Goal: Transaction & Acquisition: Purchase product/service

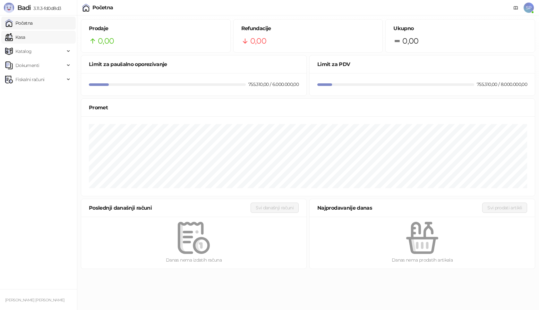
click at [25, 40] on link "Kasa" at bounding box center [15, 37] width 20 height 13
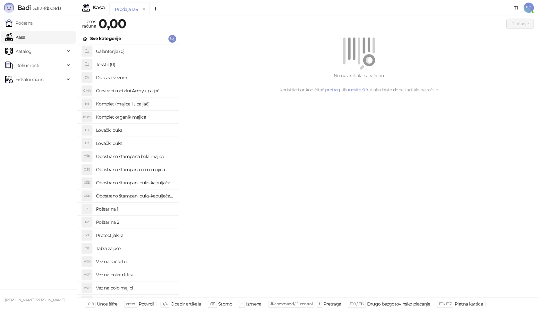
click at [139, 207] on h4 "Poštarina 1" at bounding box center [135, 209] width 78 height 10
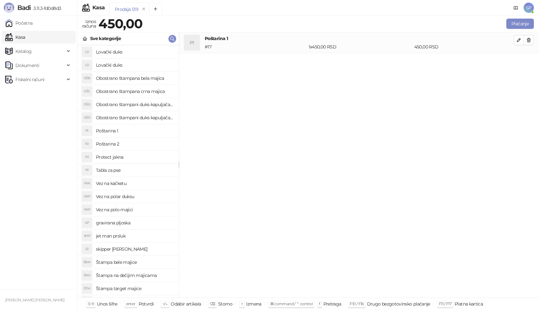
scroll to position [128, 0]
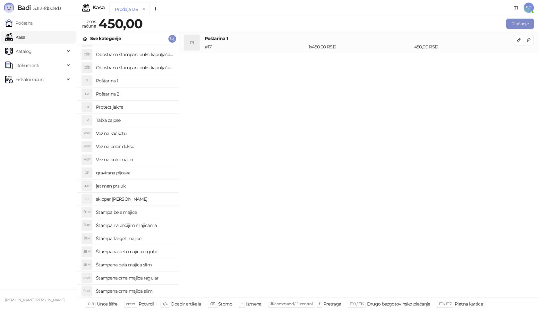
click at [161, 252] on h4 "Štampana bela majica regular" at bounding box center [135, 252] width 78 height 10
click at [516, 64] on button "button" at bounding box center [519, 61] width 10 height 10
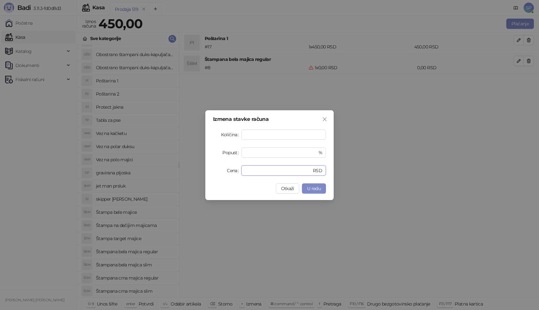
drag, startPoint x: 260, startPoint y: 171, endPoint x: 212, endPoint y: 177, distance: 47.9
click at [212, 177] on div "Izmena stavke računa Količina * Popust * % Cena * RSD Otkaži U redu" at bounding box center [269, 155] width 128 height 90
type input "****"
click at [324, 188] on button "U redu" at bounding box center [314, 189] width 24 height 10
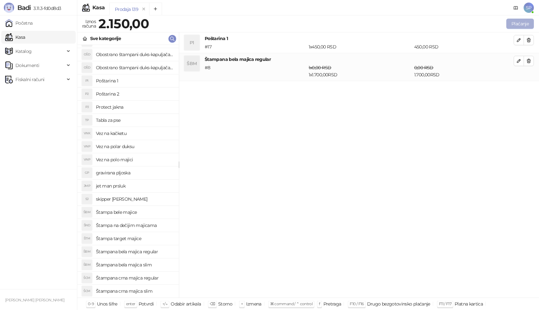
click at [512, 21] on button "Plaćanje" at bounding box center [520, 24] width 28 height 10
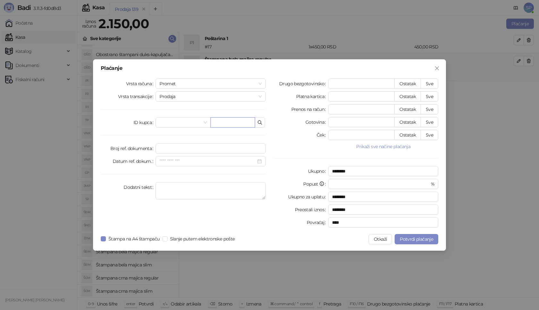
click at [238, 121] on input "text" at bounding box center [232, 122] width 45 height 10
paste input "**********"
type input "**********"
click at [429, 82] on button "Sve" at bounding box center [430, 84] width 18 height 10
type input "****"
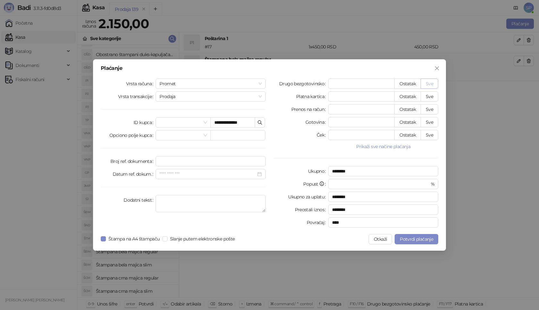
type input "****"
click at [418, 241] on span "Potvrdi plaćanje" at bounding box center [416, 239] width 33 height 6
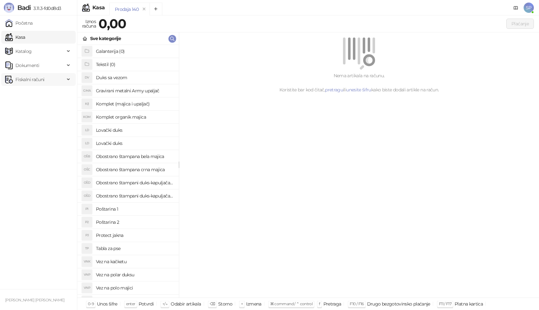
click at [36, 80] on span "Fiskalni računi" at bounding box center [29, 79] width 29 height 13
click at [43, 95] on link "Izdati računi" at bounding box center [25, 93] width 35 height 13
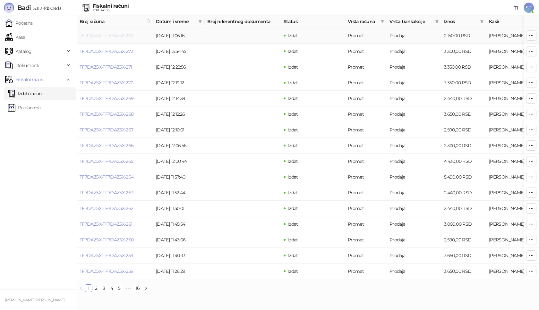
click at [122, 37] on link "TF7DAZ5X-TF7DAZ5X-273" at bounding box center [107, 36] width 54 height 6
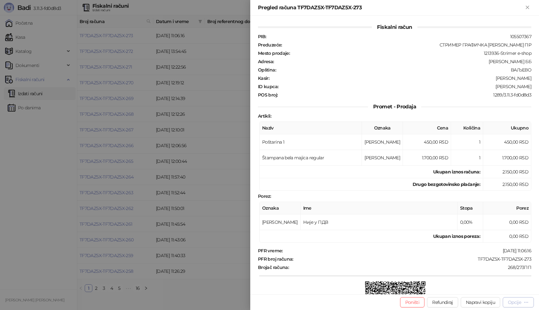
click at [510, 301] on div "Opcije" at bounding box center [514, 303] width 13 height 6
click at [503, 288] on span "Preuzmi u PDF formatu" at bounding box center [496, 289] width 66 height 7
drag, startPoint x: 472, startPoint y: 260, endPoint x: 535, endPoint y: 258, distance: 63.9
click at [535, 258] on div "Fiskalni račun PIB : 105507367 Preduzeće : СТРИМЕР ГРАФИЧКА РАДЊА [PERSON_NAME]…" at bounding box center [394, 155] width 289 height 279
copy div "TF7DAZ5X-TF7DAZ5X-273"
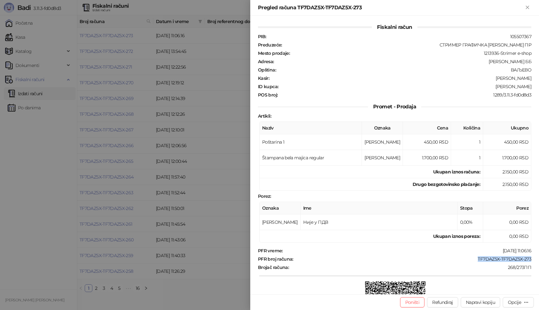
drag, startPoint x: 492, startPoint y: 87, endPoint x: 534, endPoint y: 84, distance: 41.1
click at [534, 84] on div "Fiskalni račun PIB : 105507367 Preduzeće : СТРИМЕР ГРАФИЧКА РАДЊА [PERSON_NAME]…" at bounding box center [394, 155] width 289 height 279
copy div "[PERSON_NAME]"
click at [497, 185] on td "2.150,00 RSD" at bounding box center [507, 184] width 48 height 13
click at [529, 8] on icon "Zatvori" at bounding box center [528, 7] width 6 height 6
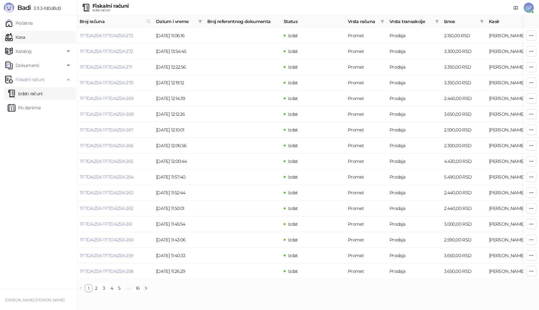
click at [25, 34] on link "Kasa" at bounding box center [15, 37] width 20 height 13
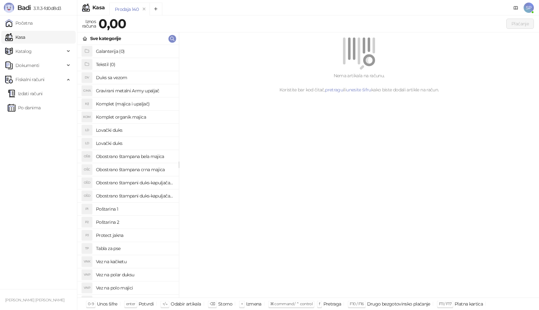
click at [132, 207] on h4 "Poštarina 1" at bounding box center [135, 209] width 78 height 10
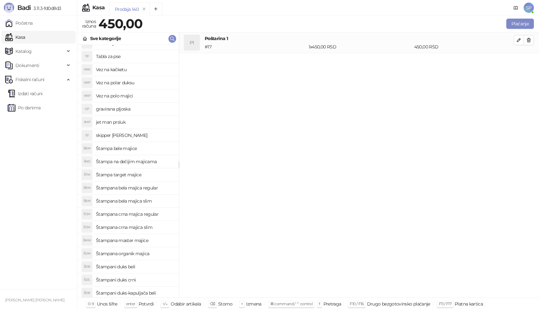
scroll to position [192, 0]
click at [159, 213] on h4 "Štampana crna majica regular" at bounding box center [135, 214] width 78 height 10
click at [518, 61] on icon "button" at bounding box center [518, 60] width 3 height 3
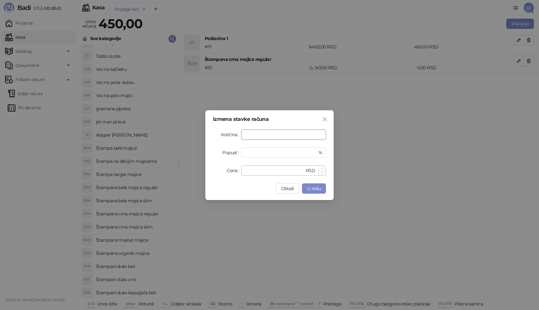
type input "*"
drag, startPoint x: 261, startPoint y: 173, endPoint x: 181, endPoint y: 173, distance: 79.9
click at [181, 173] on div "Izmena stavke računa Količina * Popust * % Cena * RSD Otkaži U redu" at bounding box center [269, 155] width 539 height 310
type input "****"
click at [313, 191] on span "U redu" at bounding box center [314, 189] width 14 height 6
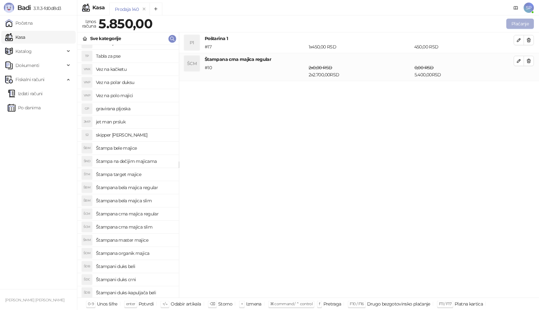
click at [524, 23] on button "Plaćanje" at bounding box center [520, 24] width 28 height 10
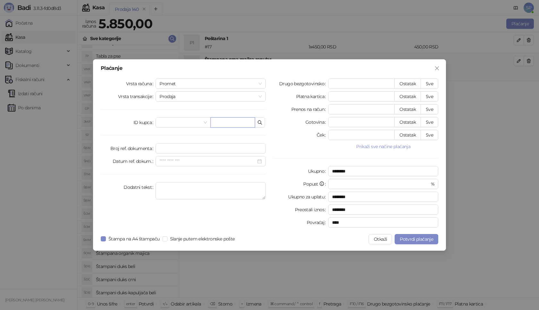
click at [234, 123] on input "text" at bounding box center [232, 122] width 45 height 10
paste input "**********"
type input "**********"
click at [431, 83] on button "Sve" at bounding box center [430, 84] width 18 height 10
type input "****"
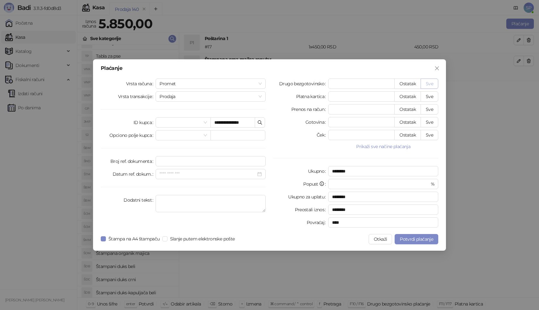
type input "****"
click at [413, 243] on button "Potvrdi plaćanje" at bounding box center [417, 239] width 44 height 10
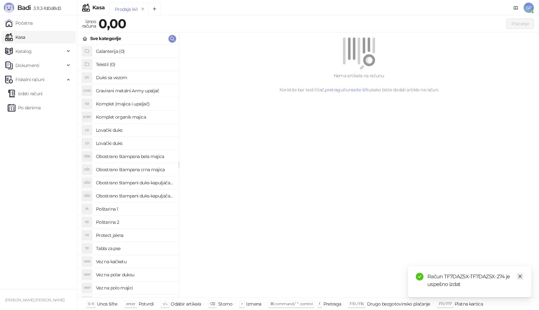
click at [520, 275] on icon "close" at bounding box center [520, 276] width 4 height 4
click at [29, 92] on link "Izdati računi" at bounding box center [25, 93] width 35 height 13
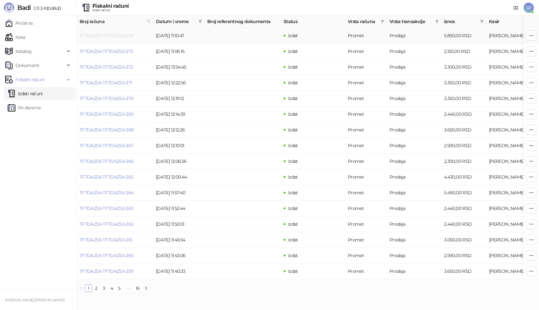
click at [131, 33] on link "TF7DAZ5X-TF7DAZ5X-274" at bounding box center [107, 36] width 54 height 6
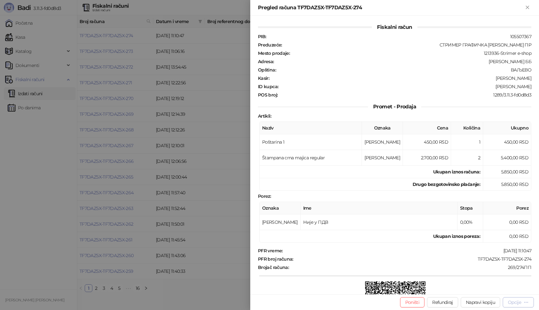
click at [510, 304] on div "Opcije" at bounding box center [514, 303] width 13 height 6
click at [498, 285] on li "Preuzmi u PDF formatu" at bounding box center [492, 290] width 81 height 10
drag, startPoint x: 468, startPoint y: 257, endPoint x: 534, endPoint y: 259, distance: 65.1
click at [534, 259] on div "Fiskalni račun PIB : 105507367 Preduzeće : СТРИМЕР ГРАФИЧКА РАДЊА [PERSON_NAME]…" at bounding box center [394, 155] width 289 height 279
copy div "TF7DAZ5X-TF7DAZ5X-274"
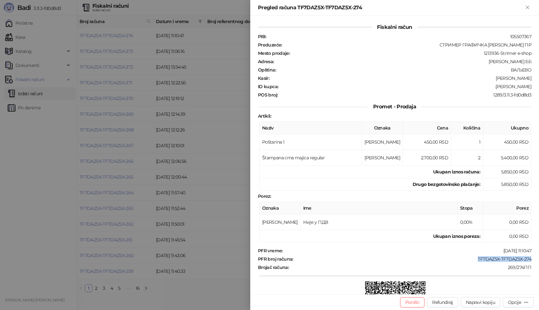
drag, startPoint x: 492, startPoint y: 87, endPoint x: 539, endPoint y: 84, distance: 46.3
click at [539, 84] on div "Fiskalni račun PIB : 105507367 Preduzeće : СТРИМЕР ГРАФИЧКА РАДЊА [PERSON_NAME]…" at bounding box center [394, 155] width 289 height 279
copy div "[PERSON_NAME]"
click at [529, 8] on icon "Zatvori" at bounding box center [528, 7] width 6 height 6
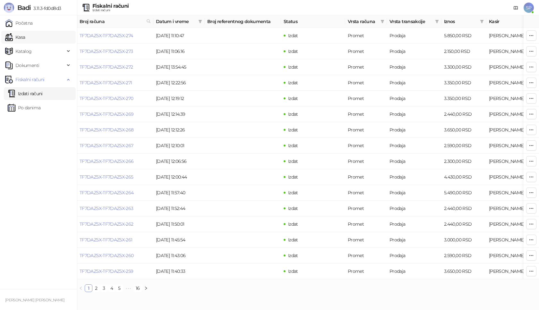
click at [25, 37] on link "Kasa" at bounding box center [15, 37] width 20 height 13
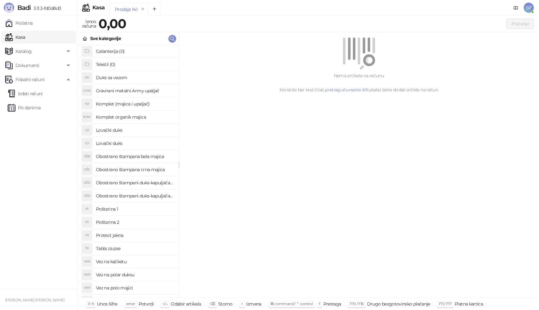
click at [127, 209] on h4 "Poštarina 1" at bounding box center [135, 209] width 78 height 10
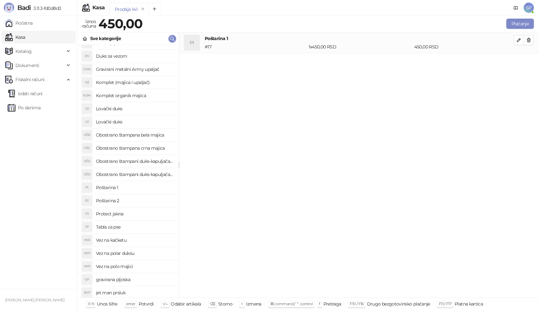
scroll to position [32, 0]
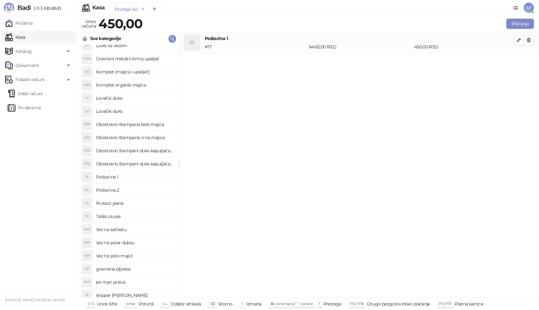
click at [145, 255] on h4 "Vez na polo majici" at bounding box center [135, 256] width 78 height 10
click at [520, 58] on span "button" at bounding box center [518, 61] width 5 height 6
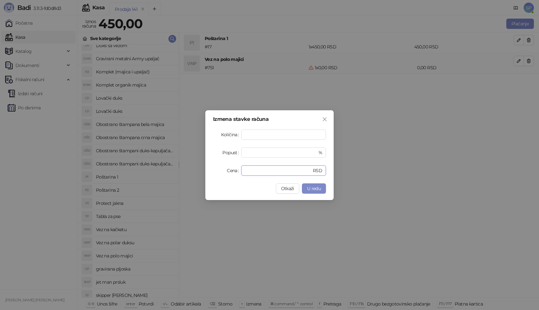
drag, startPoint x: 254, startPoint y: 170, endPoint x: 213, endPoint y: 175, distance: 41.3
click at [213, 175] on div "Izmena stavke računa Količina * Popust * % Cena * RSD Otkaži U redu" at bounding box center [269, 155] width 128 height 90
type input "****"
drag, startPoint x: 255, startPoint y: 150, endPoint x: 204, endPoint y: 156, distance: 51.7
click at [204, 156] on div "Izmena stavke računa Količina * Popust * % Cena **** RSD Otkaži U redu" at bounding box center [269, 155] width 539 height 310
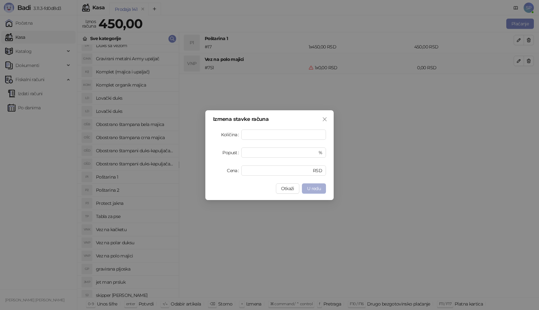
click at [312, 185] on button "U redu" at bounding box center [314, 189] width 24 height 10
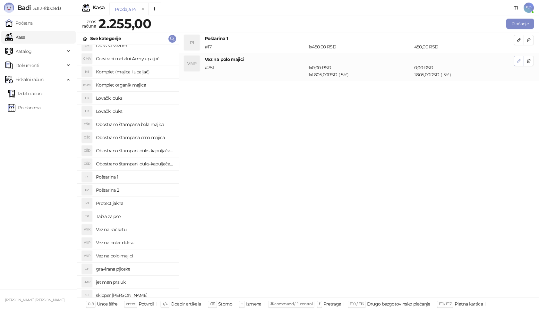
click at [520, 63] on icon "button" at bounding box center [518, 60] width 5 height 5
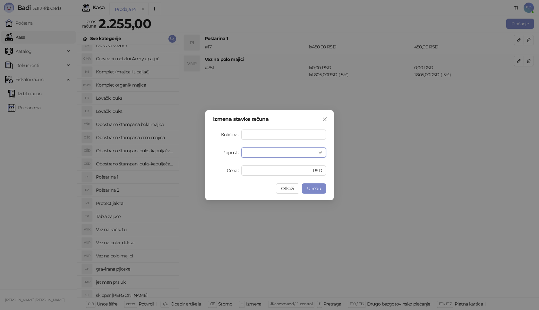
drag, startPoint x: 262, startPoint y: 157, endPoint x: 220, endPoint y: 159, distance: 42.4
click at [220, 159] on form "Količina * Popust * % Cena **** RSD" at bounding box center [269, 153] width 113 height 46
click at [318, 191] on span "U redu" at bounding box center [314, 189] width 14 height 6
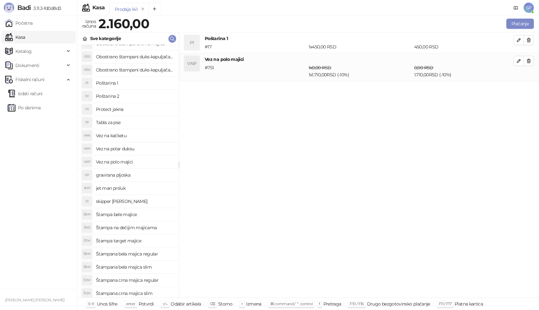
scroll to position [128, 0]
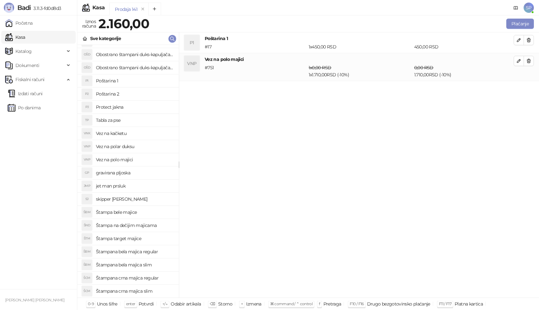
click at [132, 147] on h4 "Vez na polar duksu" at bounding box center [135, 146] width 78 height 10
click at [518, 88] on icon "button" at bounding box center [518, 88] width 5 height 5
type input "*"
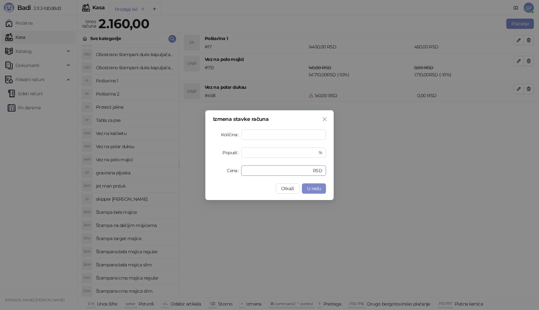
drag, startPoint x: 265, startPoint y: 172, endPoint x: 200, endPoint y: 172, distance: 65.4
click at [200, 172] on div "Izmena stavke računa Količina * Popust * % Cena * RSD Otkaži U redu" at bounding box center [269, 155] width 539 height 310
type input "****"
drag, startPoint x: 264, startPoint y: 152, endPoint x: 224, endPoint y: 154, distance: 39.5
click at [224, 154] on div "Popust * %" at bounding box center [269, 153] width 113 height 10
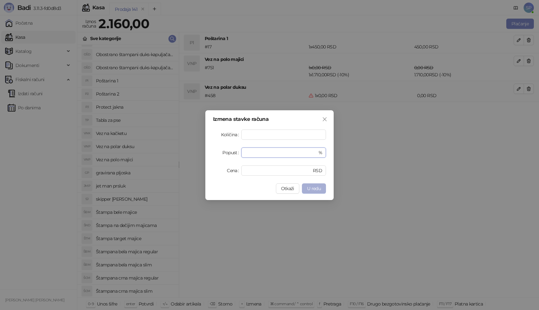
type input "**"
click at [315, 186] on span "U redu" at bounding box center [314, 189] width 14 height 6
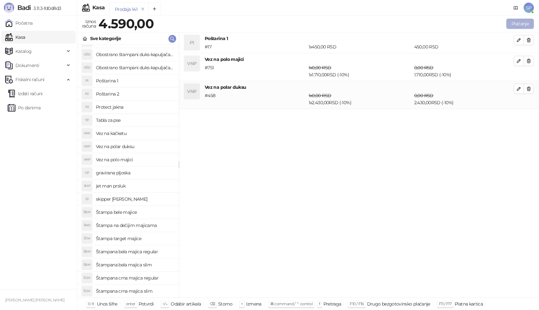
click at [525, 24] on button "Plaćanje" at bounding box center [520, 24] width 28 height 10
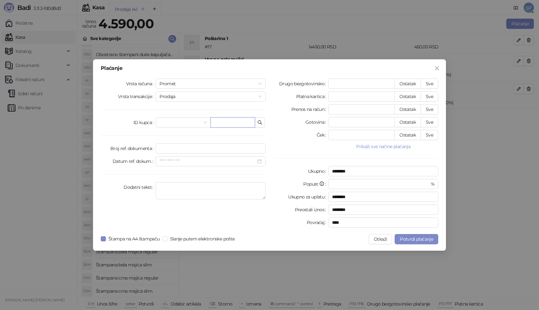
click at [239, 125] on input "text" at bounding box center [232, 122] width 45 height 10
paste input "**********"
type input "**********"
click at [435, 82] on button "Sve" at bounding box center [430, 84] width 18 height 10
type input "****"
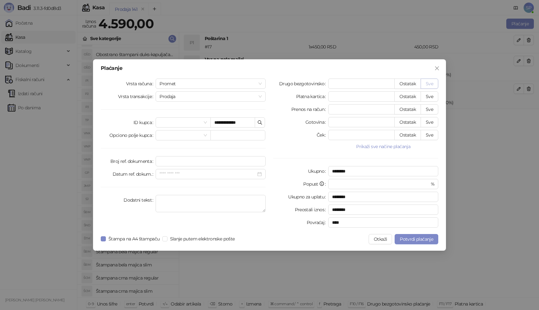
type input "****"
click at [422, 241] on span "Potvrdi plaćanje" at bounding box center [416, 239] width 33 height 6
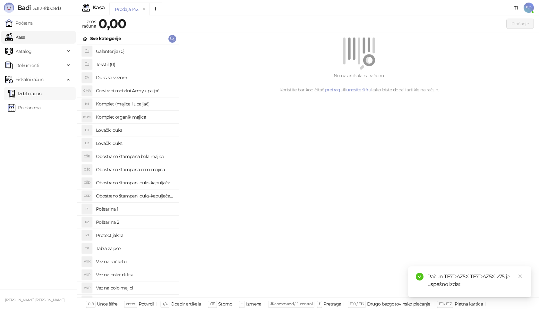
click at [43, 95] on link "Izdati računi" at bounding box center [25, 93] width 35 height 13
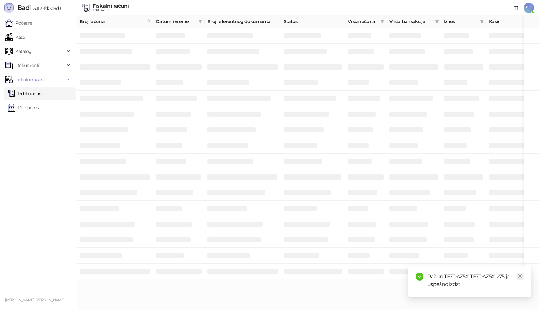
click at [521, 277] on icon "close" at bounding box center [520, 276] width 4 height 4
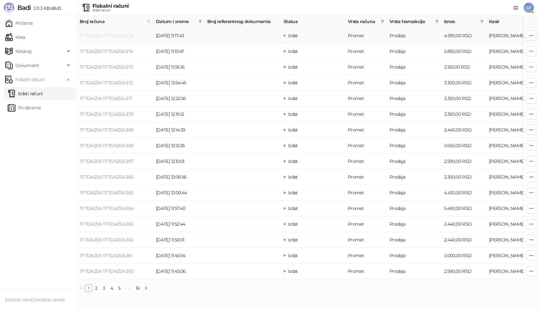
click at [117, 37] on link "TF7DAZ5X-TF7DAZ5X-275" at bounding box center [107, 36] width 54 height 6
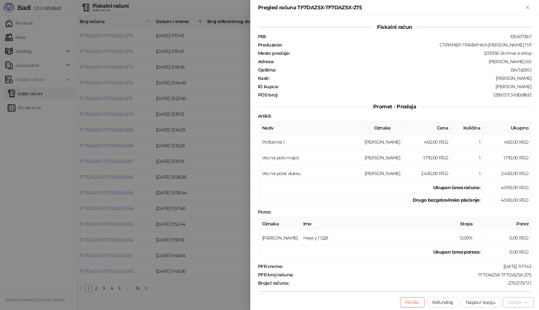
click at [517, 304] on div "Opcije" at bounding box center [514, 303] width 13 height 6
click at [506, 290] on span "Preuzmi u PDF formatu" at bounding box center [496, 289] width 66 height 7
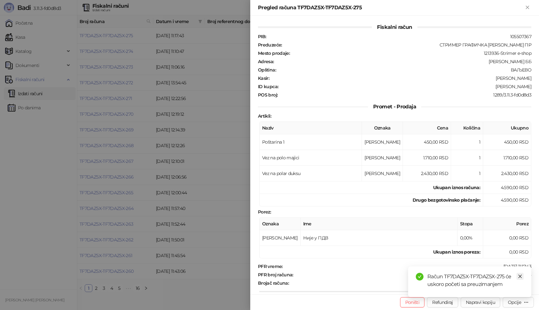
click at [519, 277] on icon "close" at bounding box center [520, 277] width 4 height 4
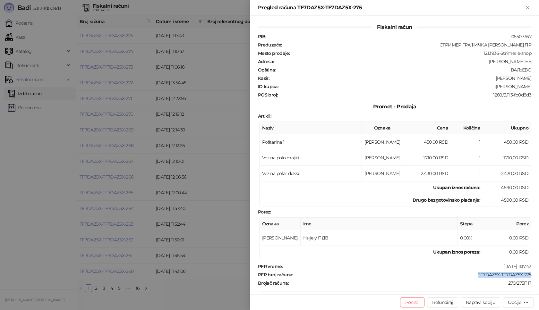
drag, startPoint x: 473, startPoint y: 276, endPoint x: 534, endPoint y: 272, distance: 61.1
click at [539, 271] on div "Fiskalni račun PIB : 105507367 Preduzeće : СТРИМЕР ГРАФИЧКА РАДЊА [PERSON_NAME]…" at bounding box center [394, 155] width 289 height 279
copy div "TF7DAZ5X-TF7DAZ5X-275"
drag, startPoint x: 497, startPoint y: 86, endPoint x: 535, endPoint y: 86, distance: 37.9
click at [535, 86] on div "Fiskalni račun PIB : 105507367 Preduzeće : СТРИМЕР ГРАФИЧКА РАДЊА [PERSON_NAME]…" at bounding box center [394, 155] width 289 height 279
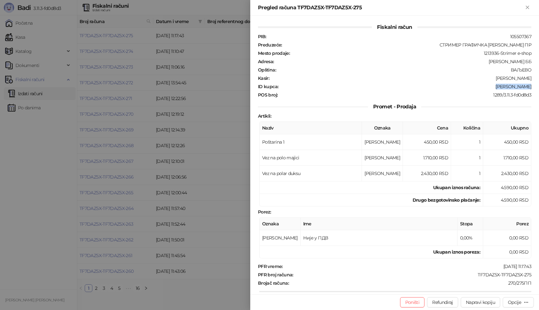
copy div "[PERSON_NAME]"
click at [525, 7] on icon "Zatvori" at bounding box center [528, 7] width 6 height 6
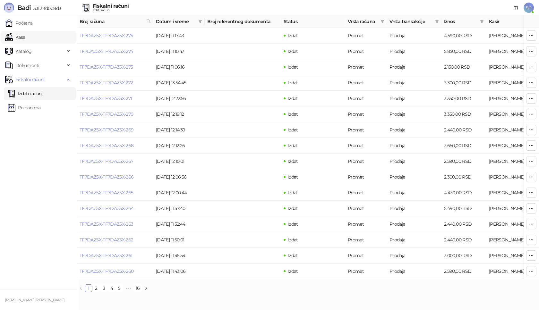
click at [25, 39] on link "Kasa" at bounding box center [15, 37] width 20 height 13
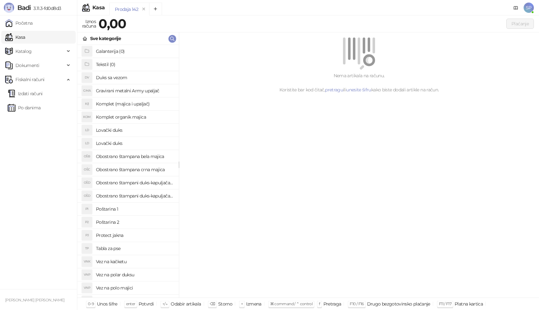
click at [139, 211] on h4 "Poštarina 1" at bounding box center [135, 209] width 78 height 10
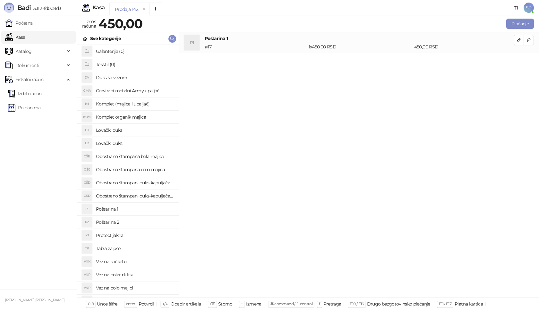
click at [122, 106] on h4 "Komplet (majica i upaljač)" at bounding box center [135, 104] width 78 height 10
click at [523, 62] on button "button" at bounding box center [519, 61] width 10 height 10
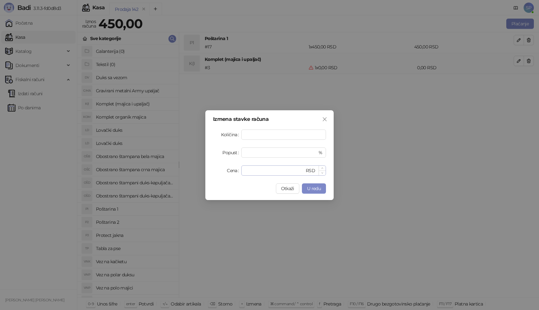
click at [250, 176] on div "Izmena stavke računa Količina * Popust * % Cena * RSD Otkaži U redu" at bounding box center [269, 155] width 128 height 90
drag, startPoint x: 251, startPoint y: 173, endPoint x: 226, endPoint y: 178, distance: 24.9
click at [226, 178] on div "Izmena stavke računa Količina * Popust * % Cena * RSD Otkaži U redu" at bounding box center [269, 155] width 128 height 90
type input "****"
click at [320, 189] on span "U redu" at bounding box center [314, 189] width 14 height 6
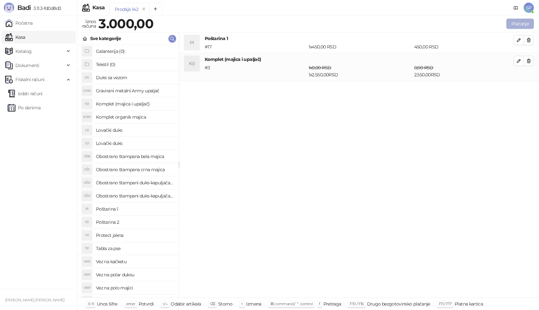
click at [524, 20] on button "Plaćanje" at bounding box center [520, 24] width 28 height 10
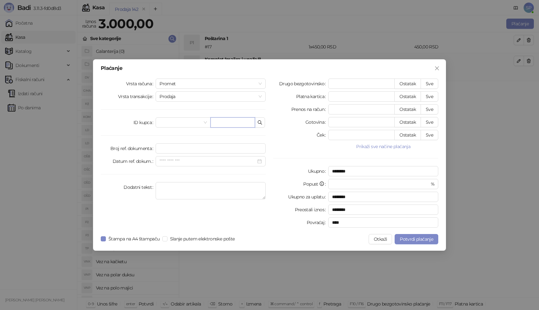
click at [228, 118] on input "text" at bounding box center [232, 122] width 45 height 10
paste input "**********"
type input "**********"
click at [436, 84] on button "Sve" at bounding box center [430, 84] width 18 height 10
type input "****"
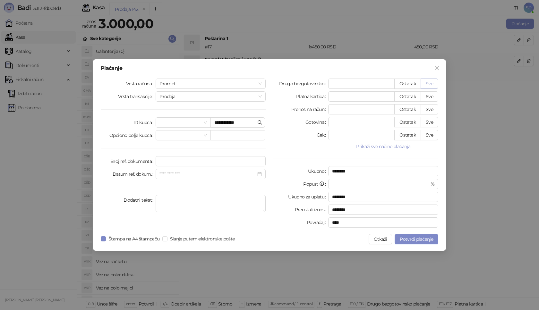
type input "****"
click at [413, 240] on span "Potvrdi plaćanje" at bounding box center [416, 239] width 33 height 6
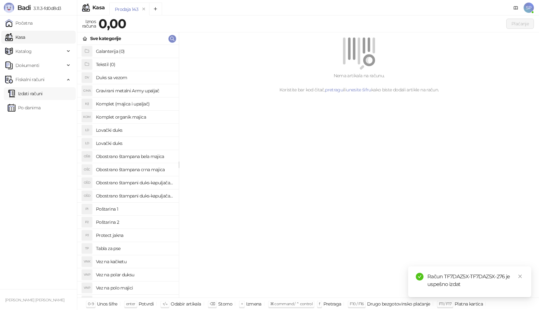
click at [43, 92] on link "Izdati računi" at bounding box center [25, 93] width 35 height 13
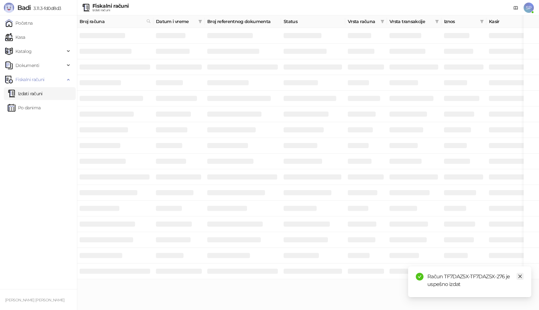
click at [522, 277] on icon "close" at bounding box center [520, 276] width 4 height 4
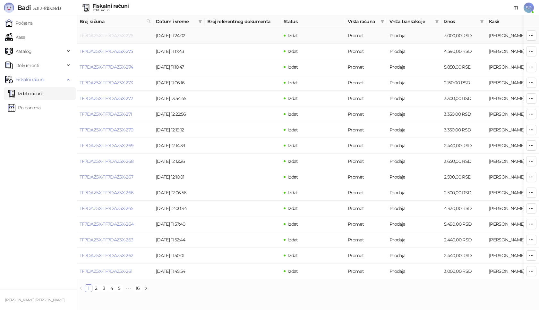
click at [126, 36] on link "TF7DAZ5X-TF7DAZ5X-276" at bounding box center [107, 36] width 54 height 6
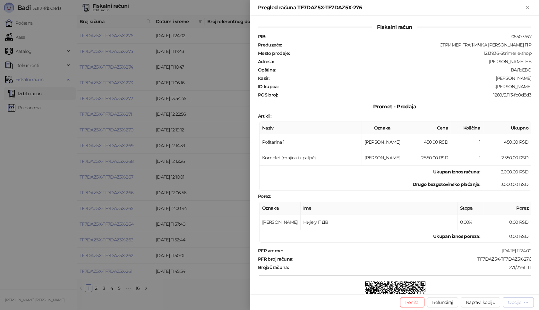
click at [514, 304] on div "Opcije" at bounding box center [514, 303] width 13 height 6
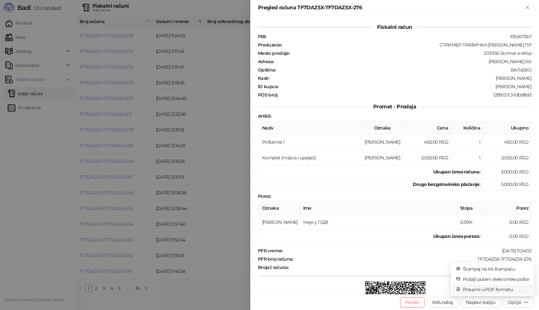
click at [488, 289] on span "Preuzmi u PDF formatu" at bounding box center [496, 289] width 66 height 7
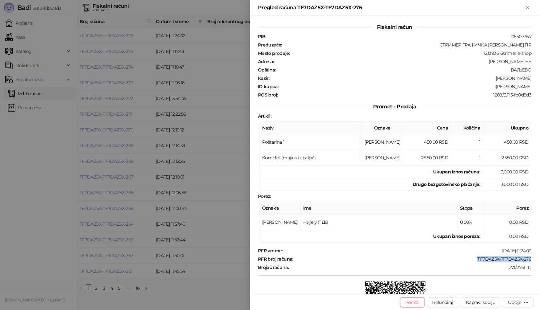
drag, startPoint x: 470, startPoint y: 257, endPoint x: 534, endPoint y: 261, distance: 63.3
click at [534, 261] on div "Fiskalni račun PIB : 105507367 Preduzeće : СТРИМЕР ГРАФИЧКА РАДЊА [PERSON_NAME]…" at bounding box center [394, 155] width 289 height 279
copy div "TF7DAZ5X-TF7DAZ5X-276"
drag, startPoint x: 497, startPoint y: 86, endPoint x: 534, endPoint y: 86, distance: 36.9
click at [534, 86] on div "Fiskalni račun PIB : 105507367 Preduzeće : СТРИМЕР ГРАФИЧКА РАДЊА [PERSON_NAME]…" at bounding box center [394, 155] width 289 height 279
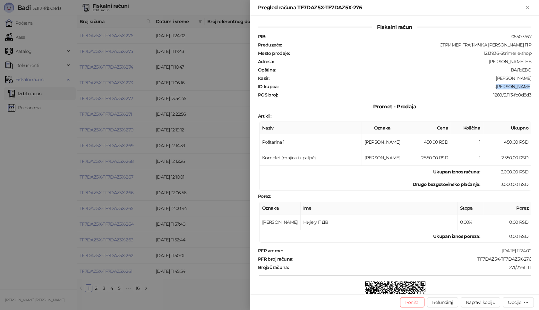
copy div "[PERSON_NAME]"
click at [529, 7] on icon "Zatvori" at bounding box center [528, 7] width 6 height 6
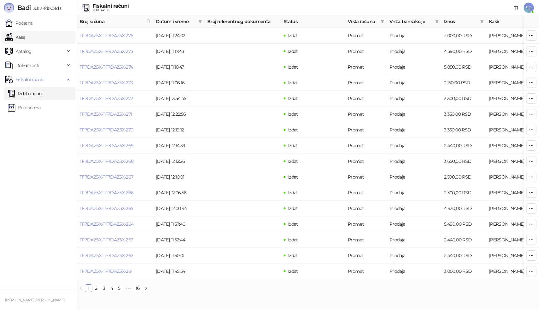
click at [25, 38] on link "Kasa" at bounding box center [15, 37] width 20 height 13
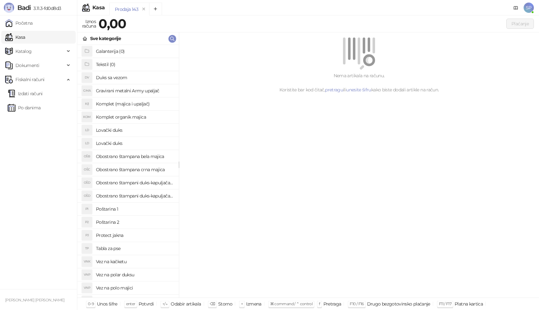
click at [120, 209] on h4 "Poštarina 1" at bounding box center [135, 209] width 78 height 10
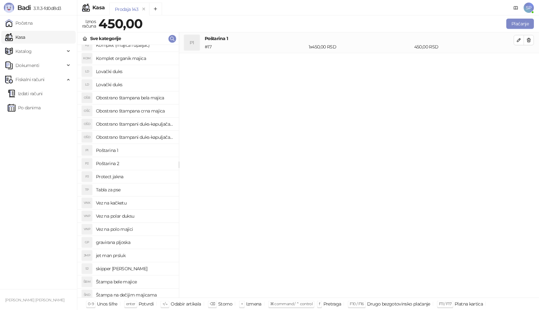
scroll to position [160, 0]
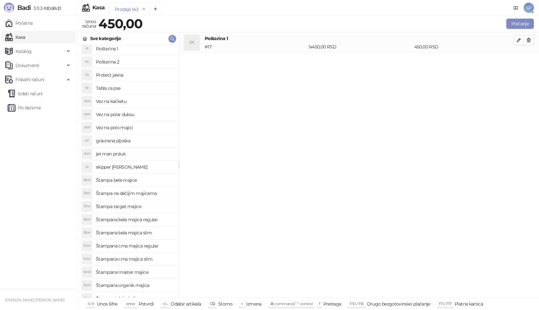
click at [158, 219] on h4 "Štampana bela majica regular" at bounding box center [135, 220] width 78 height 10
click at [519, 59] on icon "button" at bounding box center [518, 60] width 5 height 5
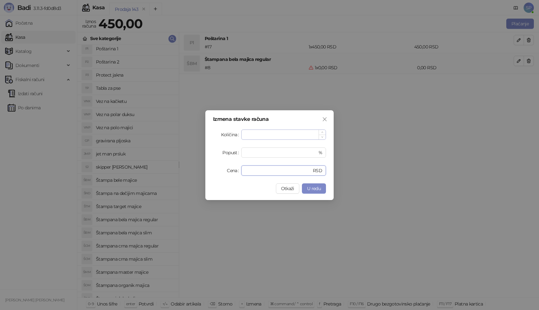
drag, startPoint x: 256, startPoint y: 173, endPoint x: 253, endPoint y: 132, distance: 41.8
click at [187, 169] on div "Izmena stavke računa Količina * Popust * % Cena * RSD Otkaži U redu" at bounding box center [269, 155] width 539 height 310
type input "****"
click at [310, 190] on span "U redu" at bounding box center [314, 189] width 14 height 6
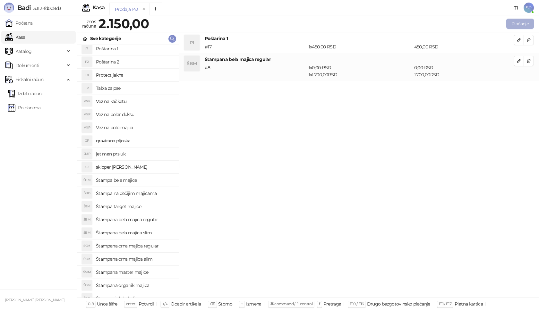
click at [527, 24] on button "Plaćanje" at bounding box center [520, 24] width 28 height 10
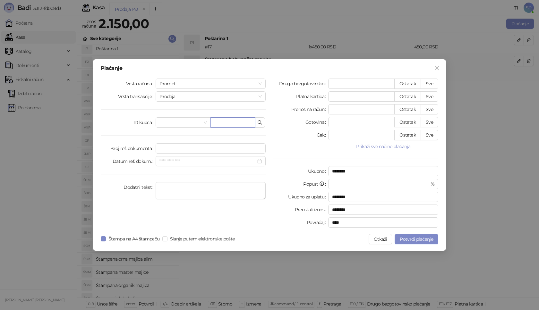
drag, startPoint x: 243, startPoint y: 123, endPoint x: 236, endPoint y: 125, distance: 7.0
click at [242, 124] on input "text" at bounding box center [232, 122] width 45 height 10
paste input "**********"
type input "**********"
click at [431, 84] on button "Sve" at bounding box center [430, 84] width 18 height 10
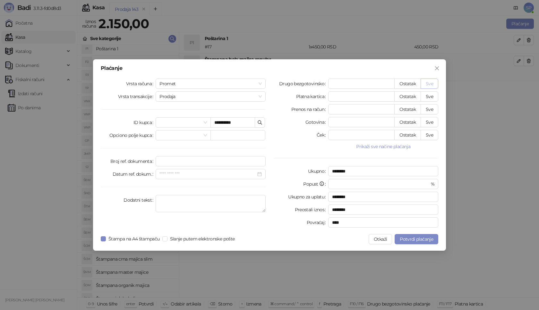
type input "****"
click at [415, 241] on span "Potvrdi plaćanje" at bounding box center [416, 239] width 33 height 6
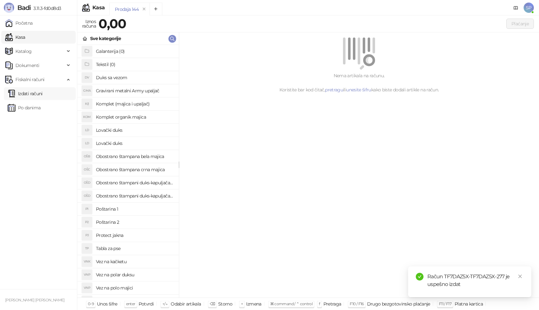
click at [43, 93] on link "Izdati računi" at bounding box center [25, 93] width 35 height 13
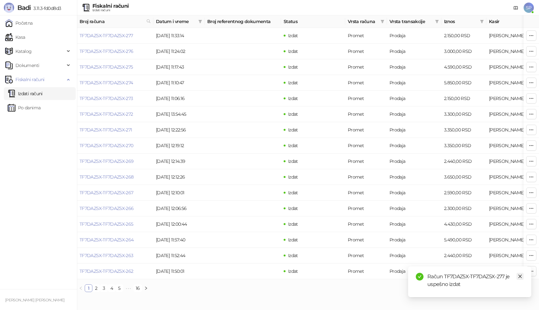
click at [523, 278] on link "Close" at bounding box center [520, 276] width 7 height 7
click at [129, 39] on td "TF7DAZ5X-TF7DAZ5X-277" at bounding box center [115, 36] width 76 height 16
click at [127, 36] on link "TF7DAZ5X-TF7DAZ5X-277" at bounding box center [107, 36] width 54 height 6
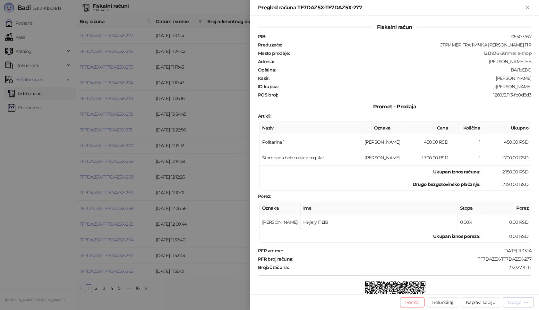
click at [517, 303] on div "Opcije" at bounding box center [514, 303] width 13 height 6
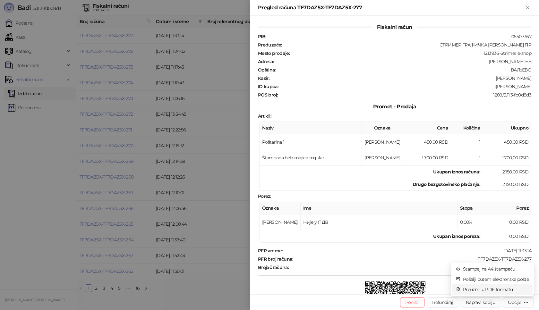
click at [492, 289] on span "Preuzmi u PDF formatu" at bounding box center [496, 289] width 66 height 7
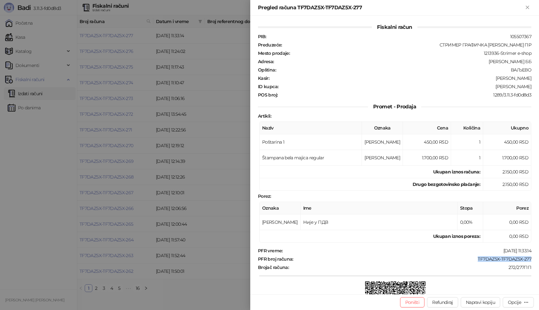
drag, startPoint x: 470, startPoint y: 260, endPoint x: 528, endPoint y: 259, distance: 57.8
click at [528, 259] on div "Fiskalni račun PIB : 105507367 Preduzeće : СТРИМЕР ГРАФИЧКА РАДЊА [PERSON_NAME]…" at bounding box center [394, 155] width 289 height 279
copy div "TF7DAZ5X-TF7DAZ5X-277"
drag, startPoint x: 504, startPoint y: 86, endPoint x: 534, endPoint y: 86, distance: 30.8
click at [534, 86] on div "Fiskalni račun PIB : 105507367 Preduzeće : СТРИМЕР ГРАФИЧКА РАДЊА [PERSON_NAME]…" at bounding box center [394, 155] width 289 height 279
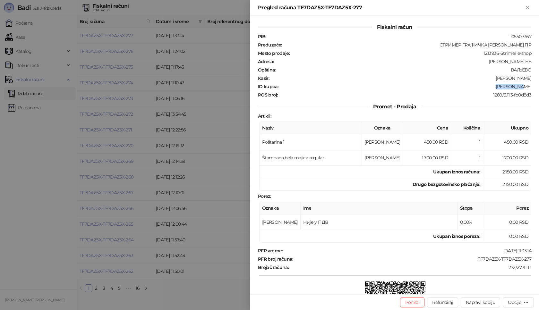
copy div "[PERSON_NAME]"
click at [525, 7] on icon "Zatvori" at bounding box center [528, 7] width 6 height 6
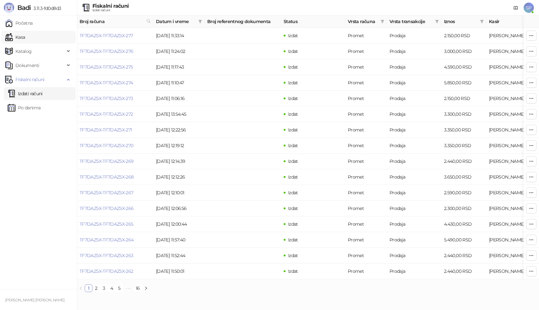
click at [25, 37] on link "Kasa" at bounding box center [15, 37] width 20 height 13
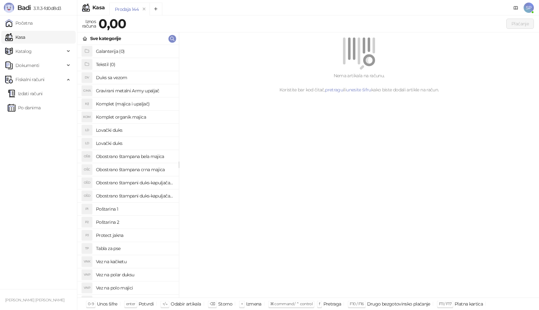
click at [128, 208] on h4 "Poštarina 1" at bounding box center [135, 209] width 78 height 10
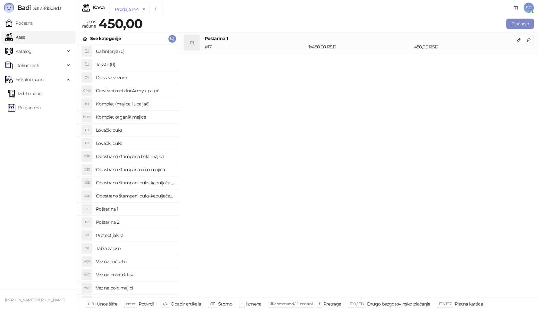
click at [140, 143] on h4 "Lovački duks" at bounding box center [135, 143] width 78 height 10
click at [519, 63] on icon "button" at bounding box center [518, 60] width 5 height 5
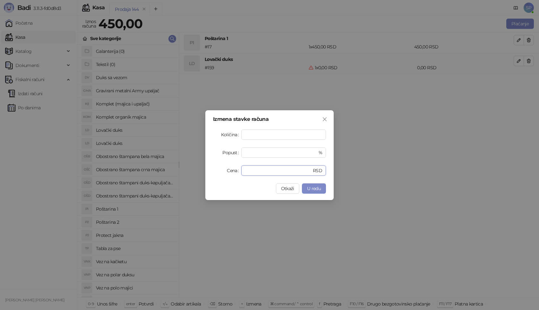
drag, startPoint x: 260, startPoint y: 170, endPoint x: 189, endPoint y: 177, distance: 71.3
click at [189, 177] on div "Izmena stavke računa Količina * Popust * % Cena * RSD Otkaži U redu" at bounding box center [269, 155] width 539 height 310
type input "****"
click at [317, 188] on span "U redu" at bounding box center [314, 189] width 14 height 6
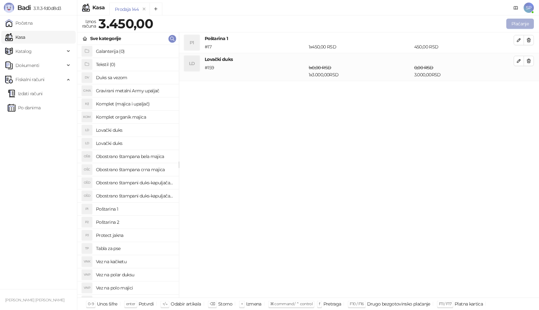
click at [528, 21] on button "Plaćanje" at bounding box center [520, 24] width 28 height 10
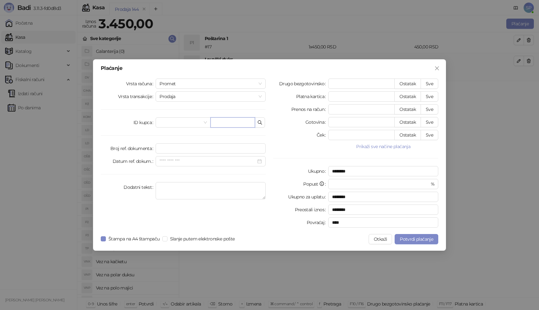
click at [240, 123] on input "text" at bounding box center [232, 122] width 45 height 10
paste input "**********"
type input "**********"
click at [432, 84] on button "Sve" at bounding box center [430, 84] width 18 height 10
type input "****"
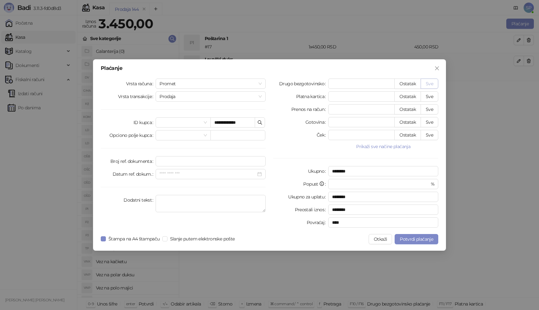
type input "****"
click at [413, 242] on span "Potvrdi plaćanje" at bounding box center [416, 239] width 33 height 6
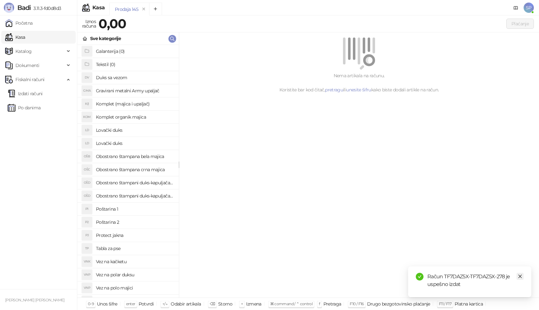
click at [519, 278] on icon "close" at bounding box center [520, 276] width 4 height 4
click at [39, 94] on link "Izdati računi" at bounding box center [25, 93] width 35 height 13
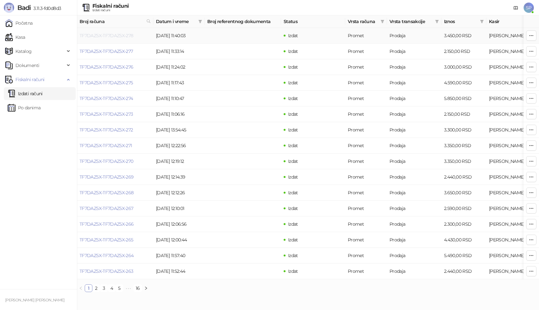
click at [120, 33] on link "TF7DAZ5X-TF7DAZ5X-278" at bounding box center [107, 36] width 54 height 6
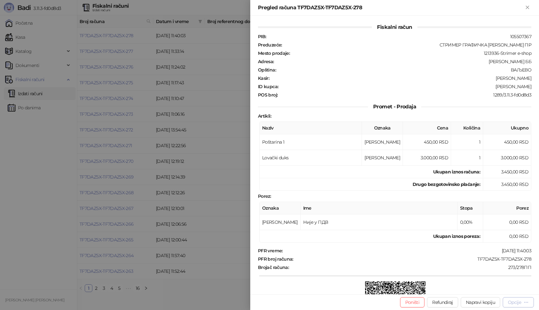
click at [520, 302] on div "Opcije" at bounding box center [514, 303] width 13 height 6
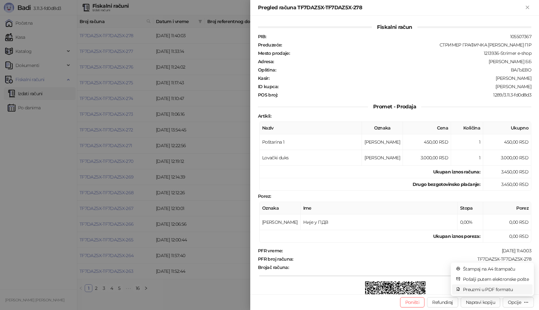
click at [489, 290] on span "Preuzmi u PDF formatu" at bounding box center [496, 289] width 66 height 7
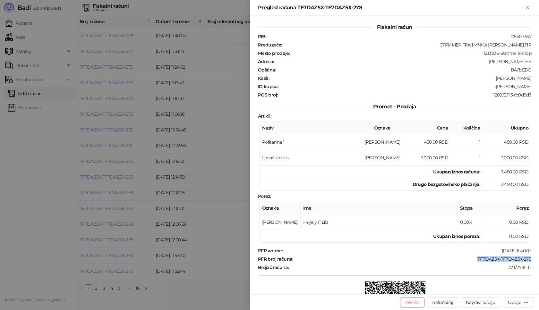
drag, startPoint x: 473, startPoint y: 258, endPoint x: 521, endPoint y: 258, distance: 48.4
click at [527, 257] on div "Fiskalni račun PIB : 105507367 Preduzeće : СТРИМЕР ГРАФИЧКА РАДЊА [PERSON_NAME]…" at bounding box center [394, 155] width 289 height 279
drag, startPoint x: 498, startPoint y: 87, endPoint x: 523, endPoint y: 88, distance: 25.0
click at [523, 88] on div ":[PERSON_NAME]" at bounding box center [405, 87] width 253 height 6
click at [486, 87] on div ":[PERSON_NAME]" at bounding box center [405, 87] width 253 height 6
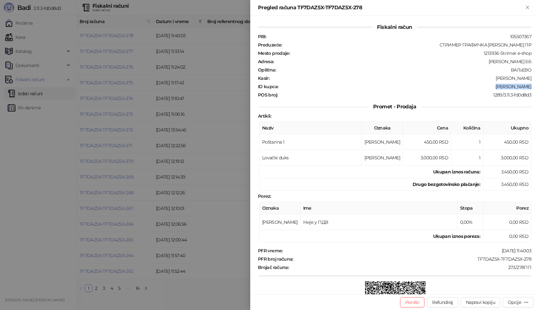
drag, startPoint x: 498, startPoint y: 87, endPoint x: 536, endPoint y: 88, distance: 38.2
click at [536, 88] on div "Fiskalni račun PIB : 105507367 Preduzeće : СТРИМЕР ГРАФИЧКА РАДЊА [PERSON_NAME]…" at bounding box center [394, 155] width 289 height 279
click at [528, 8] on icon "Zatvori" at bounding box center [528, 7] width 6 height 6
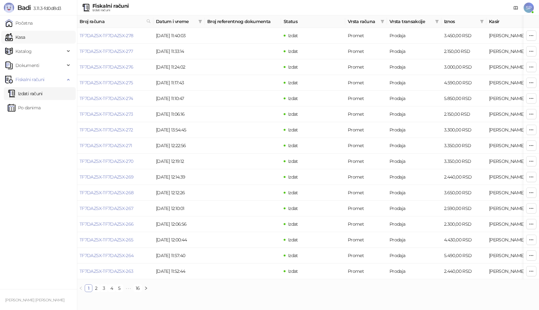
click at [25, 38] on link "Kasa" at bounding box center [15, 37] width 20 height 13
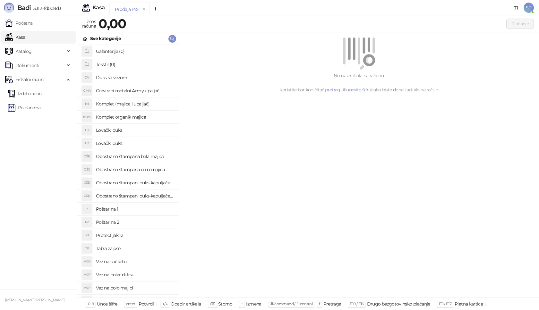
click at [135, 207] on h4 "Poštarina 1" at bounding box center [135, 209] width 78 height 10
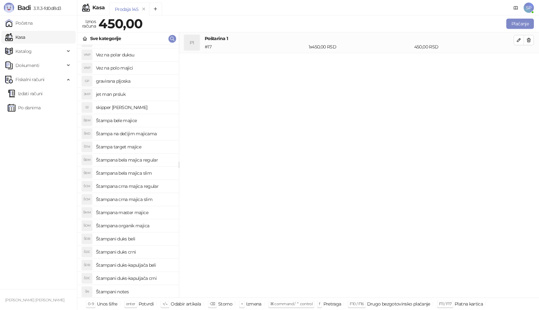
scroll to position [221, 0]
click at [154, 212] on h4 "Štampana master majice" at bounding box center [135, 212] width 78 height 10
click at [518, 61] on icon "button" at bounding box center [518, 60] width 3 height 3
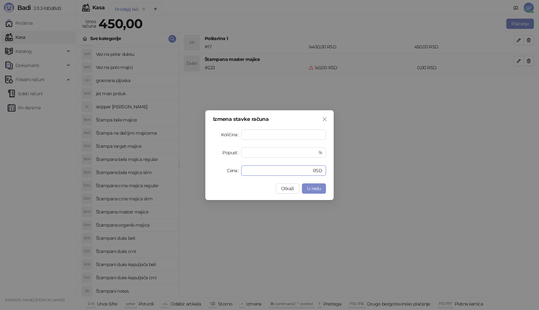
drag, startPoint x: 274, startPoint y: 170, endPoint x: 190, endPoint y: 175, distance: 83.6
click at [190, 175] on div "Izmena stavke računa Količina * Popust * % Cena * RSD Otkaži U redu" at bounding box center [269, 155] width 539 height 310
type input "****"
click at [310, 187] on span "U redu" at bounding box center [314, 189] width 14 height 6
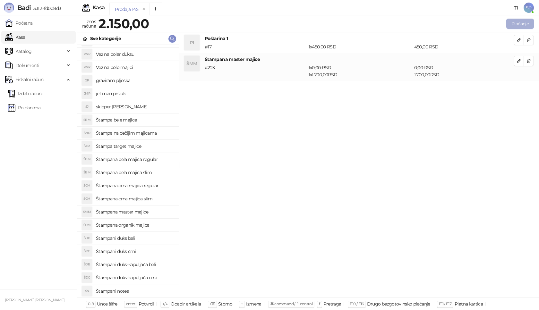
click at [523, 26] on button "Plaćanje" at bounding box center [520, 24] width 28 height 10
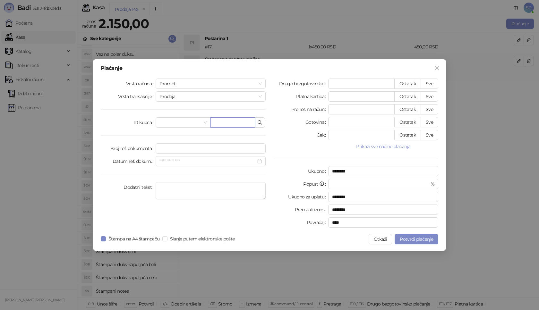
click at [236, 123] on input "text" at bounding box center [232, 122] width 45 height 10
paste input "**********"
type input "**********"
click at [428, 84] on button "Sve" at bounding box center [430, 84] width 18 height 10
type input "****"
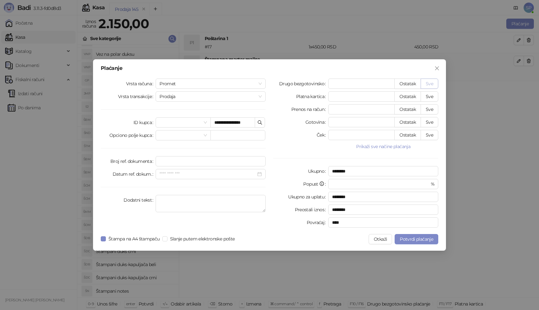
type input "****"
click at [415, 240] on span "Potvrdi plaćanje" at bounding box center [416, 239] width 33 height 6
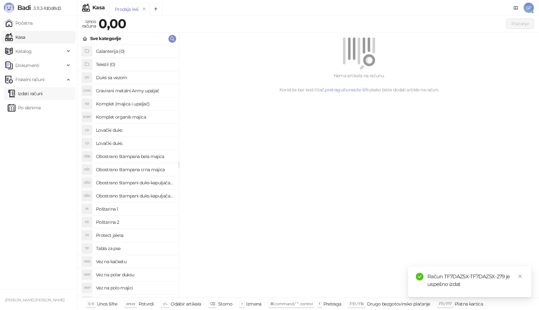
click at [43, 94] on link "Izdati računi" at bounding box center [25, 93] width 35 height 13
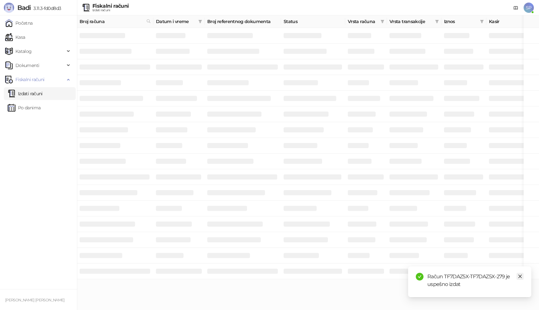
click at [521, 277] on icon "close" at bounding box center [520, 276] width 4 height 4
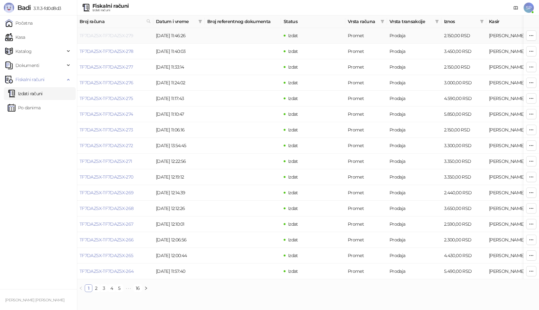
click at [116, 36] on link "TF7DAZ5X-TF7DAZ5X-279" at bounding box center [107, 36] width 54 height 6
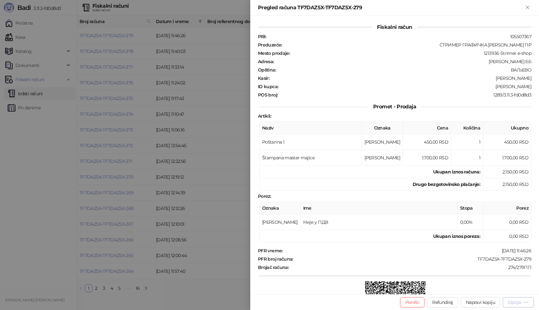
click at [513, 302] on div "Opcije" at bounding box center [514, 303] width 13 height 6
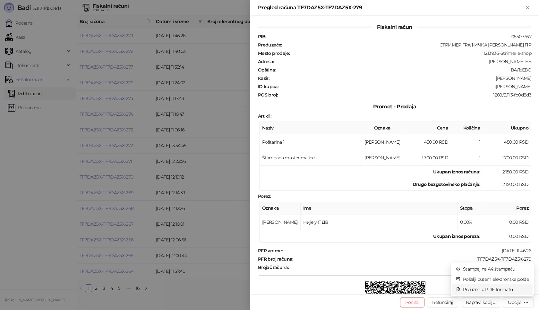
click at [497, 288] on span "Preuzmi u PDF formatu" at bounding box center [496, 289] width 66 height 7
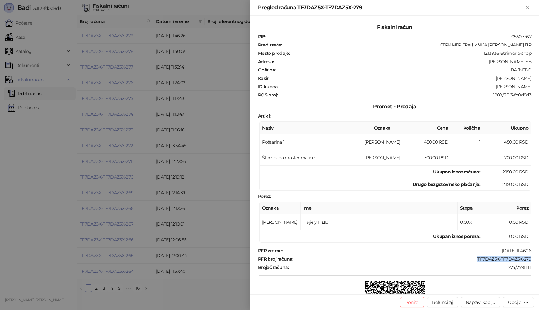
drag, startPoint x: 469, startPoint y: 260, endPoint x: 528, endPoint y: 263, distance: 59.1
click at [528, 263] on div "Fiskalni račun PIB : 105507367 Preduzeće : СТРИМЕР ГРАФИЧКА РАДЊА [PERSON_NAME]…" at bounding box center [394, 155] width 289 height 279
drag, startPoint x: 494, startPoint y: 86, endPoint x: 539, endPoint y: 87, distance: 44.3
click at [539, 87] on div "Fiskalni račun PIB : 105507367 Preduzeće : СТРИМЕР ГРАФИЧКА РАДЊА [PERSON_NAME]…" at bounding box center [394, 155] width 289 height 279
click at [518, 87] on div ":[PERSON_NAME]" at bounding box center [405, 87] width 253 height 6
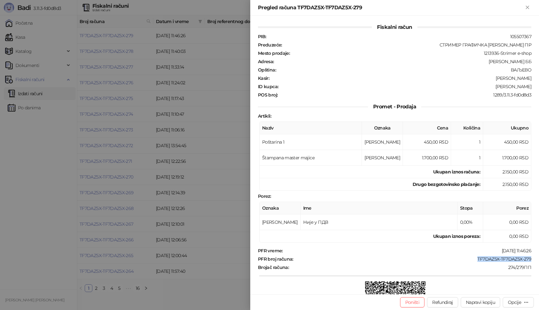
drag, startPoint x: 495, startPoint y: 88, endPoint x: 538, endPoint y: 86, distance: 43.0
click at [538, 86] on div "Fiskalni račun PIB : 105507367 Preduzeće : СТРИМЕР ГРАФИЧКА РАДЊА [PERSON_NAME]…" at bounding box center [394, 155] width 289 height 279
click at [527, 10] on icon "Zatvori" at bounding box center [528, 7] width 6 height 6
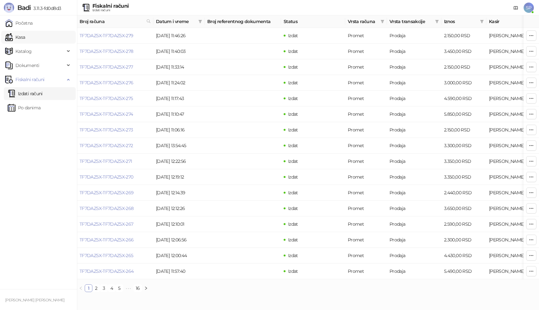
click at [25, 34] on link "Kasa" at bounding box center [15, 37] width 20 height 13
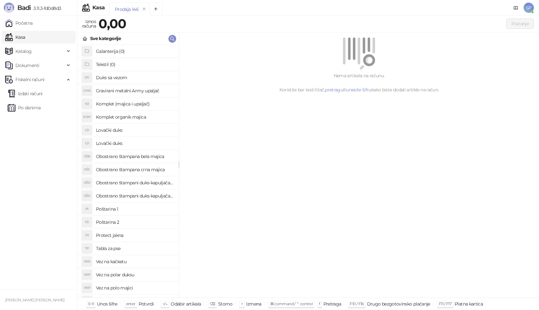
click at [129, 212] on h4 "Poštarina 1" at bounding box center [135, 209] width 78 height 10
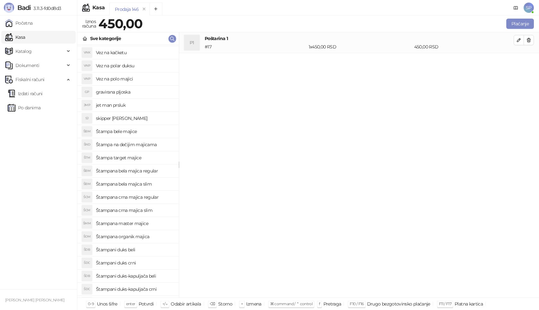
scroll to position [221, 0]
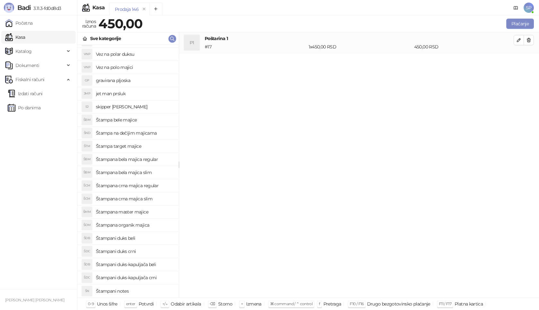
click at [156, 278] on h4 "Štampani duks-kapuljača crni" at bounding box center [135, 278] width 78 height 10
click at [517, 60] on icon "button" at bounding box center [518, 60] width 5 height 5
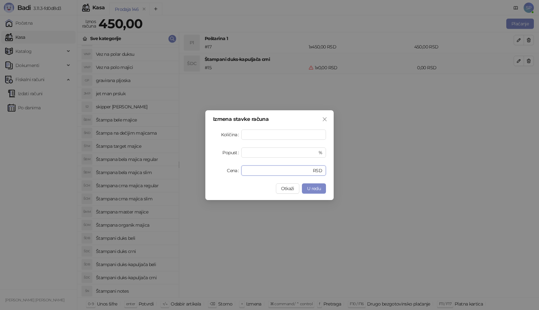
drag, startPoint x: 267, startPoint y: 167, endPoint x: 202, endPoint y: 173, distance: 65.0
click at [202, 173] on div "Izmena stavke računa Količina * Popust * % Cena * RSD Otkaži U redu" at bounding box center [269, 155] width 539 height 310
type input "*"
click at [316, 188] on span "U redu" at bounding box center [314, 189] width 14 height 6
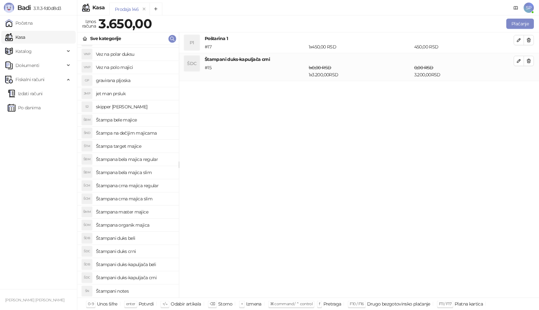
click at [156, 235] on h4 "Štampani duks beli" at bounding box center [135, 238] width 78 height 10
click at [156, 184] on h4 "Štampana crna majica regular" at bounding box center [135, 186] width 78 height 10
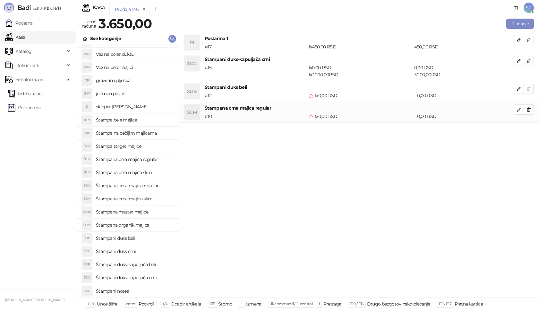
click at [531, 87] on icon "button" at bounding box center [528, 88] width 5 height 5
click at [516, 89] on button "button" at bounding box center [519, 89] width 10 height 10
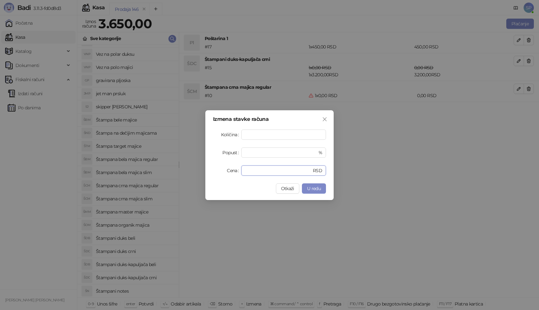
drag, startPoint x: 259, startPoint y: 173, endPoint x: 145, endPoint y: 167, distance: 114.4
click at [145, 167] on div "Izmena stavke računa Količina * Popust * % Cena * RSD Otkaži U redu" at bounding box center [269, 155] width 539 height 310
type input "****"
click at [311, 188] on span "U redu" at bounding box center [314, 189] width 14 height 6
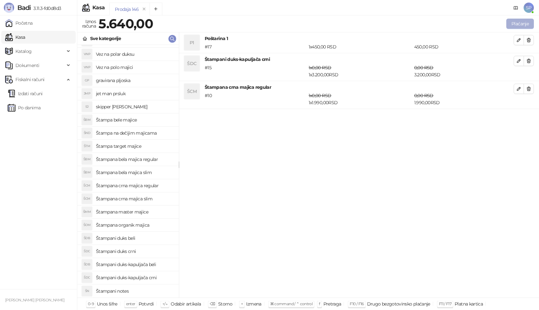
click at [518, 20] on button "Plaćanje" at bounding box center [520, 24] width 28 height 10
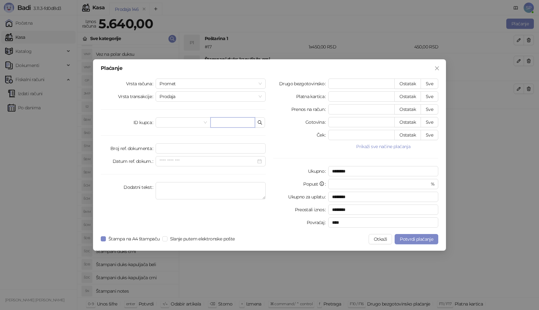
click at [236, 120] on input "text" at bounding box center [232, 122] width 45 height 10
paste input "**********"
type input "**********"
click at [432, 81] on button "Sve" at bounding box center [430, 84] width 18 height 10
type input "****"
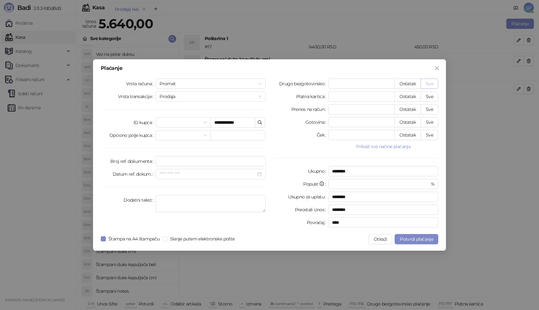
type input "****"
click at [414, 243] on button "Potvrdi plaćanje" at bounding box center [417, 239] width 44 height 10
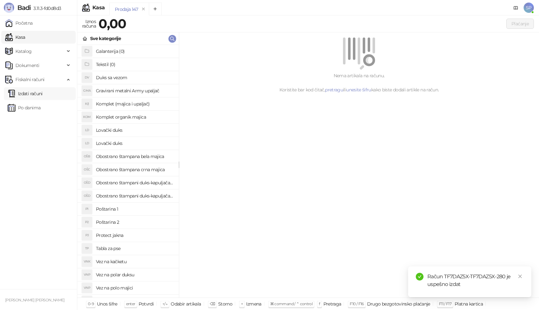
click at [43, 91] on link "Izdati računi" at bounding box center [25, 93] width 35 height 13
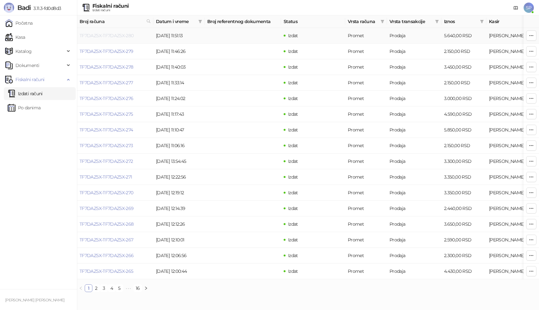
click at [106, 34] on link "TF7DAZ5X-TF7DAZ5X-280" at bounding box center [107, 36] width 54 height 6
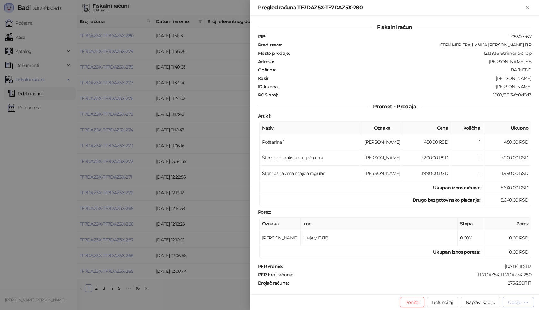
click at [520, 302] on div "Opcije" at bounding box center [514, 303] width 13 height 6
click at [475, 290] on span "Preuzmi u PDF formatu" at bounding box center [496, 289] width 66 height 7
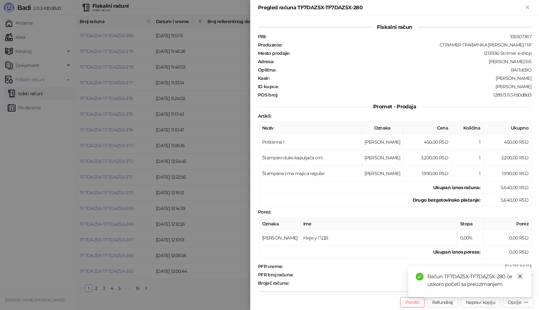
click at [520, 278] on icon "close" at bounding box center [520, 276] width 4 height 4
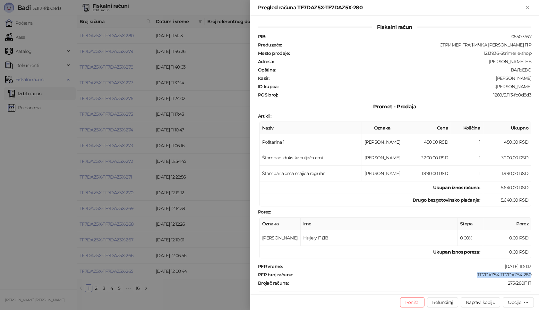
drag, startPoint x: 472, startPoint y: 278, endPoint x: 532, endPoint y: 277, distance: 60.0
click at [532, 277] on div "Fiskalni račun PIB : 105507367 Preduzeće : СТРИМЕР ГРАФИЧКА РАДЊА [PERSON_NAME]…" at bounding box center [394, 155] width 289 height 279
drag, startPoint x: 500, startPoint y: 87, endPoint x: 530, endPoint y: 88, distance: 30.2
click at [530, 88] on div "Fiskalni račun PIB : 105507367 Preduzeće : СТРИМЕР ГРАФИЧКА РАДЊА [PERSON_NAME]…" at bounding box center [394, 155] width 289 height 279
click at [529, 7] on icon "Zatvori" at bounding box center [528, 7] width 6 height 6
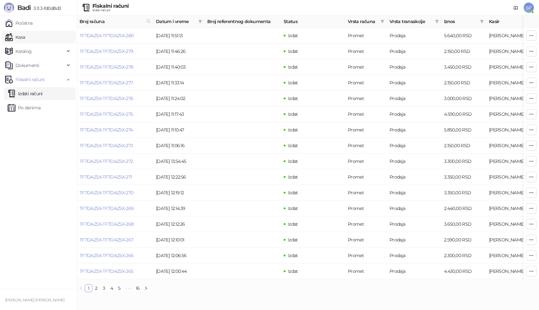
click at [25, 40] on link "Kasa" at bounding box center [15, 37] width 20 height 13
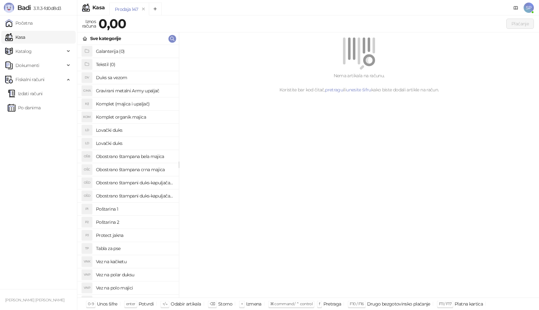
click at [124, 210] on h4 "Poštarina 1" at bounding box center [135, 209] width 78 height 10
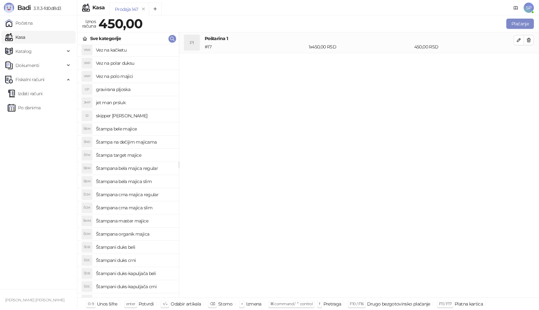
scroll to position [221, 0]
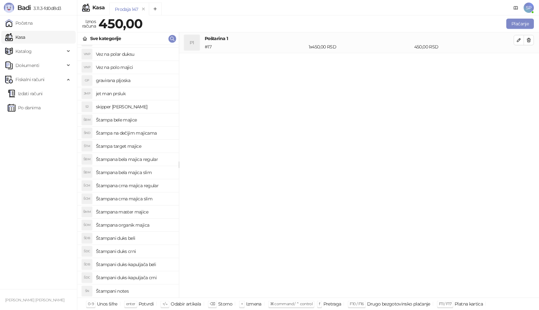
click at [158, 277] on h4 "Štampani duks-kapuljača crni" at bounding box center [135, 278] width 78 height 10
click at [518, 21] on button "Plaćanje" at bounding box center [520, 24] width 28 height 10
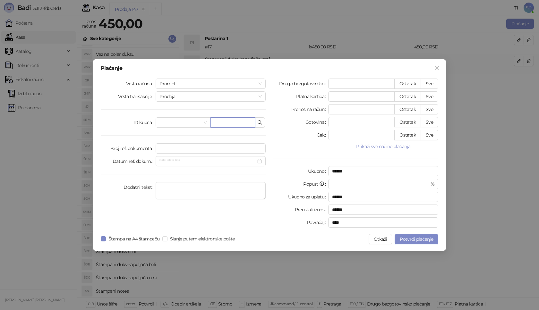
click at [238, 124] on input "text" at bounding box center [232, 122] width 45 height 10
paste input "**********"
type input "**********"
click at [434, 84] on button "Sve" at bounding box center [430, 84] width 18 height 10
type input "***"
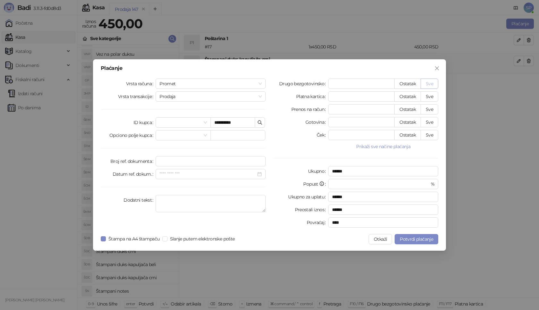
type input "****"
click at [441, 69] on span "Zatvori" at bounding box center [437, 68] width 10 height 5
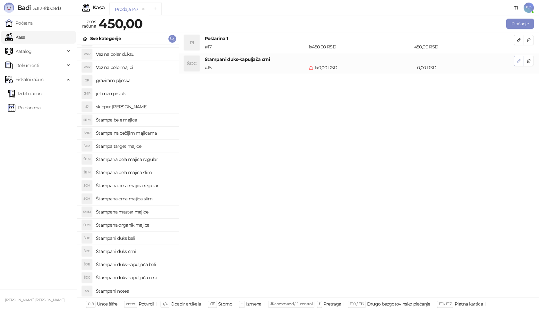
click at [517, 64] on button "button" at bounding box center [519, 61] width 10 height 10
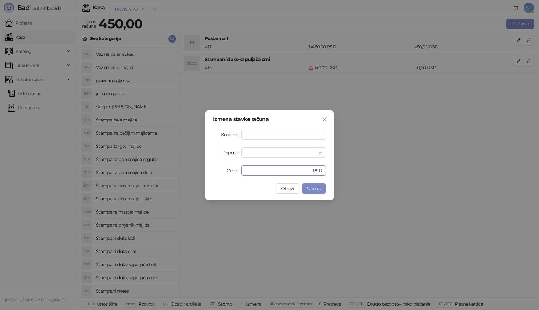
drag, startPoint x: 260, startPoint y: 171, endPoint x: 227, endPoint y: 174, distance: 33.2
click at [227, 174] on div "Cena * RSD" at bounding box center [269, 171] width 113 height 10
type input "*"
type input "****"
click at [315, 192] on button "U redu" at bounding box center [314, 189] width 24 height 10
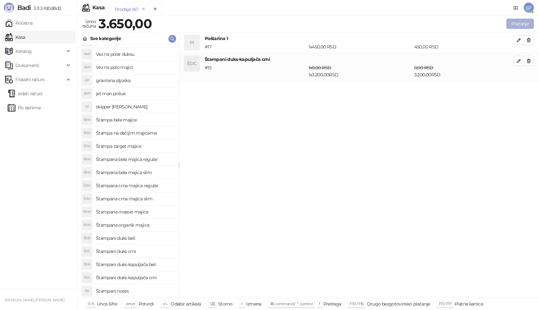
click at [518, 21] on button "Plaćanje" at bounding box center [520, 24] width 28 height 10
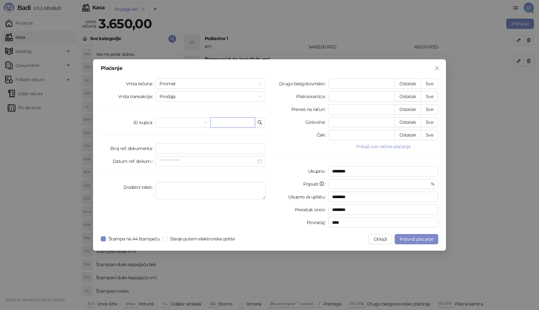
click at [232, 121] on input "text" at bounding box center [232, 122] width 45 height 10
paste input "**********"
type input "**********"
click at [432, 81] on button "Sve" at bounding box center [430, 84] width 18 height 10
type input "****"
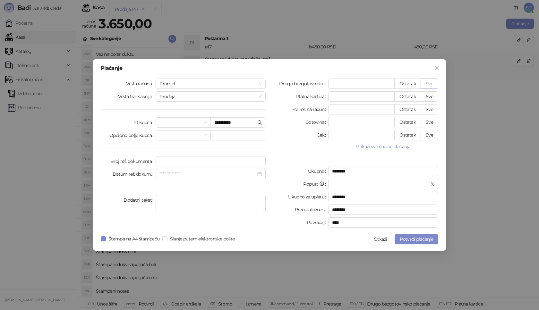
type input "****"
click at [415, 243] on button "Potvrdi plaćanje" at bounding box center [417, 239] width 44 height 10
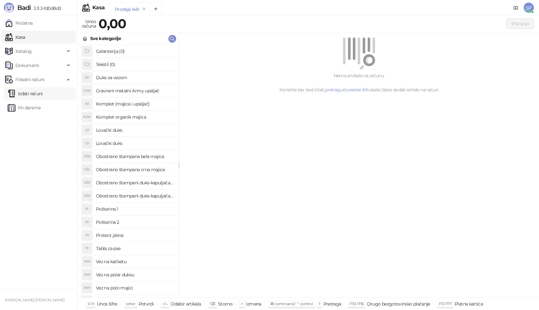
click at [43, 91] on link "Izdati računi" at bounding box center [25, 93] width 35 height 13
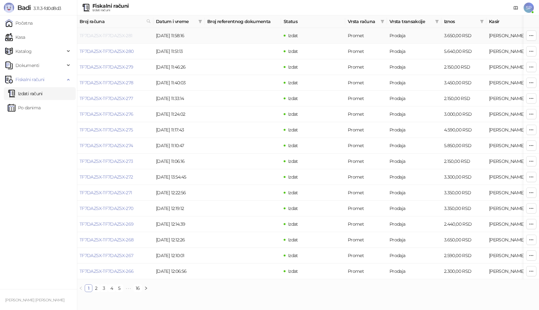
click at [121, 36] on link "TF7DAZ5X-TF7DAZ5X-281" at bounding box center [106, 36] width 53 height 6
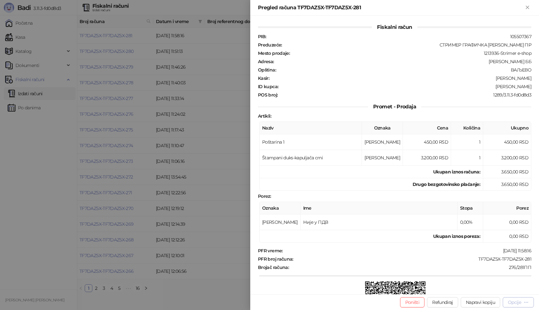
click at [518, 301] on div "Opcije" at bounding box center [514, 303] width 13 height 6
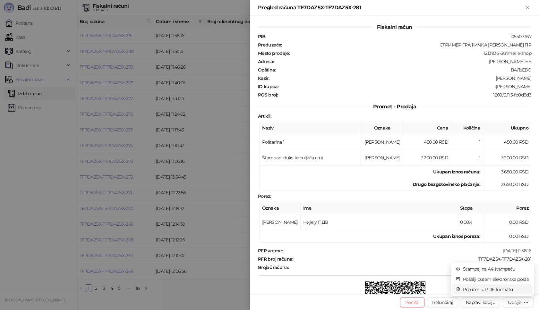
click at [495, 289] on span "Preuzmi u PDF formatu" at bounding box center [496, 289] width 66 height 7
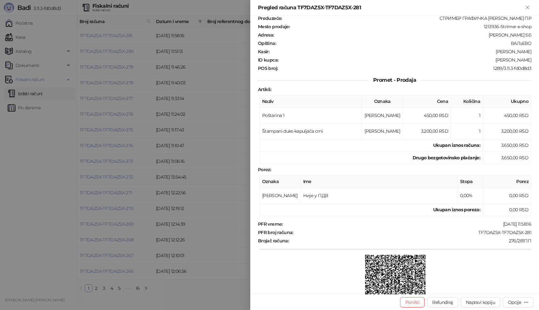
scroll to position [64, 0]
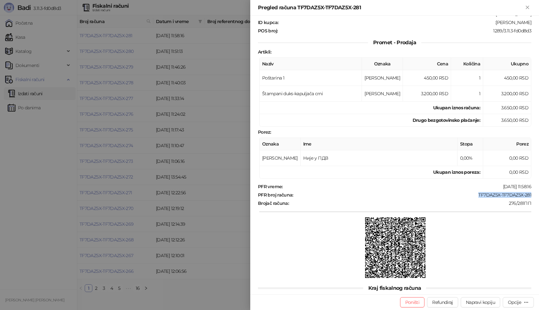
drag, startPoint x: 474, startPoint y: 195, endPoint x: 538, endPoint y: 194, distance: 64.2
click at [538, 194] on div "Fiskalni račun PIB : 105507367 Preduzeće : СТРИМЕР ГРАФИЧКА РАДЊА [PERSON_NAME]…" at bounding box center [394, 155] width 289 height 279
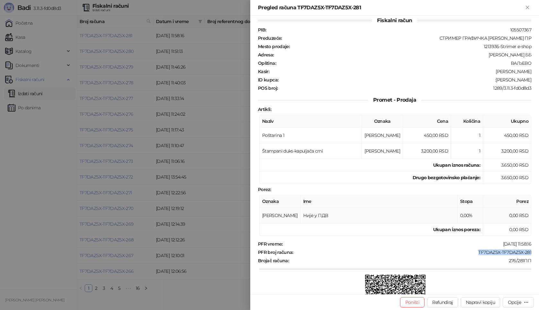
scroll to position [0, 0]
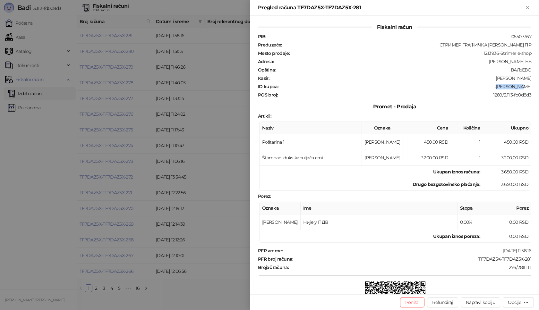
drag, startPoint x: 504, startPoint y: 87, endPoint x: 539, endPoint y: 87, distance: 34.3
click at [539, 87] on div "Fiskalni račun PIB : 105507367 Preduzeće : СТРИМЕР ГРАФИЧКА РАДЊА [PERSON_NAME]…" at bounding box center [394, 155] width 289 height 279
click at [418, 301] on button "Poništi" at bounding box center [412, 302] width 25 height 10
type input "**********"
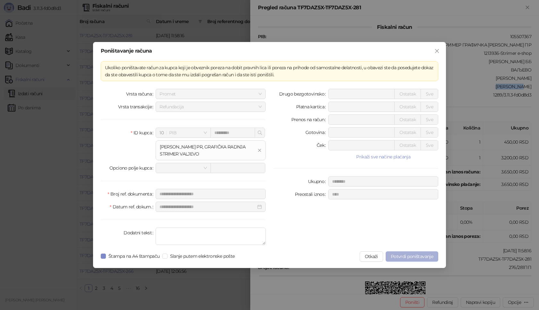
click at [397, 256] on span "Potvrdi poništavanje" at bounding box center [412, 257] width 42 height 6
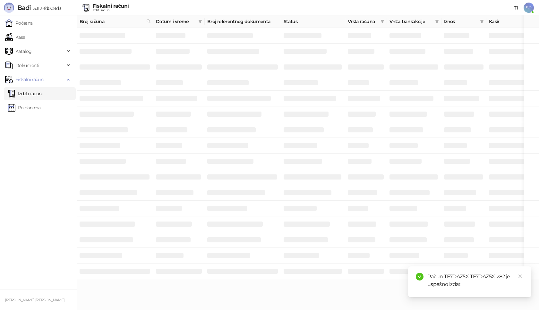
click at [526, 297] on div "Račun TF7DAZ5X-TF7DAZ5X-282 je uspešno izdat" at bounding box center [469, 282] width 123 height 31
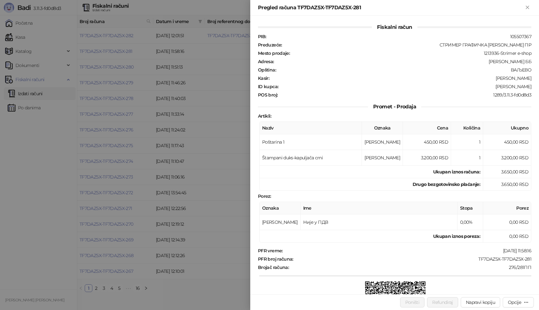
click at [41, 196] on div at bounding box center [269, 155] width 539 height 310
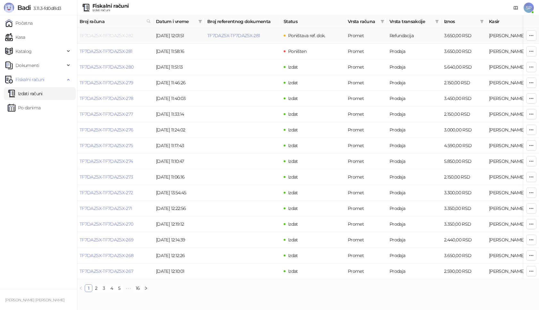
click at [101, 36] on link "TF7DAZ5X-TF7DAZ5X-282" at bounding box center [107, 36] width 54 height 6
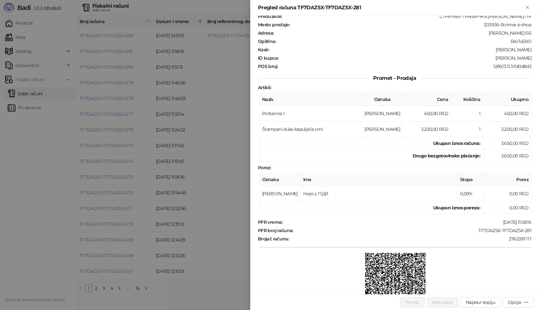
scroll to position [64, 0]
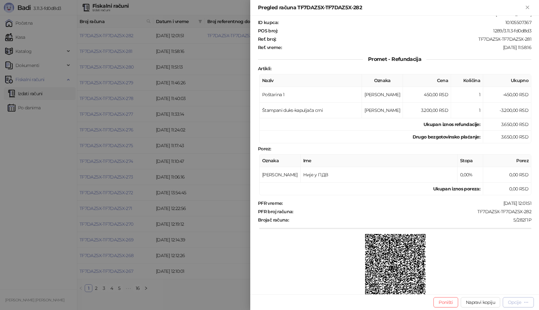
click at [519, 300] on div "Opcije" at bounding box center [514, 303] width 13 height 6
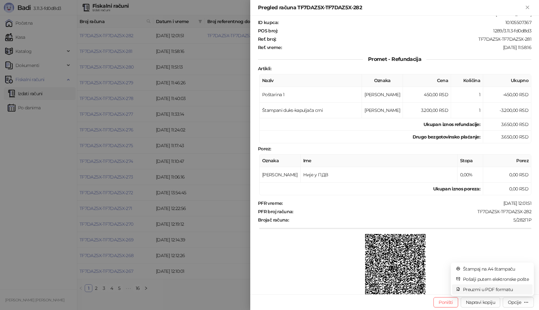
click at [506, 288] on span "Preuzmi u PDF formatu" at bounding box center [496, 289] width 66 height 7
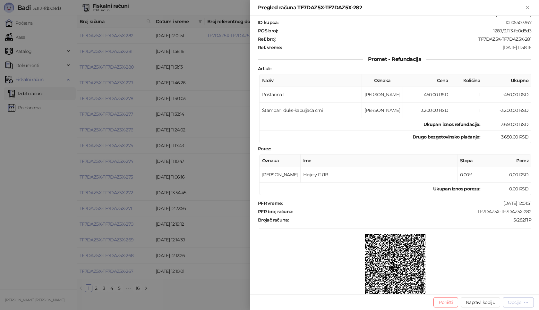
click at [517, 301] on div "Opcije" at bounding box center [514, 303] width 13 height 6
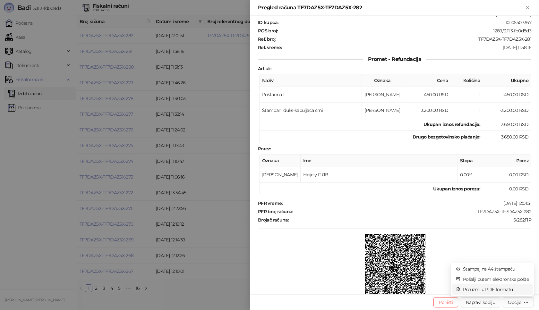
click at [508, 288] on span "Preuzmi u PDF formatu" at bounding box center [496, 289] width 66 height 7
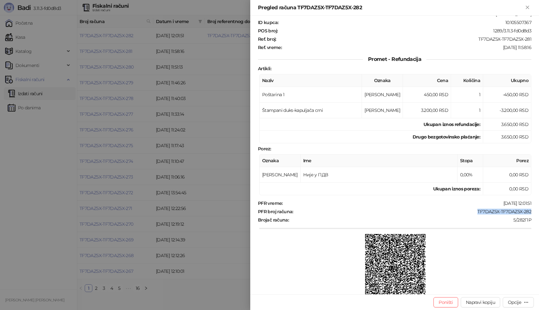
drag, startPoint x: 471, startPoint y: 211, endPoint x: 530, endPoint y: 213, distance: 59.1
click at [530, 213] on div "Fiskalni račun PIB : 105507367 Preduzeće : СТРИМЕР ГРАФИЧКА РАДЊА [PERSON_NAME]…" at bounding box center [394, 155] width 289 height 279
click at [528, 7] on icon "Zatvori" at bounding box center [527, 7] width 3 height 3
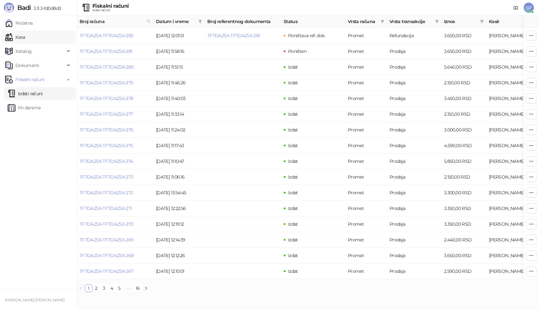
click at [25, 37] on link "Kasa" at bounding box center [15, 37] width 20 height 13
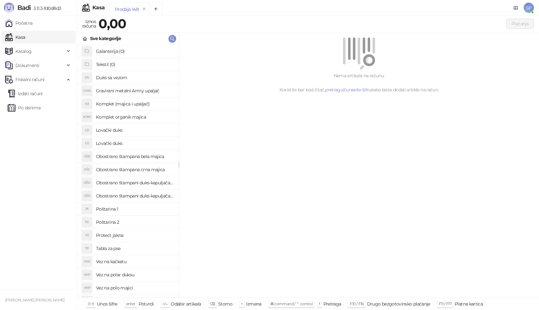
click at [121, 209] on h4 "Poštarina 1" at bounding box center [135, 209] width 78 height 10
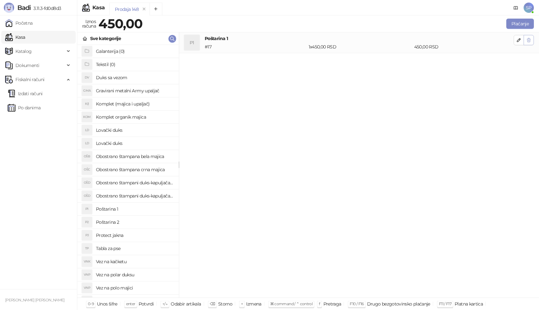
click at [530, 41] on icon "button" at bounding box center [529, 40] width 4 height 4
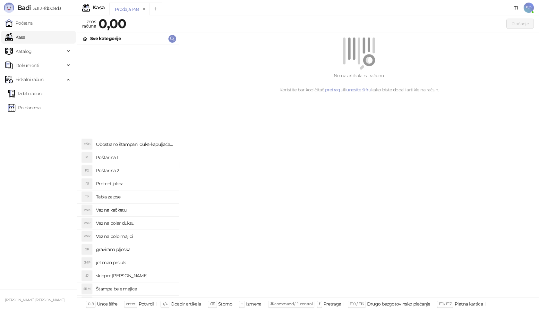
scroll to position [192, 0]
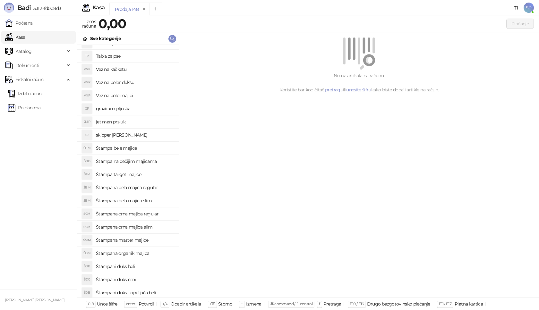
click at [156, 189] on h4 "Štampana bela majica regular" at bounding box center [135, 188] width 78 height 10
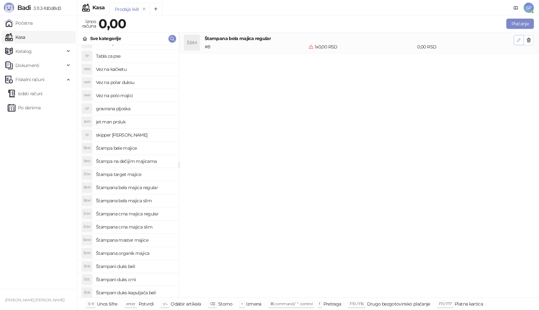
click at [520, 39] on icon "button" at bounding box center [518, 40] width 5 height 5
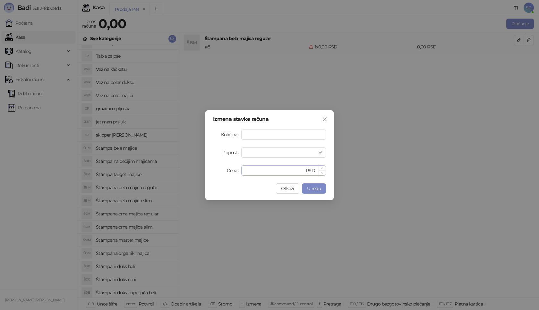
type input "*"
drag, startPoint x: 262, startPoint y: 172, endPoint x: 151, endPoint y: 164, distance: 111.3
click at [151, 164] on div "Izmena stavke računa Količina * Popust * % Cena * RSD Otkaži U redu" at bounding box center [269, 155] width 539 height 310
type input "****"
click at [308, 188] on span "U redu" at bounding box center [314, 189] width 14 height 6
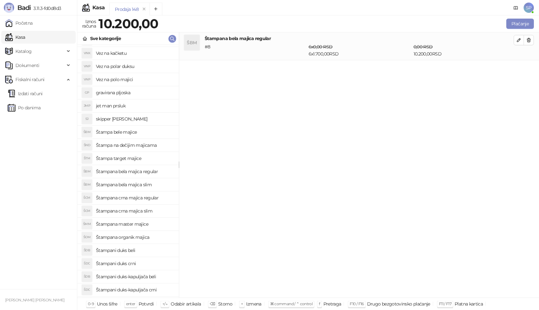
scroll to position [221, 0]
click at [157, 160] on h4 "Štampana bela majica regular" at bounding box center [135, 159] width 78 height 10
click at [518, 44] on button "button" at bounding box center [519, 40] width 10 height 10
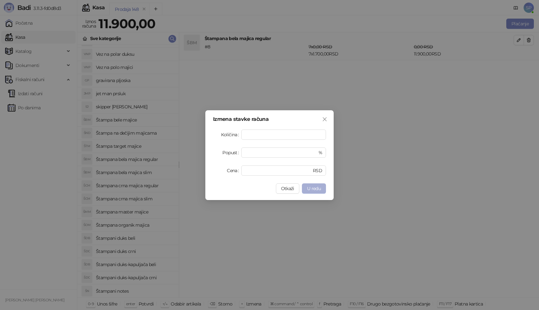
click at [317, 186] on span "U redu" at bounding box center [314, 189] width 14 height 6
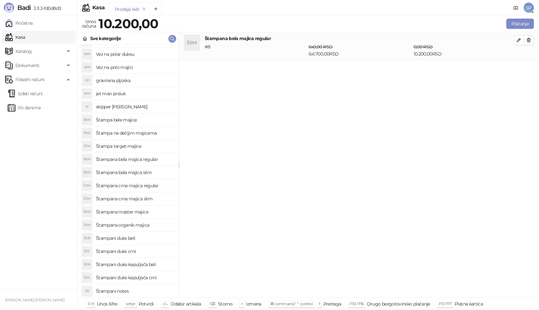
click at [144, 159] on h4 "Štampana bela majica regular" at bounding box center [135, 159] width 78 height 10
click at [138, 159] on h4 "Štampana bela majica regular" at bounding box center [135, 159] width 78 height 10
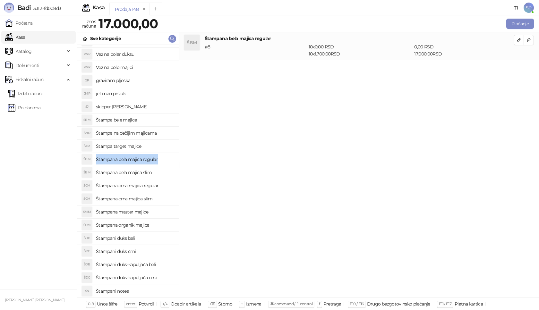
click at [138, 159] on h4 "Štampana bela majica regular" at bounding box center [135, 159] width 78 height 10
click at [531, 39] on icon "button" at bounding box center [528, 40] width 5 height 5
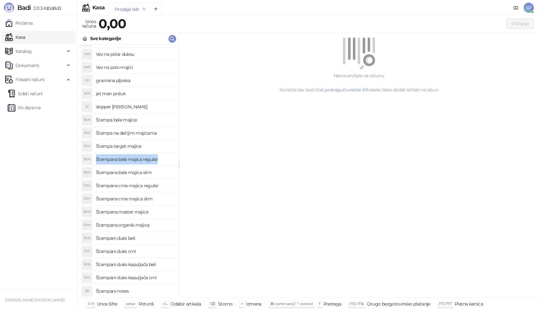
click at [134, 158] on h4 "Štampana bela majica regular" at bounding box center [135, 159] width 78 height 10
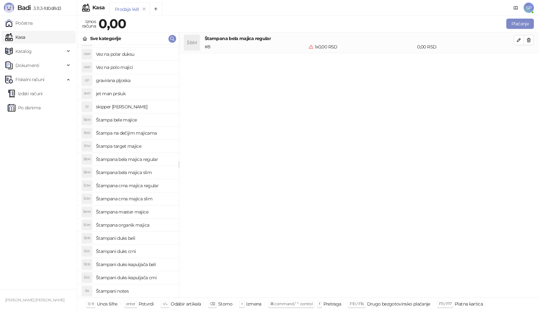
click at [116, 118] on h4 "Štampa bele majice" at bounding box center [135, 120] width 78 height 10
click at [521, 41] on icon "button" at bounding box center [518, 40] width 5 height 5
type input "*"
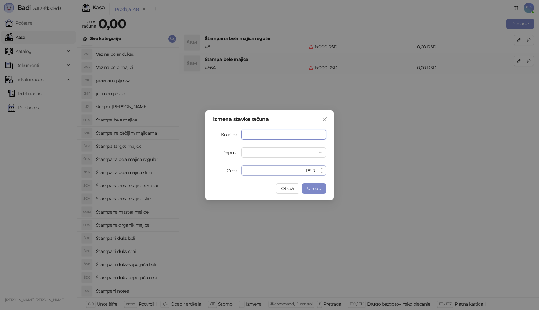
type input "*"
click at [246, 168] on input "*" at bounding box center [274, 171] width 59 height 10
drag, startPoint x: 259, startPoint y: 170, endPoint x: 213, endPoint y: 174, distance: 46.3
click at [213, 174] on div "Cena * RSD" at bounding box center [269, 171] width 113 height 10
type input "****"
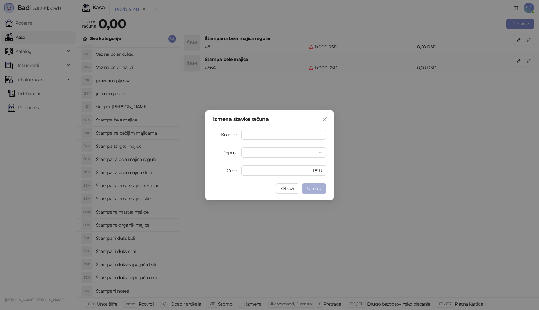
drag, startPoint x: 316, startPoint y: 185, endPoint x: 467, endPoint y: 88, distance: 179.8
click at [316, 185] on button "U redu" at bounding box center [314, 189] width 24 height 10
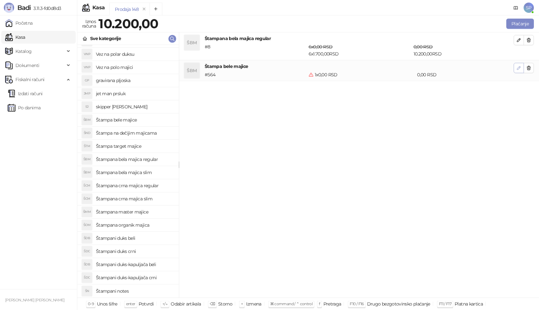
click at [516, 69] on button "button" at bounding box center [519, 68] width 10 height 10
type input "*"
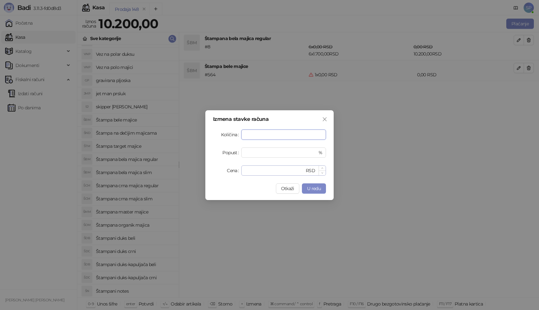
type input "*"
drag, startPoint x: 260, startPoint y: 168, endPoint x: 229, endPoint y: 168, distance: 30.8
click at [229, 168] on div "Cena * RSD" at bounding box center [269, 171] width 113 height 10
type input "****"
click at [317, 186] on span "U redu" at bounding box center [314, 189] width 14 height 6
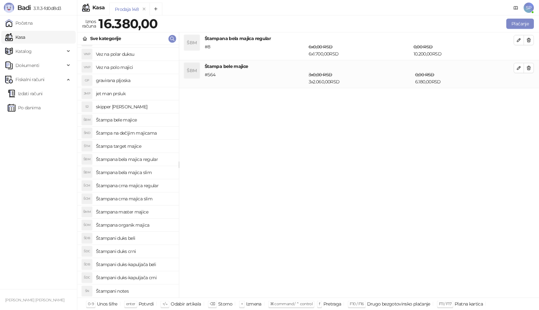
click at [157, 188] on h4 "Štampana crna majica regular" at bounding box center [135, 186] width 78 height 10
click at [517, 97] on icon "button" at bounding box center [518, 95] width 3 height 3
type input "*"
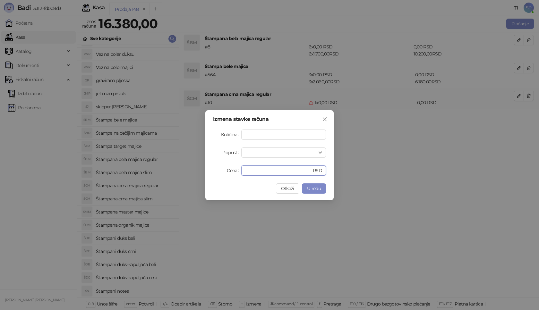
drag, startPoint x: 262, startPoint y: 171, endPoint x: 202, endPoint y: 171, distance: 60.0
click at [202, 171] on div "Izmena stavke računa Količina * Popust * % Cena * RSD Otkaži U redu" at bounding box center [269, 155] width 539 height 310
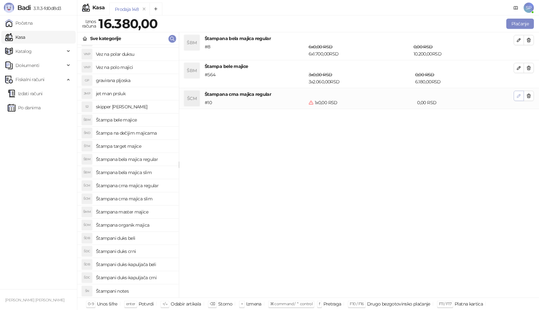
click at [522, 92] on button "button" at bounding box center [519, 96] width 10 height 10
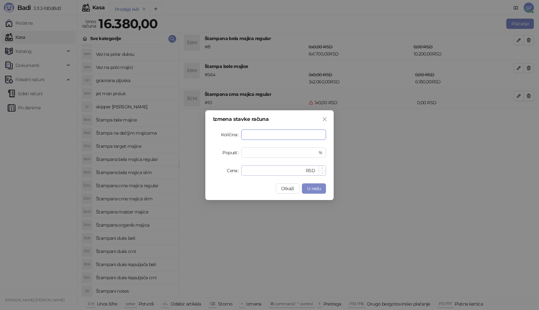
type input "*"
drag, startPoint x: 253, startPoint y: 173, endPoint x: 208, endPoint y: 172, distance: 45.2
click at [208, 172] on div "Izmena stavke računa Količina * Popust * % Cena * RSD Otkaži U redu" at bounding box center [269, 155] width 128 height 90
type input "****"
click at [313, 190] on span "U redu" at bounding box center [314, 189] width 14 height 6
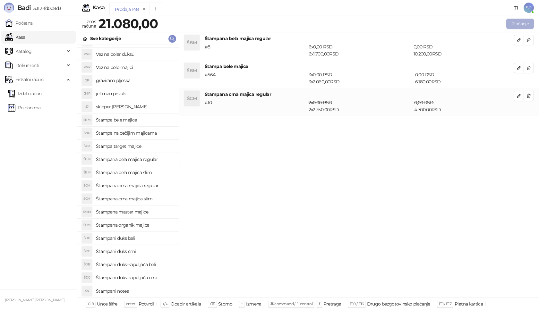
click at [516, 20] on button "Plaćanje" at bounding box center [520, 24] width 28 height 10
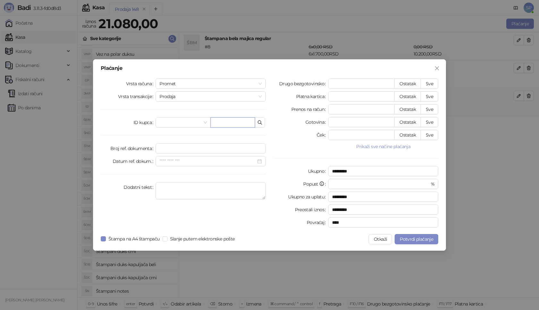
click at [237, 124] on input "text" at bounding box center [232, 122] width 45 height 10
paste input "**********"
type input "**********"
click at [431, 83] on button "Sve" at bounding box center [430, 84] width 18 height 10
type input "*****"
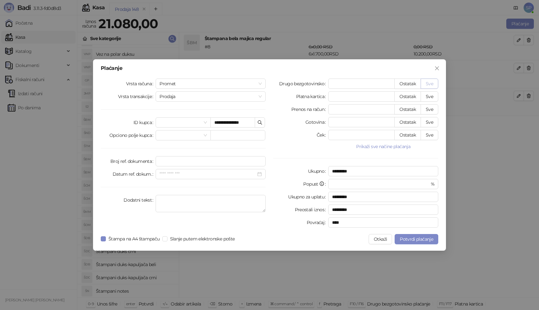
type input "****"
click at [425, 243] on button "Potvrdi plaćanje" at bounding box center [417, 239] width 44 height 10
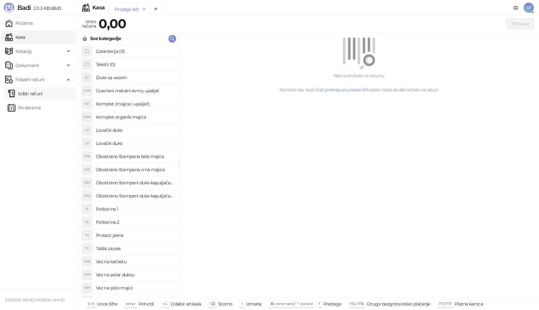
click at [29, 90] on link "Izdati računi" at bounding box center [25, 93] width 35 height 13
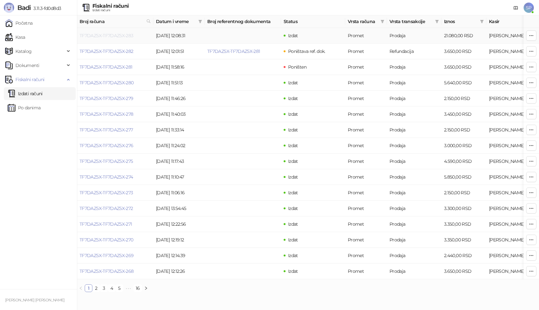
click at [111, 38] on link "TF7DAZ5X-TF7DAZ5X-283" at bounding box center [107, 36] width 54 height 6
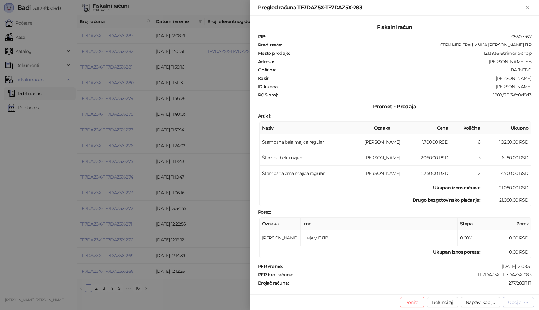
click at [519, 304] on div "Opcije" at bounding box center [514, 303] width 13 height 6
click at [482, 290] on span "Preuzmi u PDF formatu" at bounding box center [496, 289] width 66 height 7
drag, startPoint x: 471, startPoint y: 273, endPoint x: 529, endPoint y: 279, distance: 58.4
click at [529, 279] on div "Fiskalni račun PIB : 105507367 Preduzeće : СТРИМЕР ГРАФИЧКА [PERSON_NAME] ПР Me…" at bounding box center [394, 155] width 289 height 279
drag, startPoint x: 496, startPoint y: 87, endPoint x: 535, endPoint y: 88, distance: 39.5
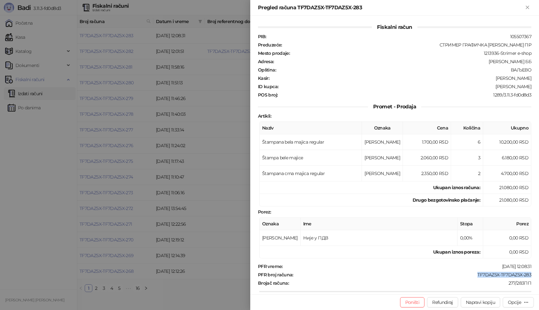
click at [535, 88] on div "Fiskalni račun PIB : 105507367 Preduzeće : СТРИМЕР ГРАФИЧКА [PERSON_NAME] ПР Me…" at bounding box center [394, 155] width 289 height 279
click at [527, 10] on icon "Zatvori" at bounding box center [528, 7] width 6 height 6
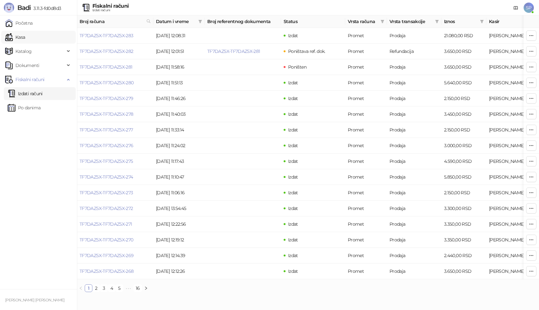
click at [25, 41] on link "Kasa" at bounding box center [15, 37] width 20 height 13
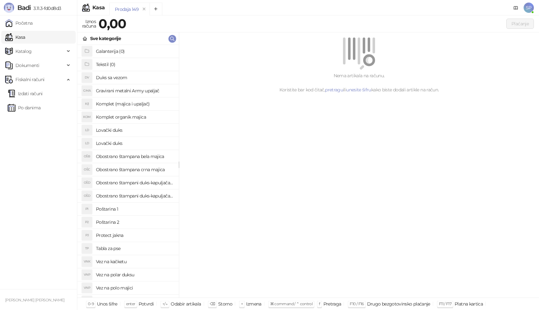
click at [134, 208] on h4 "Poštarina 1" at bounding box center [135, 209] width 78 height 10
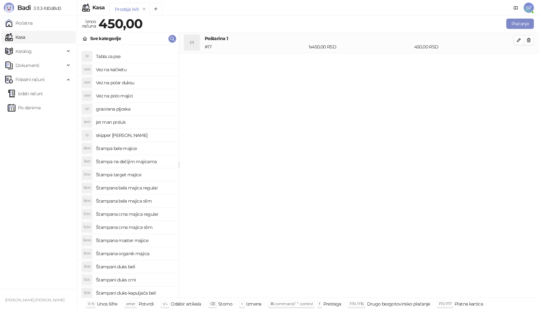
scroll to position [221, 0]
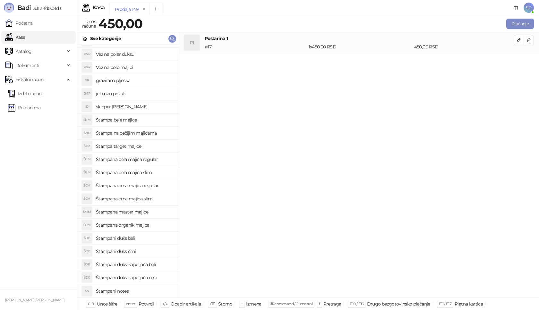
click at [136, 291] on h4 "Štampani notes" at bounding box center [135, 291] width 78 height 10
click at [522, 60] on button "button" at bounding box center [519, 61] width 10 height 10
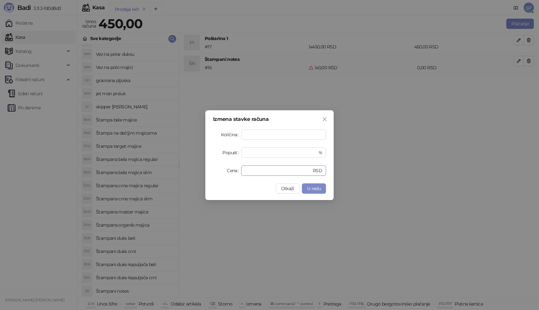
drag, startPoint x: 252, startPoint y: 168, endPoint x: 219, endPoint y: 169, distance: 33.0
click at [219, 169] on div "Cena * RSD" at bounding box center [269, 171] width 113 height 10
type input "****"
click at [312, 191] on span "U redu" at bounding box center [314, 189] width 14 height 6
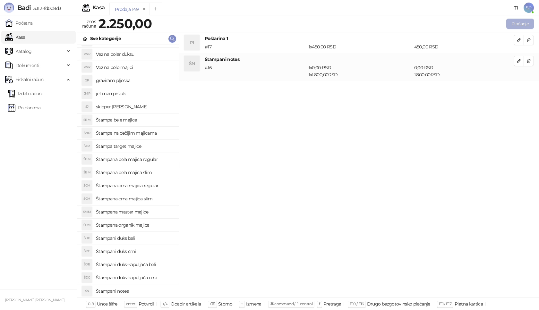
click at [519, 24] on button "Plaćanje" at bounding box center [520, 24] width 28 height 10
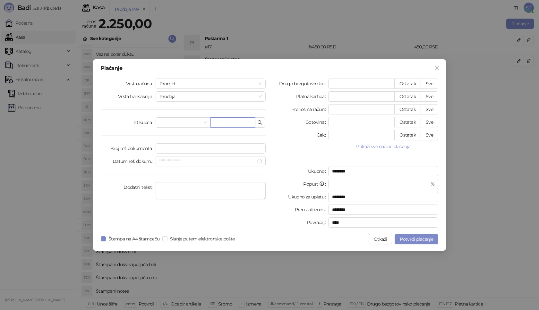
click at [228, 123] on input "text" at bounding box center [232, 122] width 45 height 10
paste input "**********"
type input "**********"
click at [432, 82] on button "Sve" at bounding box center [430, 84] width 18 height 10
type input "****"
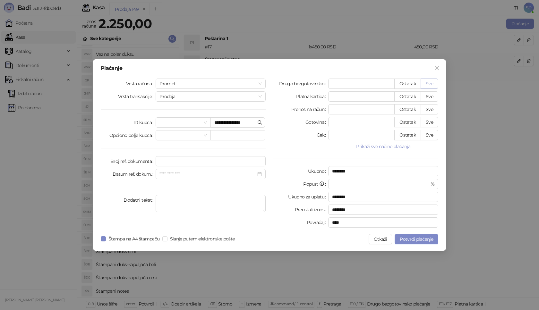
type input "****"
click at [418, 238] on span "Potvrdi plaćanje" at bounding box center [416, 239] width 33 height 6
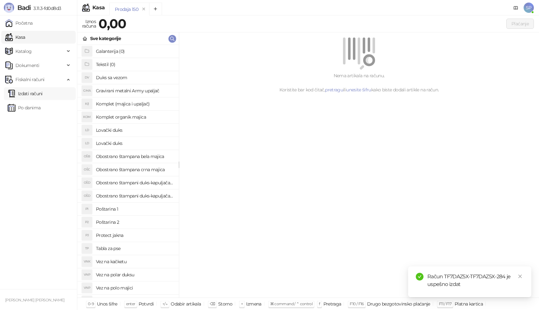
click at [43, 92] on link "Izdati računi" at bounding box center [25, 93] width 35 height 13
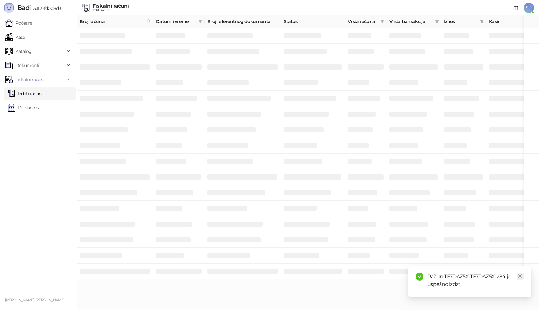
click at [520, 276] on icon "close" at bounding box center [520, 276] width 4 height 4
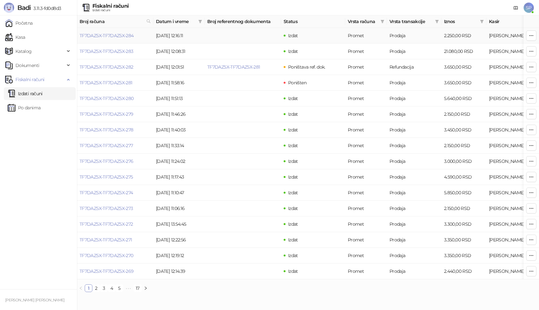
click at [115, 35] on link "TF7DAZ5X-TF7DAZ5X-284" at bounding box center [107, 36] width 54 height 6
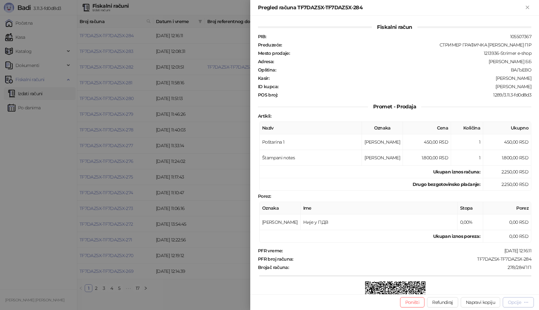
click at [514, 301] on div "Opcije" at bounding box center [514, 303] width 13 height 6
click at [471, 288] on span "Preuzmi u PDF formatu" at bounding box center [496, 289] width 66 height 7
drag, startPoint x: 468, startPoint y: 259, endPoint x: 533, endPoint y: 262, distance: 65.2
click at [533, 262] on div "Fiskalni račun PIB : 105507367 Preduzeće : СТРИМЕР ГРАФИЧКА РАДЊА [PERSON_NAME]…" at bounding box center [394, 155] width 289 height 279
drag, startPoint x: 492, startPoint y: 86, endPoint x: 539, endPoint y: 86, distance: 46.2
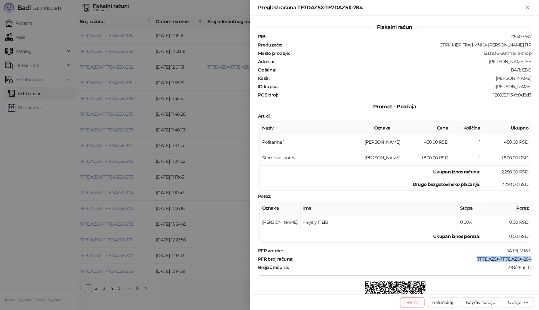
click at [539, 86] on div "Fiskalni račun PIB : 105507367 Preduzeće : СТРИМЕР ГРАФИЧКА РАДЊА [PERSON_NAME]…" at bounding box center [394, 155] width 289 height 279
click at [525, 4] on icon "Zatvori" at bounding box center [528, 7] width 6 height 6
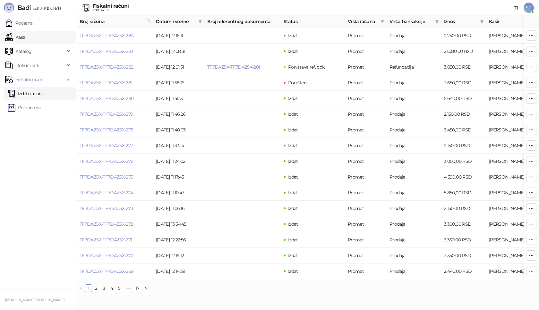
click at [25, 41] on link "Kasa" at bounding box center [15, 37] width 20 height 13
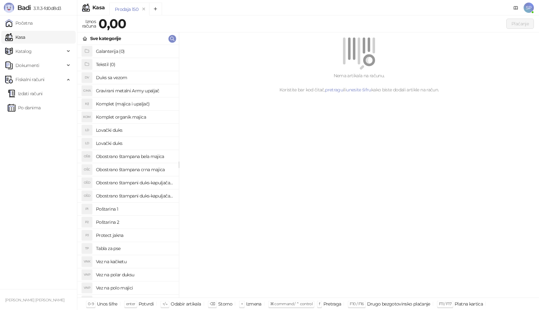
click at [126, 213] on h4 "Poštarina 1" at bounding box center [135, 209] width 78 height 10
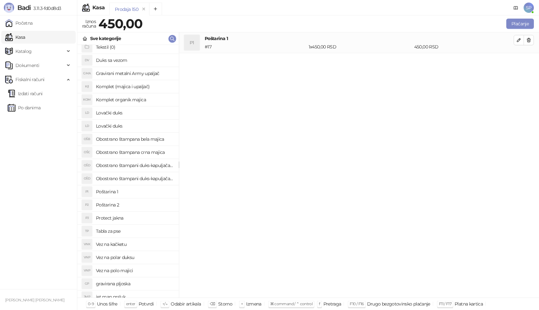
scroll to position [32, 0]
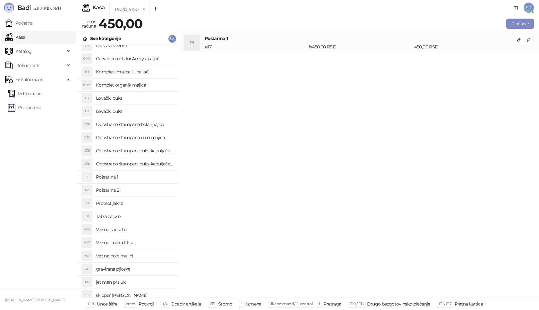
click at [158, 152] on h4 "Obostrano štampani duks-kapuljača beli" at bounding box center [135, 151] width 78 height 10
click at [515, 62] on button "button" at bounding box center [519, 61] width 10 height 10
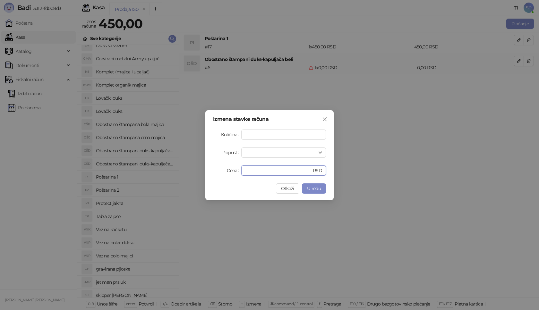
drag, startPoint x: 255, startPoint y: 171, endPoint x: 171, endPoint y: 162, distance: 85.2
click at [171, 162] on div "Izmena stavke računa Količina * Popust * % Cena * RSD Otkaži U redu" at bounding box center [269, 155] width 539 height 310
click at [317, 190] on span "U redu" at bounding box center [314, 189] width 14 height 6
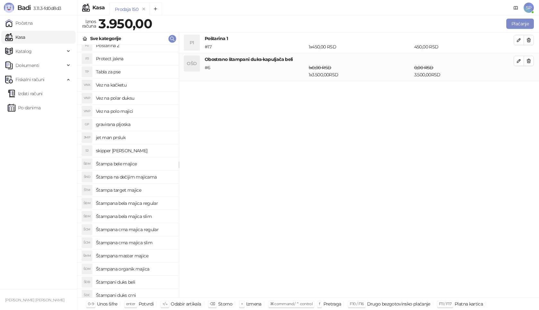
scroll to position [192, 0]
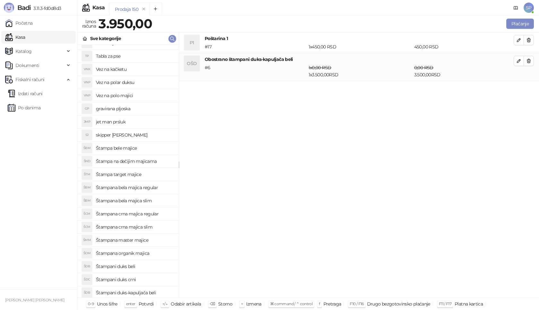
click at [157, 187] on h4 "Štampana bela majica regular" at bounding box center [135, 188] width 78 height 10
click at [519, 87] on icon "button" at bounding box center [518, 88] width 3 height 3
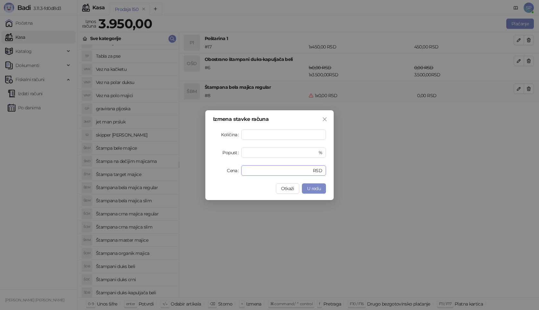
drag, startPoint x: 254, startPoint y: 167, endPoint x: 226, endPoint y: 173, distance: 28.1
click at [226, 173] on div "Cena * RSD" at bounding box center [269, 171] width 113 height 10
click at [316, 187] on span "U redu" at bounding box center [314, 189] width 14 height 6
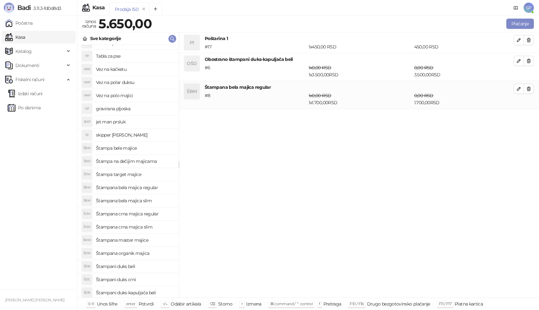
click at [157, 215] on h4 "Štampana crna majica regular" at bounding box center [135, 214] width 78 height 10
click at [517, 117] on icon "button" at bounding box center [518, 116] width 5 height 5
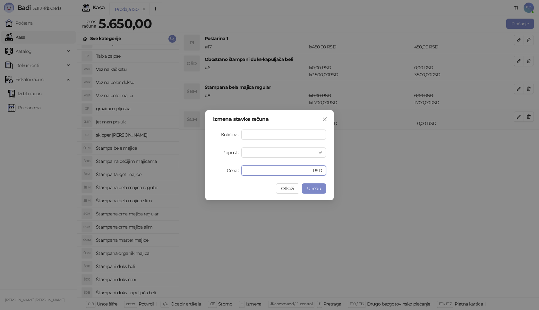
drag, startPoint x: 260, startPoint y: 172, endPoint x: 212, endPoint y: 172, distance: 48.1
click at [212, 172] on div "Izmena stavke računa Količina * Popust * % Cena * RSD Otkaži U redu" at bounding box center [269, 155] width 128 height 90
type input "****"
drag, startPoint x: 319, startPoint y: 182, endPoint x: 317, endPoint y: 186, distance: 4.1
click at [319, 183] on div "Izmena stavke računa Količina * Popust * % Cena **** RSD Otkaži U redu" at bounding box center [269, 155] width 128 height 90
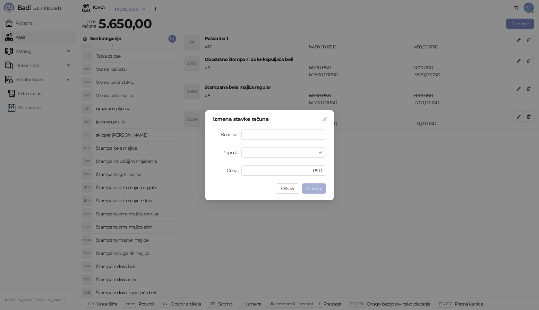
click at [317, 186] on span "U redu" at bounding box center [314, 189] width 14 height 6
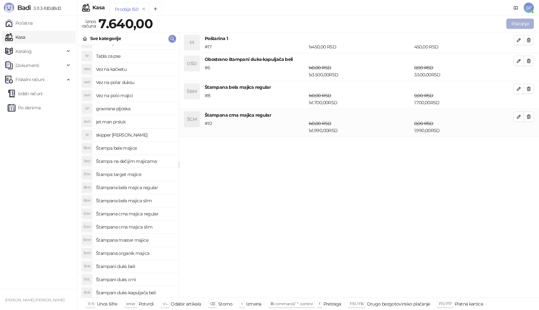
click at [521, 22] on button "Plaćanje" at bounding box center [520, 24] width 28 height 10
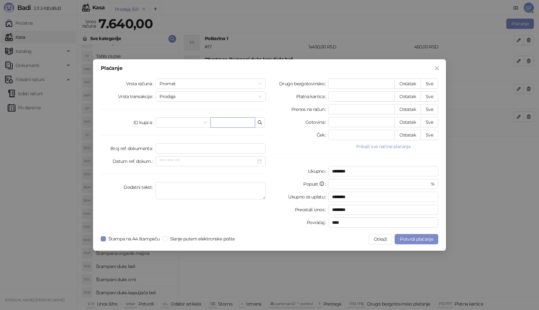
click at [234, 125] on input "text" at bounding box center [232, 122] width 45 height 10
paste input "**********"
type input "**********"
click at [434, 81] on button "Sve" at bounding box center [430, 84] width 18 height 10
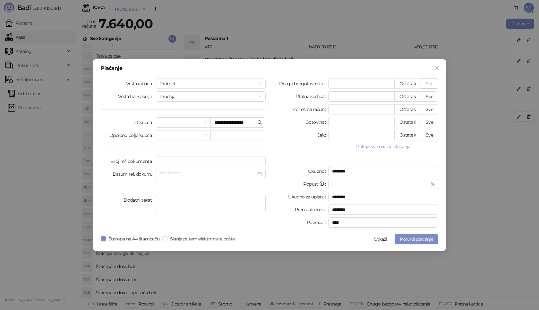
type input "****"
click at [409, 241] on span "Potvrdi plaćanje" at bounding box center [416, 239] width 33 height 6
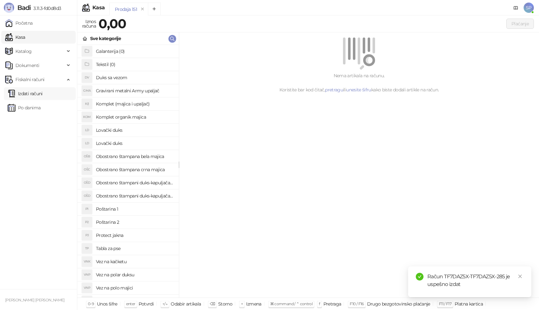
click at [43, 91] on link "Izdati računi" at bounding box center [25, 93] width 35 height 13
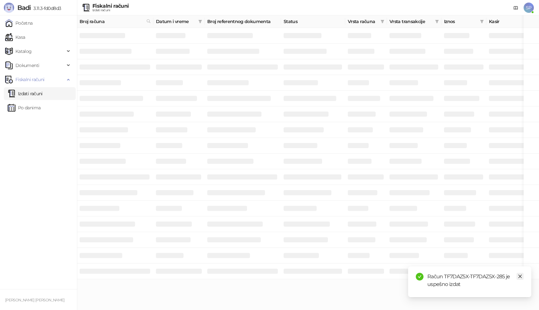
click at [519, 276] on icon "close" at bounding box center [520, 276] width 4 height 4
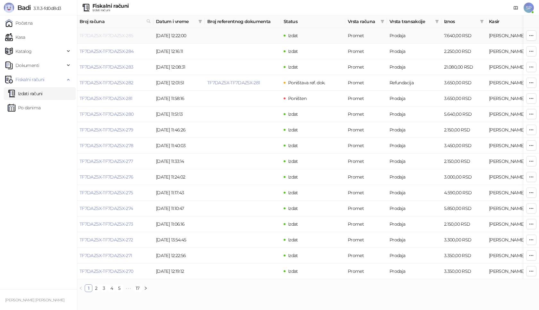
click at [114, 35] on link "TF7DAZ5X-TF7DAZ5X-285" at bounding box center [107, 36] width 54 height 6
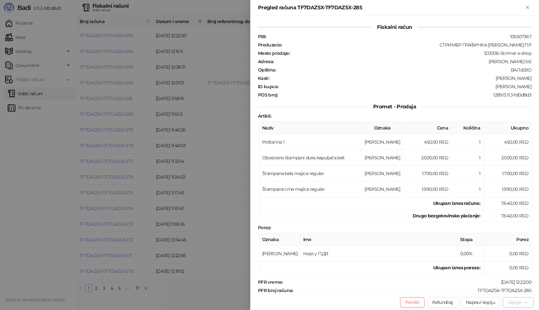
click at [513, 303] on div "Opcije" at bounding box center [514, 303] width 13 height 6
click at [509, 290] on span "Preuzmi u PDF formatu" at bounding box center [496, 289] width 66 height 7
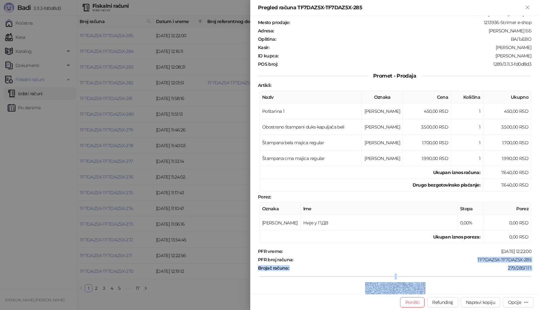
scroll to position [52, 0]
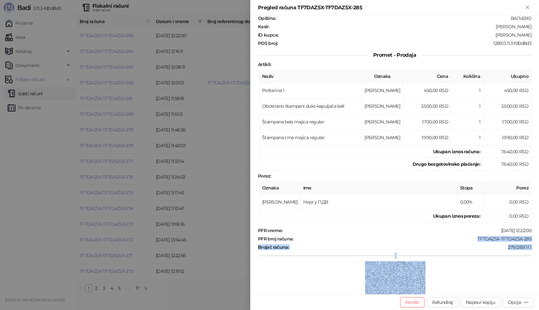
drag, startPoint x: 472, startPoint y: 291, endPoint x: 509, endPoint y: 275, distance: 40.9
click at [509, 275] on div "PFR vreme : [DATE] 12:22:00 PFR broj računa : TF7DAZ5X-TF7DAZ5X-285 Brojač raču…" at bounding box center [395, 276] width 276 height 96
click at [479, 235] on div "PFR vreme : [DATE] 12:22:00 PFR broj računa : TF7DAZ5X-TF7DAZ5X-285 Brojač raču…" at bounding box center [395, 276] width 276 height 96
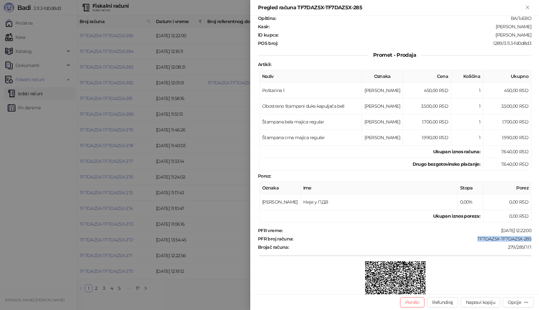
drag, startPoint x: 473, startPoint y: 239, endPoint x: 531, endPoint y: 238, distance: 57.7
click at [531, 238] on div "Fiskalni račun PIB : 105507367 Preduzeće : СТРИМЕР ГРАФИЧКА РАДЊА [PERSON_NAME]…" at bounding box center [394, 155] width 289 height 279
drag, startPoint x: 485, startPoint y: 35, endPoint x: 537, endPoint y: 35, distance: 52.3
click at [537, 35] on div "Fiskalni račun PIB : 105507367 Preduzeće : СТРИМЕР ГРАФИЧКА РАДЊА [PERSON_NAME]…" at bounding box center [394, 155] width 289 height 279
click at [530, 7] on icon "Zatvori" at bounding box center [528, 7] width 6 height 6
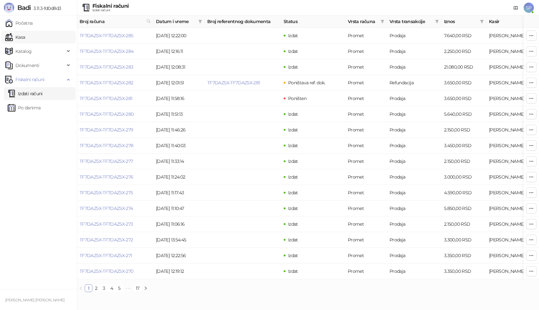
click at [25, 34] on link "Kasa" at bounding box center [15, 37] width 20 height 13
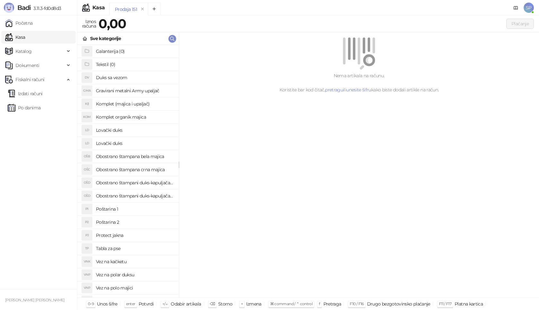
click at [125, 211] on h4 "Poštarina 1" at bounding box center [135, 209] width 78 height 10
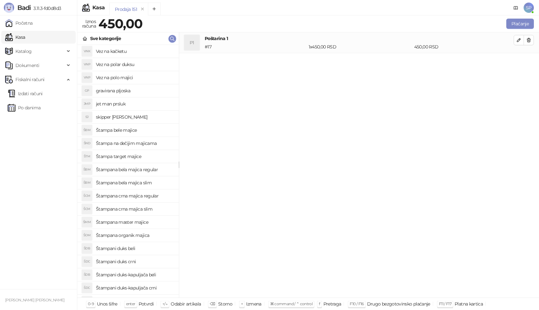
scroll to position [221, 0]
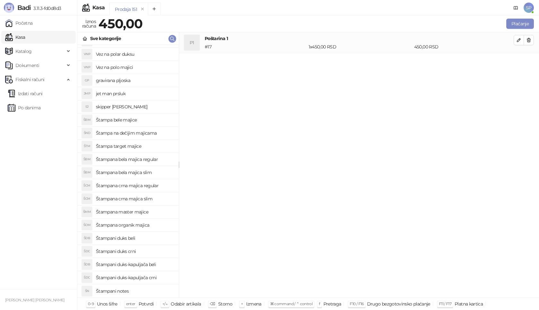
click at [139, 214] on h4 "Štampana master majice" at bounding box center [135, 212] width 78 height 10
click at [517, 58] on icon "button" at bounding box center [518, 60] width 5 height 5
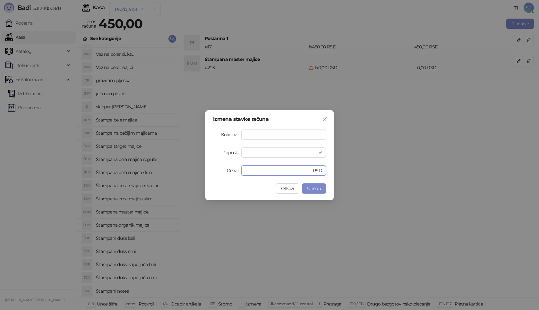
drag, startPoint x: 261, startPoint y: 168, endPoint x: 181, endPoint y: 177, distance: 80.7
click at [181, 177] on div "Izmena stavke računa Količina * Popust * % Cena * RSD Otkaži U redu" at bounding box center [269, 155] width 539 height 310
type input "****"
click at [307, 187] on span "U redu" at bounding box center [314, 189] width 14 height 6
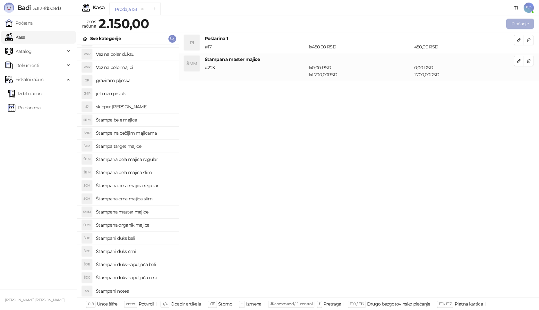
click at [518, 22] on button "Plaćanje" at bounding box center [520, 24] width 28 height 10
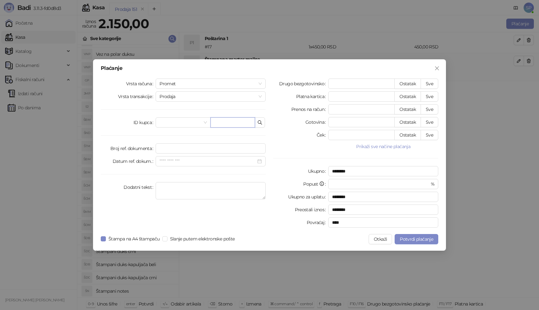
click at [233, 120] on input "text" at bounding box center [232, 122] width 45 height 10
paste input "**********"
type input "**********"
click at [431, 80] on button "Sve" at bounding box center [430, 84] width 18 height 10
type input "****"
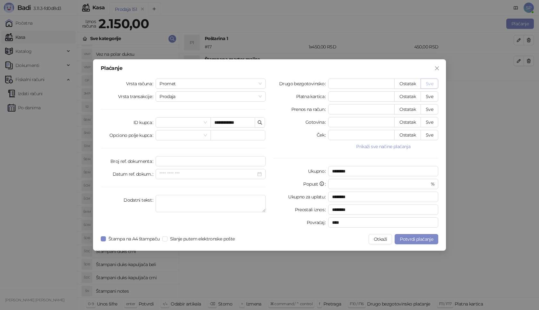
type input "****"
click at [408, 237] on span "Potvrdi plaćanje" at bounding box center [416, 239] width 33 height 6
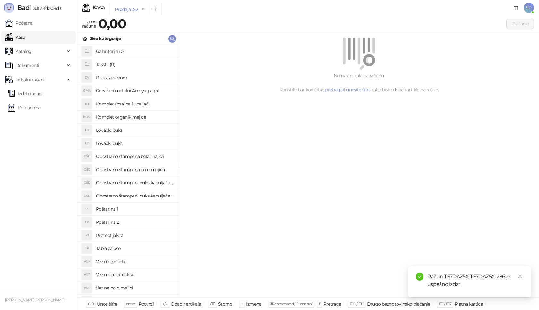
click at [43, 95] on link "Izdati računi" at bounding box center [25, 93] width 35 height 13
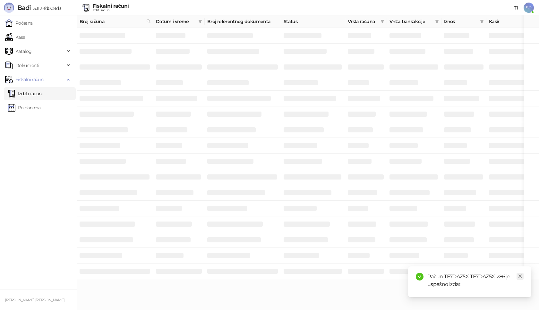
click at [521, 276] on icon "close" at bounding box center [520, 276] width 4 height 4
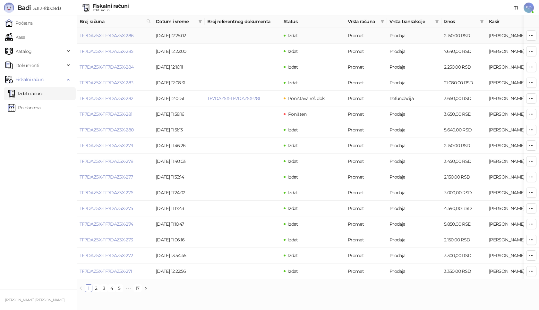
click at [117, 35] on link "TF7DAZ5X-TF7DAZ5X-286" at bounding box center [107, 36] width 54 height 6
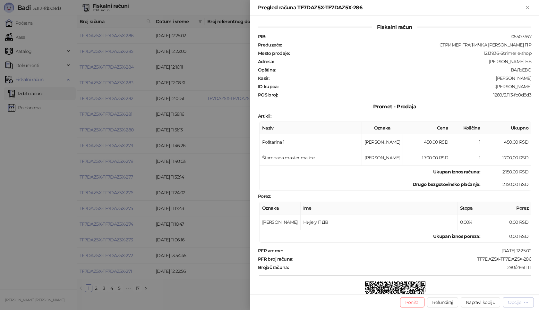
click at [518, 303] on div "Opcije" at bounding box center [514, 303] width 13 height 6
click at [493, 289] on span "Preuzmi u PDF formatu" at bounding box center [496, 289] width 66 height 7
drag, startPoint x: 470, startPoint y: 259, endPoint x: 537, endPoint y: 260, distance: 67.4
click at [537, 260] on div "Fiskalni račun PIB : 105507367 Preduzeće : СТРИМЕР ГРАФИЧКА РАДЊА [PERSON_NAME]…" at bounding box center [394, 155] width 289 height 279
drag, startPoint x: 500, startPoint y: 79, endPoint x: 539, endPoint y: 79, distance: 39.1
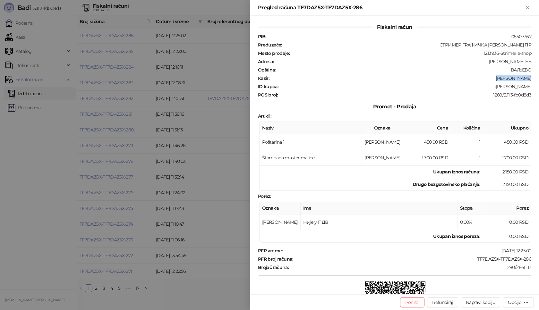
click at [539, 79] on div "Fiskalni račun PIB : 105507367 Preduzeće : СТРИМЕР ГРАФИЧКА РАДЊА [PERSON_NAME]…" at bounding box center [394, 155] width 289 height 279
drag, startPoint x: 502, startPoint y: 87, endPoint x: 530, endPoint y: 88, distance: 27.9
click at [530, 88] on div "Fiskalni račun PIB : 105507367 Preduzeće : СТРИМЕР ГРАФИЧКА РАДЊА [PERSON_NAME]…" at bounding box center [394, 155] width 289 height 279
click at [527, 7] on icon "Zatvori" at bounding box center [527, 7] width 3 height 3
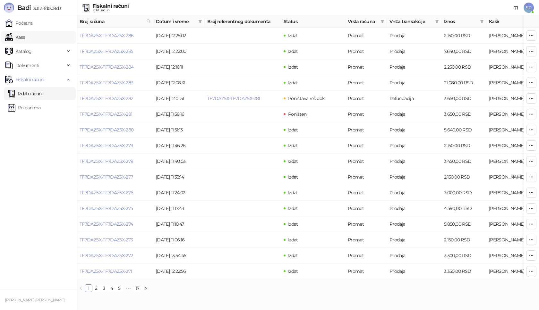
click at [25, 38] on link "Kasa" at bounding box center [15, 37] width 20 height 13
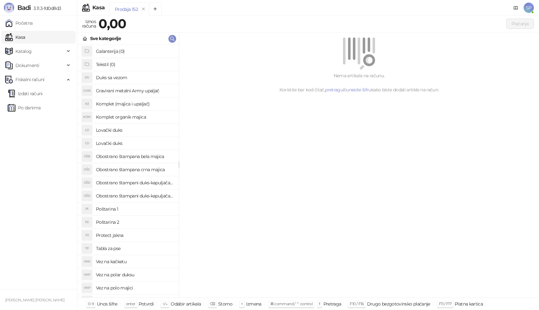
click at [147, 209] on h4 "Poštarina 1" at bounding box center [135, 209] width 78 height 10
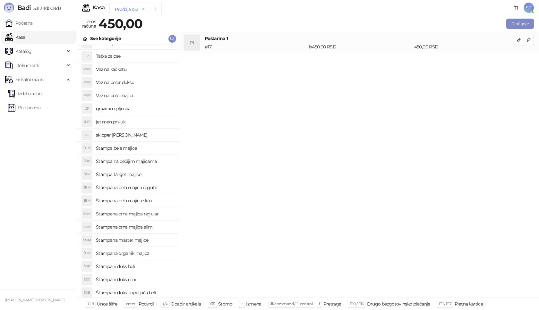
scroll to position [221, 0]
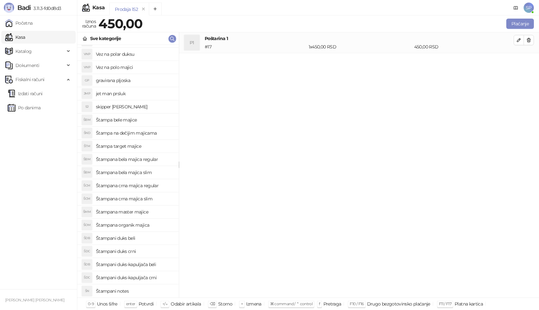
click at [158, 213] on h4 "Štampana master majice" at bounding box center [135, 212] width 78 height 10
click at [521, 61] on button "button" at bounding box center [519, 61] width 10 height 10
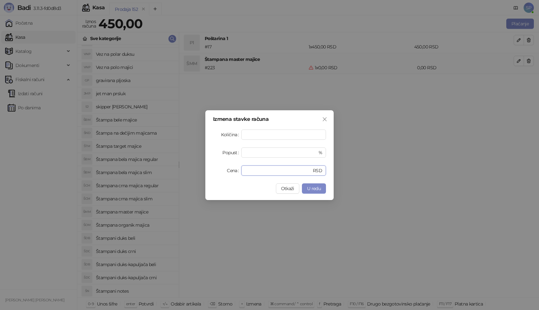
drag, startPoint x: 259, startPoint y: 172, endPoint x: 175, endPoint y: 174, distance: 84.1
click at [175, 174] on div "Izmena stavke računa Količina * Popust * % Cena * RSD Otkaži U redu" at bounding box center [269, 155] width 539 height 310
type input "****"
click at [318, 191] on span "U redu" at bounding box center [314, 189] width 14 height 6
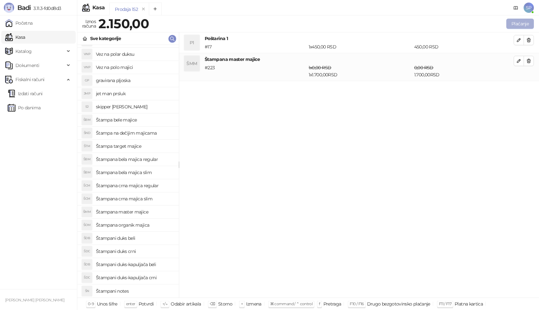
click at [525, 22] on button "Plaćanje" at bounding box center [520, 24] width 28 height 10
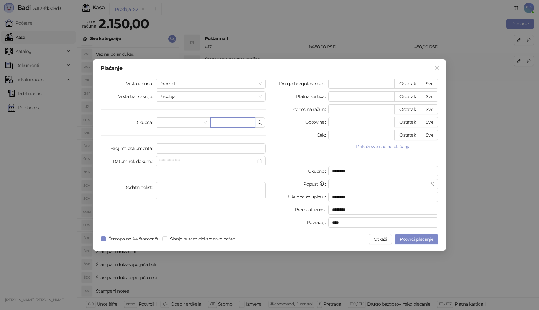
click at [241, 126] on input "text" at bounding box center [232, 122] width 45 height 10
paste input "**********"
type input "**********"
click at [429, 84] on button "Sve" at bounding box center [430, 84] width 18 height 10
type input "****"
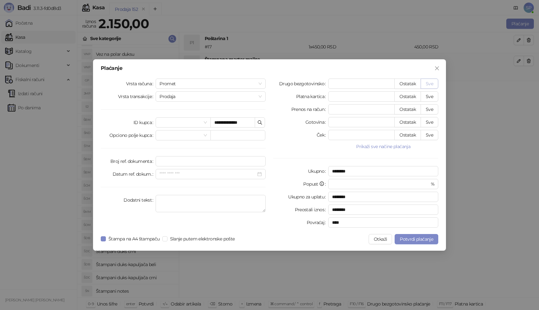
type input "****"
click at [408, 242] on button "Potvrdi plaćanje" at bounding box center [417, 239] width 44 height 10
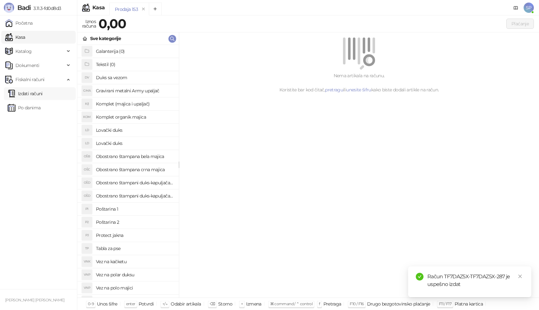
click at [43, 95] on link "Izdati računi" at bounding box center [25, 93] width 35 height 13
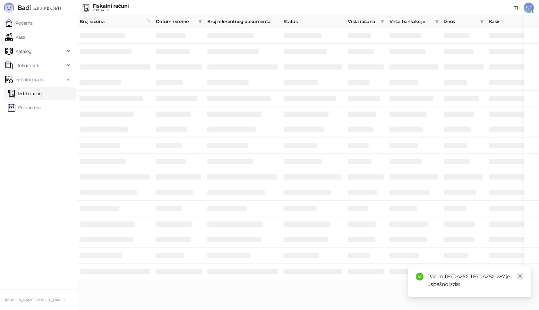
click at [521, 276] on icon "close" at bounding box center [520, 276] width 4 height 4
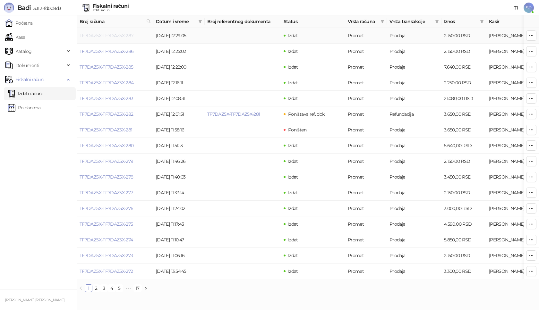
click at [107, 34] on link "TF7DAZ5X-TF7DAZ5X-287" at bounding box center [107, 36] width 54 height 6
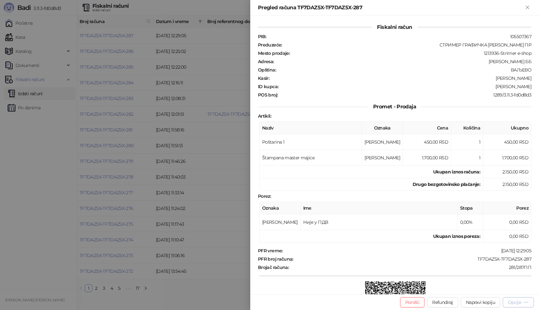
click at [514, 302] on div "Opcije" at bounding box center [514, 303] width 13 height 6
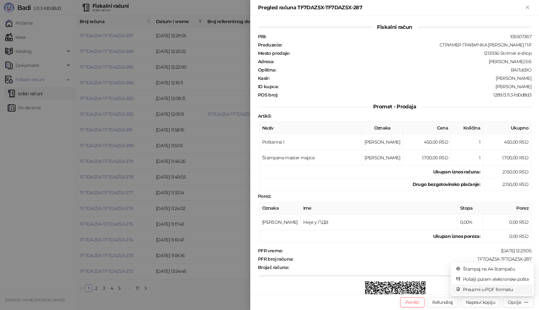
click at [495, 290] on span "Preuzmi u PDF formatu" at bounding box center [496, 289] width 66 height 7
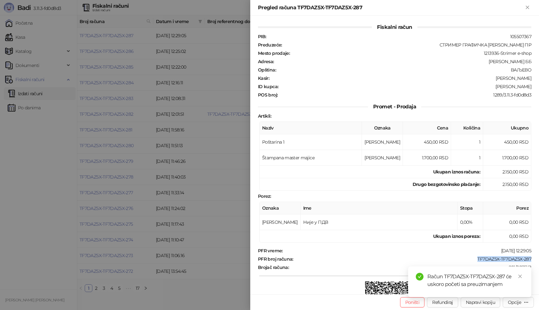
drag, startPoint x: 468, startPoint y: 259, endPoint x: 530, endPoint y: 257, distance: 61.9
click at [530, 257] on div "Fiskalni račun PIB : 105507367 Preduzeće : СТРИМЕР ГРАФИЧКА РАДЊА [PERSON_NAME]…" at bounding box center [394, 155] width 289 height 279
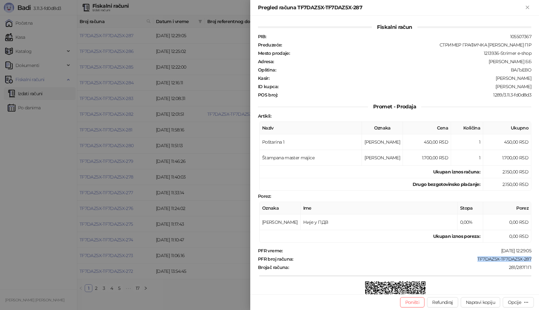
drag, startPoint x: 496, startPoint y: 87, endPoint x: 539, endPoint y: 90, distance: 42.8
click at [539, 90] on div "Fiskalni račun PIB : 105507367 Preduzeće : СТРИМЕР ГРАФИЧКА РАДЊА [PERSON_NAME]…" at bounding box center [394, 155] width 289 height 279
click at [528, 8] on icon "Zatvori" at bounding box center [527, 7] width 3 height 3
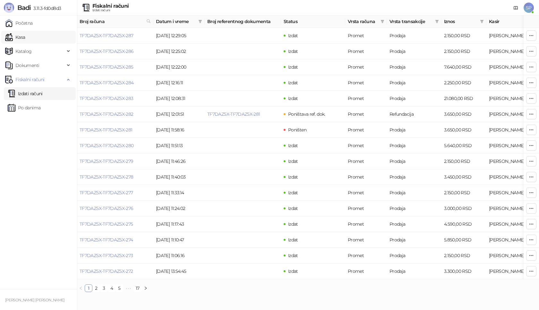
click at [25, 37] on link "Kasa" at bounding box center [15, 37] width 20 height 13
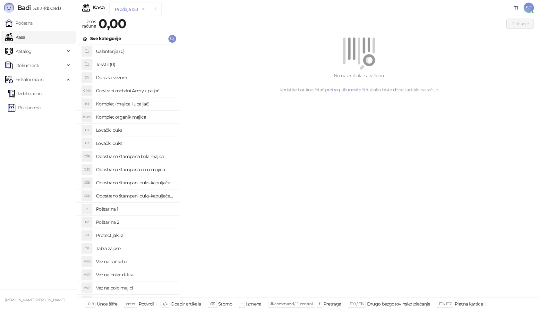
click at [119, 213] on h4 "Poštarina 1" at bounding box center [135, 209] width 78 height 10
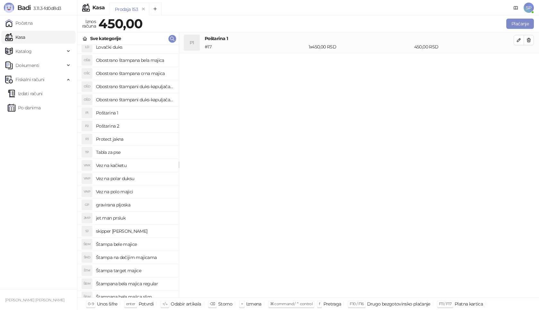
scroll to position [160, 0]
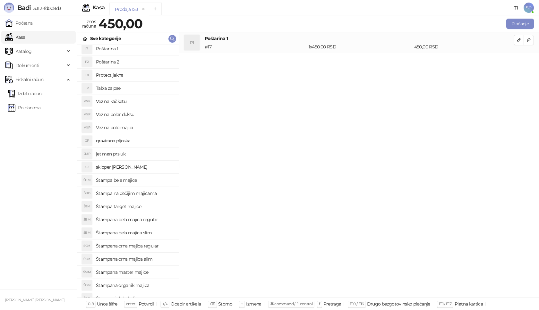
click at [149, 247] on h4 "Štampana crna majica regular" at bounding box center [135, 246] width 78 height 10
click at [517, 60] on icon "button" at bounding box center [518, 60] width 5 height 5
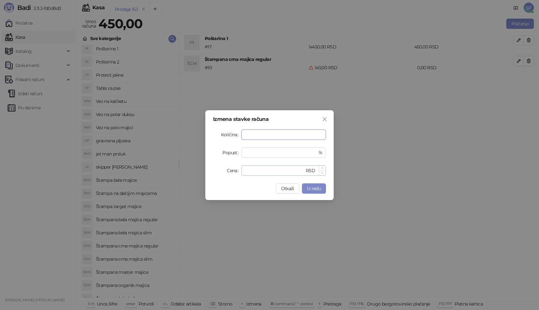
type input "*"
drag, startPoint x: 259, startPoint y: 170, endPoint x: 216, endPoint y: 169, distance: 43.0
click at [216, 169] on div "Cena * RSD" at bounding box center [269, 171] width 113 height 10
type input "****"
click at [322, 187] on button "U redu" at bounding box center [314, 189] width 24 height 10
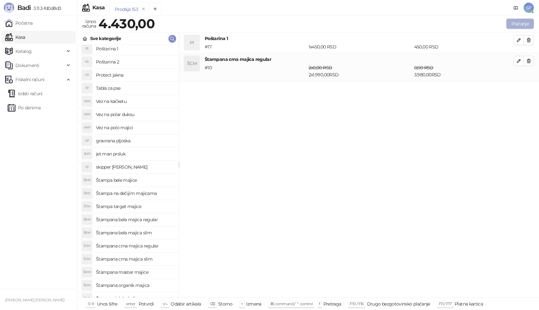
click at [516, 22] on button "Plaćanje" at bounding box center [520, 24] width 28 height 10
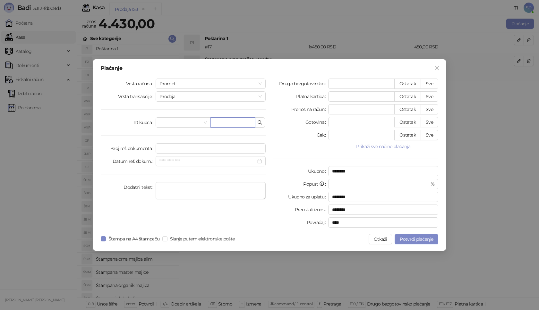
click at [237, 118] on input "text" at bounding box center [232, 122] width 45 height 10
paste input "**********"
type input "**********"
click at [429, 80] on button "Sve" at bounding box center [430, 84] width 18 height 10
type input "****"
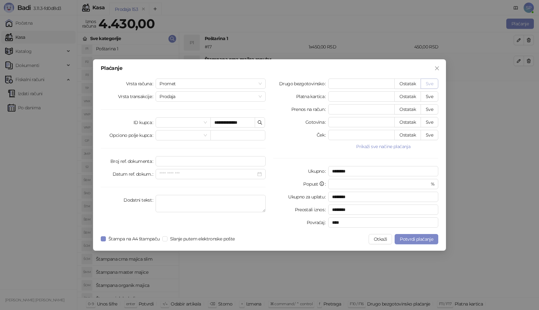
type input "****"
click at [411, 237] on span "Potvrdi plaćanje" at bounding box center [416, 239] width 33 height 6
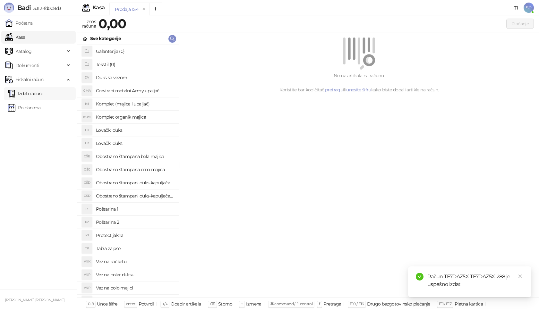
click at [32, 95] on link "Izdati računi" at bounding box center [25, 93] width 35 height 13
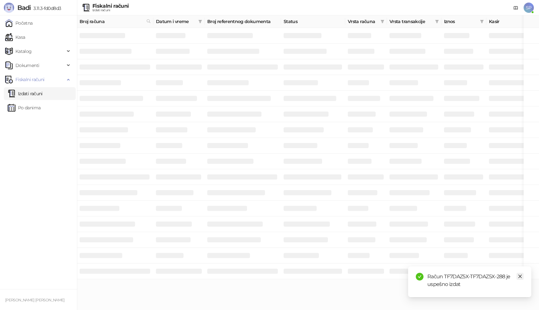
click at [517, 275] on link "Close" at bounding box center [520, 276] width 7 height 7
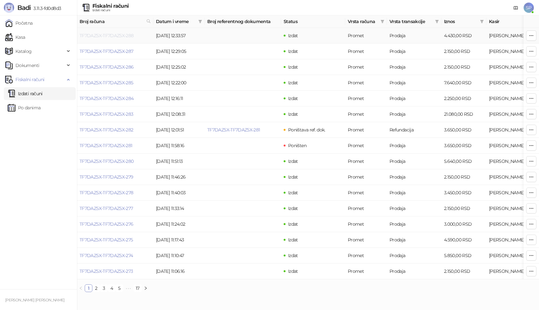
click at [114, 34] on link "TF7DAZ5X-TF7DAZ5X-288" at bounding box center [107, 36] width 54 height 6
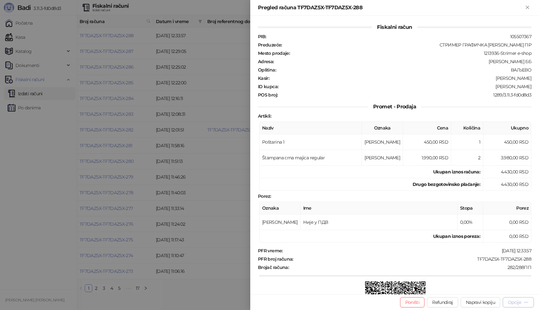
click at [511, 302] on div "Opcije" at bounding box center [514, 303] width 13 height 6
click at [479, 289] on span "Preuzmi u PDF formatu" at bounding box center [496, 289] width 66 height 7
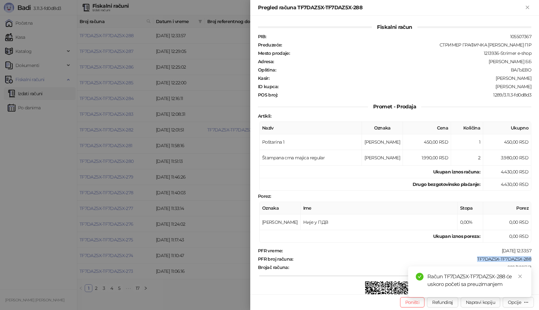
drag, startPoint x: 467, startPoint y: 259, endPoint x: 530, endPoint y: 258, distance: 62.9
click at [530, 258] on div "Fiskalni račun PIB : 105507367 Preduzeće : СТРИМЕР ГРАФИЧКА РАДЊА [PERSON_NAME]…" at bounding box center [394, 155] width 289 height 279
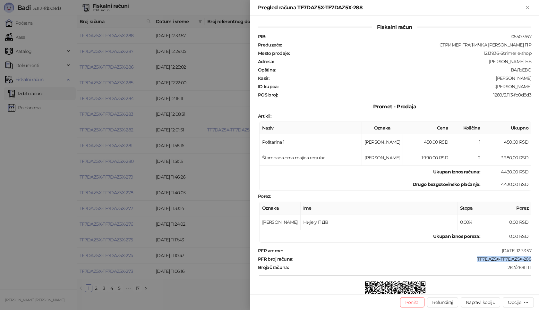
drag, startPoint x: 494, startPoint y: 86, endPoint x: 529, endPoint y: 88, distance: 35.3
click at [529, 88] on div "Fiskalni račun PIB : 105507367 Preduzeće : СТРИМЕР ГРАФИЧКА РАДЊА [PERSON_NAME]…" at bounding box center [394, 155] width 289 height 279
click at [527, 8] on icon "Zatvori" at bounding box center [528, 7] width 6 height 6
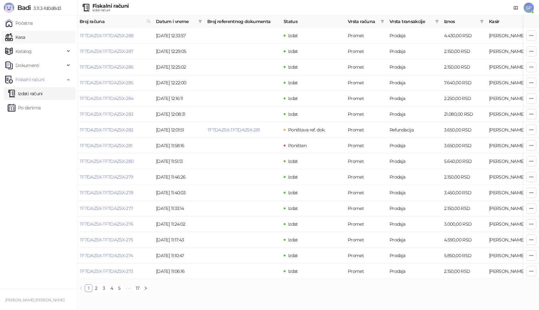
click at [25, 39] on link "Kasa" at bounding box center [15, 37] width 20 height 13
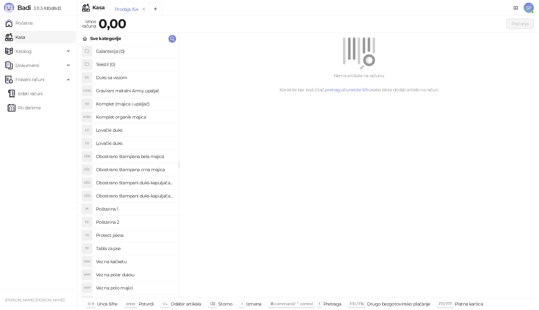
click at [134, 211] on h4 "Poštarina 1" at bounding box center [135, 209] width 78 height 10
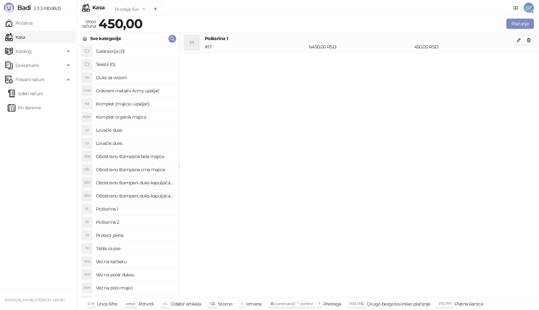
click at [150, 170] on h4 "Obostrano štampana crna majica" at bounding box center [135, 170] width 78 height 10
click at [521, 62] on icon "button" at bounding box center [518, 60] width 5 height 5
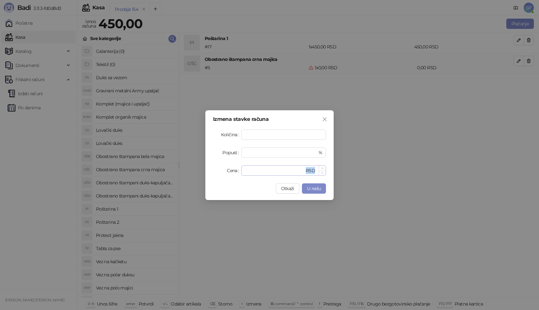
click at [247, 175] on div "Izmena stavke računa Količina * Popust * % Cena * RSD Otkaži U redu" at bounding box center [269, 155] width 128 height 90
drag, startPoint x: 253, startPoint y: 171, endPoint x: 213, endPoint y: 175, distance: 40.2
click at [213, 175] on div "Izmena stavke računa Količina * Popust * % Cena * RSD Otkaži U redu" at bounding box center [269, 155] width 128 height 90
type input "****"
click at [320, 187] on span "U redu" at bounding box center [314, 189] width 14 height 6
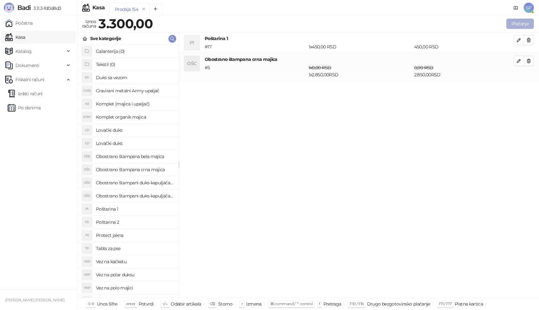
click at [518, 23] on button "Plaćanje" at bounding box center [520, 24] width 28 height 10
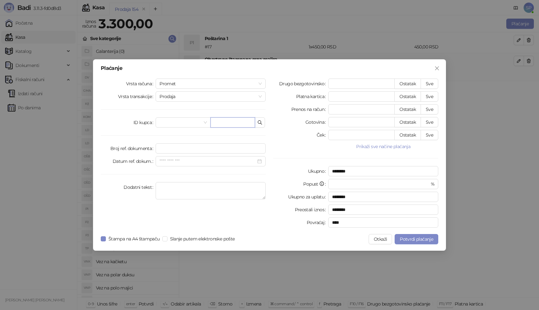
click at [238, 122] on input "text" at bounding box center [232, 122] width 45 height 10
paste input "**********"
type input "**********"
click at [430, 83] on button "Sve" at bounding box center [430, 84] width 18 height 10
type input "****"
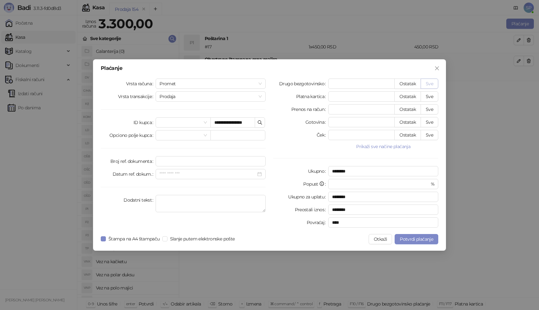
type input "****"
click at [410, 240] on span "Potvrdi plaćanje" at bounding box center [416, 239] width 33 height 6
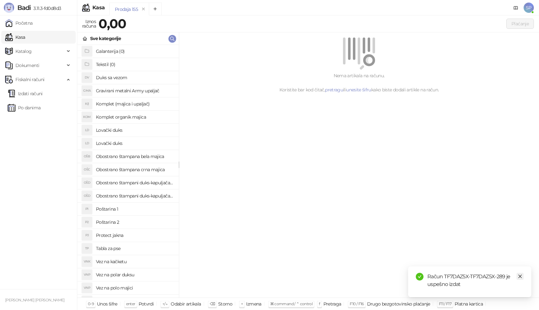
click at [521, 277] on icon "close" at bounding box center [520, 276] width 4 height 4
click at [39, 95] on link "Izdati računi" at bounding box center [25, 93] width 35 height 13
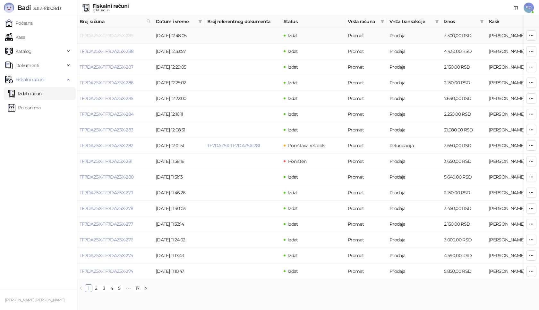
click at [117, 35] on link "TF7DAZ5X-TF7DAZ5X-289" at bounding box center [107, 36] width 54 height 6
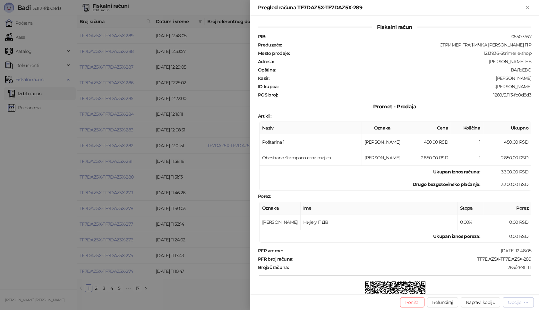
click at [512, 303] on div "Opcije" at bounding box center [514, 303] width 13 height 6
click at [488, 291] on span "Preuzmi u PDF formatu" at bounding box center [496, 289] width 66 height 7
drag, startPoint x: 466, startPoint y: 259, endPoint x: 529, endPoint y: 258, distance: 63.5
click at [529, 258] on div "Fiskalni račun PIB : 105507367 Preduzeće : СТРИМЕР ГРАФИЧКА РАДЊА [PERSON_NAME]…" at bounding box center [394, 155] width 289 height 279
drag, startPoint x: 496, startPoint y: 86, endPoint x: 530, endPoint y: 86, distance: 34.3
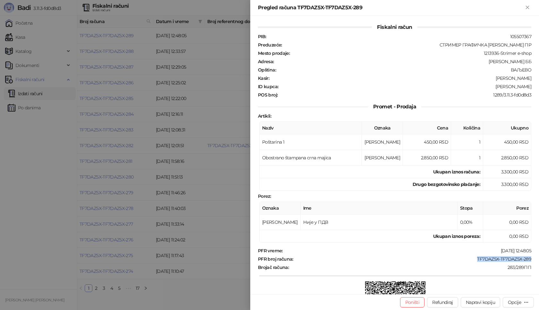
click at [530, 86] on div "Fiskalni račun PIB : 105507367 Preduzeće : СТРИМЕР ГРАФИЧКА РАДЊА [PERSON_NAME]…" at bounding box center [394, 155] width 289 height 279
click at [477, 86] on div ":[PERSON_NAME]" at bounding box center [405, 87] width 253 height 6
drag, startPoint x: 489, startPoint y: 86, endPoint x: 539, endPoint y: 86, distance: 49.4
click at [539, 86] on div "Fiskalni račun PIB : 105507367 Preduzeće : СТРИМЕР ГРАФИЧКА РАДЊА [PERSON_NAME]…" at bounding box center [394, 155] width 289 height 279
click at [526, 7] on icon "Zatvori" at bounding box center [528, 7] width 6 height 6
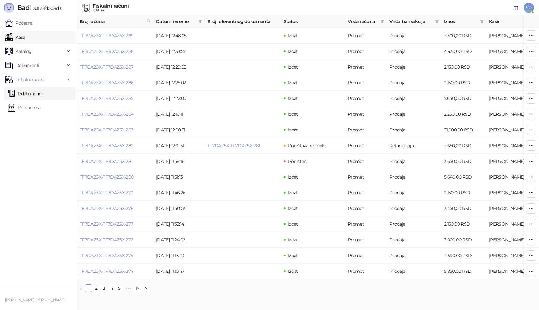
click at [25, 40] on link "Kasa" at bounding box center [15, 37] width 20 height 13
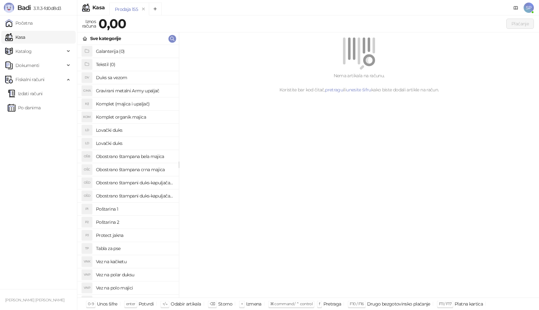
click at [139, 210] on h4 "Poštarina 1" at bounding box center [135, 209] width 78 height 10
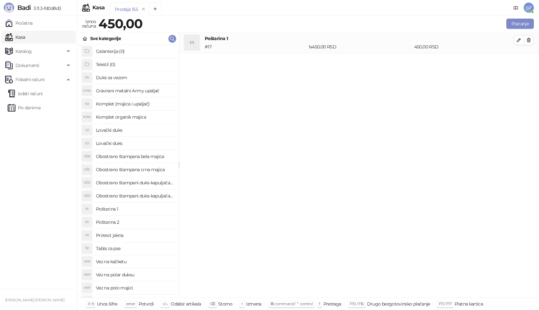
click at [153, 195] on h4 "Obostrano štampani duks-kapuljača crni" at bounding box center [135, 196] width 78 height 10
click at [516, 61] on button "button" at bounding box center [519, 61] width 10 height 10
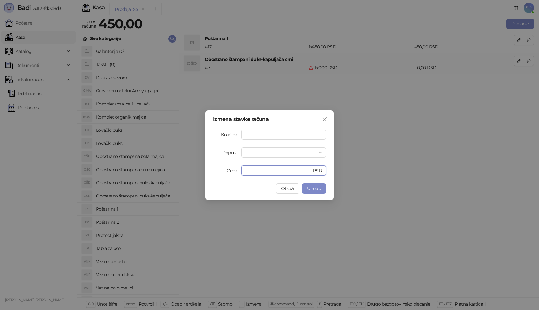
drag, startPoint x: 256, startPoint y: 169, endPoint x: 184, endPoint y: 174, distance: 71.7
click at [184, 174] on div "Izmena stavke računa Količina * Popust * % Cena * RSD Otkaži U redu" at bounding box center [269, 155] width 539 height 310
type input "****"
drag, startPoint x: 254, startPoint y: 135, endPoint x: 237, endPoint y: 134, distance: 17.0
click at [237, 134] on div "Količina *" at bounding box center [269, 135] width 113 height 10
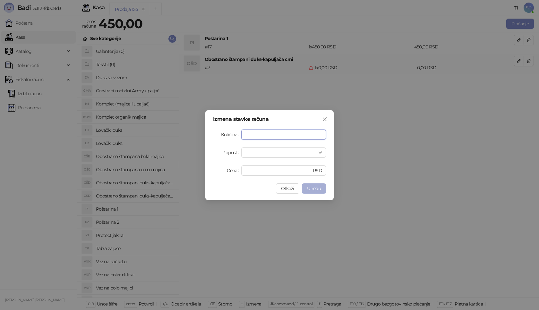
type input "*"
click at [321, 187] on button "U redu" at bounding box center [314, 189] width 24 height 10
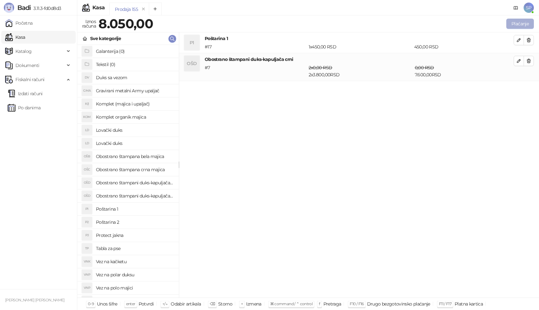
click at [520, 21] on button "Plaćanje" at bounding box center [520, 24] width 28 height 10
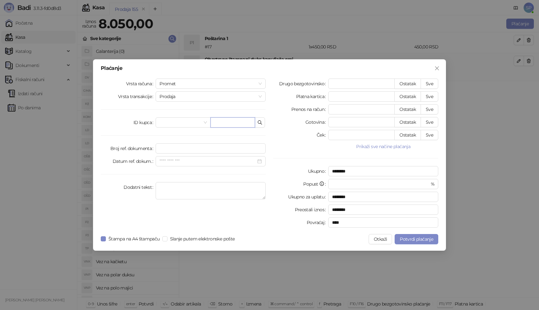
click at [235, 123] on input "text" at bounding box center [232, 122] width 45 height 10
paste input "**********"
type input "**********"
click at [433, 86] on button "Sve" at bounding box center [430, 84] width 18 height 10
type input "****"
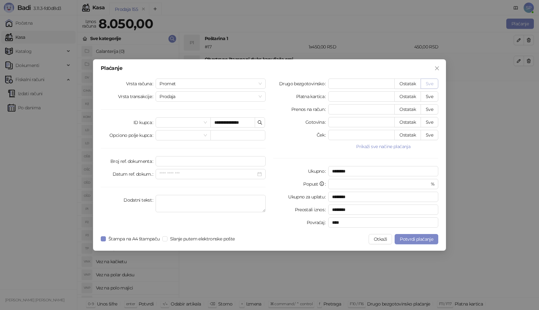
type input "****"
click at [417, 237] on span "Potvrdi plaćanje" at bounding box center [416, 239] width 33 height 6
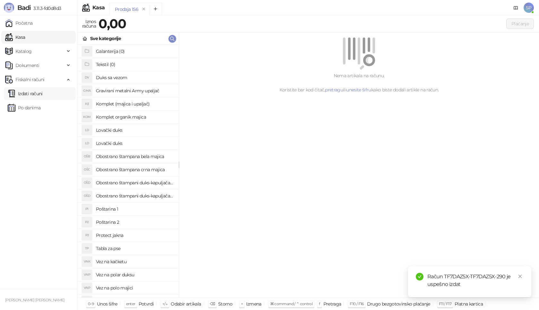
click at [43, 93] on link "Izdati računi" at bounding box center [25, 93] width 35 height 13
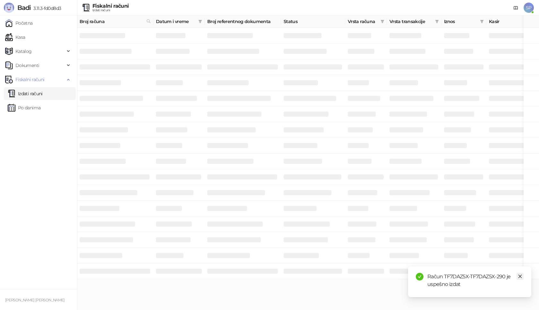
click at [519, 276] on icon "close" at bounding box center [520, 277] width 4 height 4
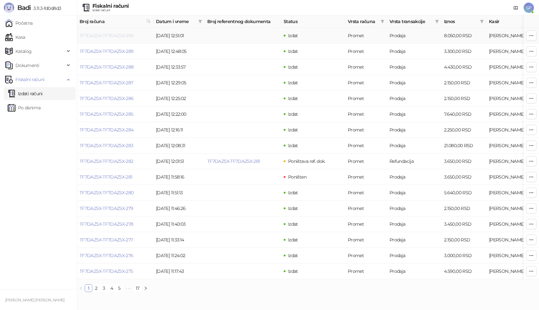
click at [118, 35] on link "TF7DAZ5X-TF7DAZ5X-290" at bounding box center [107, 36] width 54 height 6
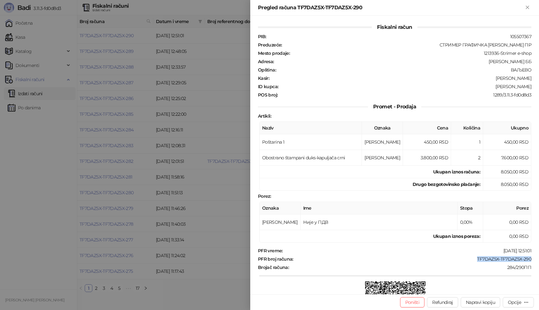
drag, startPoint x: 470, startPoint y: 261, endPoint x: 532, endPoint y: 260, distance: 61.9
click at [532, 260] on div "Fiskalni račun PIB : 105507367 Preduzeće : СТРИМЕР ГРАФИЧКА РАДЊА [PERSON_NAME]…" at bounding box center [394, 155] width 289 height 279
drag, startPoint x: 492, startPoint y: 87, endPoint x: 533, endPoint y: 87, distance: 41.4
click at [533, 87] on div "Fiskalni račun PIB : 105507367 Preduzeće : СТРИМЕР ГРАФИЧКА РАДЊА [PERSON_NAME]…" at bounding box center [394, 155] width 289 height 279
click at [529, 7] on icon "Zatvori" at bounding box center [528, 7] width 6 height 6
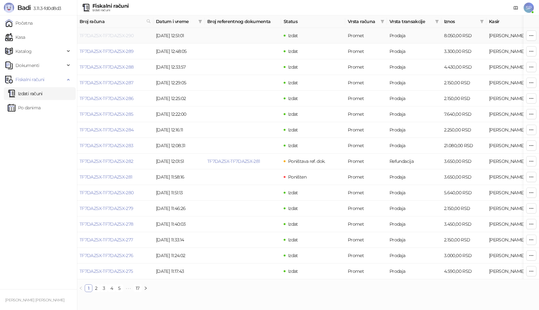
click at [117, 34] on link "TF7DAZ5X-TF7DAZ5X-290" at bounding box center [107, 36] width 54 height 6
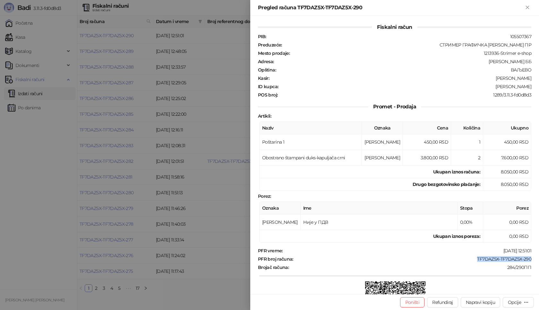
drag, startPoint x: 471, startPoint y: 260, endPoint x: 517, endPoint y: 261, distance: 46.2
click at [532, 260] on div "Fiskalni račun PIB : 105507367 Preduzeće : СТРИМЕР ГРАФИЧКА РАДЊА [PERSON_NAME]…" at bounding box center [394, 155] width 289 height 279
drag, startPoint x: 492, startPoint y: 88, endPoint x: 529, endPoint y: 88, distance: 37.2
click at [529, 88] on div "Fiskalni račun PIB : 105507367 Preduzeće : СТРИМЕР ГРАФИЧКА РАДЊА [PERSON_NAME]…" at bounding box center [394, 155] width 289 height 279
click at [529, 7] on icon "Zatvori" at bounding box center [528, 7] width 6 height 6
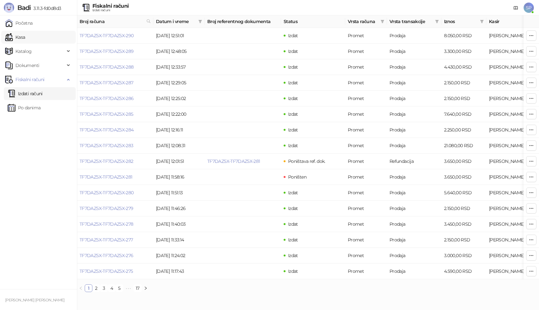
click at [25, 36] on link "Kasa" at bounding box center [15, 37] width 20 height 13
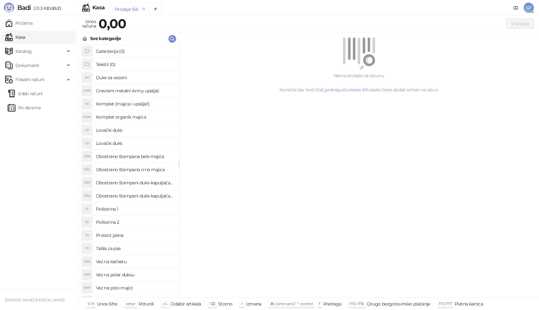
click at [128, 210] on h4 "Poštarina 1" at bounding box center [135, 209] width 78 height 10
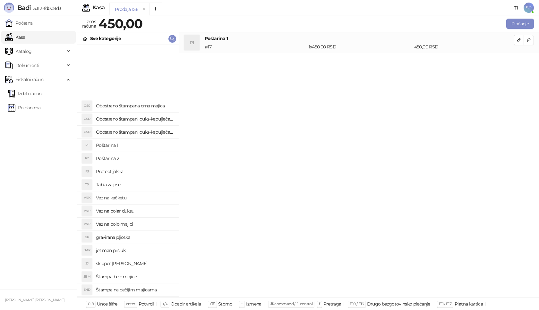
scroll to position [160, 0]
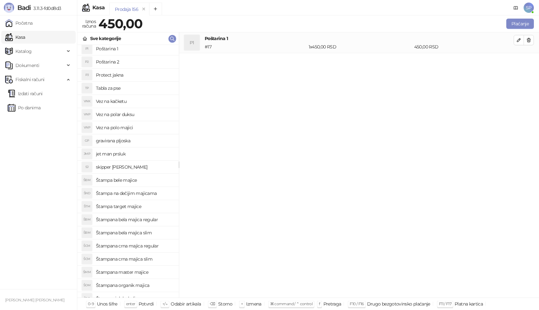
click at [161, 247] on h4 "Štampana crna majica regular" at bounding box center [135, 246] width 78 height 10
click at [519, 61] on icon "button" at bounding box center [518, 60] width 5 height 5
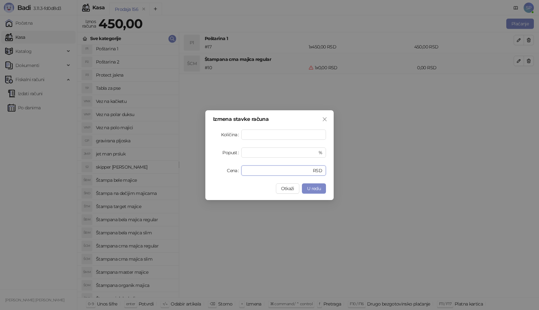
drag, startPoint x: 259, startPoint y: 170, endPoint x: 189, endPoint y: 174, distance: 70.4
click at [189, 174] on div "Izmena stavke računa Količina * Popust * % Cena * RSD Otkaži U redu" at bounding box center [269, 155] width 539 height 310
type input "****"
click at [319, 190] on span "U redu" at bounding box center [314, 189] width 14 height 6
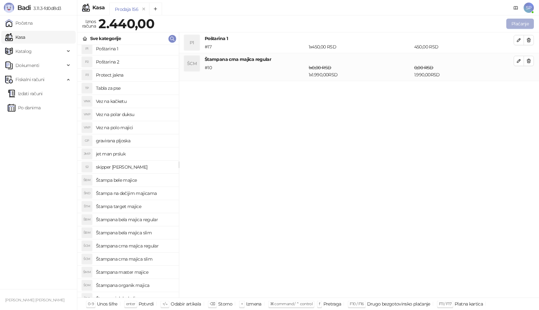
click at [519, 21] on button "Plaćanje" at bounding box center [520, 24] width 28 height 10
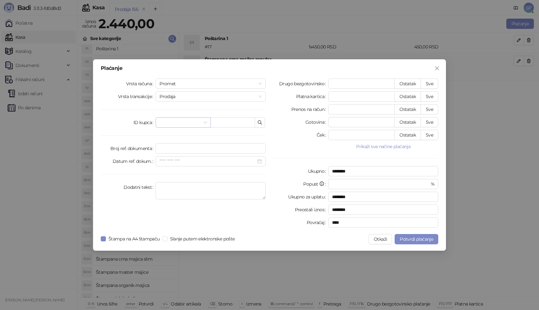
click at [208, 123] on div at bounding box center [183, 122] width 55 height 10
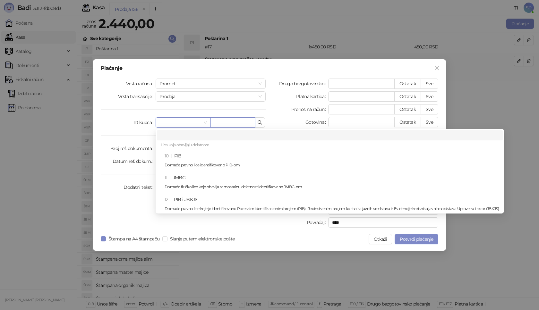
click at [219, 123] on input "text" at bounding box center [232, 122] width 45 height 10
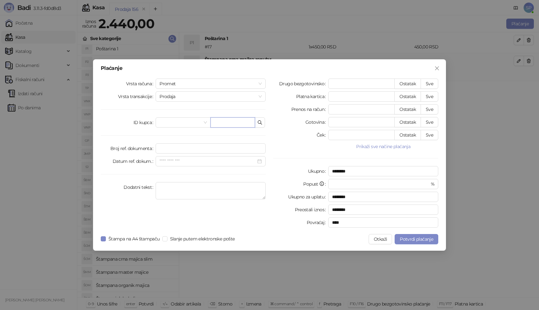
paste input "**********"
type input "*"
paste input "**********"
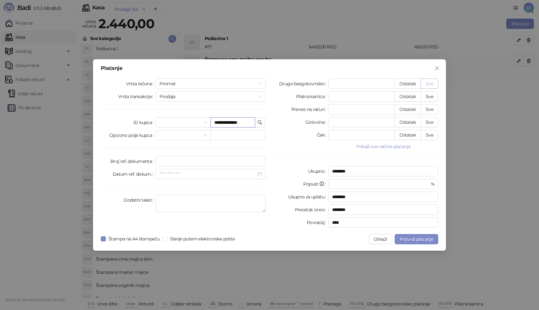
type input "**********"
click at [430, 84] on button "Sve" at bounding box center [430, 84] width 18 height 10
type input "****"
click at [411, 241] on span "Potvrdi plaćanje" at bounding box center [416, 239] width 33 height 6
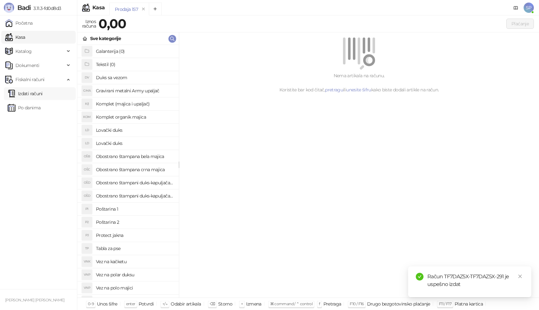
click at [43, 93] on link "Izdati računi" at bounding box center [25, 93] width 35 height 13
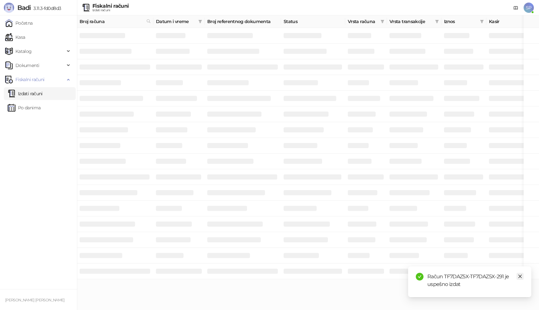
click at [521, 278] on icon "close" at bounding box center [520, 276] width 4 height 4
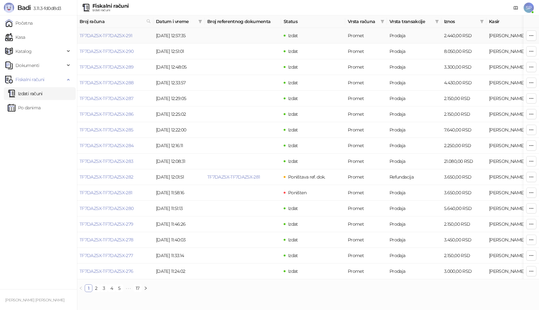
click at [127, 39] on td "TF7DAZ5X-TF7DAZ5X-291" at bounding box center [115, 36] width 76 height 16
click at [122, 38] on link "TF7DAZ5X-TF7DAZ5X-291" at bounding box center [106, 36] width 53 height 6
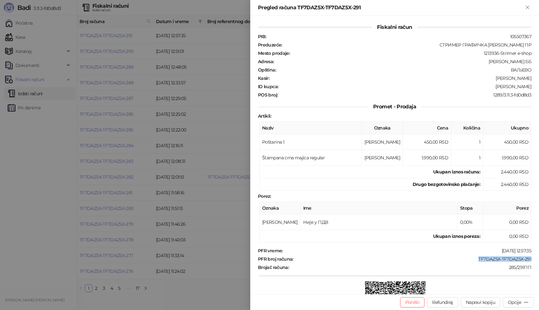
drag, startPoint x: 474, startPoint y: 260, endPoint x: 539, endPoint y: 259, distance: 64.5
click at [539, 259] on div "Fiskalni račun PIB : 105507367 Preduzeće : СТРИМЕР ГРАФИЧКА РАДЊА [PERSON_NAME]…" at bounding box center [394, 155] width 289 height 279
drag, startPoint x: 493, startPoint y: 86, endPoint x: 533, endPoint y: 84, distance: 39.8
click at [533, 84] on div "Fiskalni račun PIB : 105507367 Preduzeće : СТРИМЕР ГРАФИЧКА РАДЊА [PERSON_NAME]…" at bounding box center [394, 155] width 289 height 279
click at [529, 7] on icon "Zatvori" at bounding box center [528, 7] width 6 height 6
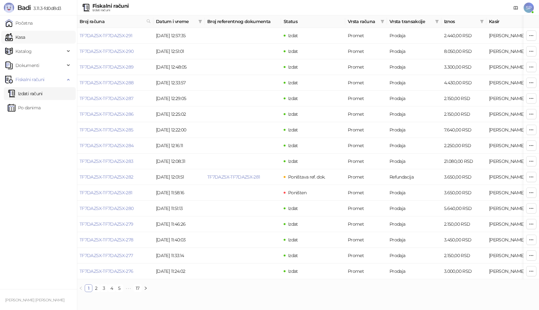
click at [25, 39] on link "Kasa" at bounding box center [15, 37] width 20 height 13
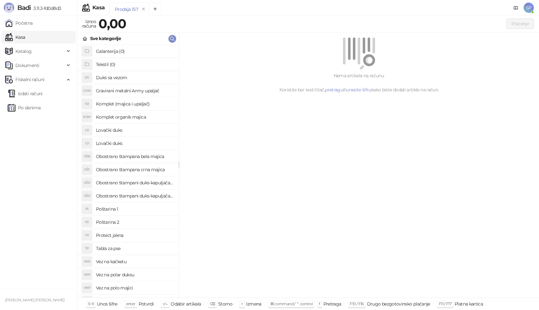
click at [140, 207] on h4 "Poštarina 1" at bounding box center [135, 209] width 78 height 10
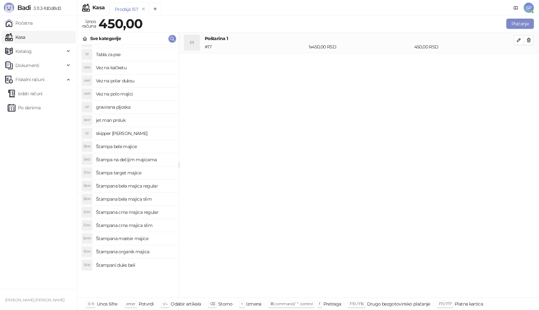
scroll to position [124, 0]
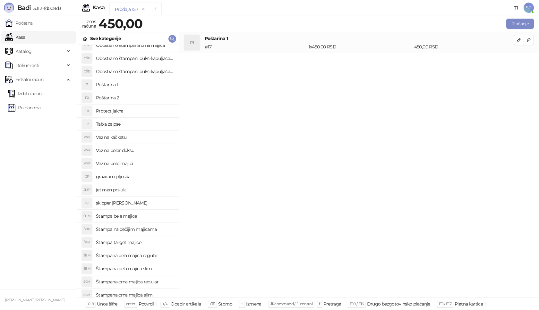
click at [138, 137] on h4 "Vez na kačketu" at bounding box center [135, 137] width 78 height 10
click at [519, 61] on icon "button" at bounding box center [518, 60] width 3 height 3
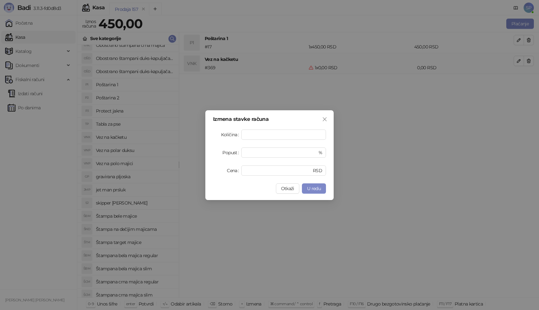
click at [256, 176] on div "Izmena stavke računa Količina * Popust * % Cena * RSD Otkaži U redu" at bounding box center [269, 155] width 128 height 90
drag, startPoint x: 253, startPoint y: 172, endPoint x: 232, endPoint y: 171, distance: 21.8
click at [232, 171] on div "Cena * RSD" at bounding box center [269, 171] width 113 height 10
type input "****"
drag, startPoint x: 257, startPoint y: 153, endPoint x: 210, endPoint y: 153, distance: 46.5
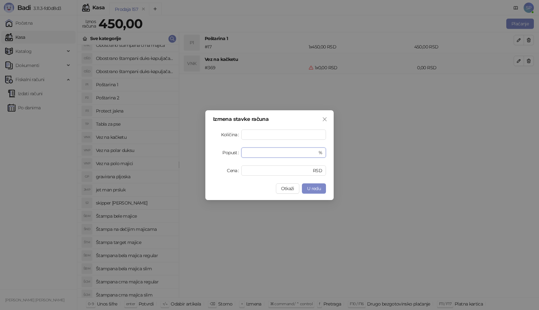
click at [210, 153] on div "Izmena stavke računa Količina * Popust * % Cena **** RSD Otkaži U redu" at bounding box center [269, 155] width 128 height 90
click at [312, 186] on span "U redu" at bounding box center [314, 189] width 14 height 6
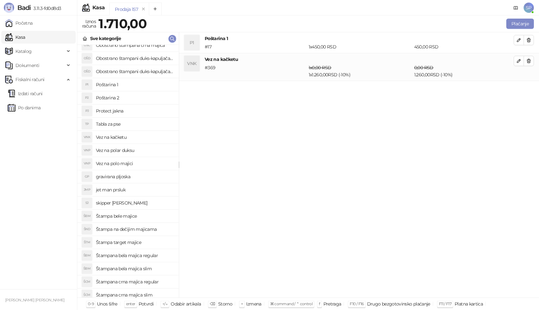
scroll to position [221, 0]
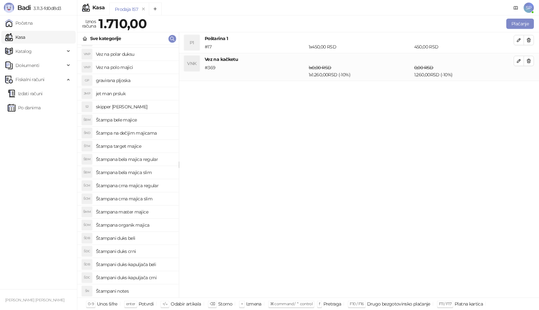
click at [133, 212] on h4 "Štampana master majice" at bounding box center [135, 212] width 78 height 10
click at [520, 88] on icon "button" at bounding box center [518, 88] width 3 height 3
type input "*"
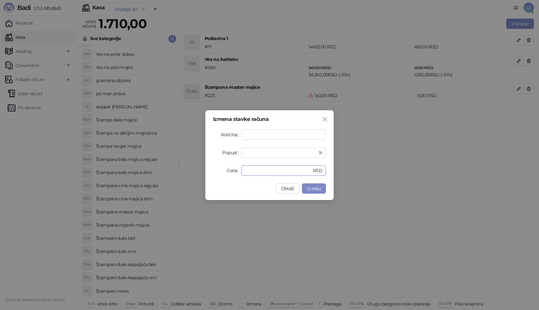
drag, startPoint x: 255, startPoint y: 168, endPoint x: 195, endPoint y: 169, distance: 60.6
click at [195, 169] on div "Izmena stavke računa Količina * Popust * % Cena * RSD Otkaži U redu" at bounding box center [269, 155] width 539 height 310
type input "****"
drag, startPoint x: 255, startPoint y: 150, endPoint x: 218, endPoint y: 154, distance: 36.5
click at [218, 154] on div "Popust * %" at bounding box center [269, 153] width 113 height 10
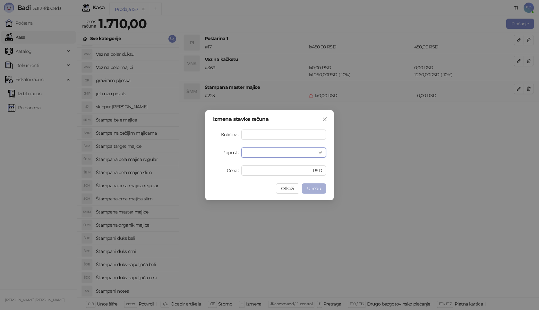
type input "**"
click at [312, 188] on span "U redu" at bounding box center [314, 189] width 14 height 6
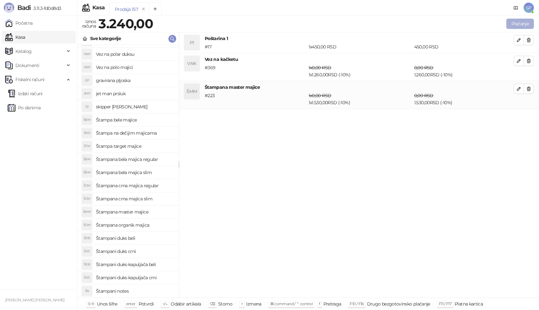
click at [520, 21] on button "Plaćanje" at bounding box center [520, 24] width 28 height 10
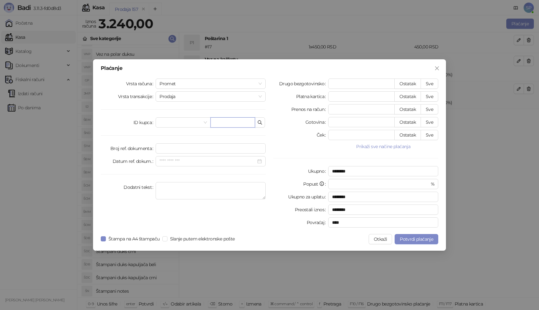
click at [225, 122] on input "text" at bounding box center [232, 122] width 45 height 10
paste input "**********"
type input "**********"
click at [433, 79] on button "Sve" at bounding box center [430, 84] width 18 height 10
type input "****"
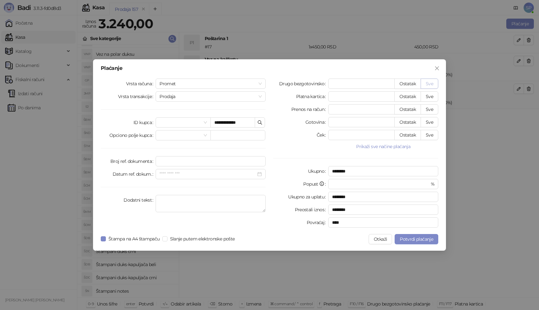
type input "****"
click at [406, 242] on span "Potvrdi plaćanje" at bounding box center [416, 239] width 33 height 6
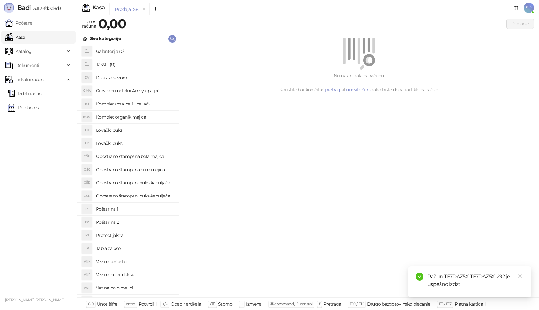
click at [38, 94] on link "Izdati računi" at bounding box center [25, 93] width 35 height 13
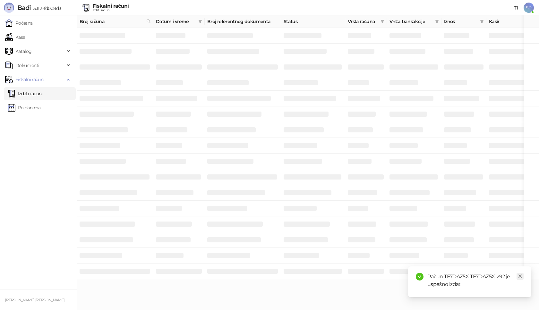
click at [520, 278] on icon "close" at bounding box center [520, 276] width 4 height 4
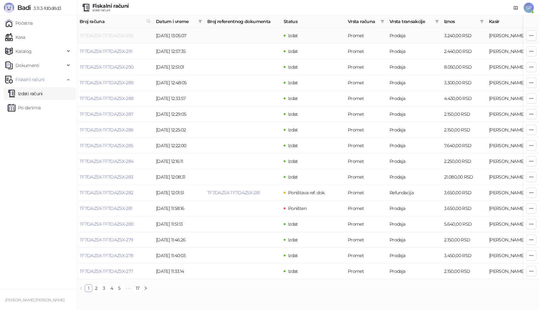
click at [100, 36] on link "TF7DAZ5X-TF7DAZ5X-292" at bounding box center [107, 36] width 54 height 6
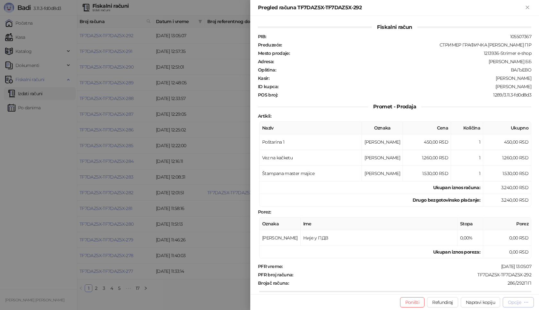
click at [519, 306] on button "Opcije" at bounding box center [518, 302] width 31 height 10
click at [488, 289] on span "Preuzmi u PDF formatu" at bounding box center [496, 289] width 66 height 7
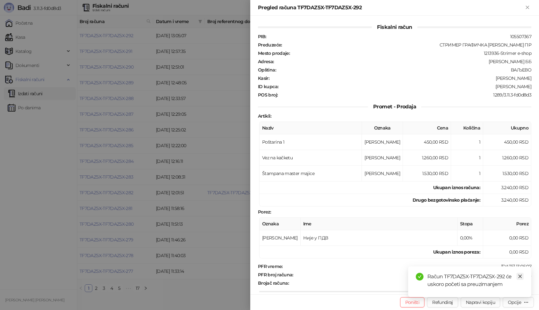
click at [521, 277] on icon "close" at bounding box center [520, 276] width 4 height 4
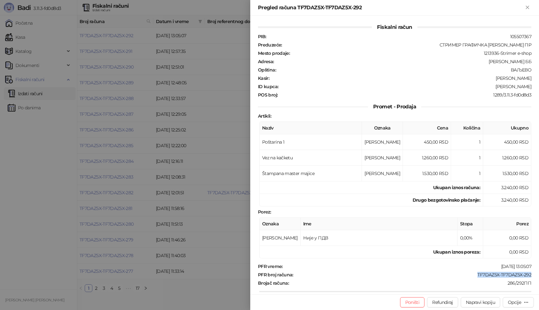
drag, startPoint x: 469, startPoint y: 275, endPoint x: 527, endPoint y: 275, distance: 57.7
click at [527, 275] on div "PFR broj računa : TF7DAZ5X-TF7DAZ5X-292" at bounding box center [395, 275] width 276 height 6
drag, startPoint x: 496, startPoint y: 86, endPoint x: 533, endPoint y: 86, distance: 36.3
click at [533, 86] on div "Fiskalni račun PIB : 105507367 Preduzeće : СТРИМЕР ГРАФИЧКА РАДЊА [PERSON_NAME]…" at bounding box center [394, 155] width 289 height 279
click at [526, 6] on icon "Zatvori" at bounding box center [527, 7] width 3 height 3
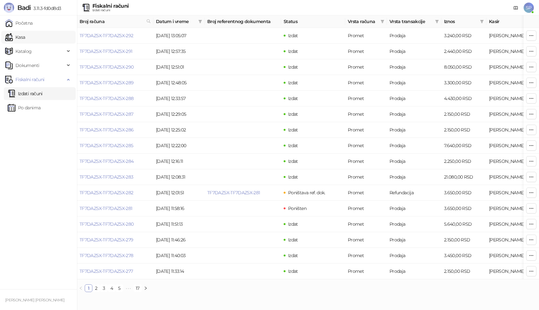
click at [25, 37] on link "Kasa" at bounding box center [15, 37] width 20 height 13
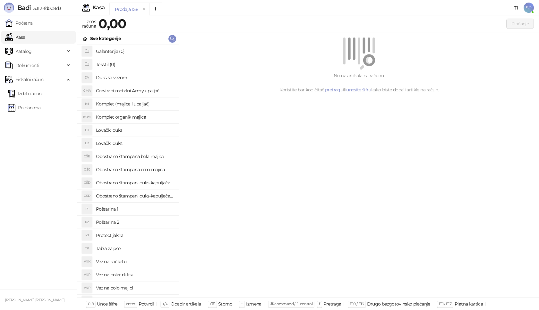
click at [131, 209] on h4 "Poštarina 1" at bounding box center [135, 209] width 78 height 10
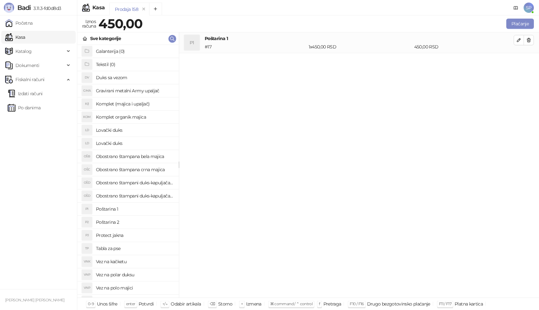
click at [150, 90] on h4 "Gravirani metalni Army upaljač" at bounding box center [135, 91] width 78 height 10
click at [515, 62] on button "button" at bounding box center [519, 61] width 10 height 10
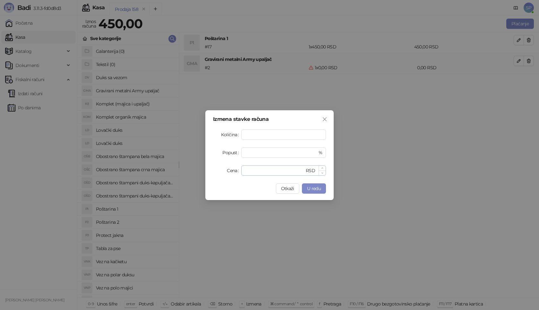
type input "*"
drag, startPoint x: 266, startPoint y: 172, endPoint x: 202, endPoint y: 172, distance: 63.5
click at [202, 172] on div "Izmena stavke računa Količina * Popust * % Cena * RSD Otkaži U redu" at bounding box center [269, 155] width 539 height 310
type input "****"
click at [317, 191] on span "U redu" at bounding box center [314, 189] width 14 height 6
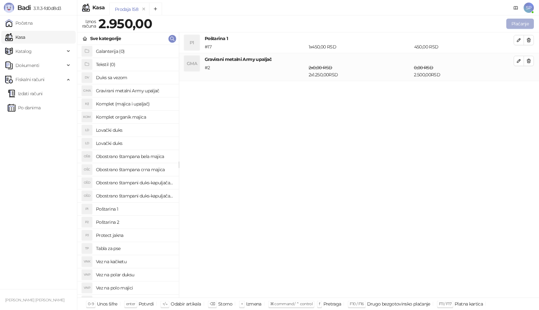
click at [526, 24] on button "Plaćanje" at bounding box center [520, 24] width 28 height 10
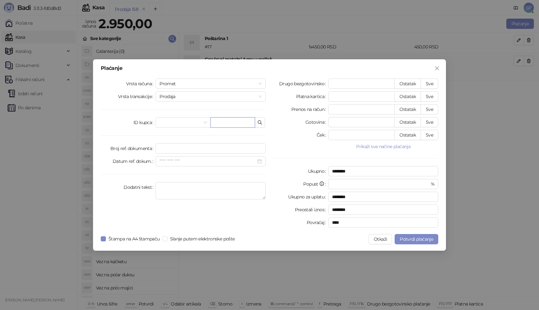
click at [228, 124] on input "text" at bounding box center [232, 122] width 45 height 10
type input "**********"
click at [435, 81] on button "Sve" at bounding box center [430, 84] width 18 height 10
type input "****"
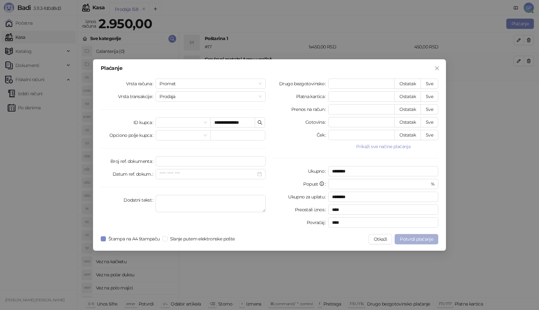
click at [418, 236] on button "Potvrdi plaćanje" at bounding box center [417, 239] width 44 height 10
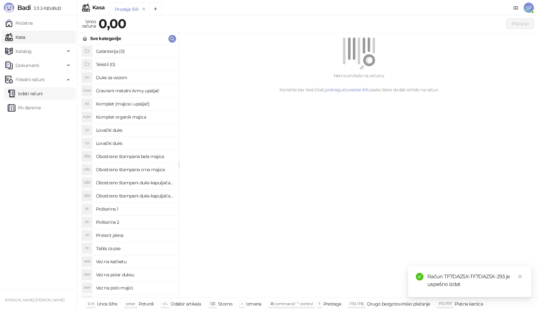
click at [43, 91] on link "Izdati računi" at bounding box center [25, 93] width 35 height 13
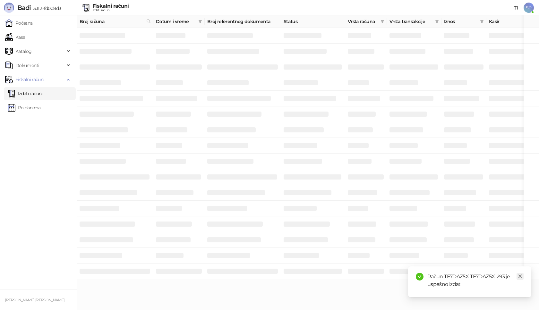
click at [521, 274] on link "Close" at bounding box center [520, 276] width 7 height 7
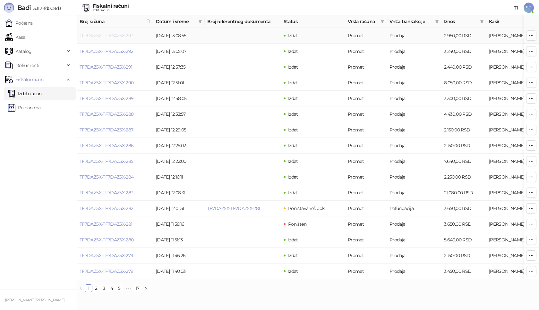
click at [104, 38] on link "TF7DAZ5X-TF7DAZ5X-293" at bounding box center [107, 36] width 54 height 6
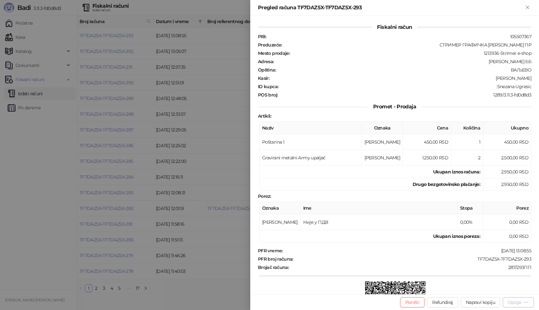
click at [513, 301] on div "Opcije" at bounding box center [514, 303] width 13 height 6
click at [482, 287] on span "Preuzmi u PDF formatu" at bounding box center [496, 289] width 66 height 7
drag, startPoint x: 473, startPoint y: 261, endPoint x: 530, endPoint y: 258, distance: 57.2
click at [529, 258] on div "Fiskalni račun PIB : 105507367 Preduzeće : СТРИМЕР ГРАФИЧКА РАДЊА [PERSON_NAME]…" at bounding box center [394, 155] width 289 height 279
drag, startPoint x: 492, startPoint y: 85, endPoint x: 534, endPoint y: 85, distance: 42.0
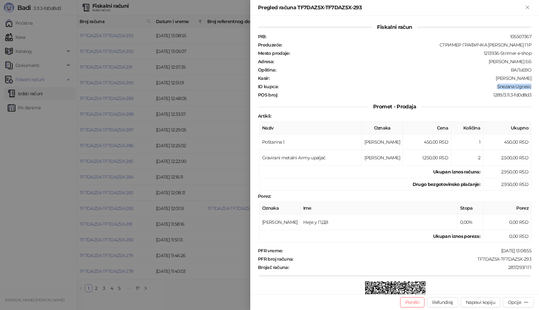
click at [534, 85] on div "Fiskalni račun PIB : 105507367 Preduzeće : СТРИМЕР ГРАФИЧКА РАДЊА [PERSON_NAME]…" at bounding box center [394, 155] width 289 height 279
click at [528, 9] on icon "Zatvori" at bounding box center [528, 7] width 6 height 6
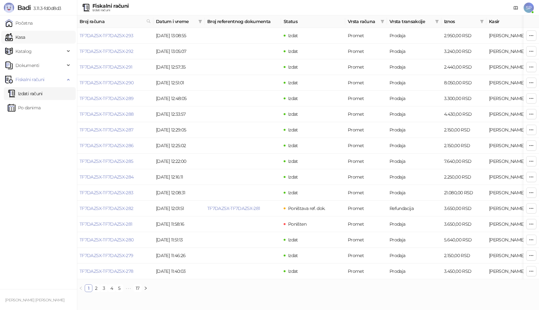
click at [25, 39] on link "Kasa" at bounding box center [15, 37] width 20 height 13
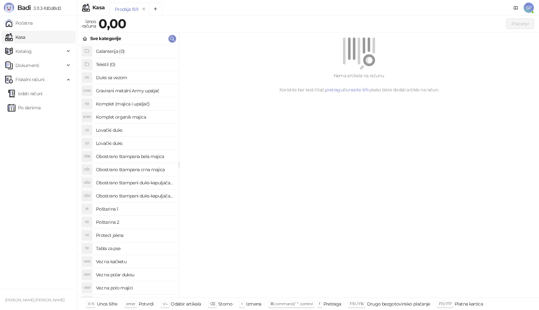
click at [143, 209] on h4 "Poštarina 1" at bounding box center [135, 209] width 78 height 10
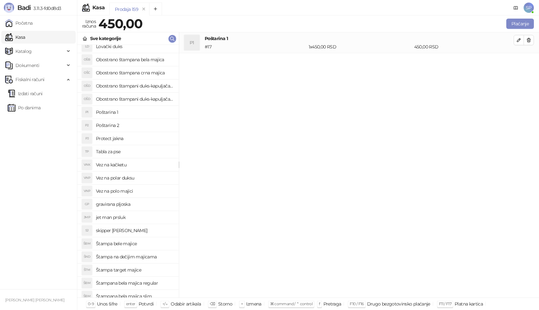
scroll to position [128, 0]
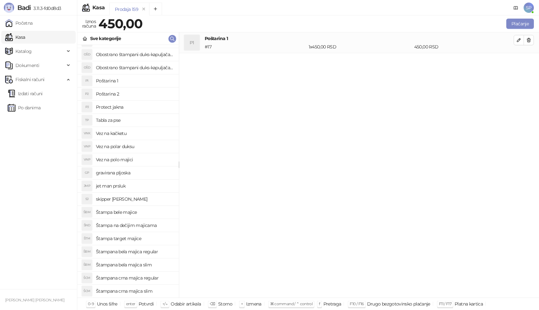
click at [150, 252] on h4 "Štampana bela majica regular" at bounding box center [135, 252] width 78 height 10
click at [517, 61] on icon "button" at bounding box center [518, 60] width 5 height 5
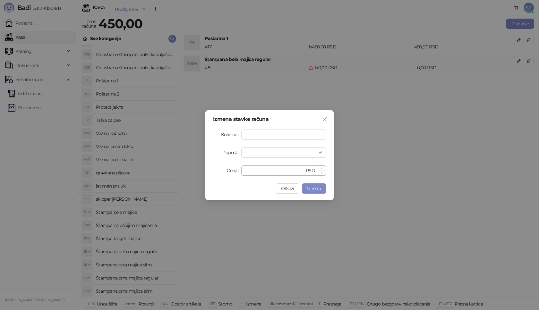
type input "*"
drag, startPoint x: 259, startPoint y: 170, endPoint x: 221, endPoint y: 174, distance: 38.7
click at [221, 174] on div "Cena * RSD" at bounding box center [269, 171] width 113 height 10
type input "****"
click at [313, 192] on button "U redu" at bounding box center [314, 189] width 24 height 10
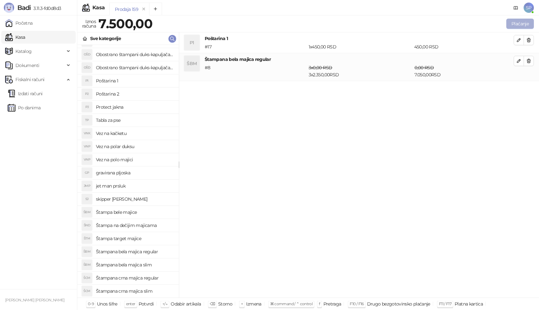
click at [518, 22] on button "Plaćanje" at bounding box center [520, 24] width 28 height 10
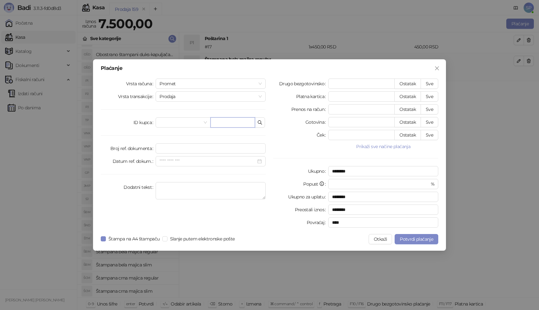
click at [220, 122] on input "text" at bounding box center [232, 122] width 45 height 10
type input "**********"
click at [432, 84] on button "Sve" at bounding box center [430, 84] width 18 height 10
type input "****"
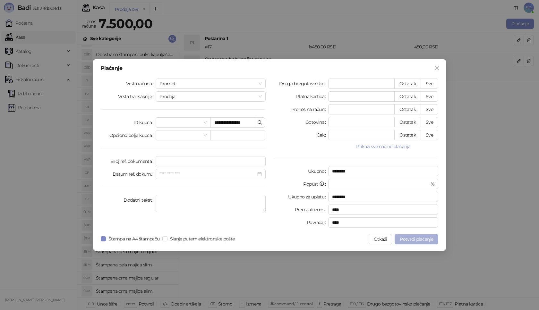
click at [398, 238] on button "Potvrdi plaćanje" at bounding box center [417, 239] width 44 height 10
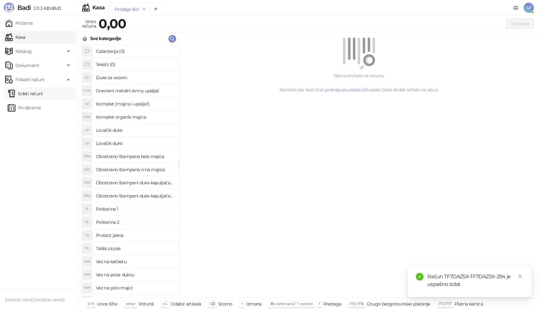
click at [43, 92] on link "Izdati računi" at bounding box center [25, 93] width 35 height 13
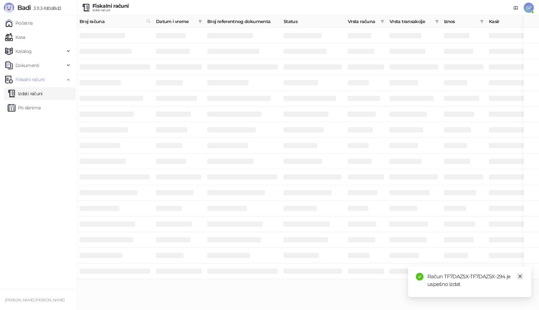
click at [520, 277] on icon "close" at bounding box center [520, 277] width 4 height 4
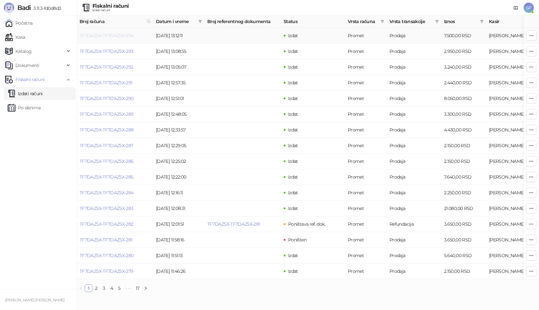
click at [114, 38] on link "TF7DAZ5X-TF7DAZ5X-294" at bounding box center [107, 36] width 54 height 6
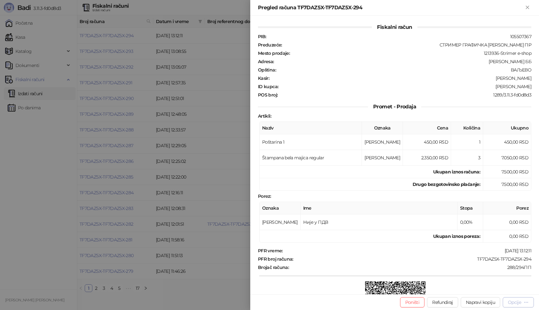
click at [517, 301] on div "Opcije" at bounding box center [514, 303] width 13 height 6
click at [492, 290] on span "Preuzmi u PDF formatu" at bounding box center [496, 289] width 66 height 7
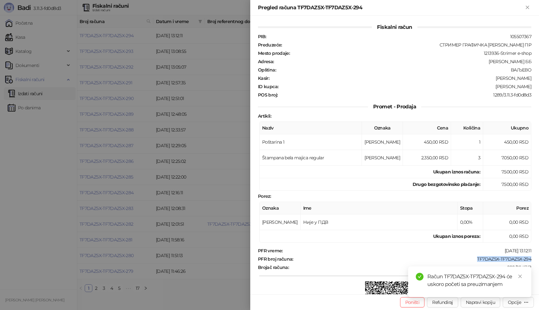
drag, startPoint x: 471, startPoint y: 260, endPoint x: 526, endPoint y: 256, distance: 54.6
click at [526, 256] on div "TF7DAZ5X-TF7DAZ5X-294" at bounding box center [413, 259] width 238 height 6
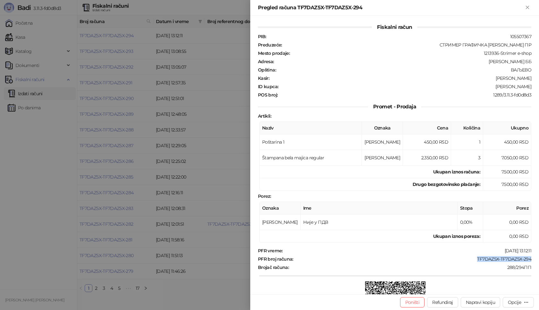
drag, startPoint x: 494, startPoint y: 87, endPoint x: 539, endPoint y: 88, distance: 44.9
click at [539, 88] on div "Fiskalni račun PIB : 105507367 Preduzeće : СТРИМЕР ГРАФИЧКА РАДЊА [PERSON_NAME]…" at bounding box center [394, 155] width 289 height 279
click at [526, 6] on icon "Zatvori" at bounding box center [527, 7] width 3 height 3
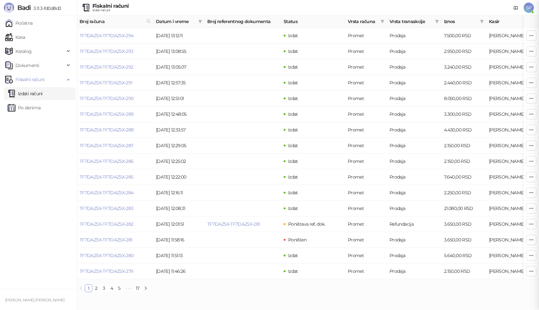
click at [25, 37] on link "Kasa" at bounding box center [15, 37] width 20 height 13
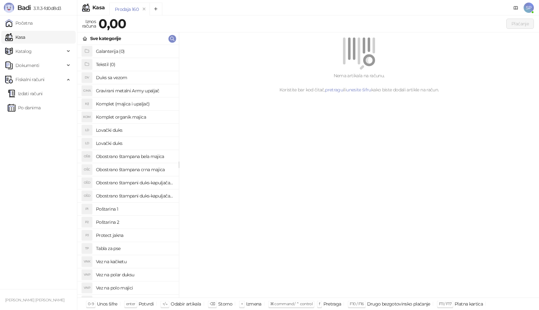
click at [134, 210] on h4 "Poštarina 1" at bounding box center [135, 209] width 78 height 10
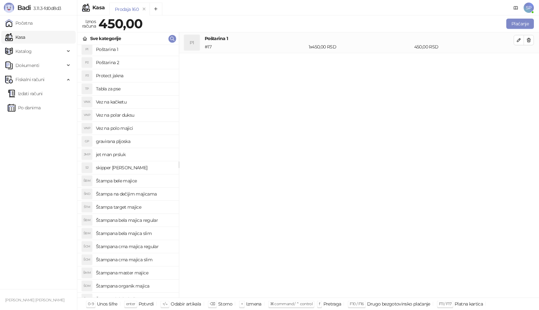
scroll to position [160, 0]
click at [156, 247] on h4 "Štampana crna majica regular" at bounding box center [135, 246] width 78 height 10
click at [517, 60] on icon "button" at bounding box center [518, 60] width 5 height 5
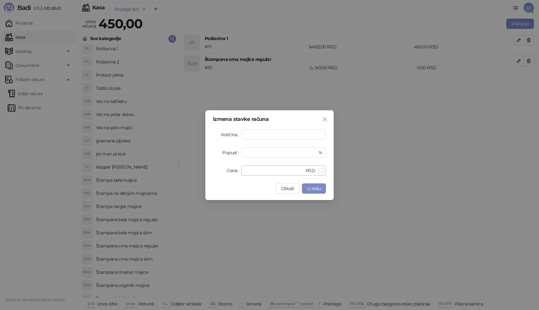
type input "*"
drag, startPoint x: 255, startPoint y: 167, endPoint x: 212, endPoint y: 160, distance: 43.3
click at [211, 171] on div "Izmena stavke računa Količina * Popust * % Cena * RSD Otkaži U redu" at bounding box center [269, 155] width 128 height 90
type input "****"
click at [319, 187] on span "U redu" at bounding box center [314, 189] width 14 height 6
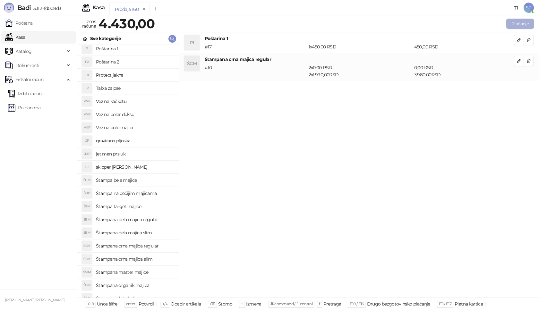
click at [530, 23] on button "Plaćanje" at bounding box center [520, 24] width 28 height 10
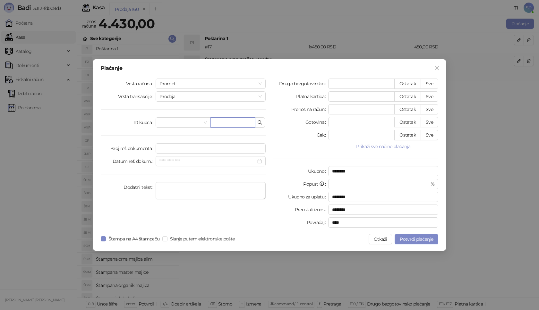
click at [223, 123] on input "text" at bounding box center [232, 122] width 45 height 10
paste input "**********"
type input "**********"
click at [432, 83] on button "Sve" at bounding box center [430, 84] width 18 height 10
type input "****"
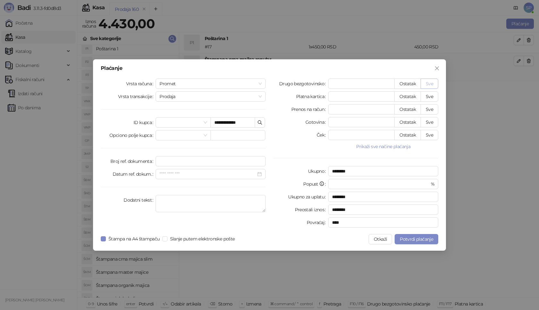
type input "****"
click at [415, 238] on span "Potvrdi plaćanje" at bounding box center [416, 239] width 33 height 6
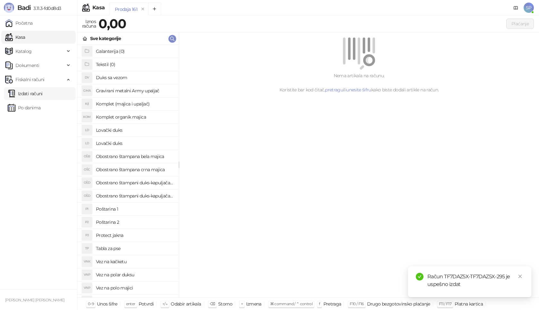
click at [40, 94] on link "Izdati računi" at bounding box center [25, 93] width 35 height 13
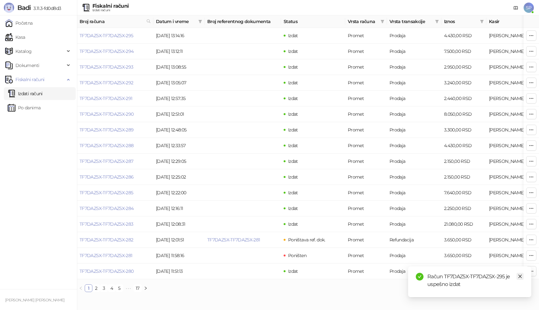
click at [521, 278] on icon "close" at bounding box center [520, 276] width 4 height 4
click at [118, 37] on link "TF7DAZ5X-TF7DAZ5X-295" at bounding box center [107, 36] width 54 height 6
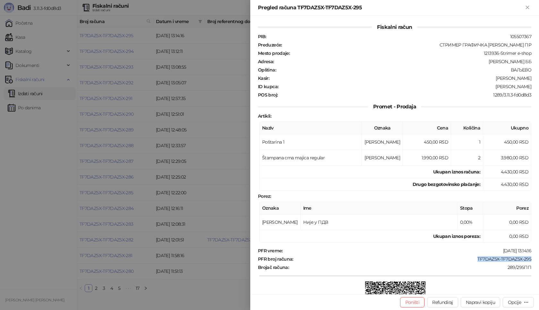
drag, startPoint x: 471, startPoint y: 257, endPoint x: 528, endPoint y: 259, distance: 57.1
click at [528, 259] on div "Fiskalni račun PIB : 105507367 Preduzeće : СТРИМЕР ГРАФИЧКА РАДЊА [PERSON_NAME]…" at bounding box center [394, 155] width 289 height 279
drag, startPoint x: 498, startPoint y: 86, endPoint x: 535, endPoint y: 86, distance: 36.9
click at [535, 86] on div "Fiskalni račun PIB : 105507367 Preduzeće : СТРИМЕР ГРАФИЧКА РАДЊА [PERSON_NAME]…" at bounding box center [394, 155] width 289 height 279
click at [525, 6] on icon "Zatvori" at bounding box center [528, 7] width 6 height 6
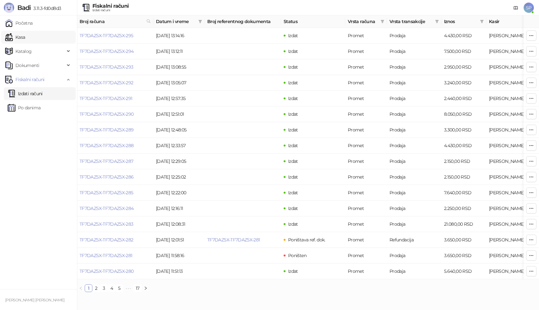
click at [19, 38] on link "Kasa" at bounding box center [15, 37] width 20 height 13
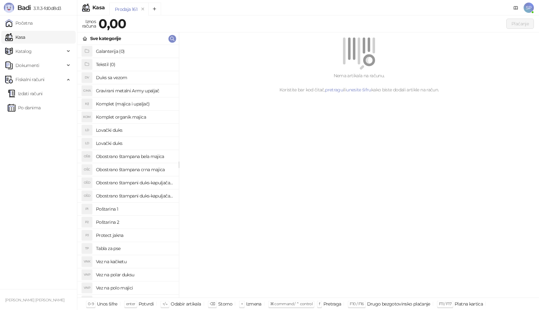
click at [131, 207] on h4 "Poštarina 1" at bounding box center [135, 209] width 78 height 10
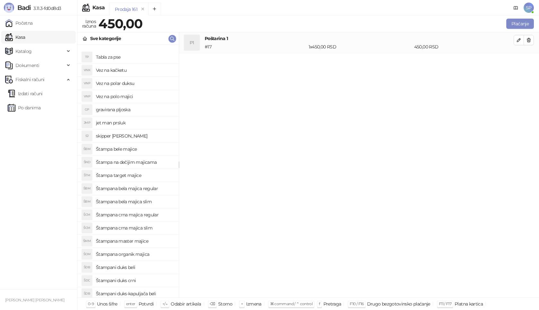
scroll to position [221, 0]
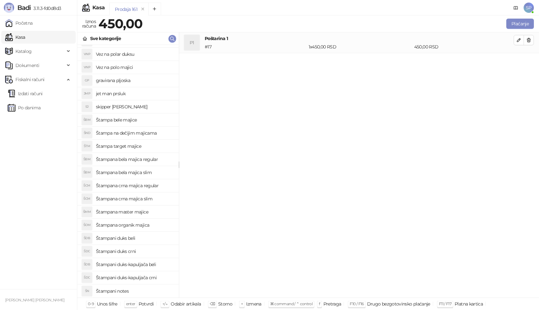
click at [158, 184] on h4 "Štampana crna majica regular" at bounding box center [135, 186] width 78 height 10
click at [519, 61] on icon "button" at bounding box center [518, 60] width 5 height 5
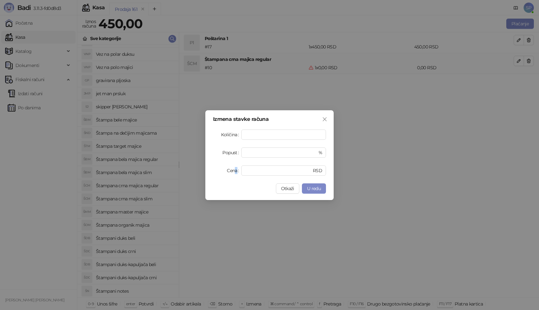
drag, startPoint x: 254, startPoint y: 165, endPoint x: 236, endPoint y: 171, distance: 19.0
click at [236, 171] on div "Cena * RSD" at bounding box center [269, 171] width 113 height 10
drag, startPoint x: 256, startPoint y: 171, endPoint x: 244, endPoint y: 172, distance: 12.2
click at [244, 172] on div "* RSD" at bounding box center [283, 171] width 85 height 10
type input "****"
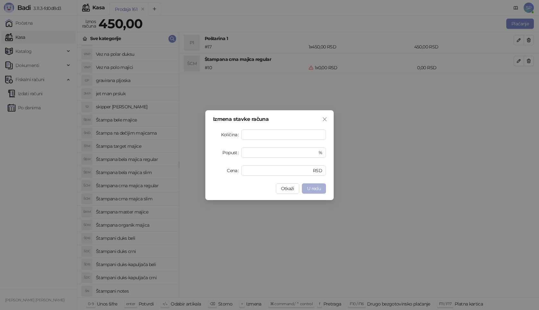
click at [310, 185] on button "U redu" at bounding box center [314, 189] width 24 height 10
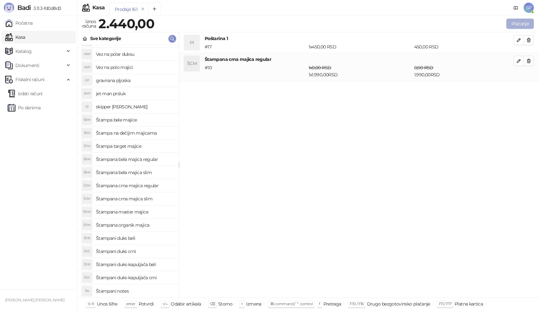
click at [523, 24] on button "Plaćanje" at bounding box center [520, 24] width 28 height 10
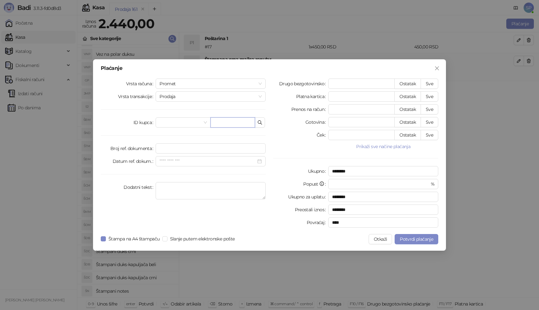
click at [244, 123] on input "text" at bounding box center [232, 122] width 45 height 10
paste input "**********"
type input "**********"
click at [429, 84] on button "Sve" at bounding box center [430, 84] width 18 height 10
type input "****"
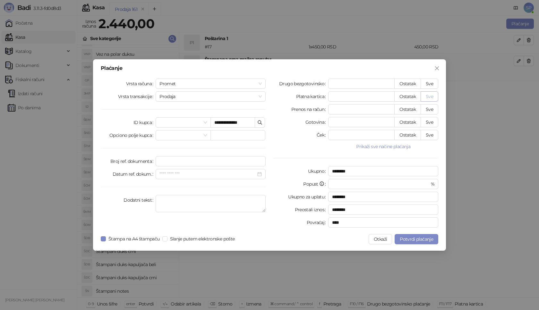
type input "****"
click at [407, 238] on span "Potvrdi plaćanje" at bounding box center [416, 239] width 33 height 6
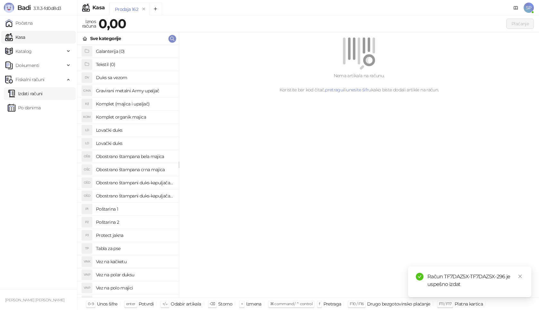
click at [40, 94] on link "Izdati računi" at bounding box center [25, 93] width 35 height 13
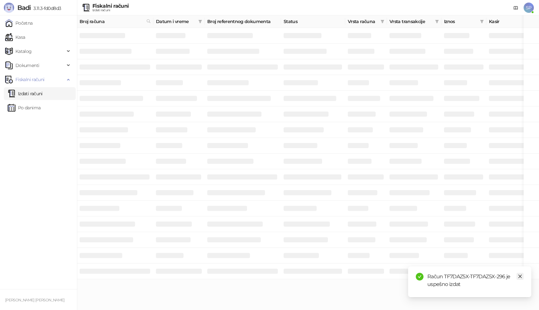
click at [520, 275] on icon "close" at bounding box center [520, 276] width 4 height 4
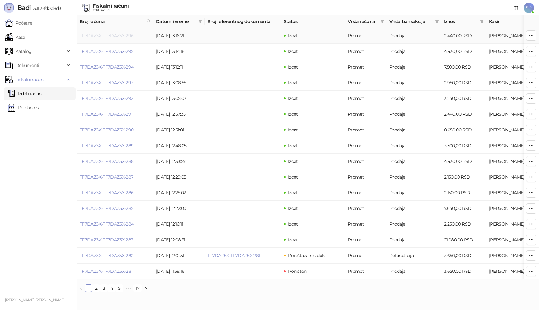
drag, startPoint x: 124, startPoint y: 30, endPoint x: 119, endPoint y: 35, distance: 7.9
click at [119, 35] on link "TF7DAZ5X-TF7DAZ5X-296" at bounding box center [107, 36] width 54 height 6
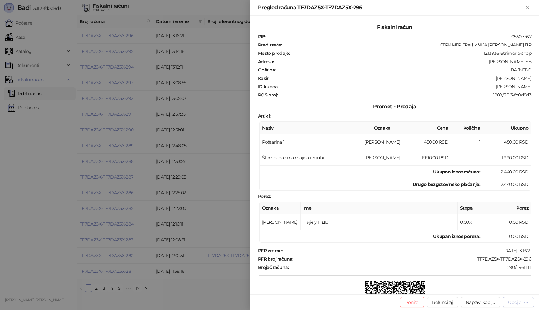
click at [517, 304] on div "Opcije" at bounding box center [514, 303] width 13 height 6
click at [501, 291] on span "Preuzmi u PDF formatu" at bounding box center [496, 289] width 66 height 7
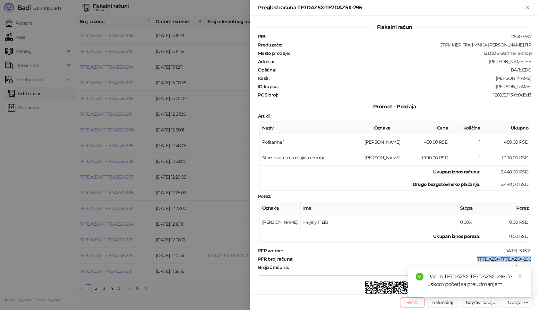
drag, startPoint x: 470, startPoint y: 257, endPoint x: 539, endPoint y: 261, distance: 69.1
click at [539, 261] on div "Fiskalni račun PIB : 105507367 Preduzeće : СТРИМЕР ГРАФИЧКА РАДЊА [PERSON_NAME]…" at bounding box center [394, 155] width 289 height 279
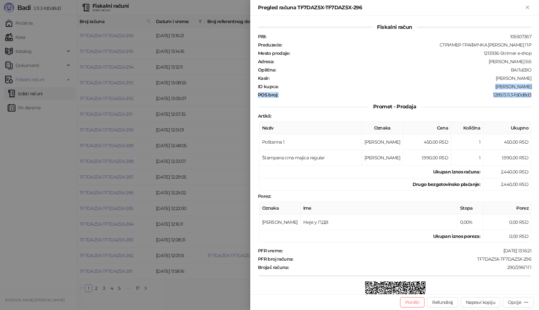
click at [535, 92] on div "Fiskalni račun PIB : 105507367 Preduzeće : СТРИМЕР ГРАФИЧКА РАДЊА [PERSON_NAME]…" at bounding box center [394, 155] width 289 height 279
click at [489, 86] on div ":[PERSON_NAME]" at bounding box center [405, 87] width 253 height 6
drag, startPoint x: 494, startPoint y: 87, endPoint x: 530, endPoint y: 87, distance: 36.3
click at [530, 87] on div "Fiskalni račun PIB : 105507367 Preduzeće : СТРИМЕР ГРАФИЧКА РАДЊА [PERSON_NAME]…" at bounding box center [394, 155] width 289 height 279
click at [526, 5] on icon "Zatvori" at bounding box center [528, 7] width 6 height 6
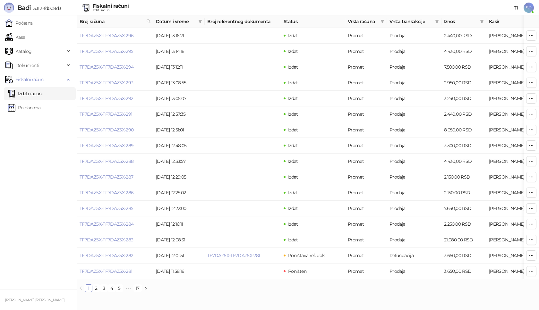
click at [22, 36] on link "Kasa" at bounding box center [15, 37] width 20 height 13
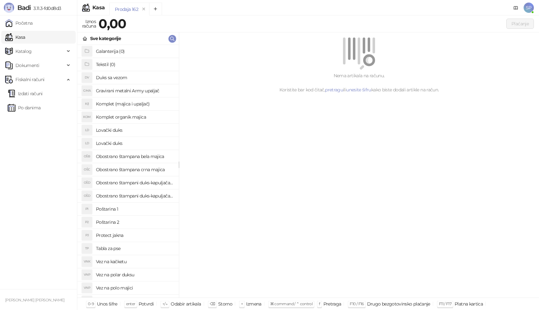
click at [132, 209] on h4 "Poštarina 1" at bounding box center [135, 209] width 78 height 10
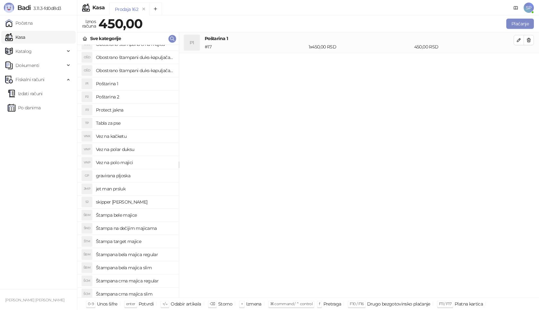
scroll to position [192, 0]
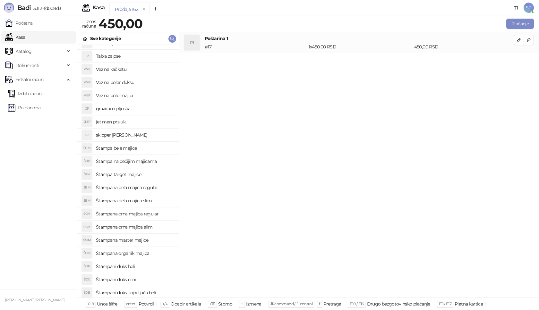
click at [150, 213] on h4 "Štampana crna majica regular" at bounding box center [135, 214] width 78 height 10
click at [520, 61] on icon "button" at bounding box center [518, 60] width 5 height 5
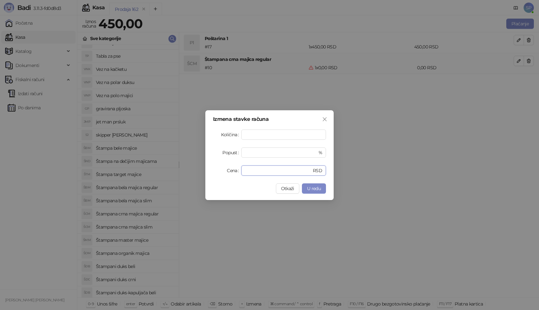
drag, startPoint x: 277, startPoint y: 172, endPoint x: 166, endPoint y: 174, distance: 111.0
click at [166, 174] on div "Izmena stavke računa Količina * Popust * % Cena * RSD Otkaži U redu" at bounding box center [269, 155] width 539 height 310
type input "****"
click at [317, 187] on span "U redu" at bounding box center [314, 189] width 14 height 6
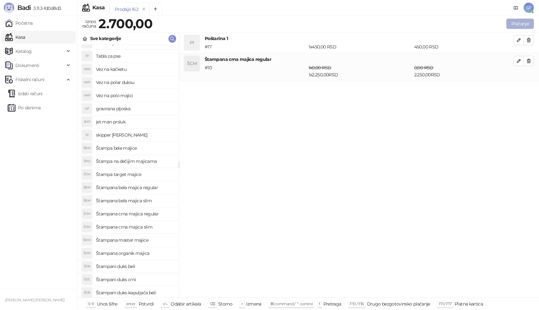
click at [523, 22] on button "Plaćanje" at bounding box center [520, 24] width 28 height 10
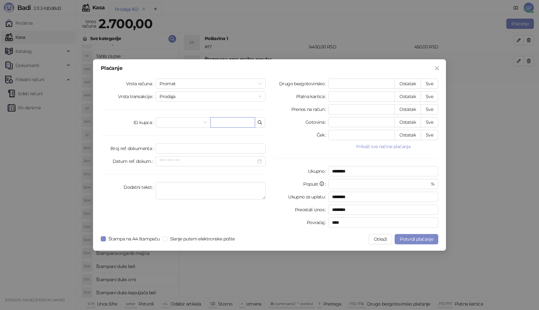
click at [224, 124] on input "text" at bounding box center [232, 122] width 45 height 10
paste input "**********"
type input "**********"
click at [432, 84] on button "Sve" at bounding box center [430, 84] width 18 height 10
type input "****"
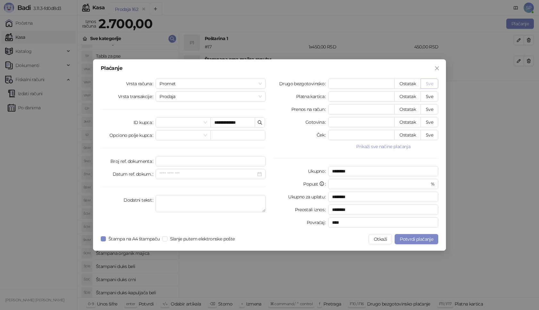
type input "****"
click at [414, 241] on span "Potvrdi plaćanje" at bounding box center [416, 239] width 33 height 6
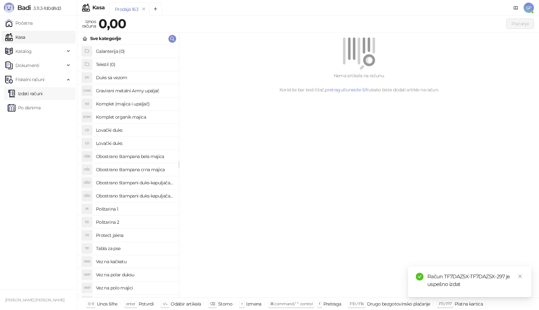
click at [42, 96] on link "Izdati računi" at bounding box center [25, 93] width 35 height 13
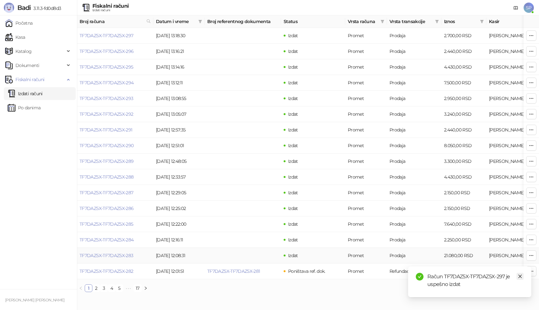
click at [523, 278] on link "Close" at bounding box center [520, 276] width 7 height 7
click at [126, 35] on link "TF7DAZ5X-TF7DAZ5X-297" at bounding box center [107, 36] width 54 height 6
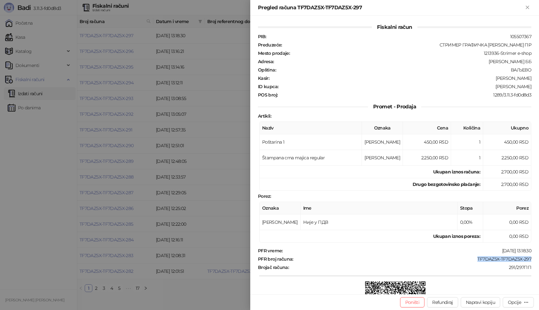
drag, startPoint x: 472, startPoint y: 258, endPoint x: 537, endPoint y: 258, distance: 65.4
click at [537, 258] on div "Fiskalni račun PIB : 105507367 Preduzeće : СТРИМЕР ГРАФИЧКА РАДЊА [PERSON_NAME]…" at bounding box center [394, 155] width 289 height 279
drag, startPoint x: 499, startPoint y: 88, endPoint x: 532, endPoint y: 88, distance: 33.0
click at [532, 88] on div "Fiskalni račun PIB : 105507367 Preduzeće : СТРИМЕР ГРАФИЧКА РАДЊА [PERSON_NAME]…" at bounding box center [394, 155] width 289 height 279
click at [527, 8] on icon "Zatvori" at bounding box center [527, 7] width 3 height 3
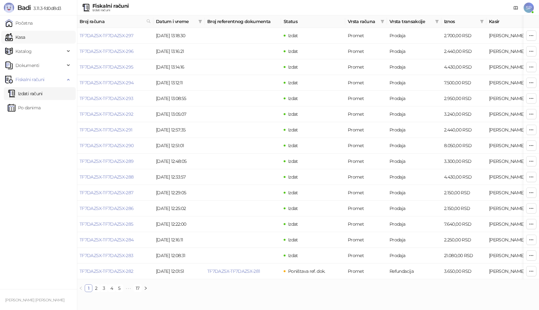
click at [25, 41] on link "Kasa" at bounding box center [15, 37] width 20 height 13
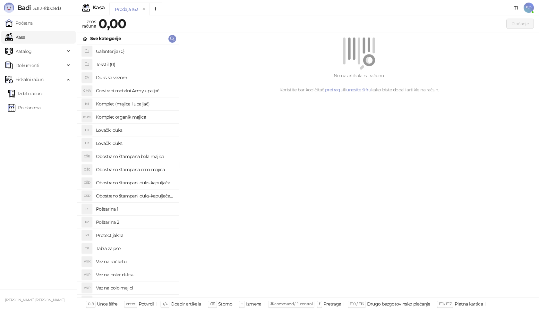
click at [125, 210] on h4 "Poštarina 1" at bounding box center [135, 209] width 78 height 10
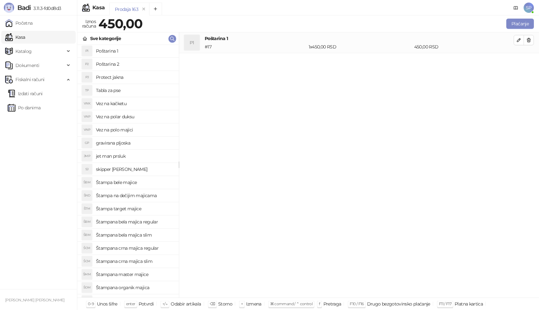
scroll to position [160, 0]
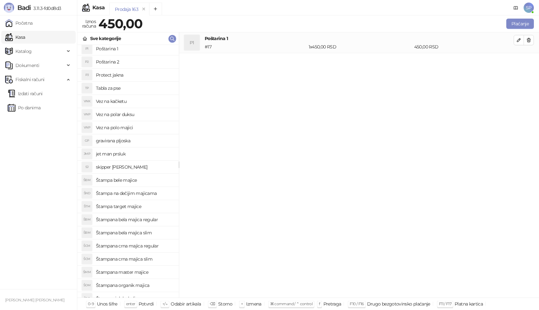
click at [149, 244] on h4 "Štampana crna majica regular" at bounding box center [135, 246] width 78 height 10
click at [516, 63] on button "button" at bounding box center [519, 61] width 10 height 10
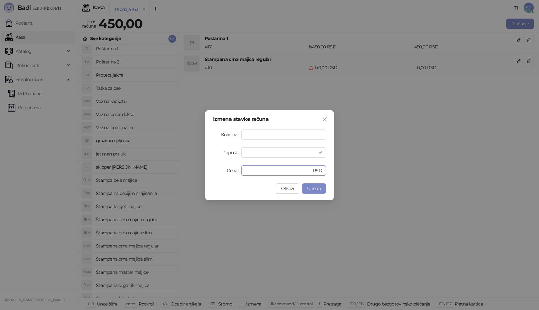
drag, startPoint x: 273, startPoint y: 170, endPoint x: 201, endPoint y: 174, distance: 72.0
click at [201, 174] on div "Izmena stavke računa Količina * Popust * % Cena * RSD Otkaži U redu" at bounding box center [269, 155] width 539 height 310
type input "****"
click at [309, 188] on span "U redu" at bounding box center [314, 189] width 14 height 6
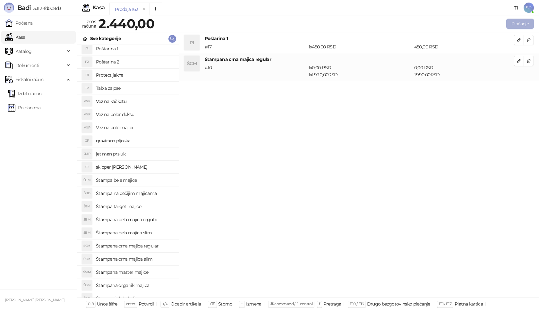
click at [527, 24] on button "Plaćanje" at bounding box center [520, 24] width 28 height 10
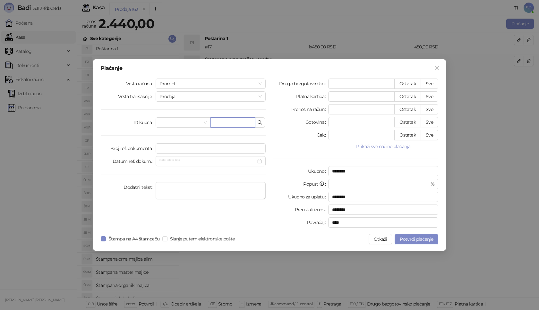
click at [224, 121] on input "text" at bounding box center [232, 122] width 45 height 10
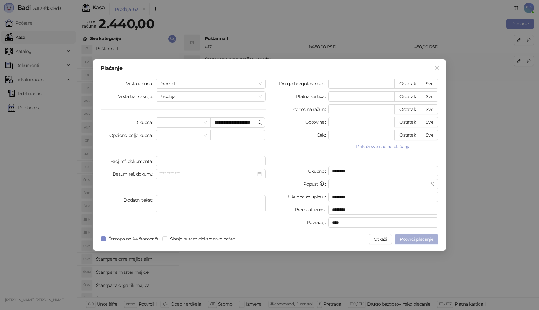
click at [419, 241] on span "Potvrdi plaćanje" at bounding box center [416, 239] width 33 height 6
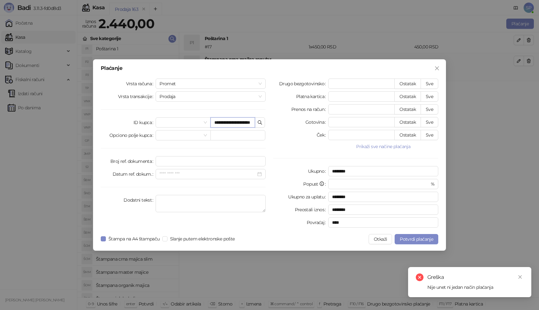
click at [250, 124] on input "**********" at bounding box center [232, 122] width 45 height 10
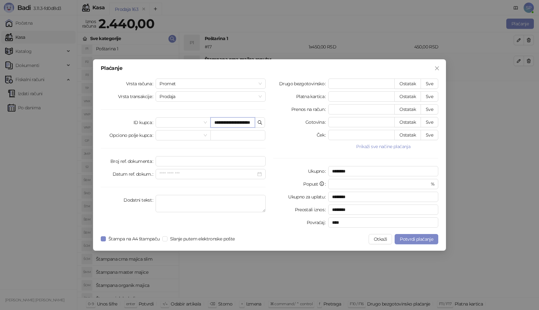
click at [250, 123] on input "**********" at bounding box center [232, 122] width 45 height 10
drag, startPoint x: 248, startPoint y: 123, endPoint x: 244, endPoint y: 123, distance: 3.8
click at [244, 123] on input "**********" at bounding box center [232, 122] width 45 height 10
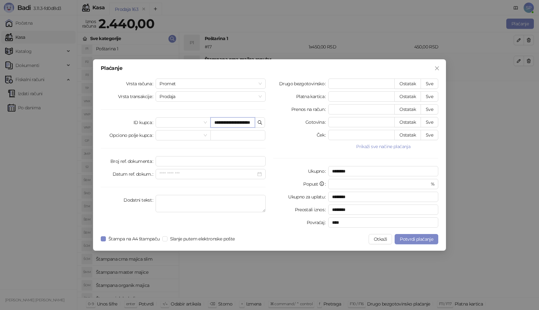
scroll to position [0, 9]
click at [246, 124] on input "**********" at bounding box center [232, 122] width 45 height 10
click at [244, 124] on input "**********" at bounding box center [232, 122] width 45 height 10
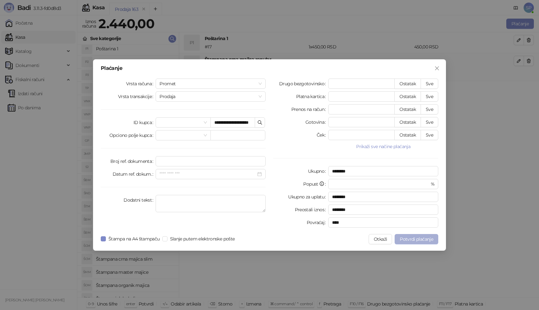
click at [424, 238] on span "Potvrdi plaćanje" at bounding box center [416, 239] width 33 height 6
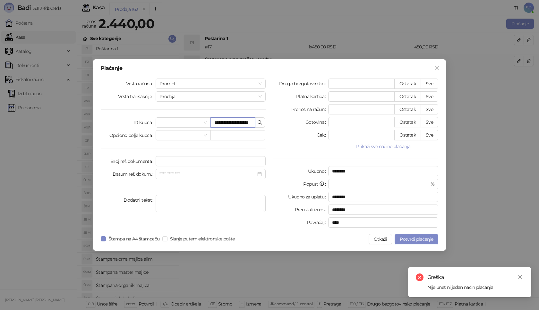
drag, startPoint x: 245, startPoint y: 123, endPoint x: 240, endPoint y: 123, distance: 5.8
click at [240, 123] on input "**********" at bounding box center [232, 122] width 45 height 10
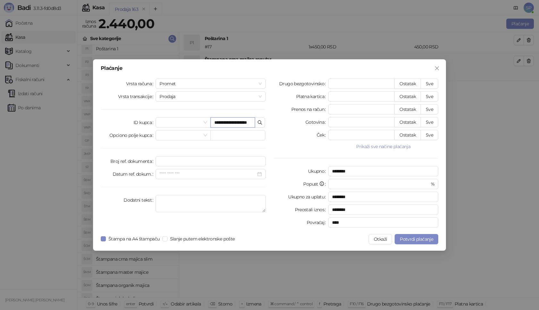
scroll to position [0, 5]
click at [410, 242] on span "Potvrdi plaćanje" at bounding box center [416, 239] width 33 height 6
click at [220, 124] on input "**********" at bounding box center [232, 122] width 45 height 10
click at [425, 240] on span "Potvrdi plaćanje" at bounding box center [416, 239] width 33 height 6
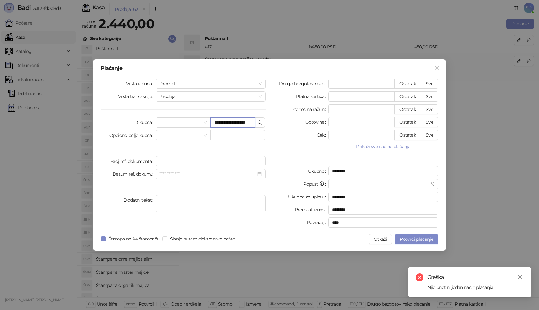
click at [252, 122] on input "**********" at bounding box center [232, 122] width 45 height 10
drag, startPoint x: 252, startPoint y: 122, endPoint x: 205, endPoint y: 125, distance: 47.0
click at [205, 125] on div "**********" at bounding box center [211, 122] width 110 height 10
click at [246, 125] on input "**********" at bounding box center [232, 122] width 45 height 10
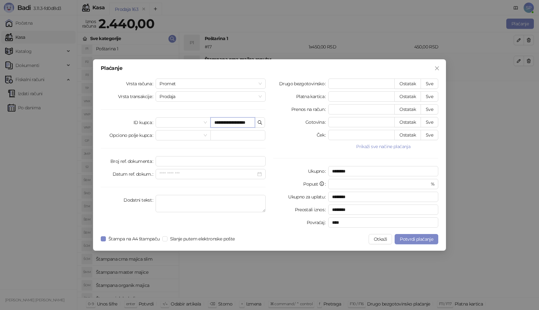
click at [253, 123] on input "**********" at bounding box center [232, 122] width 45 height 10
drag, startPoint x: 243, startPoint y: 122, endPoint x: 237, endPoint y: 120, distance: 6.2
click at [225, 122] on input "**********" at bounding box center [232, 122] width 45 height 10
click at [250, 122] on input "**********" at bounding box center [232, 122] width 45 height 10
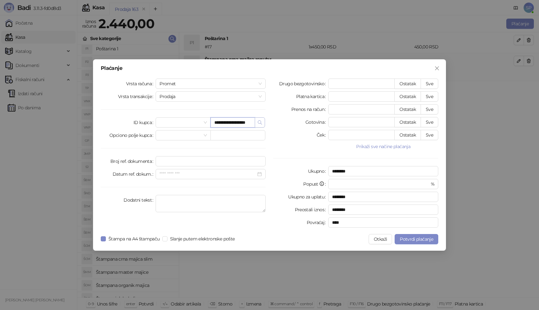
drag, startPoint x: 250, startPoint y: 122, endPoint x: 257, endPoint y: 123, distance: 6.8
click at [253, 122] on input "**********" at bounding box center [232, 122] width 45 height 10
click at [257, 123] on button "button" at bounding box center [260, 122] width 10 height 10
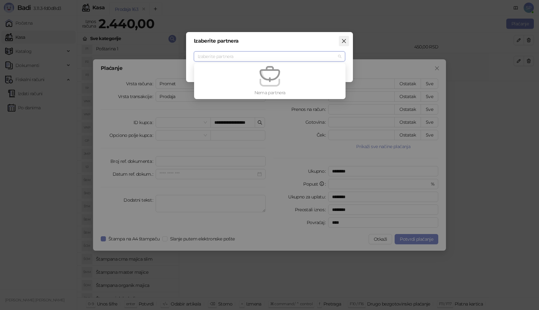
click at [342, 41] on icon "close" at bounding box center [343, 40] width 5 height 5
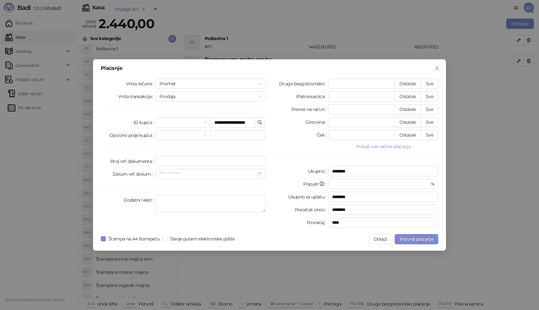
click at [343, 41] on div "Izaberite partnera [PERSON_NAME] partnera [PERSON_NAME]" at bounding box center [269, 155] width 539 height 310
drag, startPoint x: 216, startPoint y: 123, endPoint x: 312, endPoint y: 123, distance: 95.9
click at [312, 123] on div "**********" at bounding box center [269, 155] width 345 height 152
type input "*"
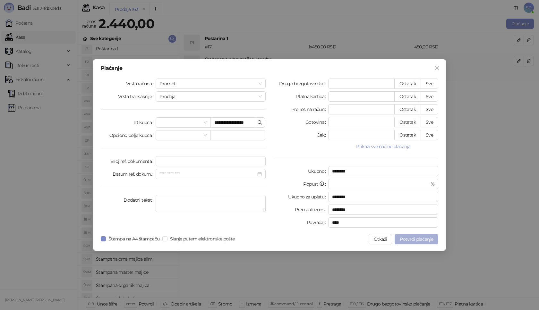
scroll to position [0, 0]
click at [410, 243] on button "Potvrdi plaćanje" at bounding box center [417, 239] width 44 height 10
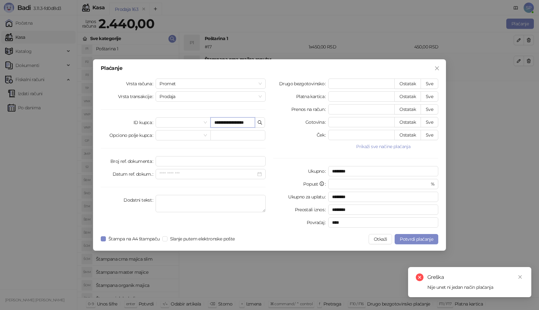
click at [242, 123] on input "**********" at bounding box center [232, 122] width 45 height 10
click at [410, 235] on button "Potvrdi plaćanje" at bounding box center [417, 239] width 44 height 10
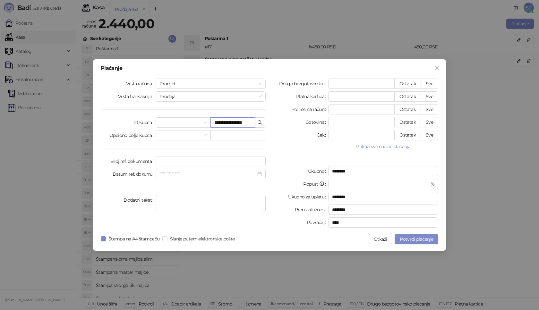
click at [240, 123] on input "**********" at bounding box center [232, 122] width 45 height 10
click at [252, 122] on input "**********" at bounding box center [232, 122] width 45 height 10
drag, startPoint x: 251, startPoint y: 123, endPoint x: 244, endPoint y: 124, distance: 7.1
click at [244, 124] on input "**********" at bounding box center [232, 122] width 45 height 10
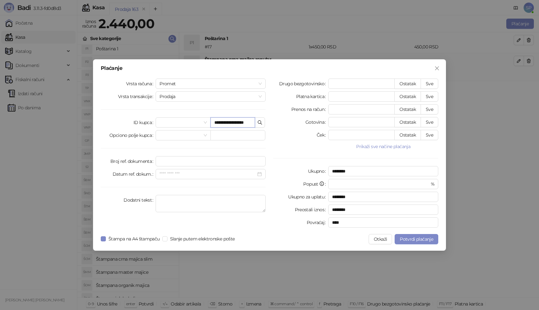
click at [251, 124] on input "**********" at bounding box center [232, 122] width 45 height 10
type input "**********"
click at [429, 81] on button "Sve" at bounding box center [430, 84] width 18 height 10
type input "****"
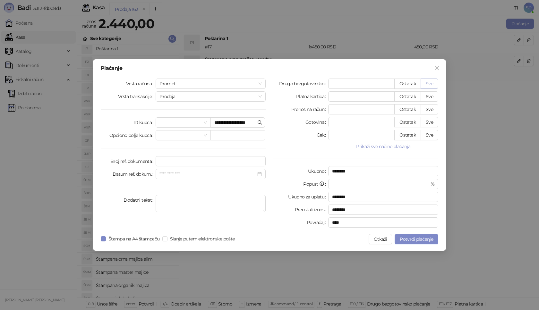
type input "****"
click at [410, 238] on span "Potvrdi plaćanje" at bounding box center [416, 239] width 33 height 6
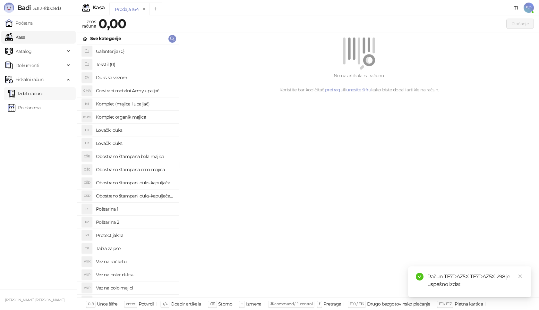
click at [43, 93] on link "Izdati računi" at bounding box center [25, 93] width 35 height 13
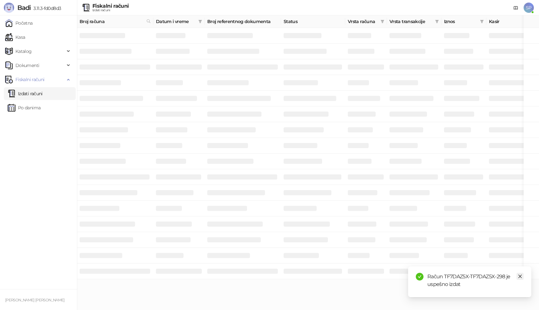
click at [521, 277] on icon "close" at bounding box center [520, 276] width 4 height 4
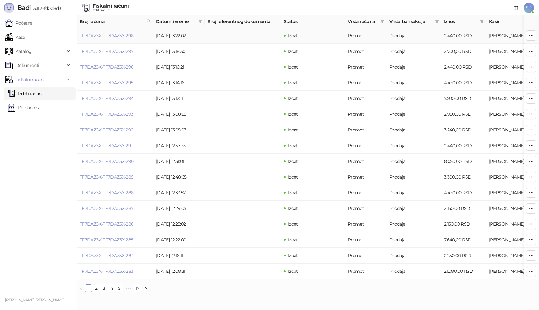
click at [115, 36] on link "TF7DAZ5X-TF7DAZ5X-298" at bounding box center [107, 36] width 54 height 6
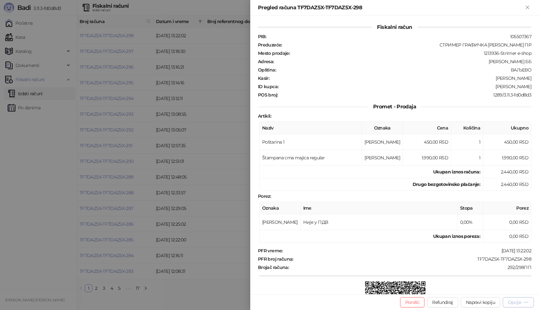
click at [516, 302] on div "Opcije" at bounding box center [514, 303] width 13 height 6
click at [506, 269] on span "Štampaj na A4 štampaču" at bounding box center [496, 269] width 66 height 7
click at [517, 297] on html "Badi 3.11.3-fd0d8d3 Početna Kasa Katalog Dokumenti Fiskalni računi Izdati račun…" at bounding box center [269, 148] width 539 height 297
click at [521, 304] on div "Opcije" at bounding box center [514, 303] width 13 height 6
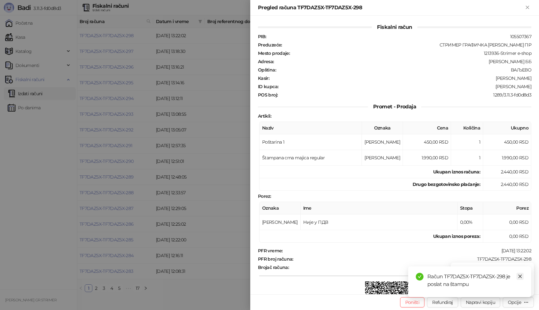
click at [519, 278] on icon "close" at bounding box center [520, 276] width 4 height 4
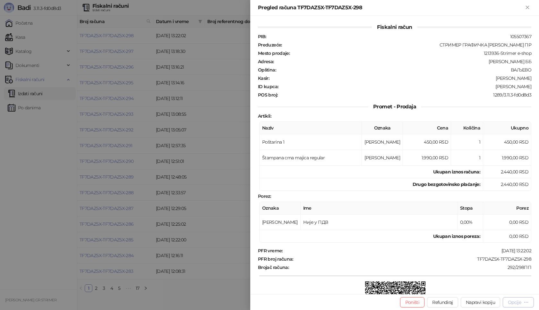
click at [516, 302] on div "Opcije" at bounding box center [514, 303] width 13 height 6
click at [501, 269] on span "Štampaj na A4 štampaču" at bounding box center [496, 269] width 66 height 7
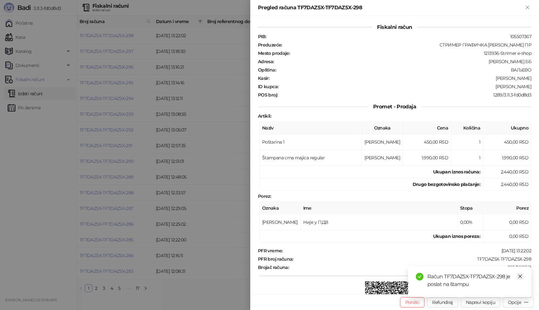
click at [520, 275] on icon "close" at bounding box center [520, 276] width 4 height 4
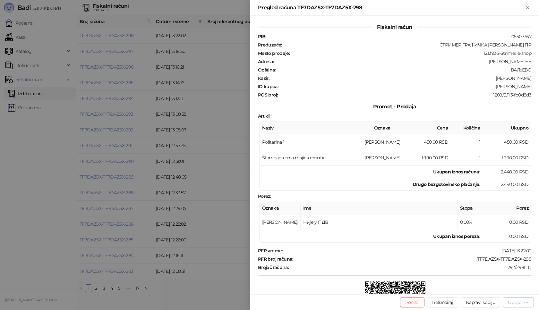
click at [517, 306] on button "Opcije" at bounding box center [518, 302] width 31 height 10
click at [498, 290] on span "Preuzmi u PDF formatu" at bounding box center [496, 289] width 66 height 7
drag, startPoint x: 472, startPoint y: 260, endPoint x: 530, endPoint y: 259, distance: 57.8
click at [530, 259] on div "Fiskalni račun PIB : 105507367 Preduzeće : СТРИМЕР ГРАФИЧКА РАДЊА САША ПЕТРОВИЋ…" at bounding box center [394, 155] width 289 height 279
copy div "TF7DAZ5X-TF7DAZ5X-298"
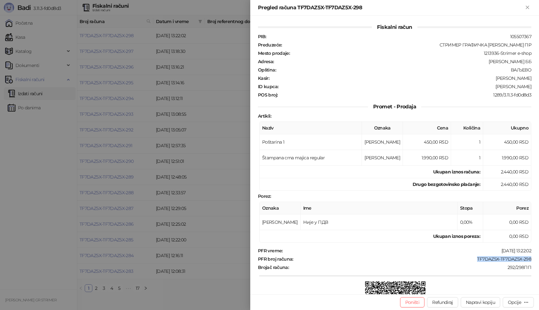
drag, startPoint x: 486, startPoint y: 87, endPoint x: 534, endPoint y: 87, distance: 47.2
click at [534, 87] on div "Fiskalni račun PIB : 105507367 Preduzeće : СТРИМЕР ГРАФИЧКА РАДЊА САША ПЕТРОВИЋ…" at bounding box center [394, 155] width 289 height 279
copy div "Vlada Vukosavljevic"
click at [528, 10] on icon "Zatvori" at bounding box center [528, 7] width 6 height 6
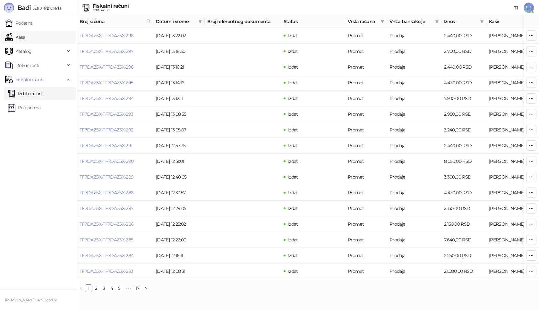
click at [25, 37] on link "Kasa" at bounding box center [15, 37] width 20 height 13
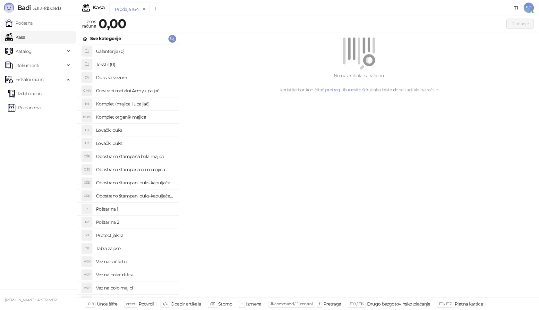
click at [138, 206] on h4 "Poštarina 1" at bounding box center [135, 209] width 78 height 10
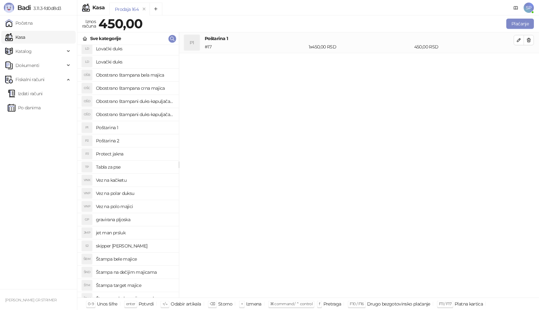
scroll to position [96, 0]
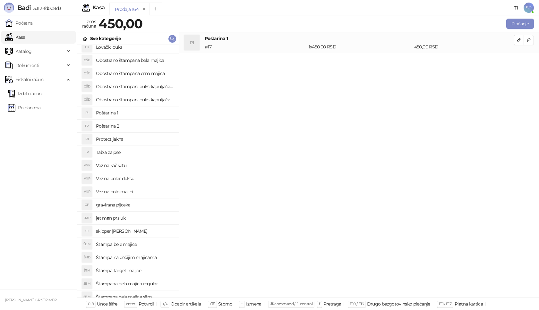
click at [142, 216] on h4 "jet man prsluk" at bounding box center [135, 218] width 78 height 10
click at [519, 63] on icon "button" at bounding box center [518, 60] width 5 height 5
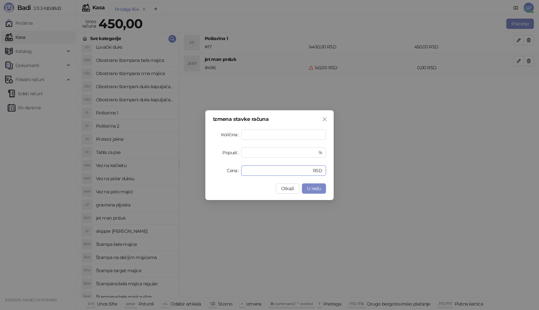
drag, startPoint x: 265, startPoint y: 167, endPoint x: 212, endPoint y: 163, distance: 52.8
click at [214, 172] on div "Cena * RSD" at bounding box center [269, 171] width 113 height 10
type input "****"
click at [321, 192] on button "U redu" at bounding box center [314, 189] width 24 height 10
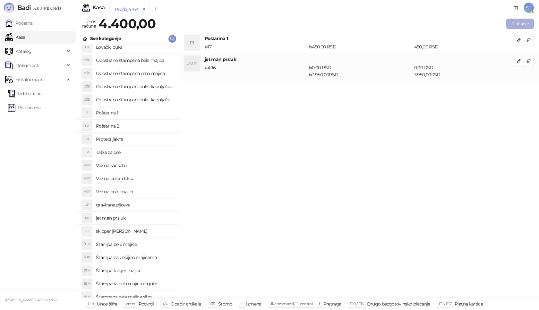
click at [521, 26] on button "Plaćanje" at bounding box center [520, 24] width 28 height 10
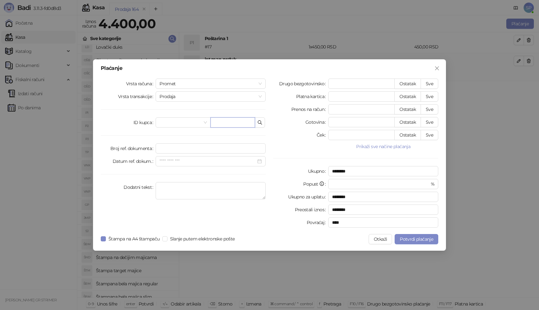
click at [231, 124] on input "text" at bounding box center [232, 122] width 45 height 10
paste input "**********"
type input "**********"
click at [428, 83] on button "Sve" at bounding box center [430, 84] width 18 height 10
type input "****"
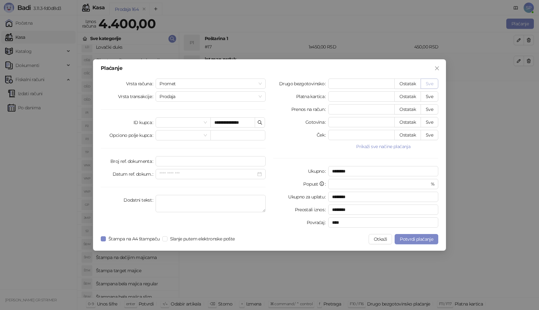
type input "****"
click at [430, 241] on span "Potvrdi plaćanje" at bounding box center [416, 239] width 33 height 6
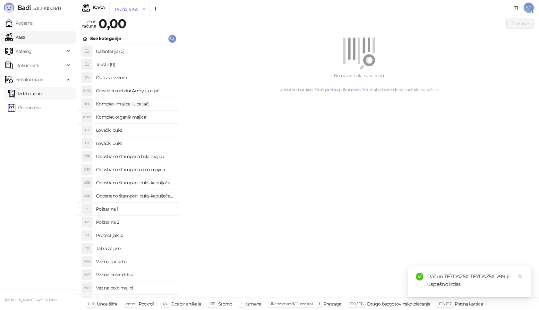
click at [32, 90] on link "Izdati računi" at bounding box center [25, 93] width 35 height 13
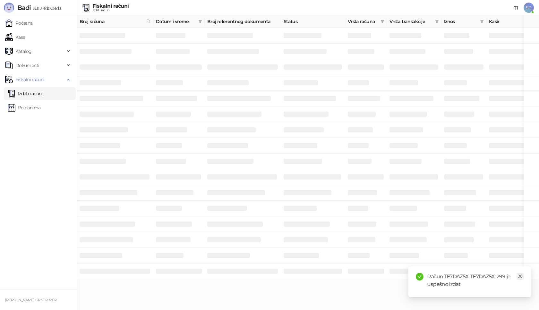
click at [519, 277] on icon "close" at bounding box center [520, 276] width 4 height 4
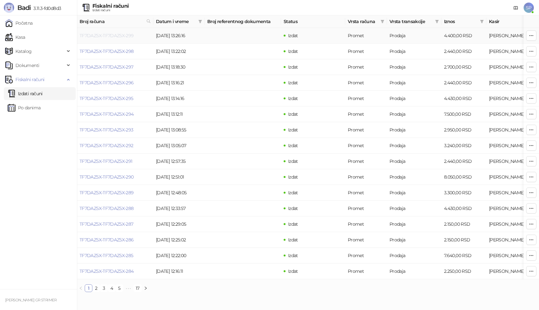
click at [108, 37] on link "TF7DAZ5X-TF7DAZ5X-299" at bounding box center [107, 36] width 54 height 6
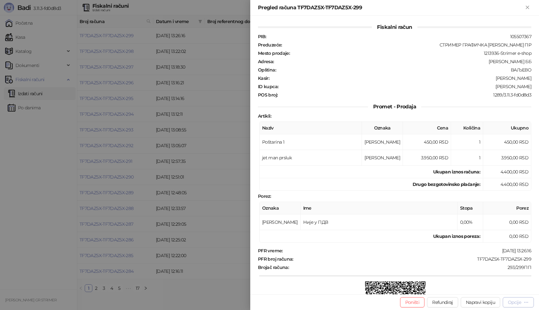
click at [517, 299] on div "Opcije" at bounding box center [518, 302] width 21 height 6
click at [481, 290] on span "Preuzmi u PDF formatu" at bounding box center [496, 289] width 66 height 7
click at [474, 259] on div "TF7DAZ5X-TF7DAZ5X-299" at bounding box center [413, 259] width 238 height 6
drag, startPoint x: 472, startPoint y: 258, endPoint x: 538, endPoint y: 259, distance: 65.8
click at [538, 259] on div "Fiskalni račun PIB : 105507367 Preduzeće : СТРИМЕР ГРАФИЧКА РАДЊА САША ПЕТРОВИЋ…" at bounding box center [394, 155] width 289 height 279
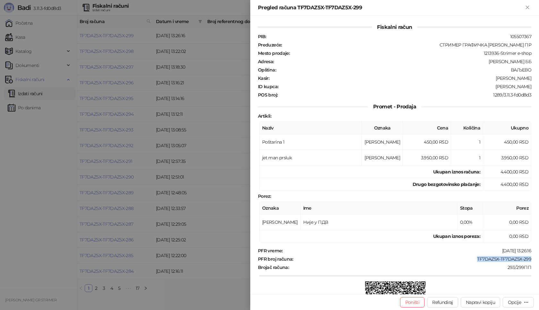
copy div "TF7DAZ5X-TF7DAZ5X-299"
drag, startPoint x: 491, startPoint y: 87, endPoint x: 539, endPoint y: 87, distance: 47.5
click at [539, 87] on div "Fiskalni račun PIB : 105507367 Preduzeće : СТРИМЕР ГРАФИЧКА РАДЊА САША ПЕТРОВИЋ…" at bounding box center [394, 155] width 289 height 279
copy div "Nenad Stanković"
click at [527, 7] on icon "Zatvori" at bounding box center [527, 7] width 3 height 3
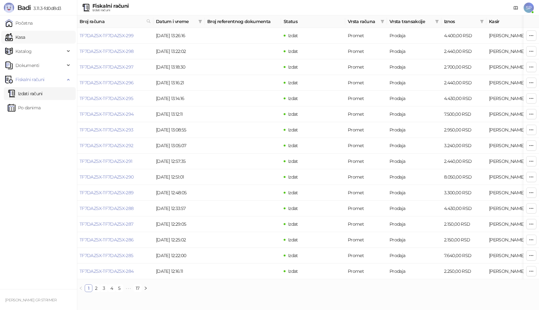
click at [25, 33] on link "Kasa" at bounding box center [15, 37] width 20 height 13
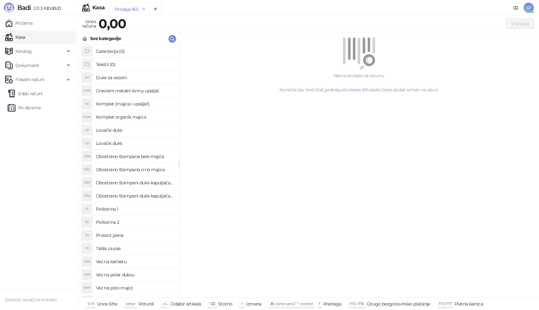
click at [132, 210] on h4 "Poštarina 1" at bounding box center [135, 209] width 78 height 10
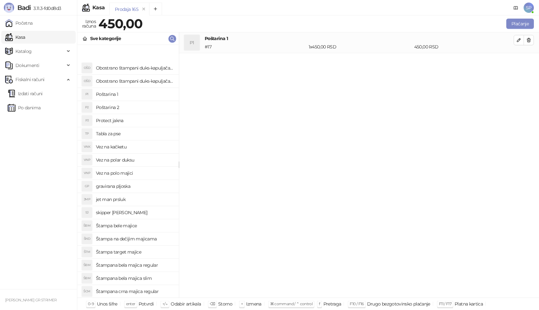
scroll to position [160, 0]
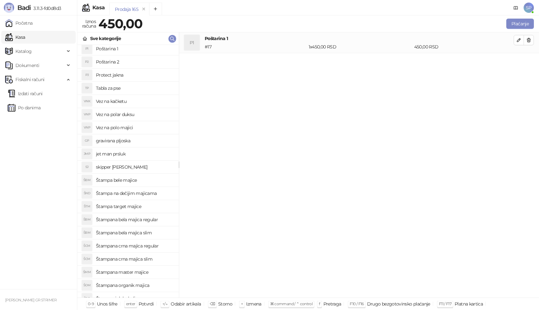
drag, startPoint x: 156, startPoint y: 247, endPoint x: 240, endPoint y: 205, distance: 94.1
click at [157, 247] on h4 "Štampana crna majica regular" at bounding box center [135, 246] width 78 height 10
click at [518, 62] on icon "button" at bounding box center [518, 60] width 5 height 5
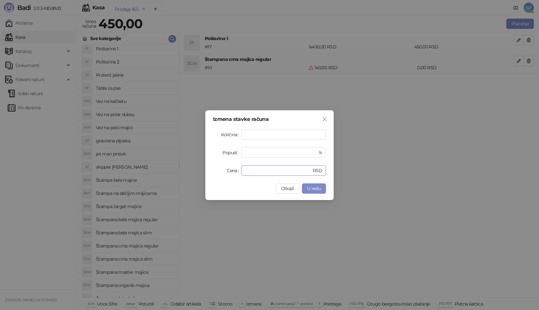
drag, startPoint x: 265, startPoint y: 175, endPoint x: 189, endPoint y: 173, distance: 76.4
click at [189, 173] on div "Izmena stavke računa Količina * Popust * % Cena * RSD Otkaži U redu" at bounding box center [269, 155] width 539 height 310
type input "****"
click at [314, 188] on span "U redu" at bounding box center [314, 189] width 14 height 6
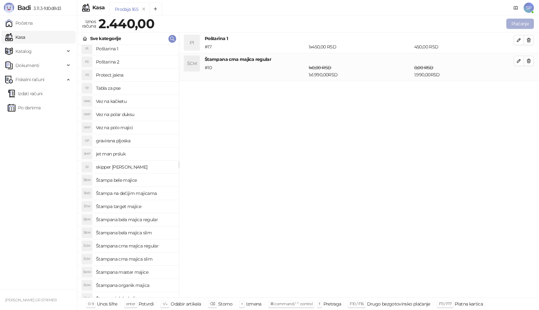
click at [522, 24] on button "Plaćanje" at bounding box center [520, 24] width 28 height 10
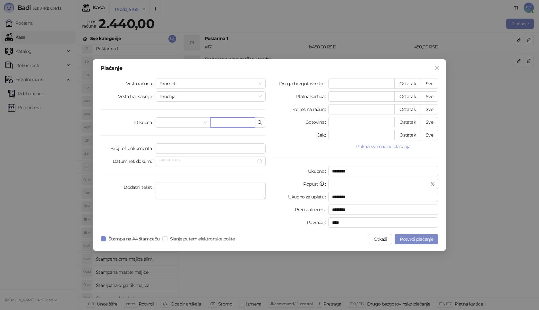
click at [242, 124] on input "text" at bounding box center [232, 122] width 45 height 10
paste input "**********"
type input "**********"
click at [431, 83] on button "Sve" at bounding box center [430, 84] width 18 height 10
type input "****"
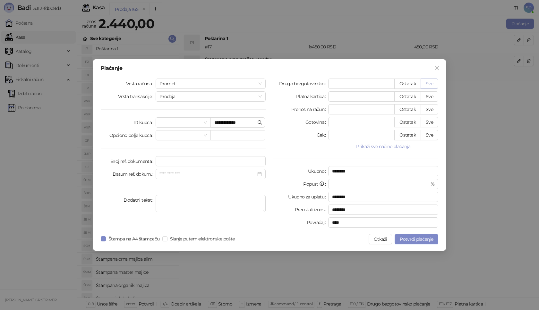
type input "****"
click at [413, 238] on span "Potvrdi plaćanje" at bounding box center [416, 239] width 33 height 6
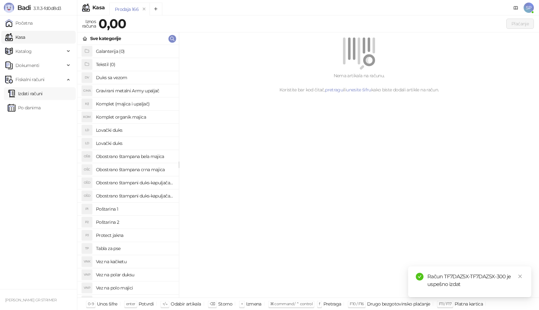
click at [43, 91] on link "Izdati računi" at bounding box center [25, 93] width 35 height 13
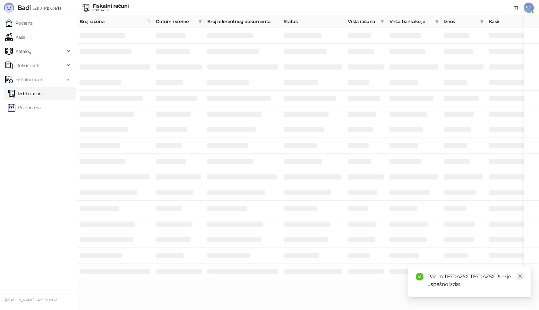
click at [521, 276] on icon "close" at bounding box center [520, 276] width 4 height 4
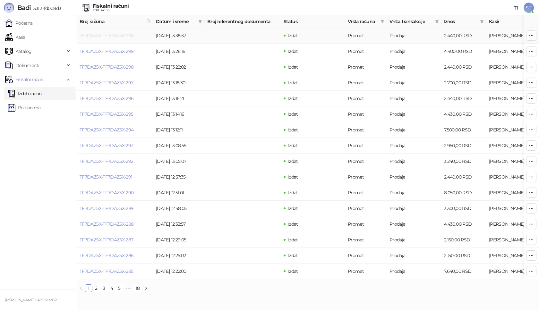
click at [110, 37] on link "TF7DAZ5X-TF7DAZ5X-300" at bounding box center [107, 36] width 54 height 6
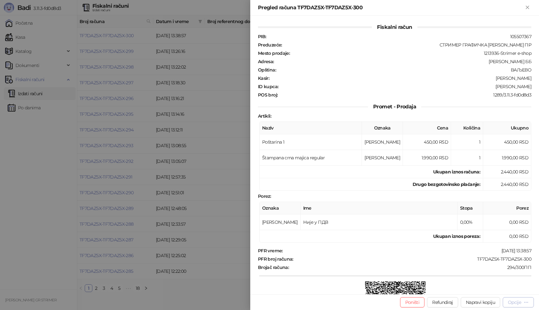
click at [509, 302] on div "Opcije" at bounding box center [514, 303] width 13 height 6
click at [494, 291] on span "Preuzmi u PDF formatu" at bounding box center [496, 289] width 66 height 7
drag, startPoint x: 472, startPoint y: 260, endPoint x: 539, endPoint y: 257, distance: 66.5
click at [539, 257] on div "Fiskalni račun PIB : 105507367 Preduzeće : СТРИМЕР ГРАФИЧКА РАДЊА САША ПЕТРОВИЋ…" at bounding box center [394, 155] width 289 height 279
copy div "TF7DAZ5X-TF7DAZ5X-300"
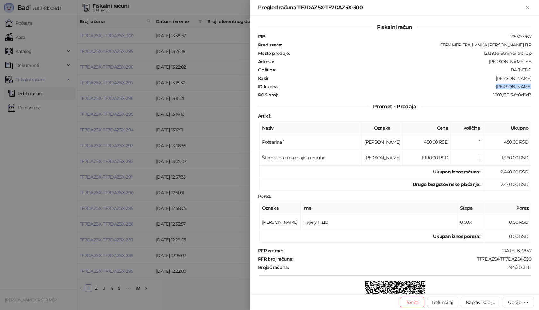
drag, startPoint x: 497, startPoint y: 86, endPoint x: 539, endPoint y: 86, distance: 41.7
click at [539, 86] on div "Fiskalni račun PIB : 105507367 Preduzeće : СТРИМЕР ГРАФИЧКА РАДЊА САША ПЕТРОВИЋ…" at bounding box center [394, 155] width 289 height 279
copy div "Antonić Zoran"
click at [529, 9] on icon "Zatvori" at bounding box center [527, 7] width 3 height 3
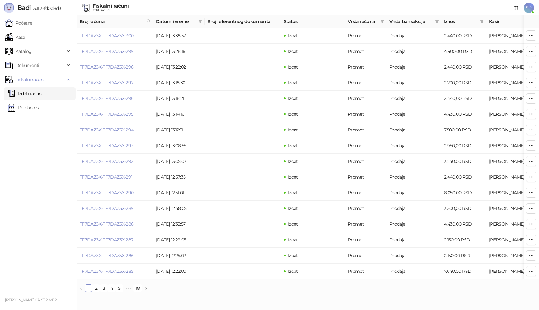
click at [24, 36] on link "Kasa" at bounding box center [15, 37] width 20 height 13
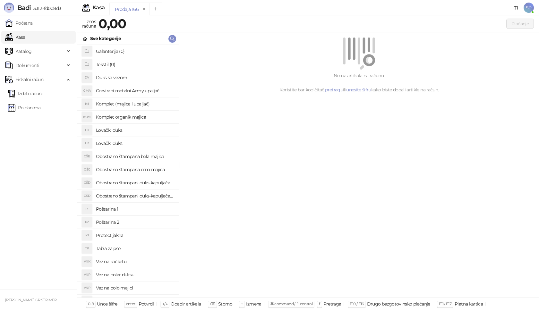
click at [127, 205] on h4 "Poštarina 1" at bounding box center [135, 209] width 78 height 10
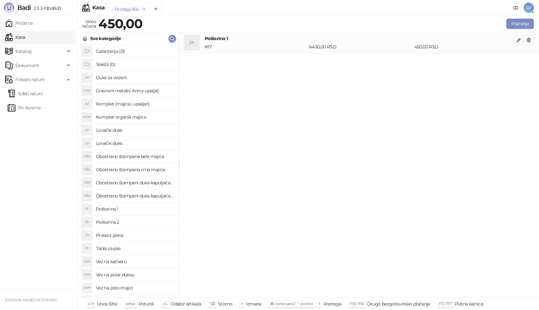
click at [163, 194] on h4 "Obostrano štampani duks-kapuljača crni" at bounding box center [135, 196] width 78 height 10
click at [517, 61] on icon "button" at bounding box center [518, 60] width 5 height 5
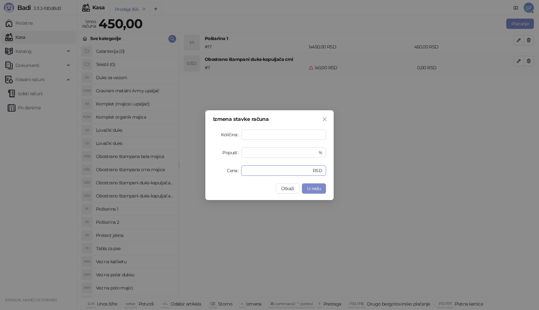
drag, startPoint x: 272, startPoint y: 173, endPoint x: 201, endPoint y: 172, distance: 71.5
click at [201, 172] on div "Izmena stavke računa Količina * Popust * % Cena * RSD Otkaži U redu" at bounding box center [269, 155] width 539 height 310
type input "****"
click at [317, 190] on span "U redu" at bounding box center [314, 189] width 14 height 6
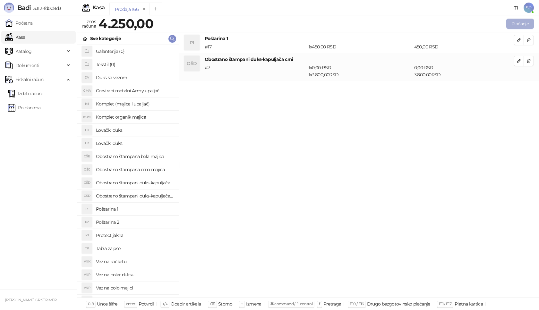
click at [519, 22] on button "Plaćanje" at bounding box center [520, 24] width 28 height 10
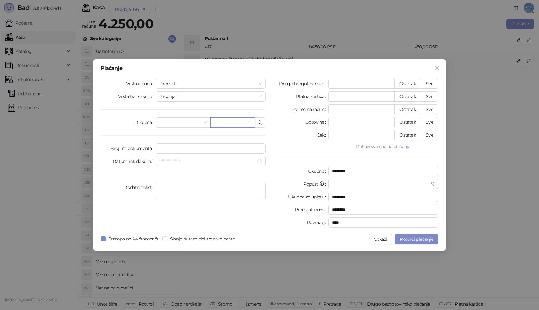
click at [233, 122] on input "text" at bounding box center [232, 122] width 45 height 10
paste input "**********"
type input "**********"
click at [429, 84] on button "Sve" at bounding box center [430, 84] width 18 height 10
type input "****"
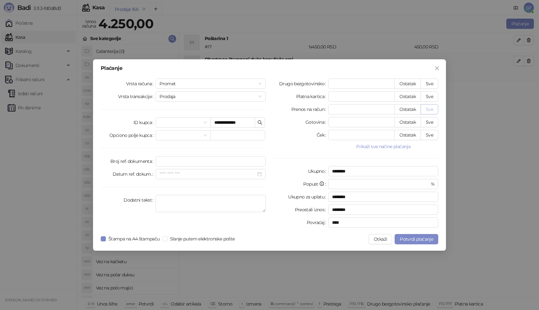
type input "****"
click at [412, 240] on span "Potvrdi plaćanje" at bounding box center [416, 239] width 33 height 6
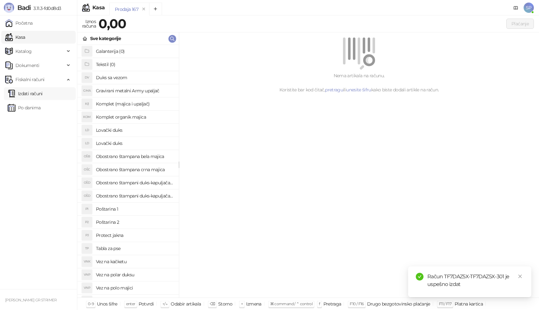
click at [43, 93] on link "Izdati računi" at bounding box center [25, 93] width 35 height 13
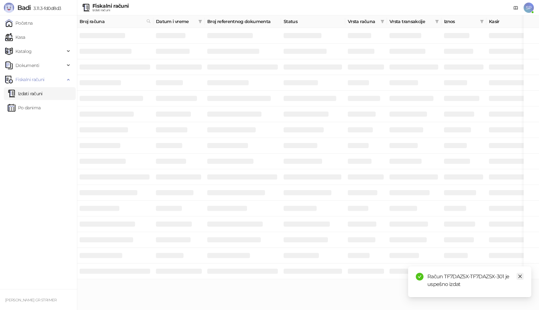
click at [518, 275] on icon "close" at bounding box center [520, 276] width 4 height 4
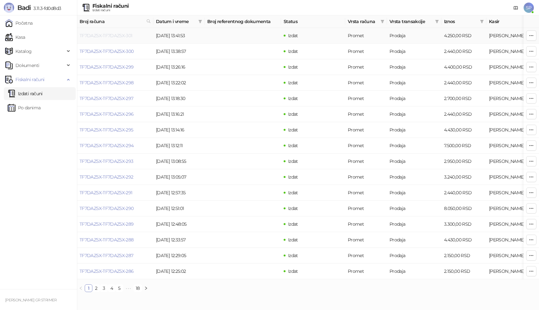
click at [123, 36] on link "TF7DAZ5X-TF7DAZ5X-301" at bounding box center [106, 36] width 53 height 6
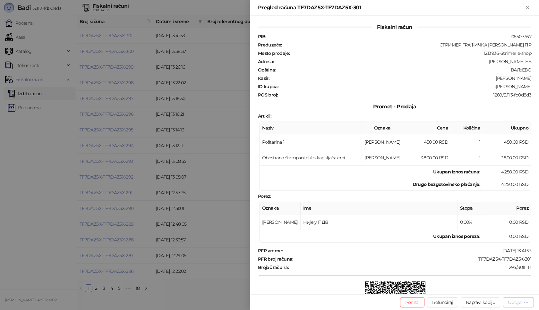
click at [522, 302] on div "Opcije" at bounding box center [518, 302] width 21 height 6
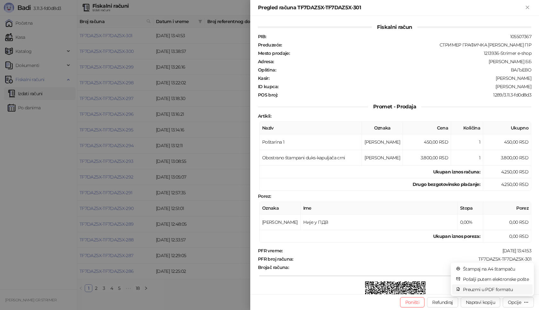
click at [497, 289] on span "Preuzmi u PDF formatu" at bounding box center [496, 289] width 66 height 7
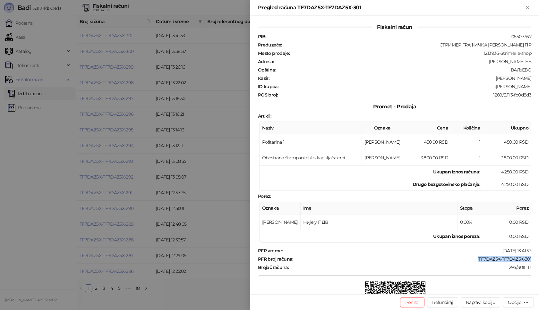
drag, startPoint x: 470, startPoint y: 260, endPoint x: 534, endPoint y: 261, distance: 64.2
click at [534, 261] on div "Fiskalni račun PIB : 105507367 Preduzeće : СТРИМЕР ГРАФИЧКА РАДЊА САША ПЕТРОВИЋ…" at bounding box center [394, 155] width 289 height 279
copy div "TF7DAZ5X-TF7DAZ5X-301"
drag, startPoint x: 500, startPoint y: 87, endPoint x: 539, endPoint y: 86, distance: 38.2
click at [539, 86] on div "Fiskalni račun PIB : 105507367 Preduzeće : СТРИМЕР ГРАФИЧКА РАДЊА САША ПЕТРОВИЋ…" at bounding box center [394, 155] width 289 height 279
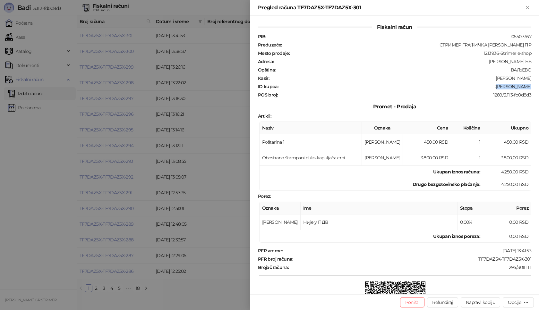
copy div "Jelena Tucić"
click at [526, 10] on icon "Zatvori" at bounding box center [528, 7] width 6 height 6
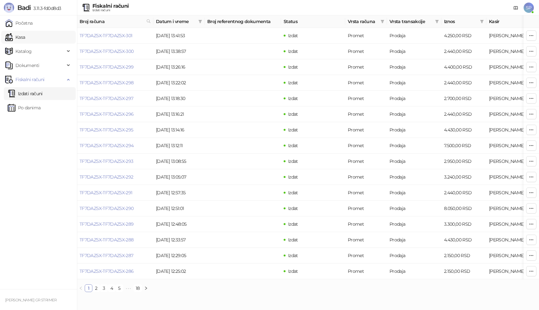
click at [25, 38] on link "Kasa" at bounding box center [15, 37] width 20 height 13
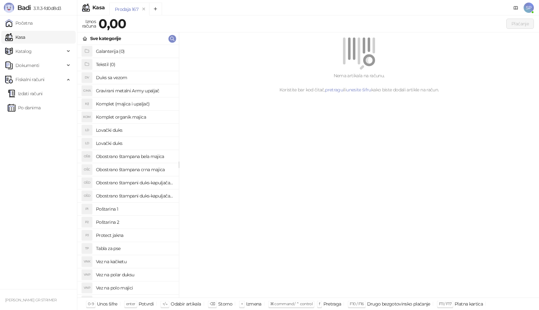
click at [126, 210] on h4 "Poštarina 1" at bounding box center [135, 209] width 78 height 10
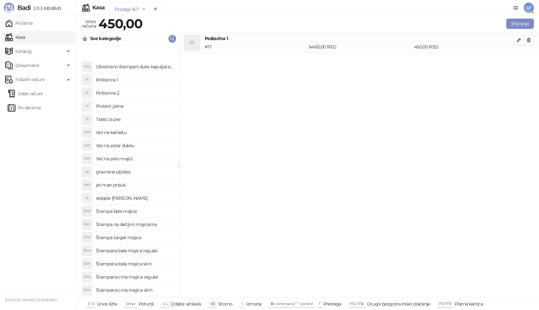
scroll to position [160, 0]
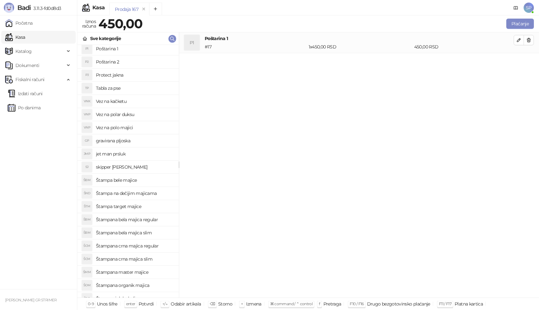
click at [159, 219] on h4 "Štampana bela majica regular" at bounding box center [135, 220] width 78 height 10
click at [518, 61] on icon "button" at bounding box center [518, 60] width 3 height 3
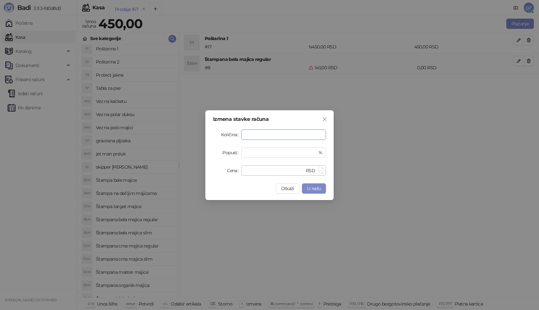
type input "*"
drag, startPoint x: 250, startPoint y: 171, endPoint x: 173, endPoint y: 166, distance: 77.2
click at [173, 166] on div "Izmena stavke računa Količina * Popust * % Cena * RSD Otkaži U redu" at bounding box center [269, 155] width 539 height 310
type input "****"
click at [318, 191] on span "U redu" at bounding box center [314, 189] width 14 height 6
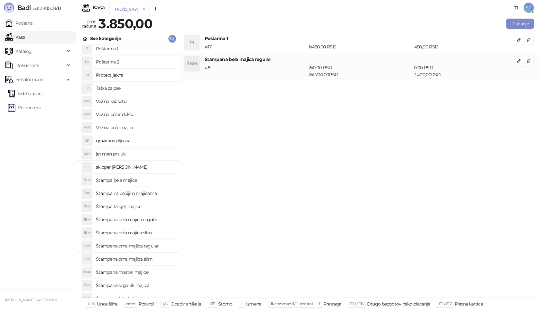
click at [153, 246] on h4 "Štampana crna majica regular" at bounding box center [135, 246] width 78 height 10
click at [520, 87] on icon "button" at bounding box center [518, 88] width 5 height 5
type input "*"
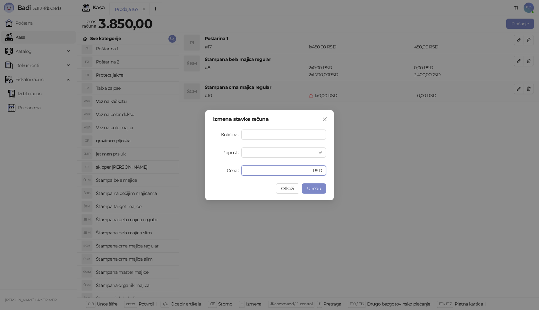
drag, startPoint x: 257, startPoint y: 169, endPoint x: 194, endPoint y: 173, distance: 62.4
click at [194, 173] on div "Izmena stavke računa Količina * Popust * % Cena * RSD Otkaži U redu" at bounding box center [269, 155] width 539 height 310
type input "****"
drag, startPoint x: 320, startPoint y: 192, endPoint x: 338, endPoint y: 172, distance: 27.0
click at [320, 192] on button "U redu" at bounding box center [314, 189] width 24 height 10
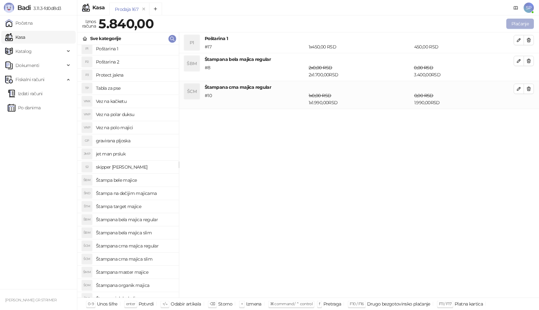
click at [527, 22] on button "Plaćanje" at bounding box center [520, 24] width 28 height 10
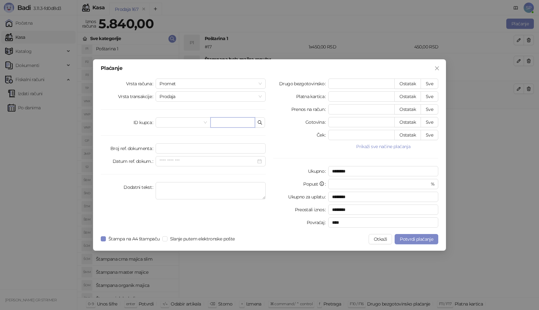
click at [236, 121] on input "text" at bounding box center [232, 122] width 45 height 10
paste input "**********"
type input "**********"
click at [433, 81] on button "Sve" at bounding box center [430, 84] width 18 height 10
type input "****"
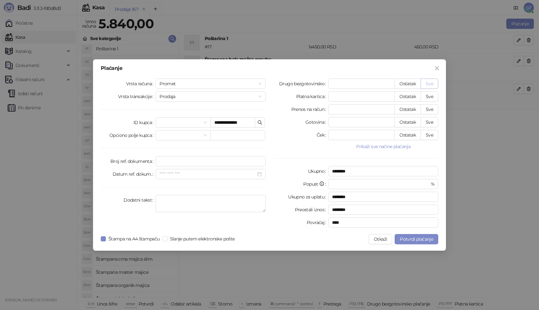
type input "****"
click at [416, 239] on span "Potvrdi plaćanje" at bounding box center [416, 239] width 33 height 6
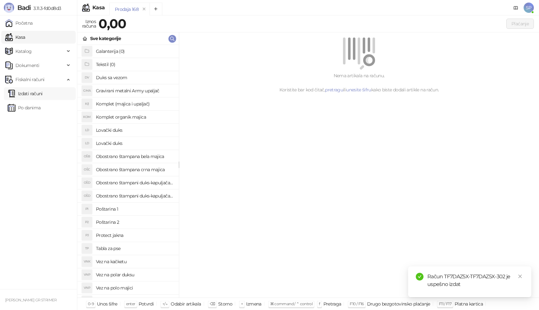
click at [43, 94] on link "Izdati računi" at bounding box center [25, 93] width 35 height 13
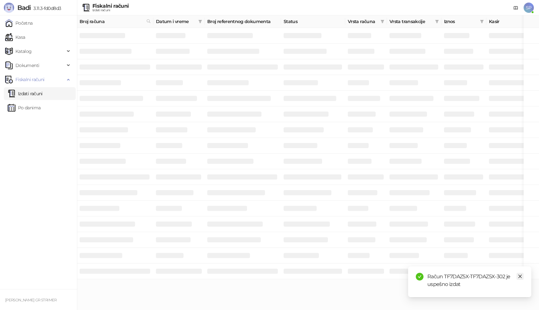
click at [521, 277] on icon "close" at bounding box center [520, 276] width 4 height 4
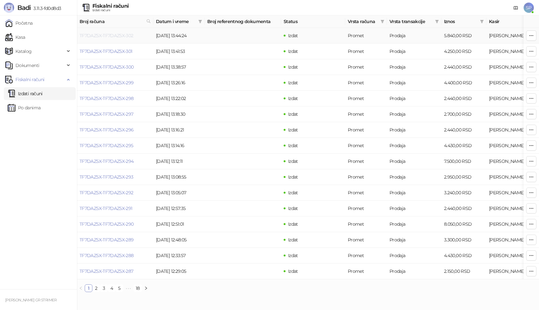
click at [118, 34] on link "TF7DAZ5X-TF7DAZ5X-302" at bounding box center [107, 36] width 54 height 6
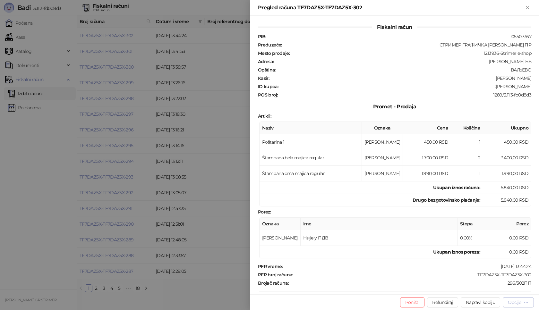
click at [511, 301] on div "Opcije" at bounding box center [514, 303] width 13 height 6
click at [477, 290] on span "Preuzmi u PDF formatu" at bounding box center [496, 289] width 66 height 7
drag, startPoint x: 469, startPoint y: 276, endPoint x: 532, endPoint y: 273, distance: 62.9
click at [532, 273] on div "Fiskalni račun PIB : 105507367 Preduzeće : СТРИМЕР ГРАФИЧКА РАДЊА САША ПЕТРОВИЋ…" at bounding box center [394, 155] width 289 height 279
copy div "TF7DAZ5X-TF7DAZ5X-302"
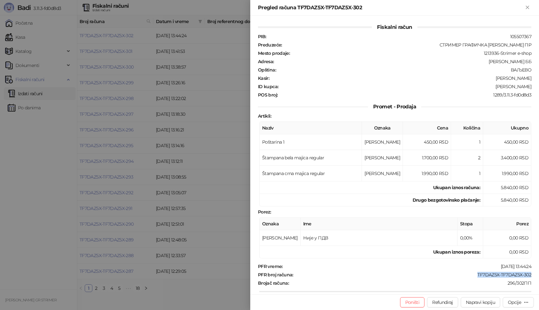
drag, startPoint x: 495, startPoint y: 86, endPoint x: 535, endPoint y: 86, distance: 39.8
click at [535, 86] on div "Fiskalni račun PIB : 105507367 Preduzeće : СТРИМЕР ГРАФИЧКА РАДЊА САША ПЕТРОВИЋ…" at bounding box center [394, 155] width 289 height 279
copy div "Bojan Baburski"
click at [528, 6] on icon "Zatvori" at bounding box center [527, 7] width 3 height 3
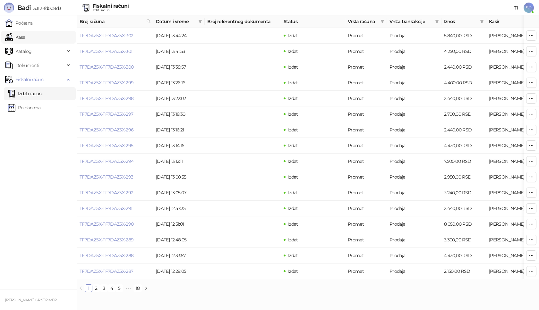
click at [25, 38] on link "Kasa" at bounding box center [15, 37] width 20 height 13
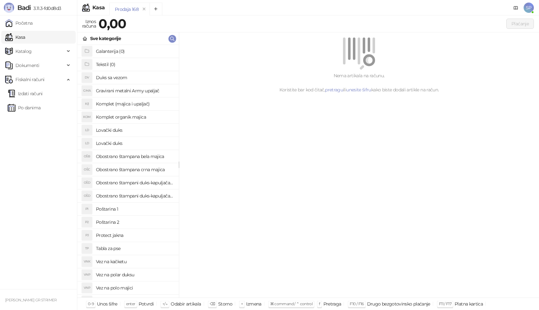
click at [123, 208] on h4 "Poštarina 1" at bounding box center [135, 209] width 78 height 10
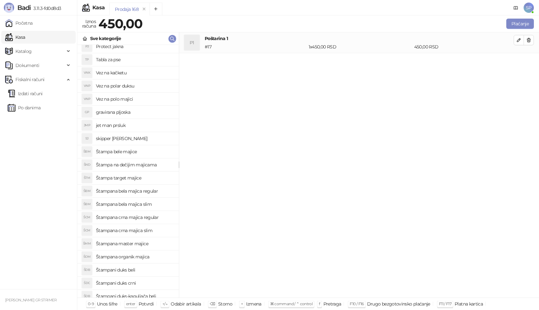
scroll to position [221, 0]
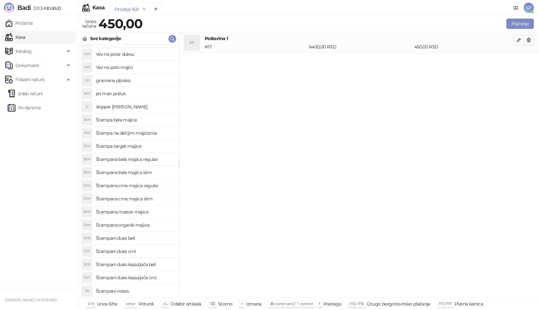
click at [153, 199] on h4 "Štampana crna majica slim" at bounding box center [135, 199] width 78 height 10
click at [518, 58] on icon "button" at bounding box center [518, 60] width 5 height 5
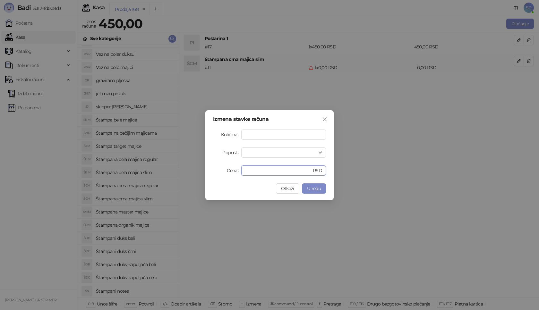
drag, startPoint x: 258, startPoint y: 168, endPoint x: 162, endPoint y: 170, distance: 95.9
click at [162, 170] on div "Izmena stavke računa Količina * Popust * % Cena * RSD Otkaži U redu" at bounding box center [269, 155] width 539 height 310
type input "****"
click at [325, 188] on button "U redu" at bounding box center [314, 189] width 24 height 10
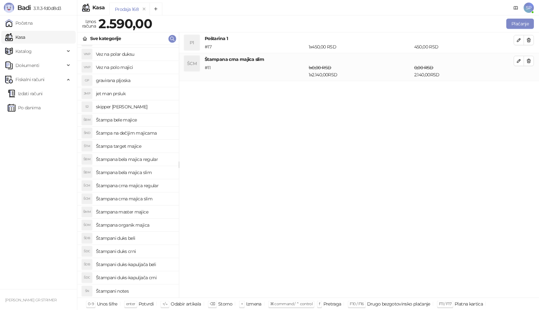
click at [526, 18] on div "Plaćanje" at bounding box center [344, 23] width 382 height 13
click at [524, 22] on button "Plaćanje" at bounding box center [520, 24] width 28 height 10
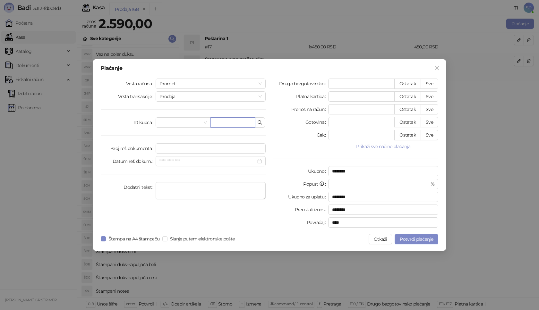
click at [234, 125] on input "text" at bounding box center [232, 122] width 45 height 10
paste input "**********"
type input "**********"
drag, startPoint x: 410, startPoint y: 84, endPoint x: 416, endPoint y: 82, distance: 5.9
click at [411, 83] on button "Ostatak" at bounding box center [407, 84] width 27 height 10
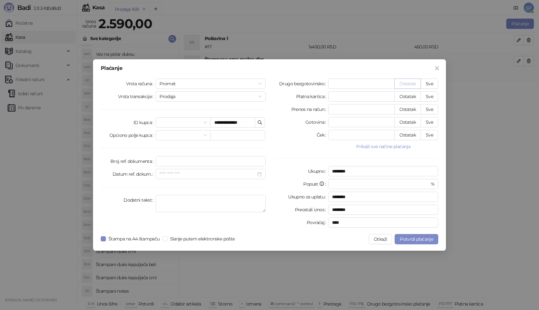
type input "****"
click at [416, 238] on span "Potvrdi plaćanje" at bounding box center [416, 239] width 33 height 6
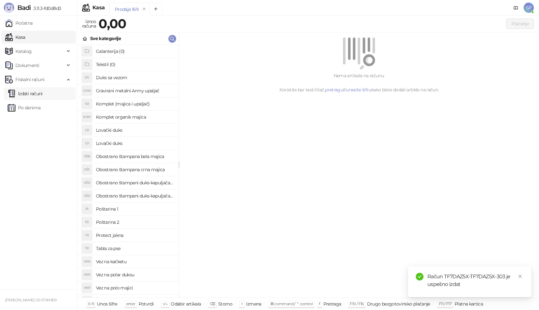
click at [43, 95] on link "Izdati računi" at bounding box center [25, 93] width 35 height 13
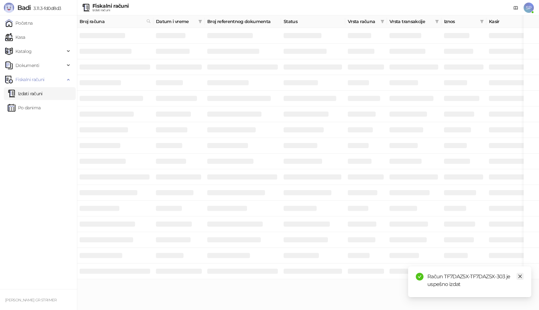
click at [521, 275] on icon "close" at bounding box center [520, 276] width 4 height 4
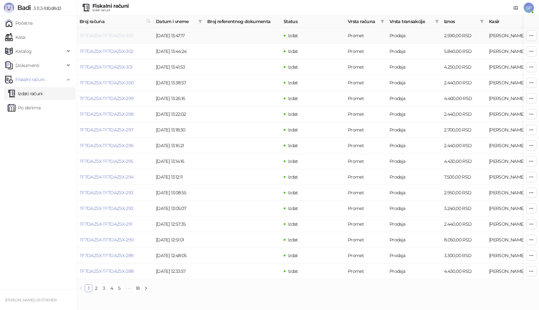
click at [110, 34] on link "TF7DAZ5X-TF7DAZ5X-303" at bounding box center [107, 36] width 54 height 6
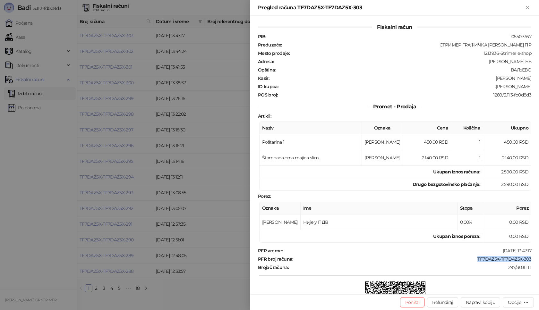
drag, startPoint x: 469, startPoint y: 258, endPoint x: 531, endPoint y: 257, distance: 62.2
click at [531, 257] on div "Fiskalni račun PIB : 105507367 Preduzeće : СТРИМЕР ГРАФИЧКА РАДЊА САША ПЕТРОВИЋ…" at bounding box center [394, 155] width 289 height 279
click at [516, 300] on div "Opcije" at bounding box center [514, 303] width 13 height 6
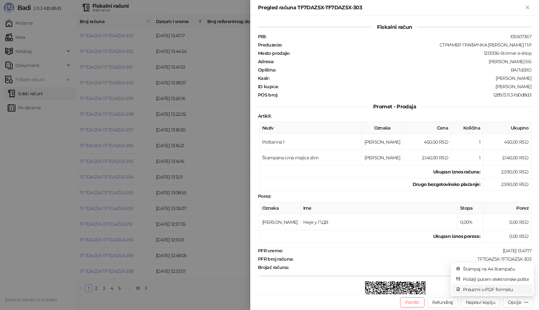
click at [470, 291] on span "Preuzmi u PDF formatu" at bounding box center [496, 289] width 66 height 7
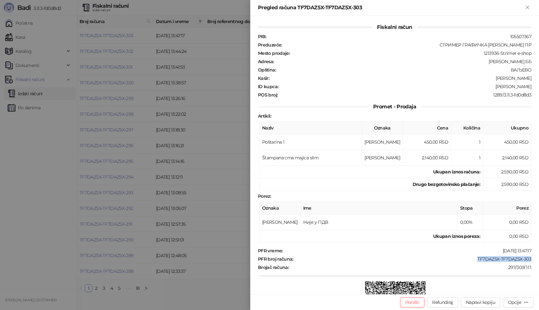
drag, startPoint x: 472, startPoint y: 260, endPoint x: 539, endPoint y: 260, distance: 66.4
click at [539, 260] on div "Fiskalni račun PIB : 105507367 Preduzeće : СТРИМЕР ГРАФИЧКА РАДЊА САША ПЕТРОВИЋ…" at bounding box center [394, 155] width 289 height 279
drag, startPoint x: 498, startPoint y: 87, endPoint x: 533, endPoint y: 87, distance: 35.0
click at [533, 87] on div "Fiskalni račun PIB : 105507367 Preduzeće : СТРИМЕР ГРАФИЧКА РАДЊА САША ПЕТРОВИЋ…" at bounding box center [394, 155] width 289 height 279
click at [528, 8] on icon "Zatvori" at bounding box center [527, 7] width 3 height 3
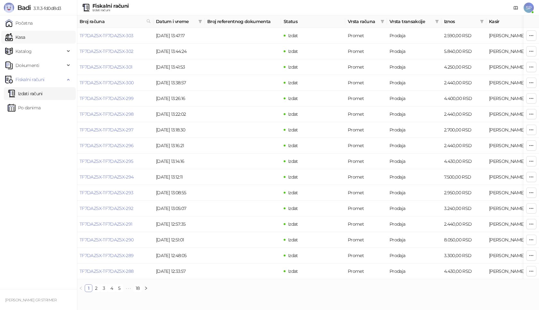
click at [25, 38] on link "Kasa" at bounding box center [15, 37] width 20 height 13
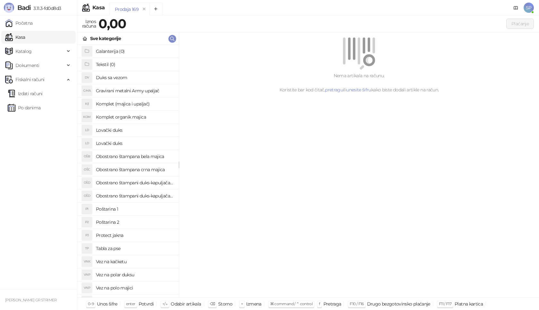
click at [124, 207] on h4 "Poštarina 1" at bounding box center [135, 209] width 78 height 10
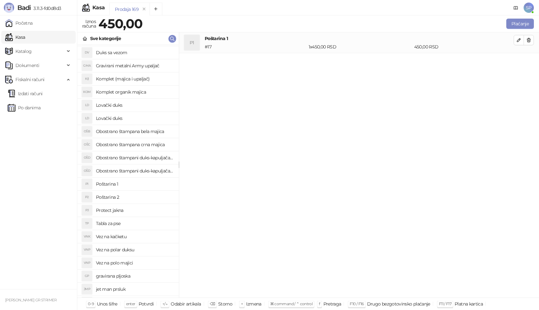
scroll to position [160, 0]
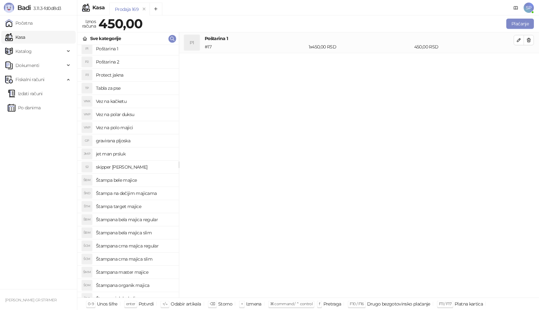
click at [158, 244] on h4 "Štampana crna majica regular" at bounding box center [135, 246] width 78 height 10
click at [522, 63] on button "button" at bounding box center [519, 61] width 10 height 10
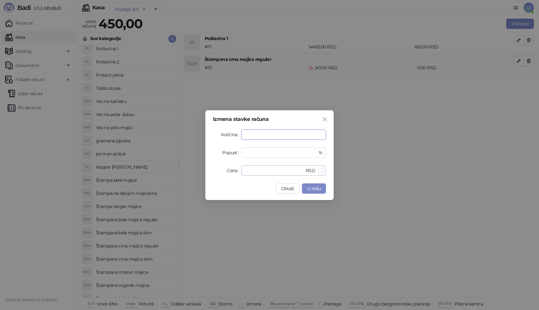
type input "*"
drag, startPoint x: 254, startPoint y: 175, endPoint x: 164, endPoint y: 170, distance: 90.3
click at [164, 170] on div "Izmena stavke računa Količina * Popust * % Cena * RSD Otkaži U redu" at bounding box center [269, 155] width 539 height 310
type input "****"
click at [321, 187] on button "U redu" at bounding box center [314, 189] width 24 height 10
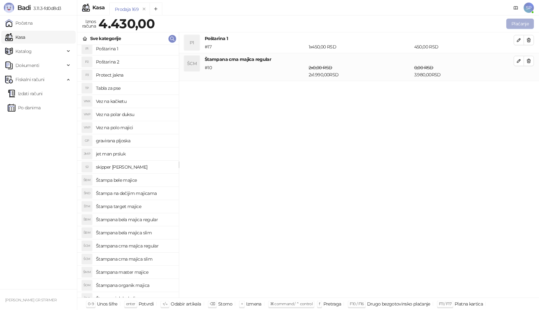
click at [520, 21] on button "Plaćanje" at bounding box center [520, 24] width 28 height 10
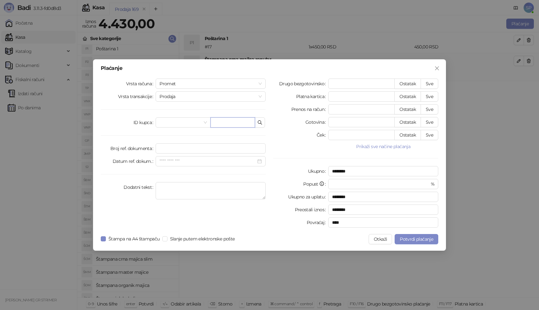
click at [235, 121] on input "text" at bounding box center [232, 122] width 45 height 10
paste input "**********"
type input "**********"
click at [424, 79] on button "Sve" at bounding box center [430, 84] width 18 height 10
type input "****"
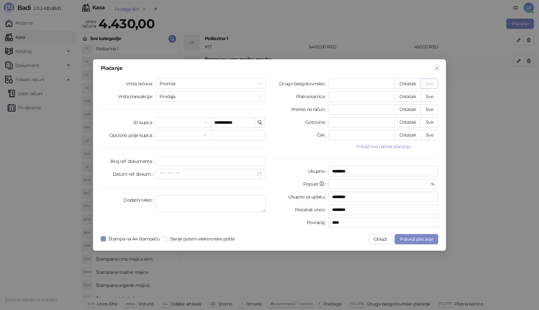
type input "****"
click at [413, 241] on span "Potvrdi plaćanje" at bounding box center [416, 239] width 33 height 6
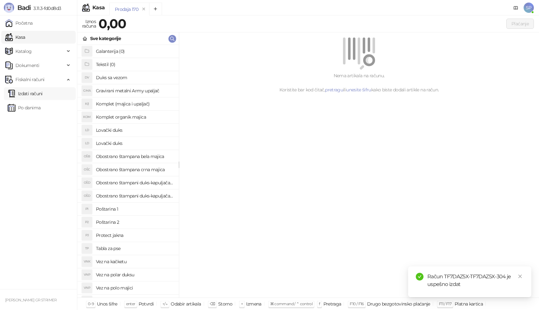
click at [43, 95] on link "Izdati računi" at bounding box center [25, 93] width 35 height 13
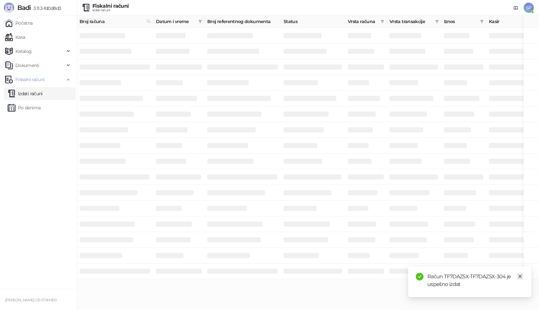
click at [522, 277] on icon "close" at bounding box center [520, 276] width 4 height 4
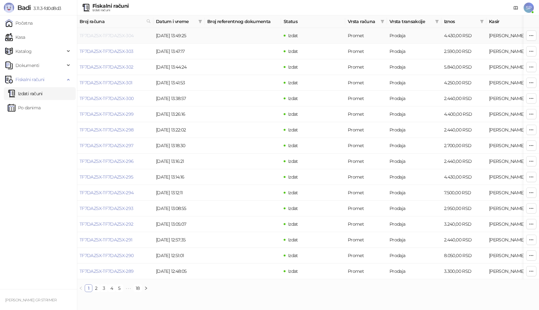
click at [124, 36] on link "TF7DAZ5X-TF7DAZ5X-304" at bounding box center [107, 36] width 54 height 6
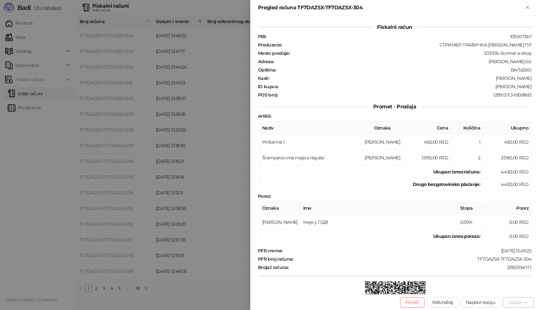
click at [513, 304] on div "Opcije" at bounding box center [514, 303] width 13 height 6
click at [506, 288] on span "Preuzmi u PDF formatu" at bounding box center [496, 289] width 66 height 7
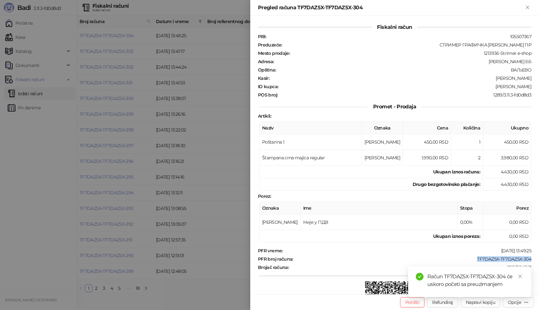
drag, startPoint x: 470, startPoint y: 261, endPoint x: 531, endPoint y: 261, distance: 61.0
click at [531, 261] on div "Fiskalni račun PIB : 105507367 Preduzeće : СТРИМЕР ГРАФИЧКА РАДЊА САША ПЕТРОВИЋ…" at bounding box center [394, 155] width 289 height 279
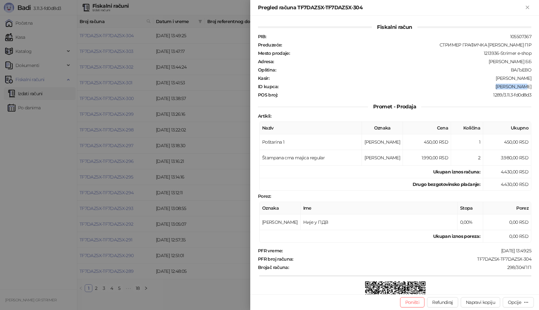
drag, startPoint x: 501, startPoint y: 87, endPoint x: 539, endPoint y: 88, distance: 37.5
click at [539, 88] on div "Fiskalni račun PIB : 105507367 Preduzeće : СТРИМЕР ГРАФИЧКА РАДЊА САША ПЕТРОВИЋ…" at bounding box center [394, 155] width 289 height 279
click at [529, 7] on icon "Zatvori" at bounding box center [528, 7] width 6 height 6
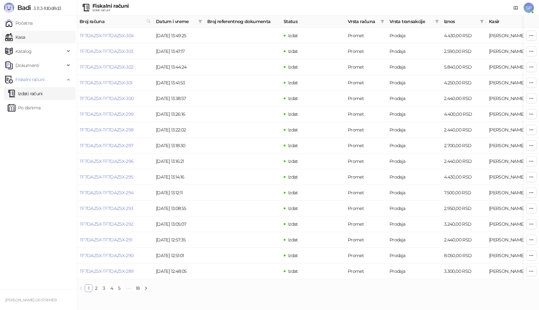
click at [25, 38] on link "Kasa" at bounding box center [15, 37] width 20 height 13
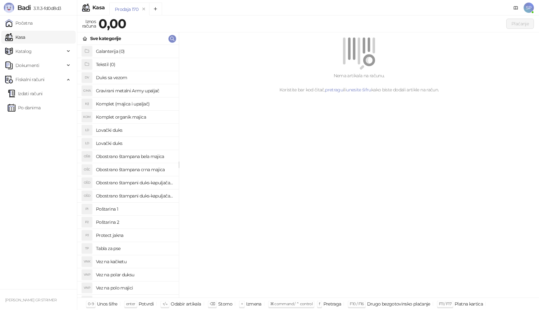
click at [129, 207] on h4 "Poštarina 1" at bounding box center [135, 209] width 78 height 10
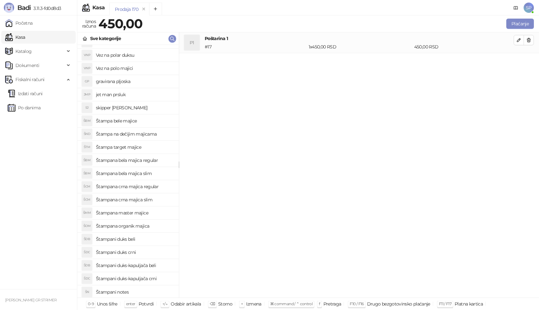
scroll to position [221, 0]
click at [158, 188] on h4 "Štampana crna majica regular" at bounding box center [135, 186] width 78 height 10
click at [518, 61] on icon "button" at bounding box center [518, 60] width 3 height 3
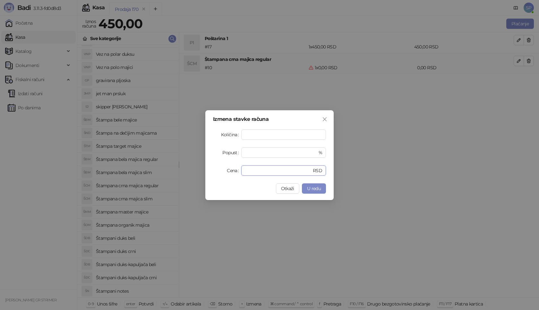
drag, startPoint x: 271, startPoint y: 172, endPoint x: 195, endPoint y: 172, distance: 76.7
click at [195, 172] on div "Izmena stavke računa Količina * Popust * % Cena * RSD Otkaži U redu" at bounding box center [269, 155] width 539 height 310
type input "****"
click at [306, 189] on button "U redu" at bounding box center [314, 189] width 24 height 10
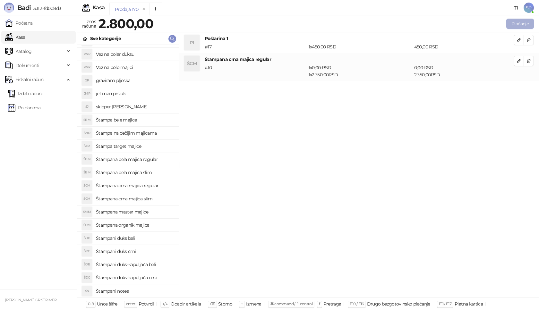
click at [518, 23] on button "Plaćanje" at bounding box center [520, 24] width 28 height 10
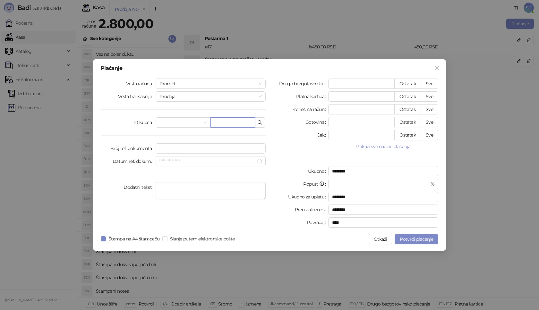
click at [235, 118] on input "text" at bounding box center [232, 122] width 45 height 10
paste input "**********"
type input "**********"
click at [433, 84] on button "Sve" at bounding box center [430, 84] width 18 height 10
type input "****"
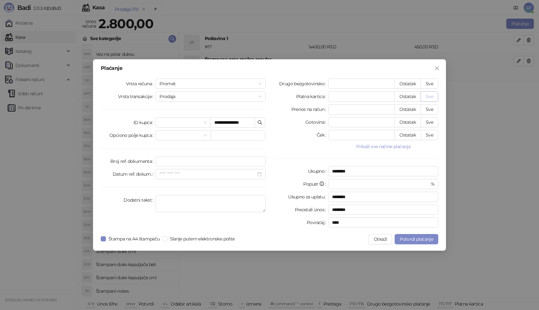
type input "****"
click at [412, 238] on span "Potvrdi plaćanje" at bounding box center [416, 239] width 33 height 6
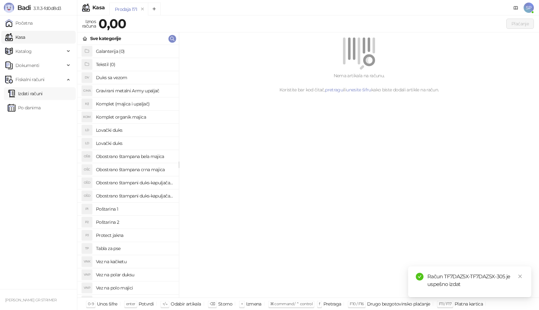
click at [43, 93] on link "Izdati računi" at bounding box center [25, 93] width 35 height 13
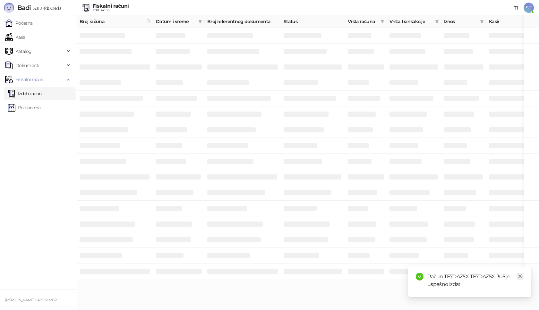
click at [522, 277] on icon "close" at bounding box center [520, 276] width 4 height 4
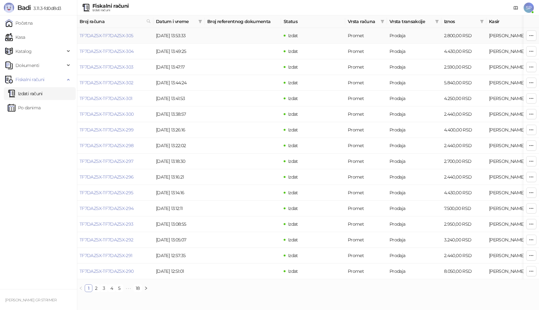
click at [117, 35] on link "TF7DAZ5X-TF7DAZ5X-305" at bounding box center [107, 36] width 54 height 6
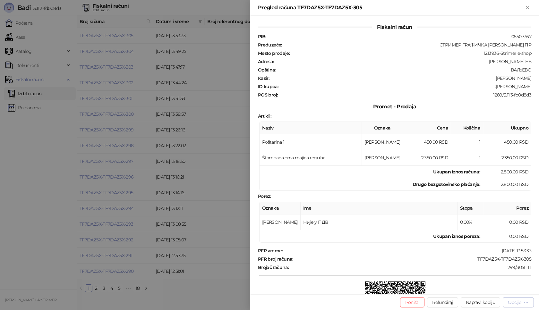
click at [515, 302] on div "Opcije" at bounding box center [514, 303] width 13 height 6
click at [488, 290] on span "Preuzmi u PDF formatu" at bounding box center [496, 289] width 66 height 7
drag, startPoint x: 470, startPoint y: 258, endPoint x: 539, endPoint y: 261, distance: 68.4
click at [539, 261] on div "Fiskalni račun PIB : 105507367 Preduzeće : СТРИМЕР ГРАФИЧКА РАДЊА САША ПЕТРОВИЋ…" at bounding box center [394, 155] width 289 height 279
drag, startPoint x: 493, startPoint y: 88, endPoint x: 532, endPoint y: 90, distance: 39.2
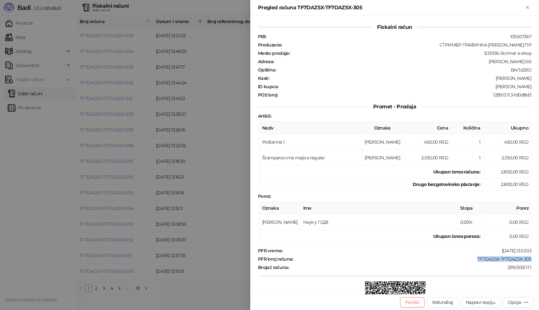
click at [532, 90] on div "Fiskalni račun PIB : 105507367 Preduzeće : СТРИМЕР ГРАФИЧКА РАДЊА САША ПЕТРОВИЋ…" at bounding box center [394, 155] width 289 height 279
click at [527, 4] on icon "Zatvori" at bounding box center [528, 7] width 6 height 6
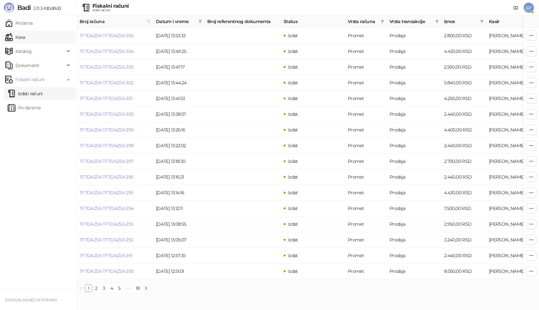
click at [25, 38] on link "Kasa" at bounding box center [15, 37] width 20 height 13
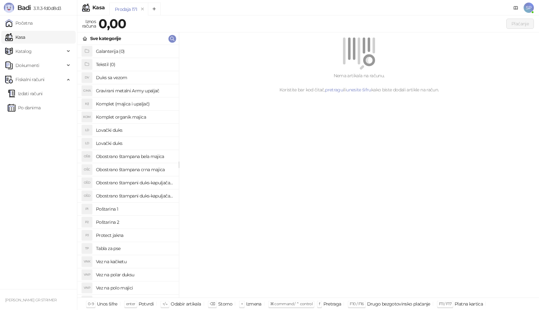
click at [125, 210] on h4 "Poštarina 1" at bounding box center [135, 209] width 78 height 10
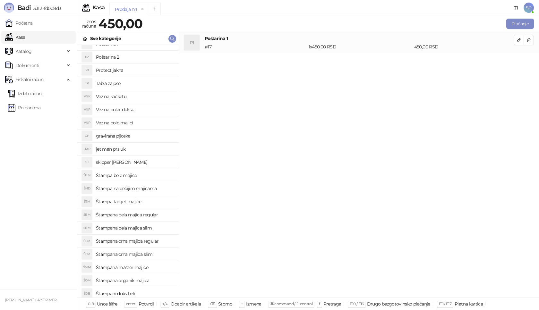
scroll to position [192, 0]
click at [149, 189] on h4 "Štampana bela majica regular" at bounding box center [135, 188] width 78 height 10
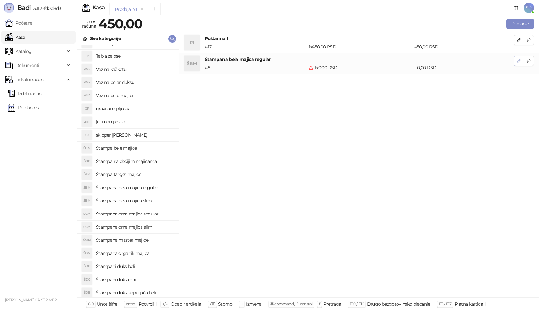
click at [523, 59] on button "button" at bounding box center [519, 61] width 10 height 10
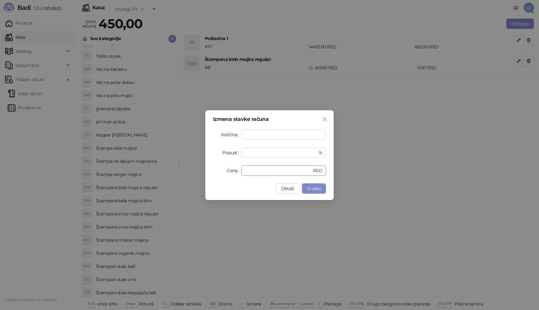
drag, startPoint x: 243, startPoint y: 175, endPoint x: 202, endPoint y: 176, distance: 41.1
click at [202, 176] on div "Izmena stavke računa Količina * Popust * % Cena * RSD Otkaži U redu" at bounding box center [269, 155] width 539 height 310
type input "****"
click at [311, 186] on span "U redu" at bounding box center [314, 189] width 14 height 6
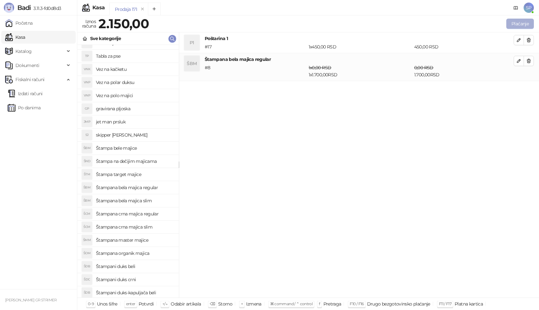
click at [517, 22] on button "Plaćanje" at bounding box center [520, 24] width 28 height 10
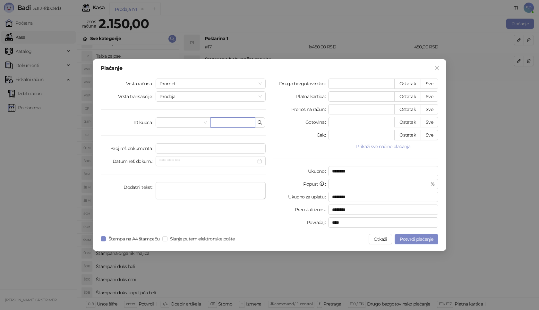
click at [232, 119] on input "text" at bounding box center [232, 122] width 45 height 10
paste input "**********"
type input "**********"
click at [432, 87] on button "Sve" at bounding box center [430, 84] width 18 height 10
type input "****"
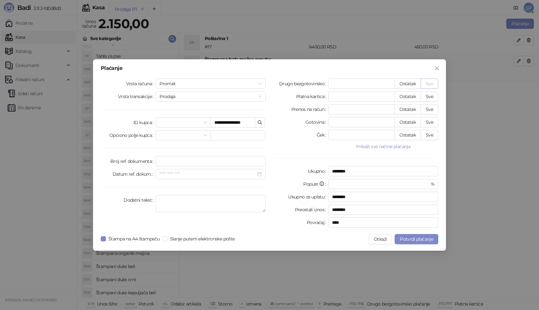
type input "****"
click at [415, 235] on button "Potvrdi plaćanje" at bounding box center [417, 239] width 44 height 10
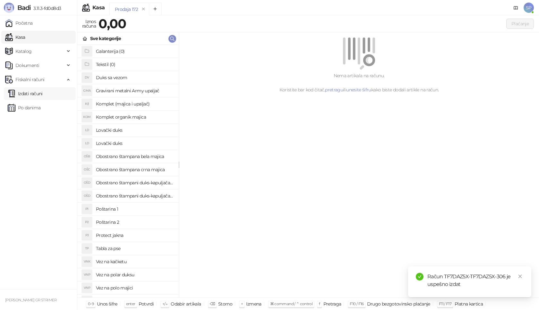
click at [16, 92] on link "Izdati računi" at bounding box center [25, 93] width 35 height 13
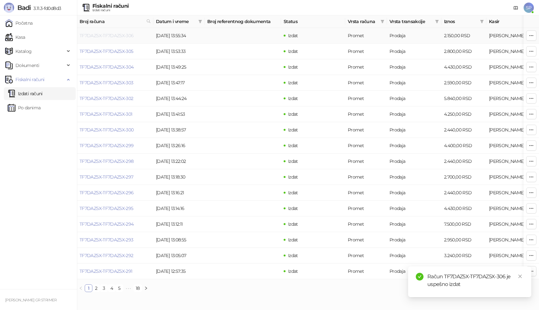
click at [112, 37] on link "TF7DAZ5X-TF7DAZ5X-306" at bounding box center [107, 36] width 54 height 6
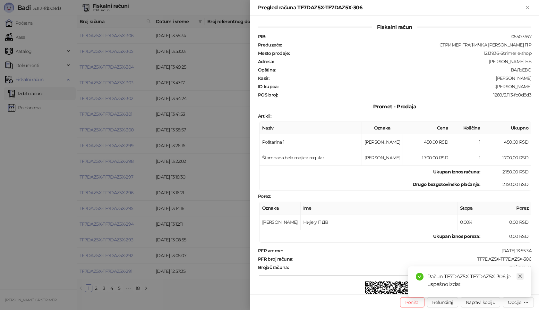
click at [523, 277] on link "Close" at bounding box center [520, 276] width 7 height 7
click at [514, 304] on div "Opcije" at bounding box center [514, 303] width 13 height 6
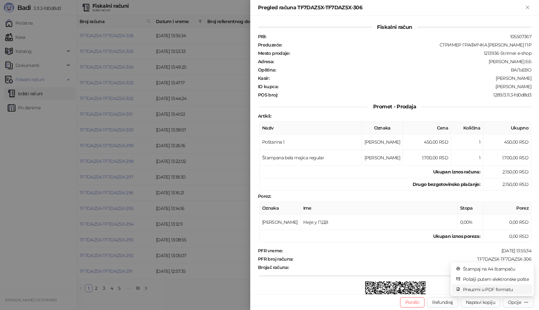
click at [501, 291] on span "Preuzmi u PDF formatu" at bounding box center [496, 289] width 66 height 7
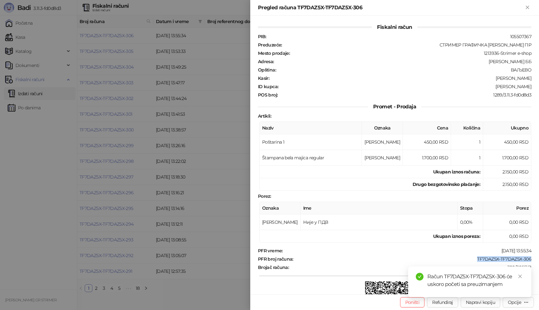
drag, startPoint x: 470, startPoint y: 258, endPoint x: 539, endPoint y: 257, distance: 68.4
click at [539, 257] on div "Fiskalni račun PIB : 105507367 Preduzeće : СТРИМЕР ГРАФИЧКА РАДЊА САША ПЕТРОВИЋ…" at bounding box center [394, 155] width 289 height 279
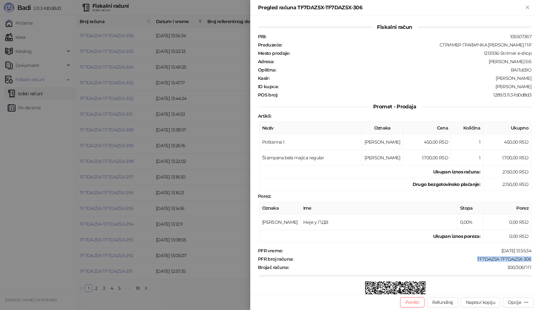
drag, startPoint x: 493, startPoint y: 88, endPoint x: 539, endPoint y: 90, distance: 45.3
click at [539, 90] on div "Fiskalni račun PIB : 105507367 Preduzeće : СТРИМЕР ГРАФИЧКА РАДЊА САША ПЕТРОВИЋ…" at bounding box center [394, 155] width 289 height 279
click at [528, 6] on icon "Zatvori" at bounding box center [528, 7] width 6 height 6
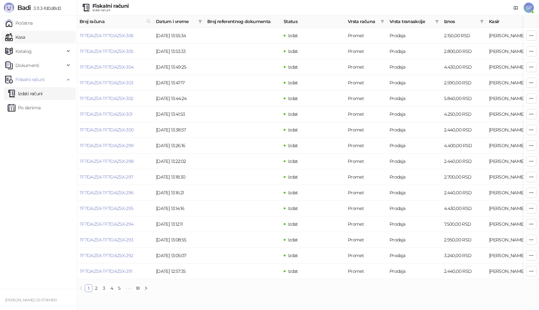
click at [25, 40] on link "Kasa" at bounding box center [15, 37] width 20 height 13
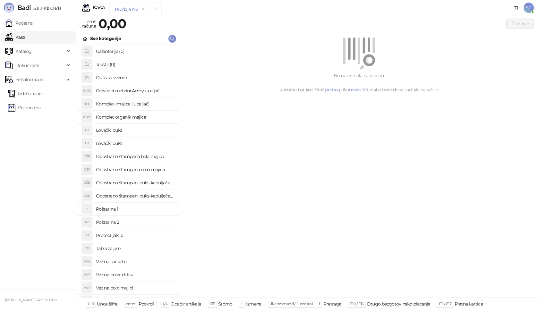
click at [128, 205] on h4 "Poštarina 1" at bounding box center [135, 209] width 78 height 10
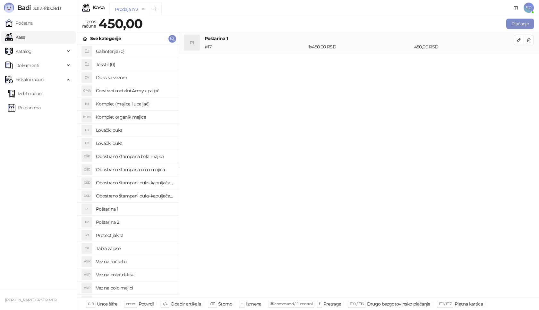
click at [159, 171] on h4 "Obostrano štampana crna majica" at bounding box center [135, 170] width 78 height 10
click at [517, 61] on icon "button" at bounding box center [518, 60] width 5 height 5
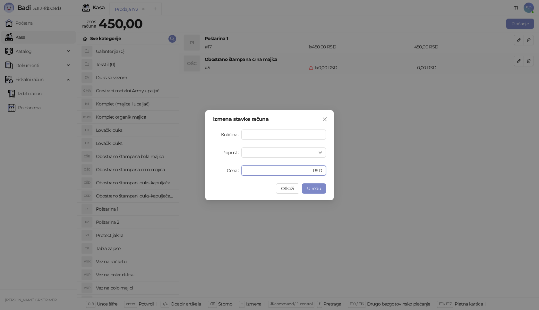
drag, startPoint x: 263, startPoint y: 171, endPoint x: 199, endPoint y: 172, distance: 64.2
click at [199, 172] on div "Izmena stavke računa Količina * Popust * % Cena * RSD Otkaži U redu" at bounding box center [269, 155] width 539 height 310
type input "****"
click at [308, 186] on span "U redu" at bounding box center [314, 189] width 14 height 6
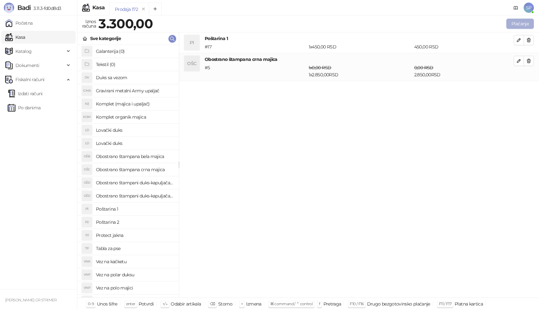
click at [525, 21] on button "Plaćanje" at bounding box center [520, 24] width 28 height 10
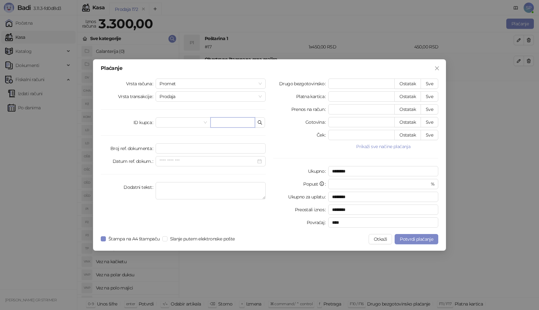
click at [243, 118] on input "text" at bounding box center [232, 122] width 45 height 10
paste input "**********"
type input "**********"
click at [430, 84] on button "Sve" at bounding box center [430, 84] width 18 height 10
type input "****"
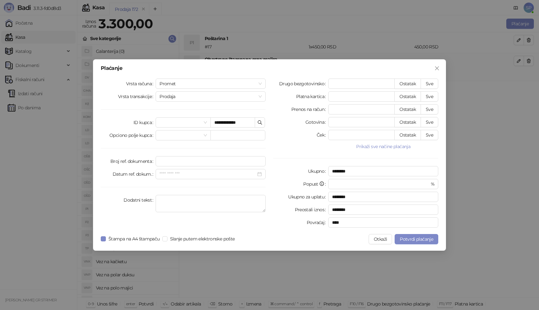
type input "****"
click at [404, 235] on button "Potvrdi plaćanje" at bounding box center [417, 239] width 44 height 10
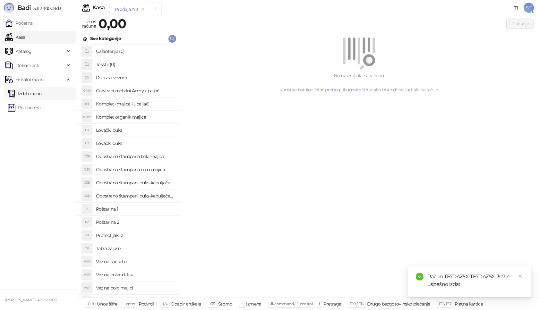
click at [43, 97] on link "Izdati računi" at bounding box center [25, 93] width 35 height 13
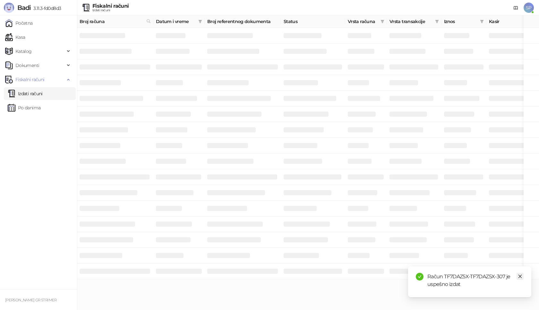
click at [521, 278] on icon "close" at bounding box center [520, 276] width 4 height 4
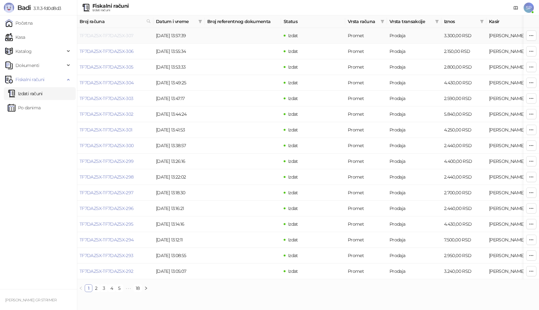
click at [111, 36] on link "TF7DAZ5X-TF7DAZ5X-307" at bounding box center [107, 36] width 54 height 6
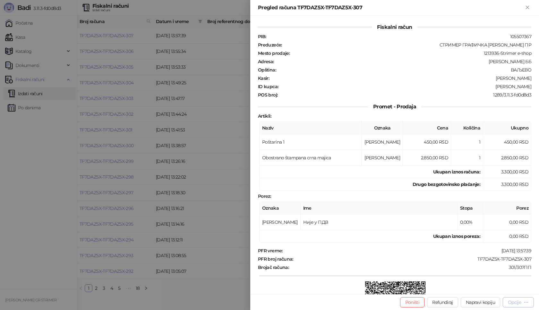
click at [510, 302] on div "Opcije" at bounding box center [514, 303] width 13 height 6
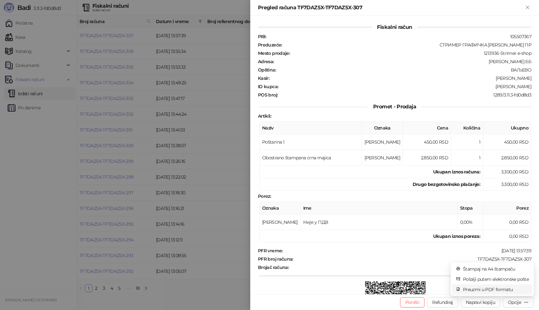
click at [500, 291] on span "Preuzmi u PDF formatu" at bounding box center [496, 289] width 66 height 7
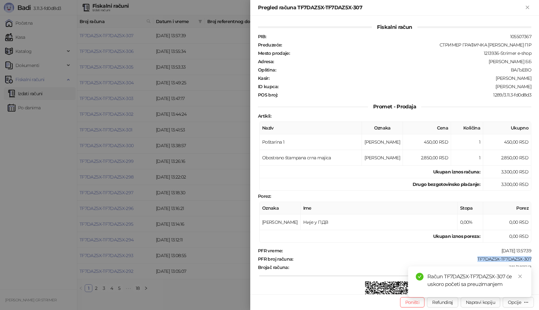
drag, startPoint x: 469, startPoint y: 260, endPoint x: 539, endPoint y: 260, distance: 69.3
click at [539, 260] on div "Fiskalni račun PIB : 105507367 Preduzeće : СТРИМЕР ГРАФИЧКА РАДЊА САША ПЕТРОВИЋ…" at bounding box center [394, 155] width 289 height 279
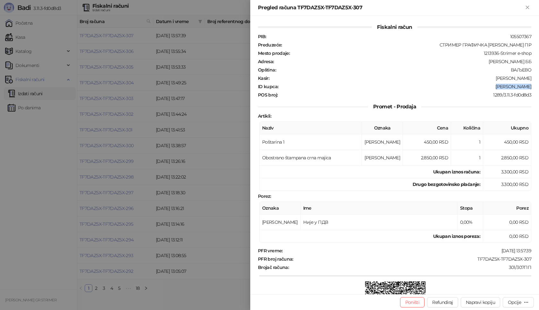
drag, startPoint x: 500, startPoint y: 87, endPoint x: 539, endPoint y: 90, distance: 38.6
click at [539, 90] on div "Fiskalni račun PIB : 105507367 Preduzeće : СТРИМЕР ГРАФИЧКА РАДЊА САША ПЕТРОВИЋ…" at bounding box center [394, 155] width 289 height 279
click at [525, 6] on icon "Zatvori" at bounding box center [528, 7] width 6 height 6
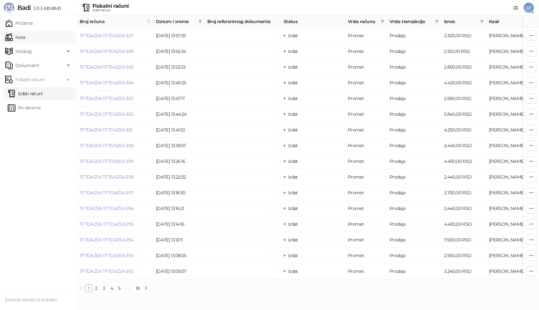
click at [25, 34] on link "Kasa" at bounding box center [15, 37] width 20 height 13
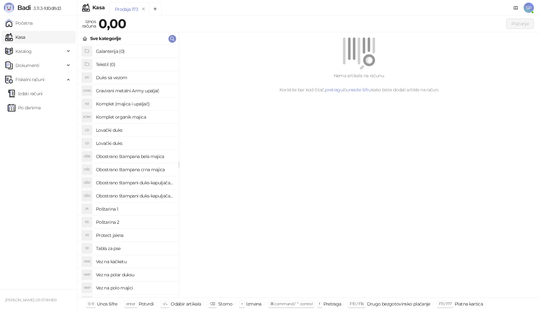
click at [138, 209] on h4 "Poštarina 1" at bounding box center [135, 209] width 78 height 10
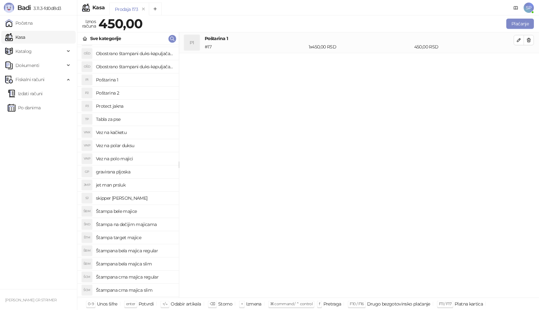
scroll to position [160, 0]
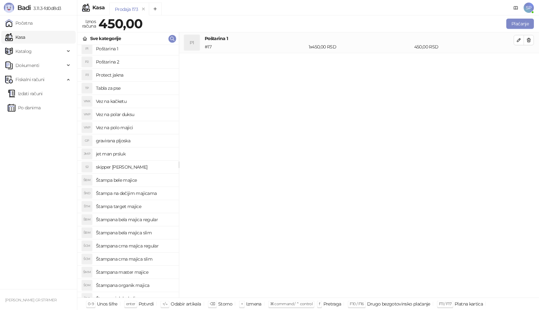
click at [148, 271] on h4 "Štampana master majice" at bounding box center [135, 272] width 78 height 10
click at [519, 62] on icon "button" at bounding box center [518, 60] width 5 height 5
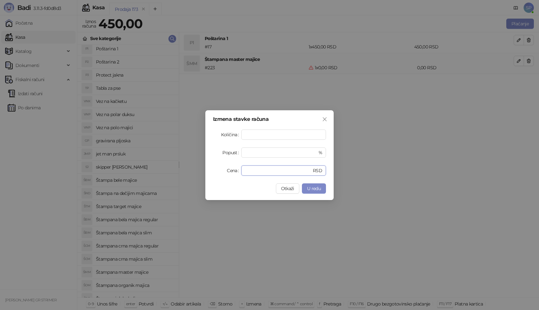
drag, startPoint x: 268, startPoint y: 172, endPoint x: 215, endPoint y: 168, distance: 52.8
click at [214, 172] on div "Cena * RSD" at bounding box center [269, 171] width 113 height 10
type input "****"
click at [313, 189] on span "U redu" at bounding box center [314, 189] width 14 height 6
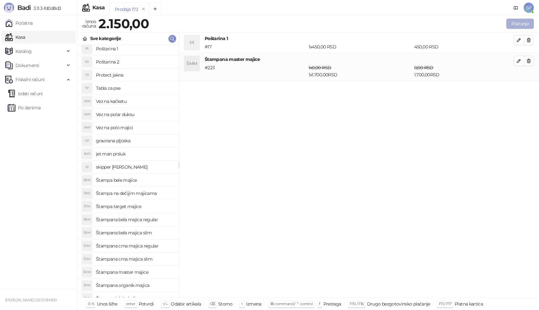
click at [522, 24] on button "Plaćanje" at bounding box center [520, 24] width 28 height 10
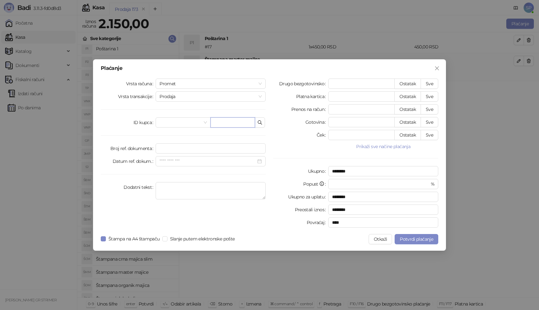
click at [226, 126] on input "text" at bounding box center [232, 122] width 45 height 10
paste input "**********"
type input "**********"
click at [432, 84] on button "Sve" at bounding box center [430, 84] width 18 height 10
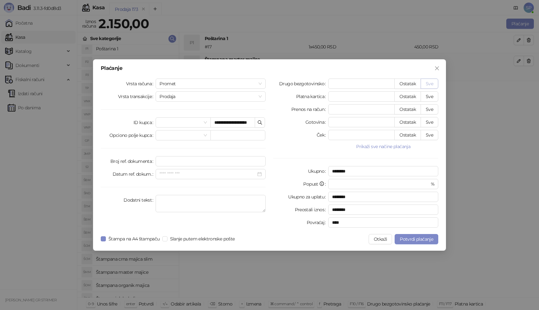
type input "****"
click at [425, 239] on span "Potvrdi plaćanje" at bounding box center [416, 239] width 33 height 6
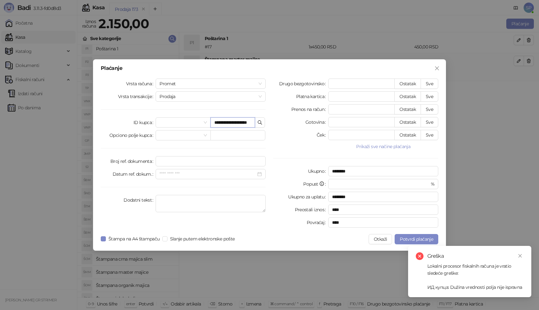
click at [244, 123] on input "**********" at bounding box center [232, 122] width 45 height 10
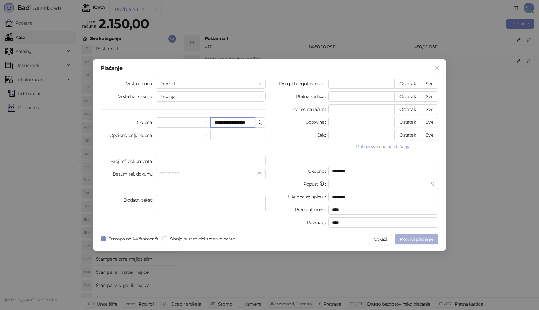
type input "**********"
click at [411, 237] on span "Potvrdi plaćanje" at bounding box center [416, 239] width 33 height 6
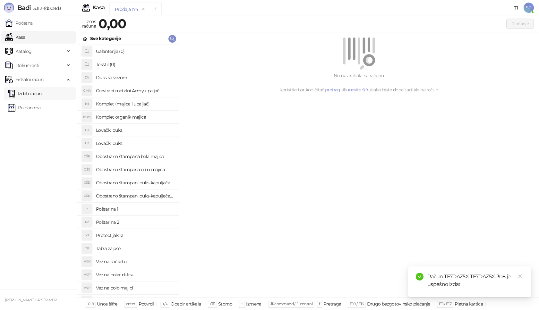
click at [43, 96] on link "Izdati računi" at bounding box center [25, 93] width 35 height 13
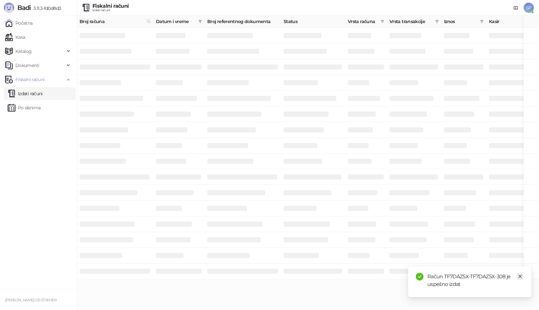
click at [520, 277] on icon "close" at bounding box center [520, 276] width 4 height 4
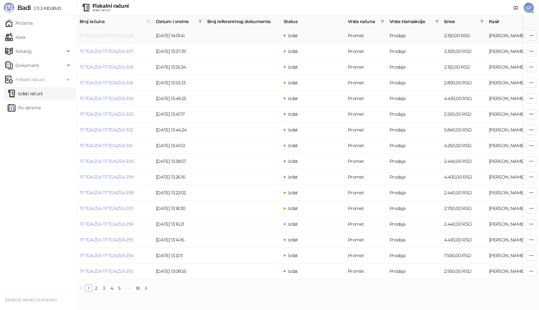
click at [106, 36] on link "TF7DAZ5X-TF7DAZ5X-308" at bounding box center [107, 36] width 54 height 6
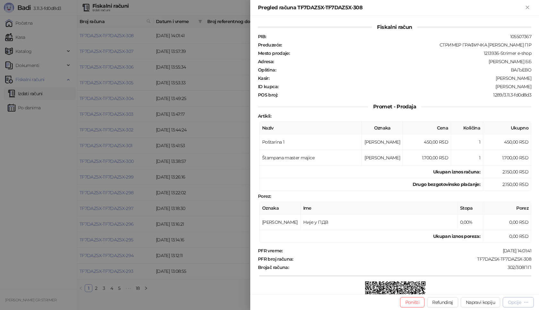
click at [514, 304] on div "Opcije" at bounding box center [514, 303] width 13 height 6
click at [491, 292] on span "Preuzmi u PDF formatu" at bounding box center [496, 289] width 66 height 7
drag, startPoint x: 471, startPoint y: 258, endPoint x: 537, endPoint y: 260, distance: 66.1
click at [537, 260] on div "Fiskalni račun PIB : 105507367 Preduzeće : СТРИМЕР ГРАФИЧКА РАДЊА САША ПЕТРОВИЋ…" at bounding box center [394, 155] width 289 height 279
drag, startPoint x: 484, startPoint y: 87, endPoint x: 539, endPoint y: 87, distance: 54.2
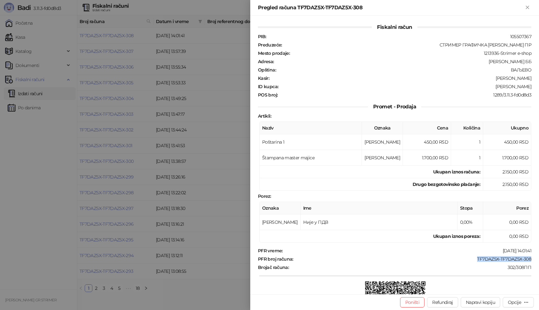
click at [539, 87] on div "Fiskalni račun PIB : 105507367 Preduzeće : СТРИМЕР ГРАФИЧКА РАДЊА САША ПЕТРОВИЋ…" at bounding box center [394, 155] width 289 height 279
click at [525, 4] on icon "Zatvori" at bounding box center [528, 7] width 6 height 6
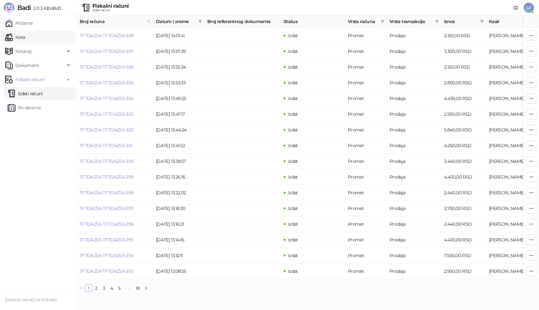
click at [25, 38] on link "Kasa" at bounding box center [15, 37] width 20 height 13
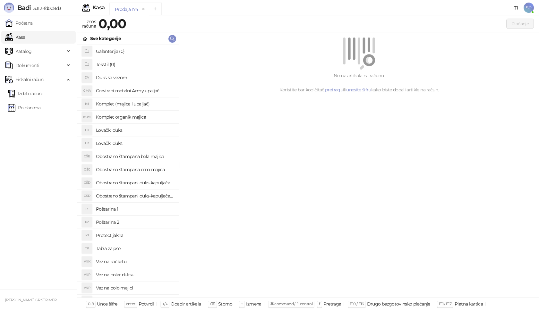
click at [124, 209] on h4 "Poštarina 1" at bounding box center [135, 209] width 78 height 10
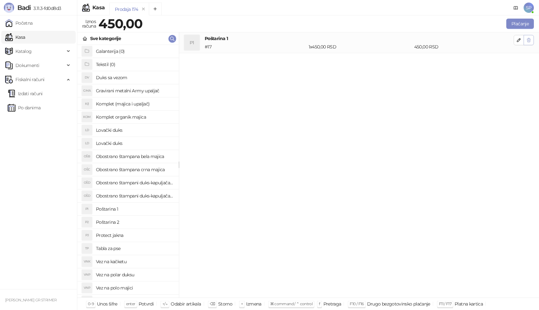
click at [529, 38] on icon "button" at bounding box center [528, 40] width 5 height 5
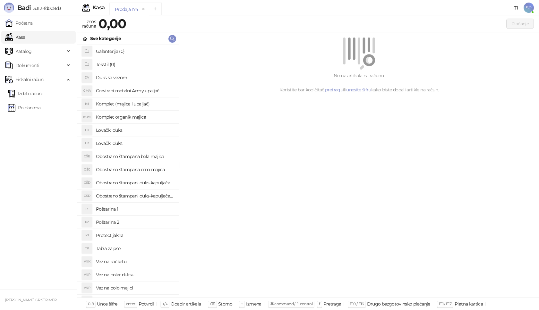
click at [115, 212] on h4 "Poštarina 1" at bounding box center [135, 209] width 78 height 10
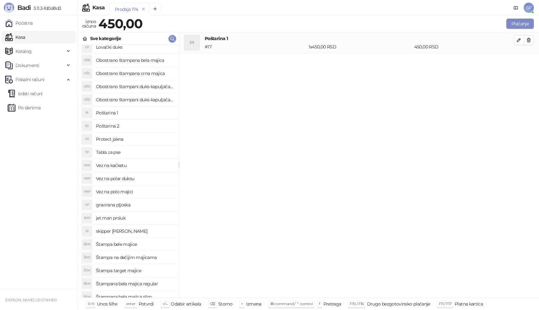
scroll to position [160, 0]
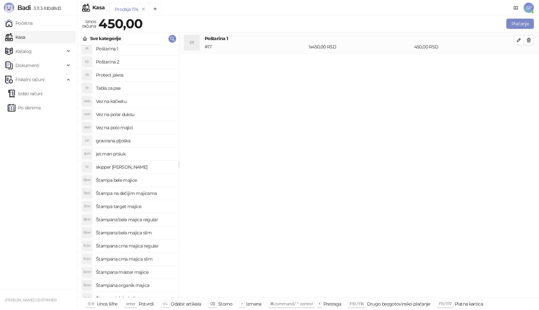
click at [145, 246] on h4 "Štampana crna majica regular" at bounding box center [135, 246] width 78 height 10
click at [517, 62] on icon "button" at bounding box center [518, 60] width 5 height 5
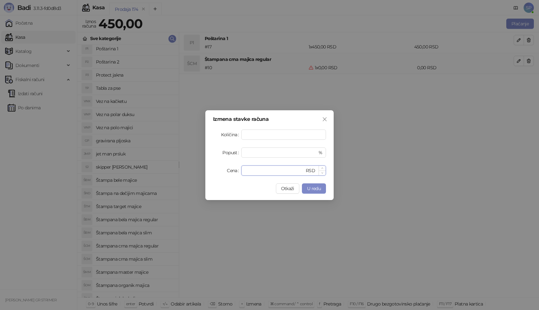
drag, startPoint x: 262, startPoint y: 170, endPoint x: 253, endPoint y: 172, distance: 10.0
click at [253, 172] on input "*" at bounding box center [274, 171] width 59 height 10
drag, startPoint x: 254, startPoint y: 132, endPoint x: 222, endPoint y: 135, distance: 32.2
click at [222, 135] on div "Količina *" at bounding box center [269, 135] width 113 height 10
type input "*"
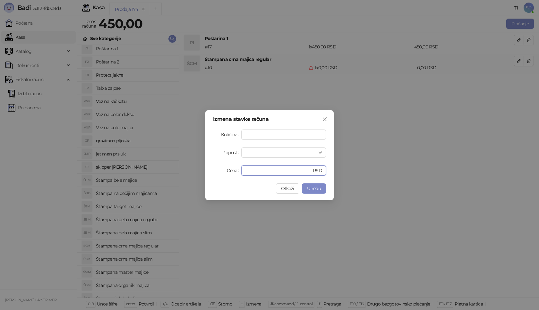
drag, startPoint x: 253, startPoint y: 172, endPoint x: 223, endPoint y: 172, distance: 30.2
click at [223, 172] on div "Cena * RSD" at bounding box center [269, 171] width 113 height 10
type input "****"
click at [318, 188] on span "U redu" at bounding box center [314, 189] width 14 height 6
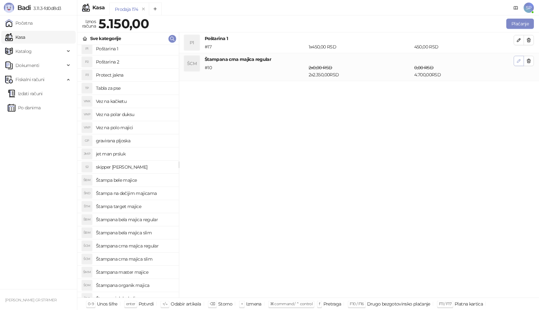
click at [522, 64] on button "button" at bounding box center [519, 61] width 10 height 10
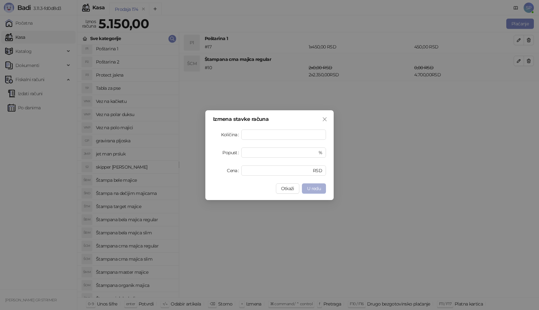
click at [317, 191] on span "U redu" at bounding box center [314, 189] width 14 height 6
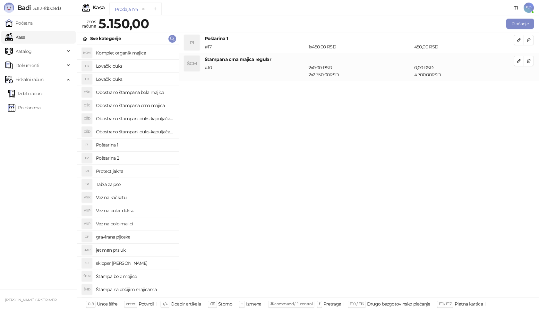
scroll to position [96, 0]
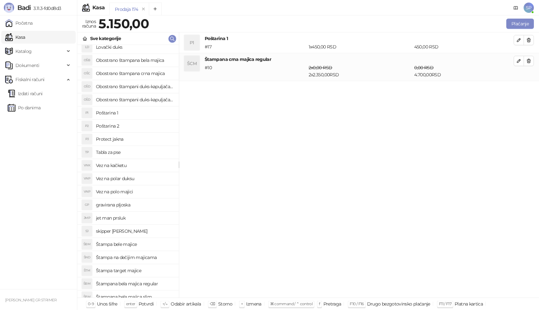
click at [143, 241] on h4 "Štampa bele majice" at bounding box center [135, 244] width 78 height 10
click at [517, 90] on icon "button" at bounding box center [518, 88] width 5 height 5
type input "*"
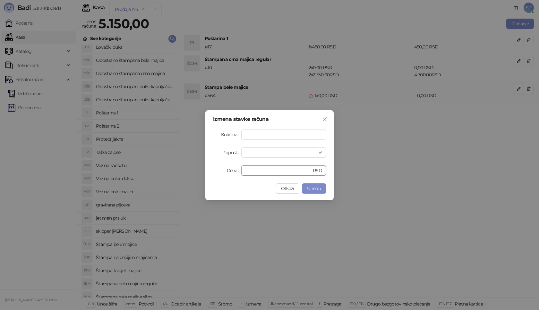
drag, startPoint x: 259, startPoint y: 170, endPoint x: 202, endPoint y: 174, distance: 57.6
click at [202, 174] on div "Izmena stavke računa Količina * Popust * % Cena * RSD Otkaži U redu" at bounding box center [269, 155] width 539 height 310
type input "****"
click at [321, 190] on button "U redu" at bounding box center [314, 189] width 24 height 10
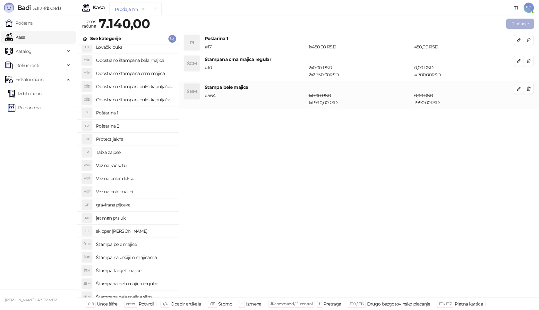
click at [519, 22] on button "Plaćanje" at bounding box center [520, 24] width 28 height 10
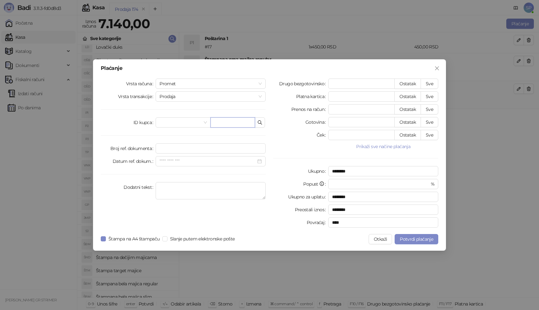
click at [230, 120] on input "text" at bounding box center [232, 122] width 45 height 10
paste input "**********"
type input "**********"
click at [435, 83] on button "Sve" at bounding box center [430, 84] width 18 height 10
type input "****"
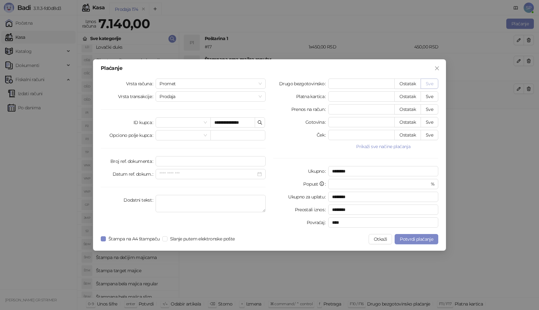
type input "****"
click at [423, 241] on span "Potvrdi plaćanje" at bounding box center [416, 239] width 33 height 6
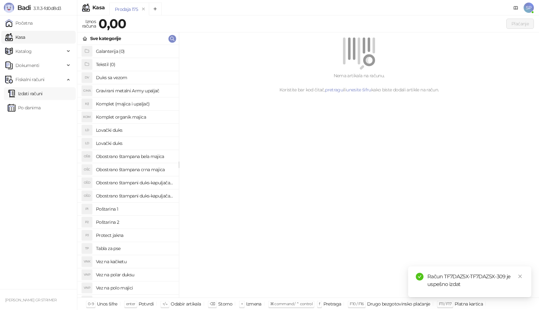
click at [43, 96] on link "Izdati računi" at bounding box center [25, 93] width 35 height 13
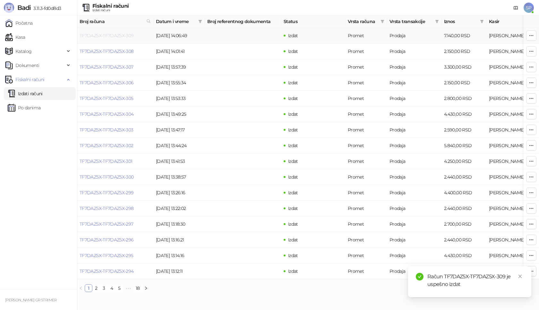
click at [119, 36] on link "TF7DAZ5X-TF7DAZ5X-309" at bounding box center [107, 36] width 54 height 6
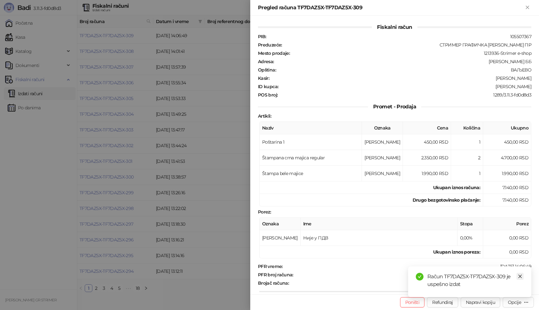
click at [519, 277] on icon "close" at bounding box center [520, 276] width 4 height 4
click at [518, 304] on div "Opcije" at bounding box center [514, 303] width 13 height 6
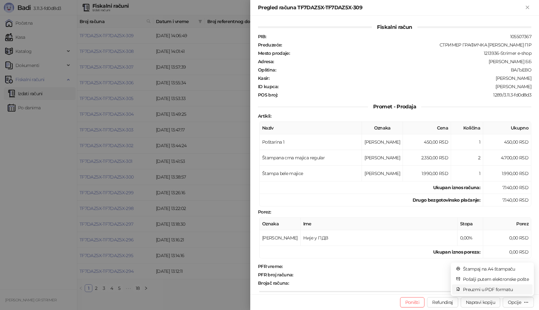
click at [485, 290] on span "Preuzmi u PDF formatu" at bounding box center [496, 289] width 66 height 7
click at [522, 276] on icon "close" at bounding box center [520, 276] width 4 height 4
drag, startPoint x: 472, startPoint y: 276, endPoint x: 525, endPoint y: 276, distance: 52.3
click at [532, 273] on div "Fiskalni račun PIB : 105507367 Preduzeće : СТРИМЕР ГРАФИЧКА РАДЊА САША ПЕТРОВИЋ…" at bounding box center [394, 155] width 289 height 279
drag, startPoint x: 493, startPoint y: 87, endPoint x: 539, endPoint y: 87, distance: 45.2
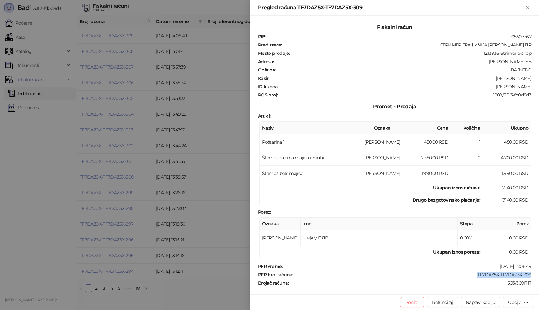
click at [539, 87] on div "Fiskalni račun PIB : 105507367 Preduzeće : СТРИМЕР ГРАФИЧКА РАДЊА САША ПЕТРОВИЋ…" at bounding box center [394, 155] width 289 height 279
click at [526, 8] on icon "Zatvori" at bounding box center [527, 7] width 3 height 3
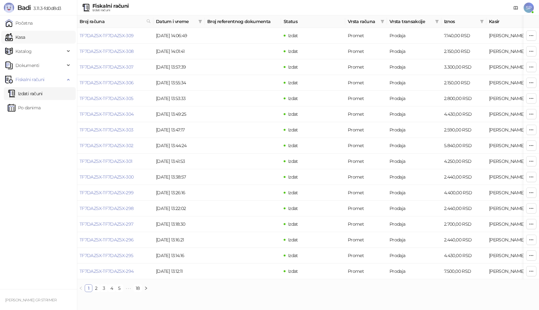
click at [25, 38] on link "Kasa" at bounding box center [15, 37] width 20 height 13
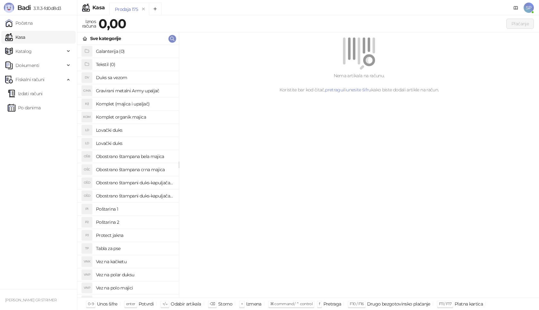
click at [121, 210] on h4 "Poštarina 1" at bounding box center [135, 209] width 78 height 10
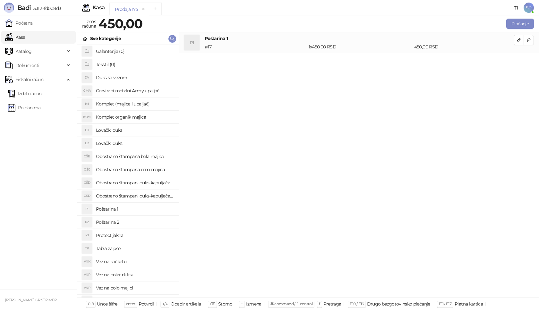
click at [150, 88] on h4 "Gravirani metalni Army upaljač" at bounding box center [135, 91] width 78 height 10
click at [517, 58] on icon "button" at bounding box center [518, 60] width 5 height 5
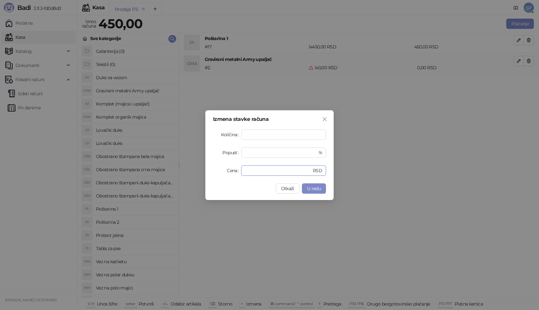
drag, startPoint x: 267, startPoint y: 168, endPoint x: 188, endPoint y: 170, distance: 78.6
click at [188, 170] on div "Izmena stavke računa Količina * Popust * % Cena * RSD Otkaži U redu" at bounding box center [269, 155] width 539 height 310
type input "****"
click at [324, 189] on button "U redu" at bounding box center [314, 189] width 24 height 10
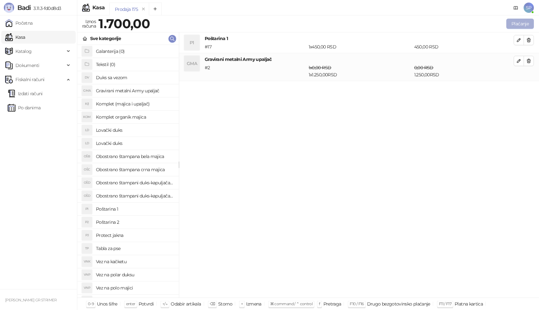
click at [515, 23] on button "Plaćanje" at bounding box center [520, 24] width 28 height 10
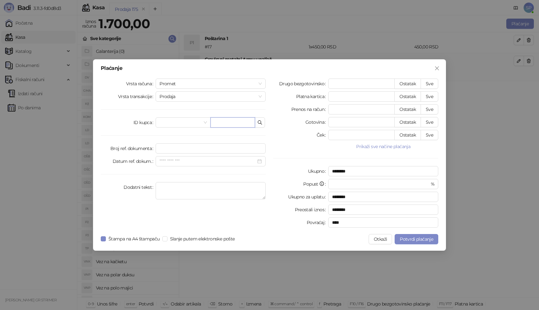
click at [220, 126] on input "text" at bounding box center [232, 122] width 45 height 10
paste input "**********"
type input "**********"
click at [428, 82] on button "Sve" at bounding box center [430, 84] width 18 height 10
type input "****"
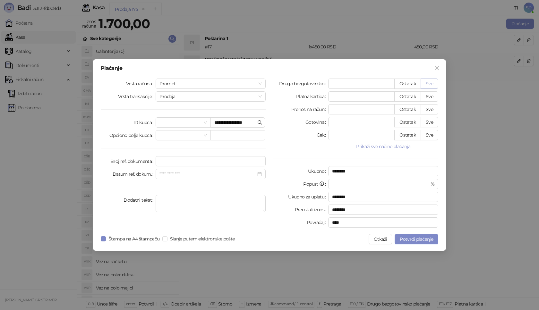
type input "****"
click at [419, 241] on span "Potvrdi plaćanje" at bounding box center [416, 239] width 33 height 6
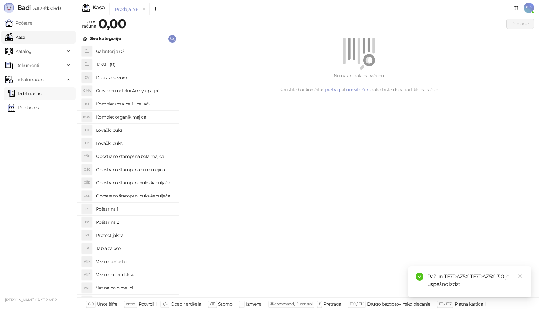
click at [43, 94] on link "Izdati računi" at bounding box center [25, 93] width 35 height 13
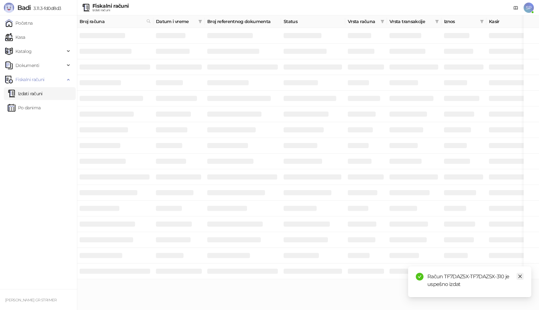
click at [520, 277] on icon "close" at bounding box center [520, 276] width 4 height 4
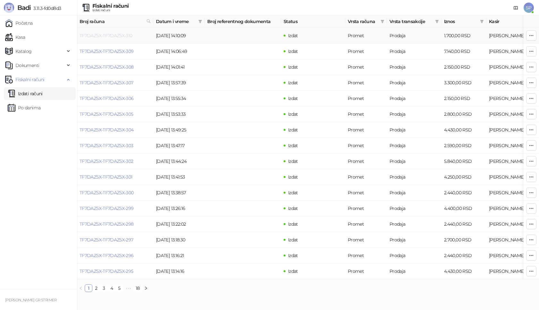
click at [120, 38] on link "TF7DAZ5X-TF7DAZ5X-310" at bounding box center [106, 36] width 53 height 6
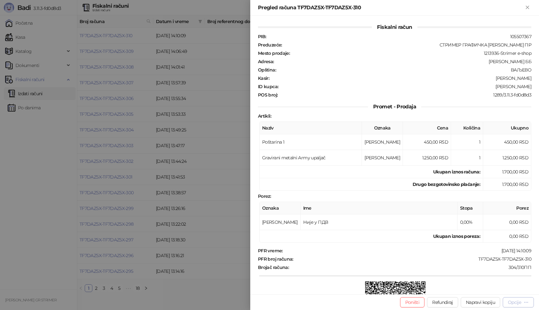
click at [515, 304] on div "Opcije" at bounding box center [514, 303] width 13 height 6
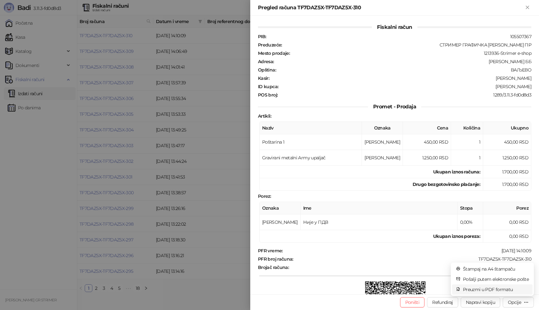
click at [500, 290] on span "Preuzmi u PDF formatu" at bounding box center [496, 289] width 66 height 7
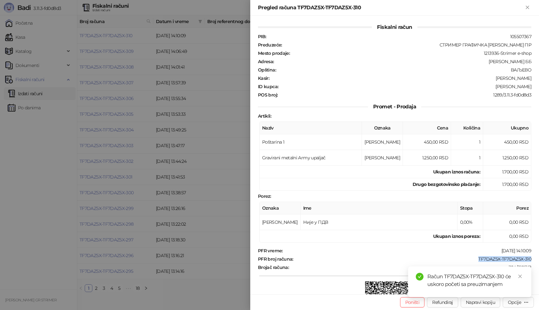
drag, startPoint x: 472, startPoint y: 260, endPoint x: 538, endPoint y: 261, distance: 66.7
click at [538, 261] on div "Fiskalni račun PIB : 105507367 Preduzeće : СТРИМЕР ГРАФИЧКА РАДЊА САША ПЕТРОВИЋ…" at bounding box center [394, 155] width 289 height 279
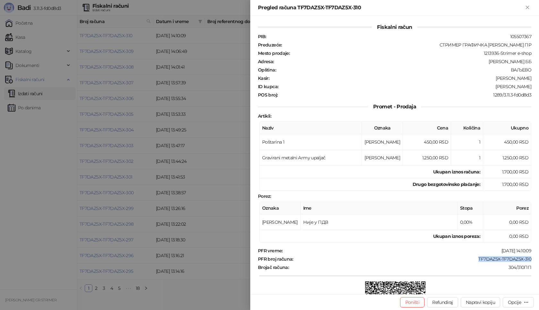
drag, startPoint x: 494, startPoint y: 87, endPoint x: 539, endPoint y: 89, distance: 45.0
click at [539, 89] on div "Fiskalni račun PIB : 105507367 Preduzeće : СТРИМЕР ГРАФИЧКА РАДЊА САША ПЕТРОВИЋ…" at bounding box center [394, 155] width 289 height 279
click at [528, 5] on icon "Zatvori" at bounding box center [528, 7] width 6 height 6
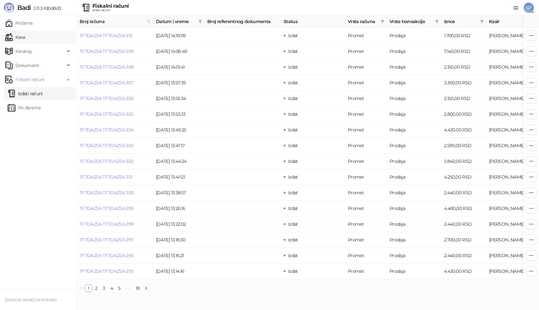
click at [25, 39] on link "Kasa" at bounding box center [15, 37] width 20 height 13
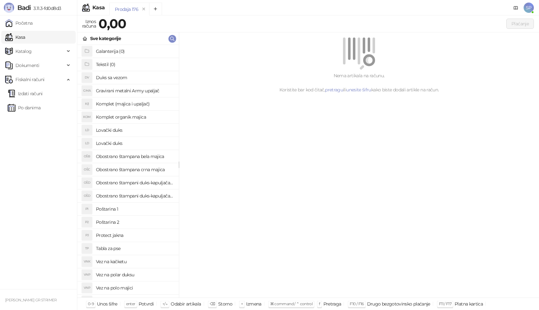
click at [128, 209] on h4 "Poštarina 1" at bounding box center [135, 209] width 78 height 10
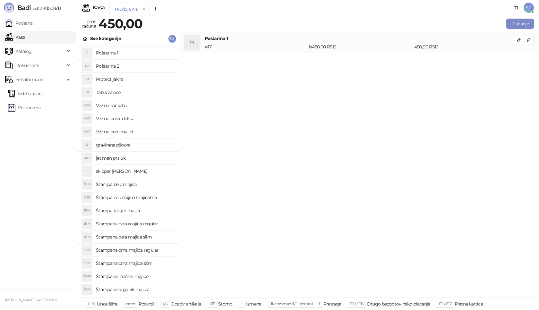
scroll to position [160, 0]
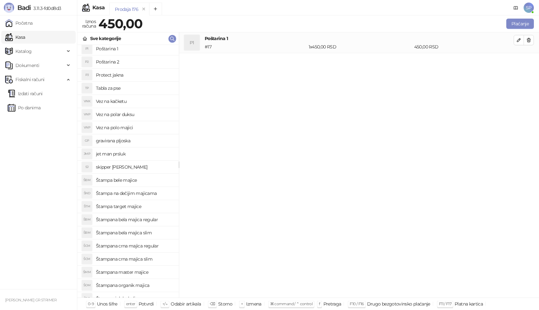
click at [160, 221] on h4 "Štampana bela majica regular" at bounding box center [135, 220] width 78 height 10
click at [514, 63] on button "button" at bounding box center [519, 61] width 10 height 10
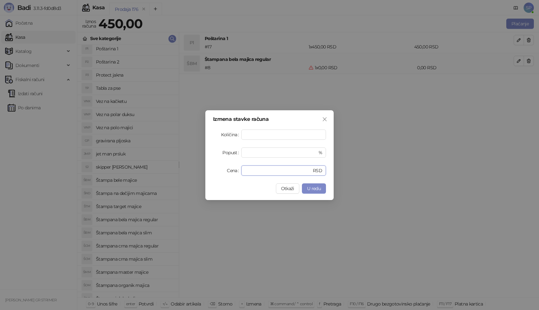
drag, startPoint x: 263, startPoint y: 168, endPoint x: 189, endPoint y: 171, distance: 74.2
click at [189, 171] on div "Izmena stavke računa Količina * Popust * % Cena * RSD Otkaži U redu" at bounding box center [269, 155] width 539 height 310
type input "****"
click at [322, 188] on button "U redu" at bounding box center [314, 189] width 24 height 10
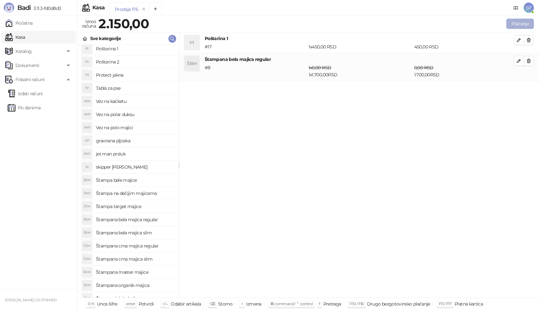
click at [516, 21] on button "Plaćanje" at bounding box center [520, 24] width 28 height 10
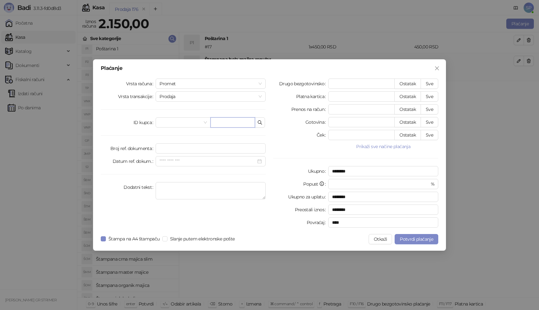
click at [232, 122] on input "text" at bounding box center [232, 122] width 45 height 10
paste input "**********"
type input "**********"
click at [433, 81] on button "Sve" at bounding box center [430, 84] width 18 height 10
type input "****"
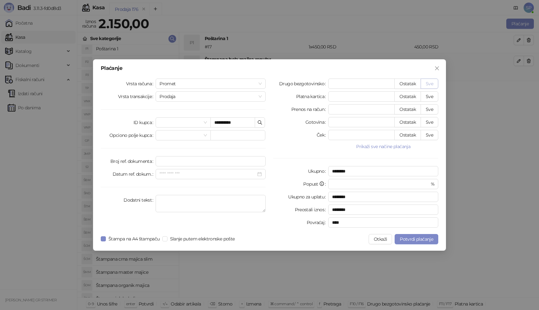
type input "****"
click at [415, 237] on span "Potvrdi plaćanje" at bounding box center [416, 239] width 33 height 6
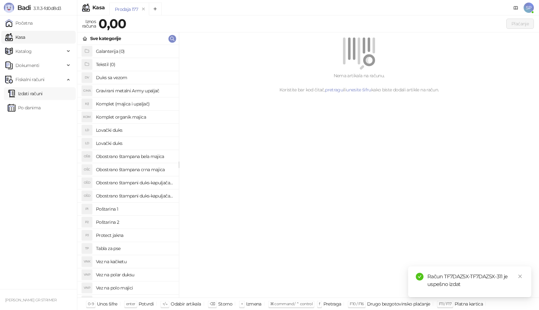
click at [43, 93] on link "Izdati računi" at bounding box center [25, 93] width 35 height 13
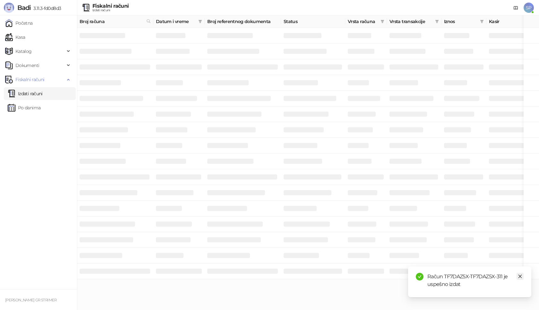
click at [523, 276] on link "Close" at bounding box center [520, 276] width 7 height 7
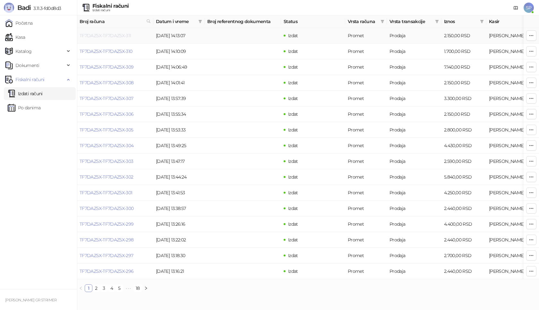
click at [116, 36] on link "TF7DAZ5X-TF7DAZ5X-311" at bounding box center [106, 36] width 52 height 6
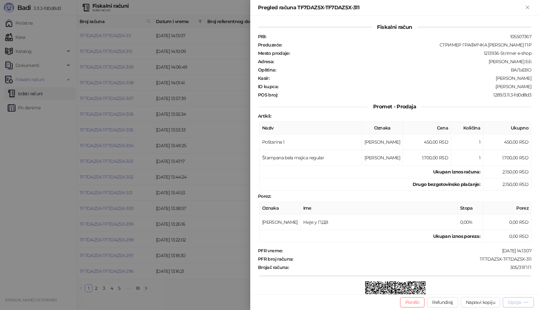
click at [515, 304] on div "Opcije" at bounding box center [514, 303] width 13 height 6
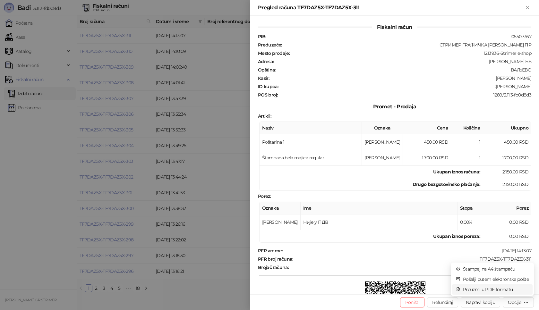
click at [498, 290] on span "Preuzmi u PDF formatu" at bounding box center [496, 289] width 66 height 7
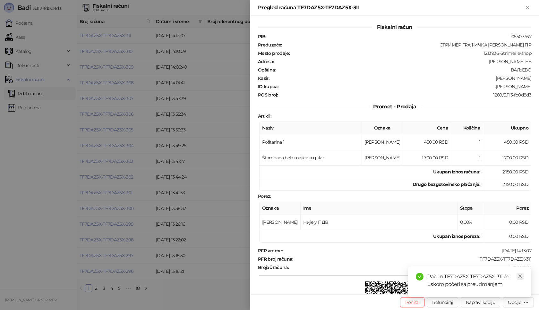
click at [520, 277] on icon "close" at bounding box center [520, 276] width 4 height 4
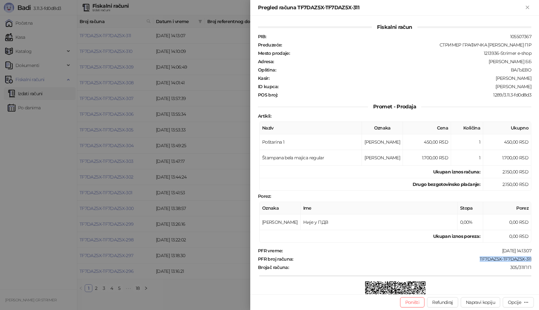
drag, startPoint x: 476, startPoint y: 258, endPoint x: 539, endPoint y: 258, distance: 62.9
click at [539, 258] on div "Fiskalni račun PIB : 105507367 Preduzeće : СТРИМЕР ГРАФИЧКА РАДЊА САША ПЕТРОВИЋ…" at bounding box center [394, 155] width 289 height 279
drag, startPoint x: 503, startPoint y: 88, endPoint x: 535, endPoint y: 88, distance: 32.4
click at [538, 88] on div "Fiskalni račun PIB : 105507367 Preduzeće : СТРИМЕР ГРАФИЧКА РАДЊА САША ПЕТРОВИЋ…" at bounding box center [394, 155] width 289 height 279
click at [519, 88] on div ":Una Gavrić" at bounding box center [405, 87] width 253 height 6
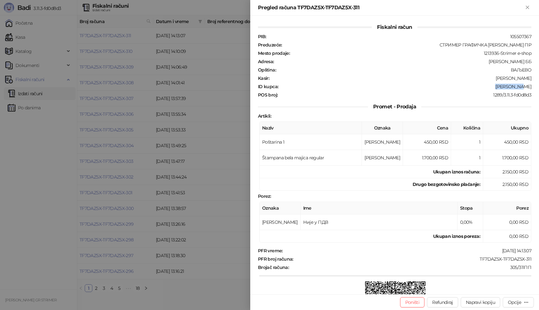
drag, startPoint x: 503, startPoint y: 88, endPoint x: 527, endPoint y: 88, distance: 24.7
click at [527, 88] on div "Fiskalni račun PIB : 105507367 Preduzeće : СТРИМЕР ГРАФИЧКА РАДЊА САША ПЕТРОВИЋ…" at bounding box center [394, 155] width 289 height 279
click at [515, 88] on div ":Una Gavrić" at bounding box center [405, 87] width 253 height 6
drag, startPoint x: 504, startPoint y: 87, endPoint x: 539, endPoint y: 87, distance: 34.6
click at [539, 87] on div "Fiskalni račun PIB : 105507367 Preduzeće : СТРИМЕР ГРАФИЧКА РАДЊА САША ПЕТРОВИЋ…" at bounding box center [394, 155] width 289 height 279
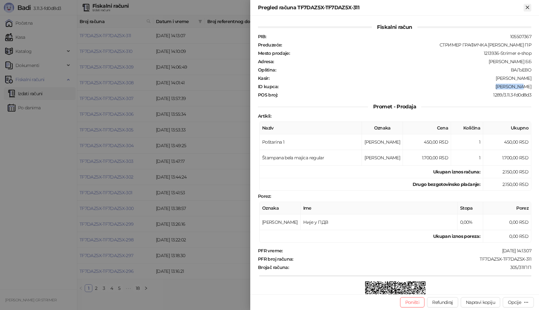
click at [527, 5] on icon "Zatvori" at bounding box center [528, 7] width 6 height 6
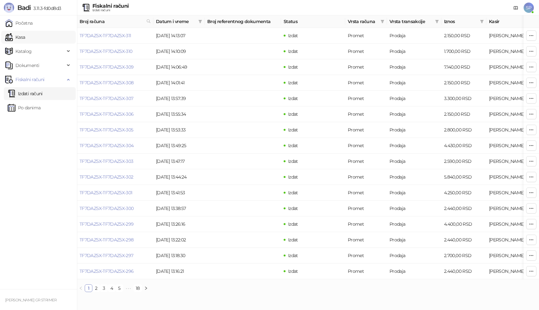
click at [25, 38] on link "Kasa" at bounding box center [15, 37] width 20 height 13
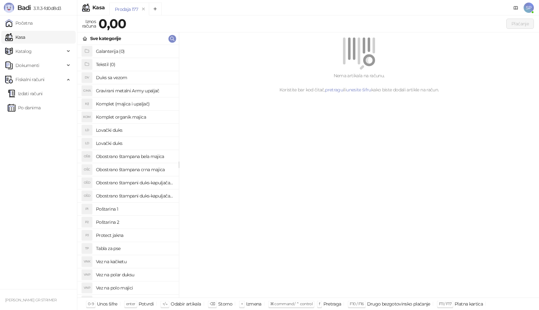
click at [135, 208] on h4 "Poštarina 1" at bounding box center [135, 209] width 78 height 10
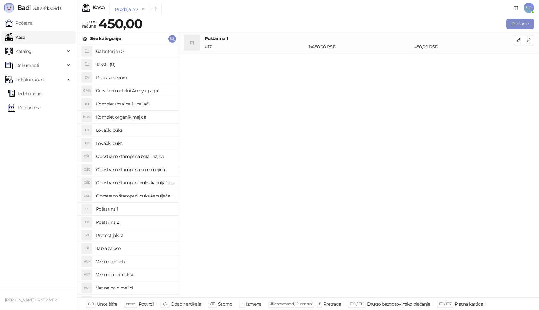
click at [160, 196] on h4 "Obostrano štampani duks-kapuljača crni" at bounding box center [135, 196] width 78 height 10
click at [517, 62] on icon "button" at bounding box center [518, 60] width 5 height 5
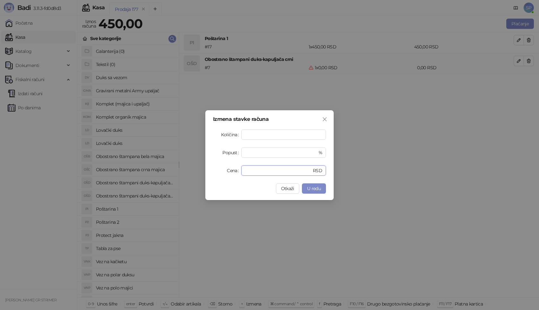
drag, startPoint x: 264, startPoint y: 171, endPoint x: 211, endPoint y: 175, distance: 52.8
click at [211, 175] on div "Izmena stavke računa Količina * Popust * % Cena * RSD Otkaži U redu" at bounding box center [269, 155] width 128 height 90
type input "****"
click at [316, 189] on span "U redu" at bounding box center [314, 189] width 14 height 6
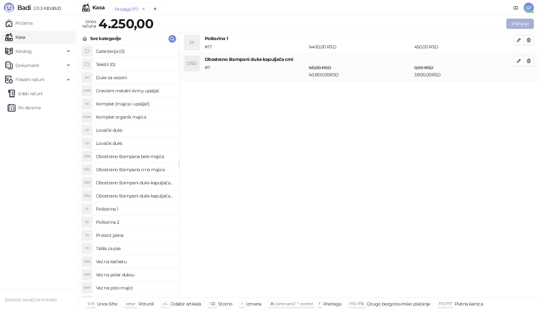
click at [525, 19] on button "Plaćanje" at bounding box center [520, 24] width 28 height 10
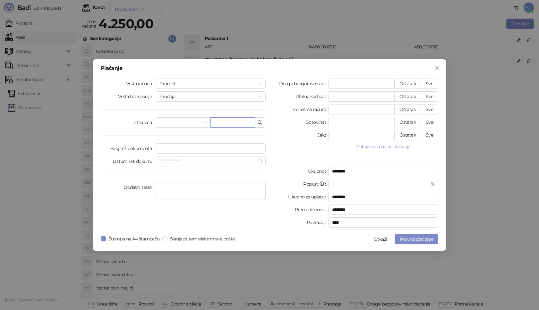
click at [226, 122] on input "text" at bounding box center [232, 122] width 45 height 10
paste input "**********"
type input "**********"
click at [430, 84] on button "Sve" at bounding box center [430, 84] width 18 height 10
type input "****"
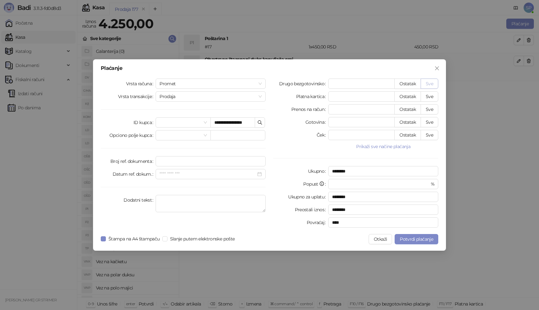
type input "****"
click at [418, 238] on span "Potvrdi plaćanje" at bounding box center [416, 239] width 33 height 6
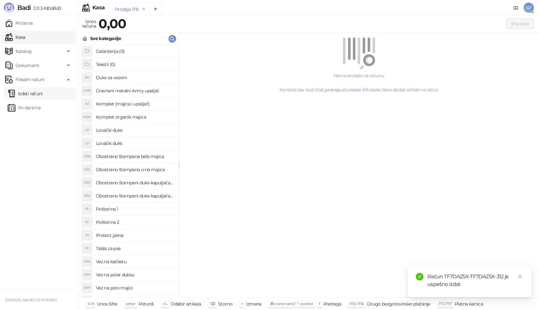
click at [39, 93] on link "Izdati računi" at bounding box center [25, 93] width 35 height 13
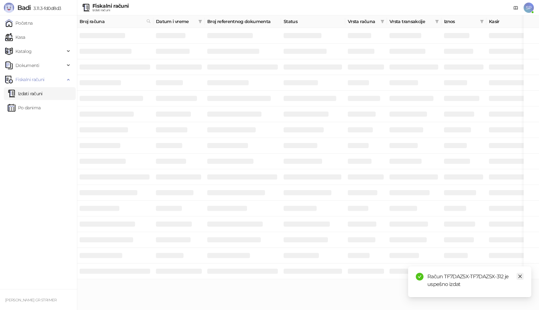
click at [517, 276] on link "Close" at bounding box center [520, 276] width 7 height 7
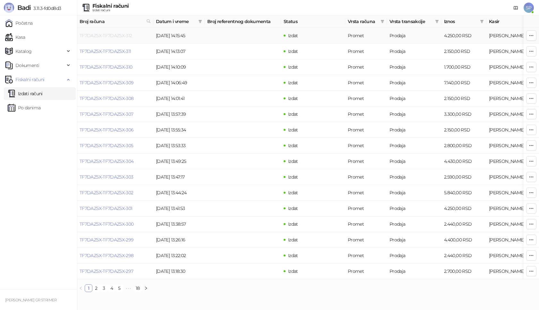
click at [120, 36] on link "TF7DAZ5X-TF7DAZ5X-312" at bounding box center [106, 36] width 53 height 6
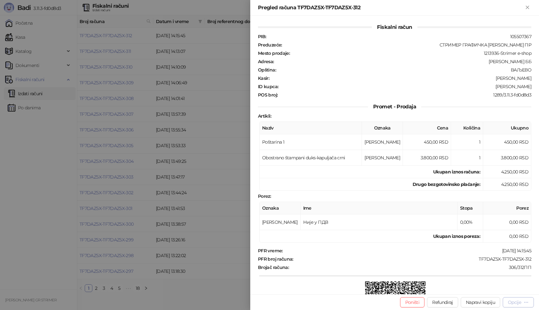
click at [519, 299] on button "Opcije" at bounding box center [518, 302] width 31 height 10
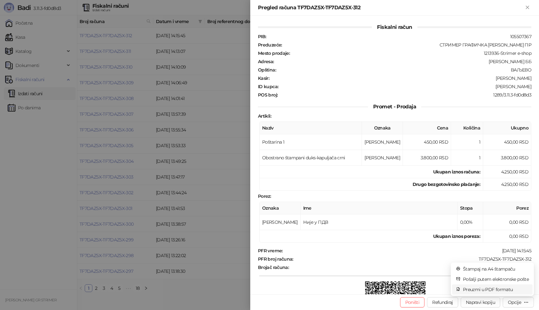
click at [497, 290] on span "Preuzmi u PDF formatu" at bounding box center [496, 289] width 66 height 7
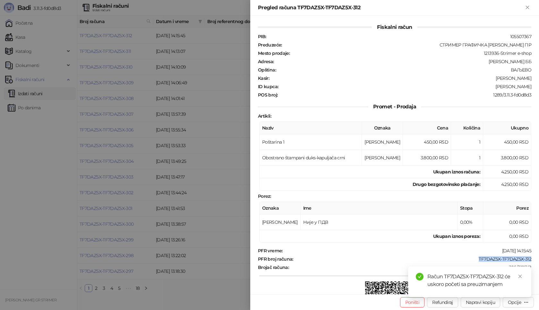
drag, startPoint x: 470, startPoint y: 259, endPoint x: 529, endPoint y: 262, distance: 58.8
click at [529, 262] on div "Fiskalni račun PIB : 105507367 Preduzeće : СТРИМЕР ГРАФИЧКА РАДЊА САША ПЕТРОВИЋ…" at bounding box center [394, 155] width 289 height 279
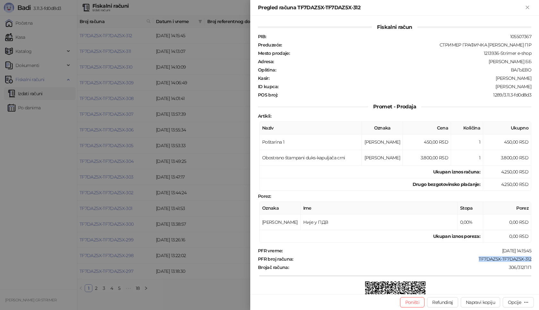
drag, startPoint x: 493, startPoint y: 87, endPoint x: 539, endPoint y: 87, distance: 45.9
click at [539, 87] on div "Fiskalni račun PIB : 105507367 Preduzeće : СТРИМЕР ГРАФИЧКА РАДЊА САША ПЕТРОВИЋ…" at bounding box center [394, 155] width 289 height 279
click at [531, 6] on button "Zatvori" at bounding box center [528, 8] width 8 height 8
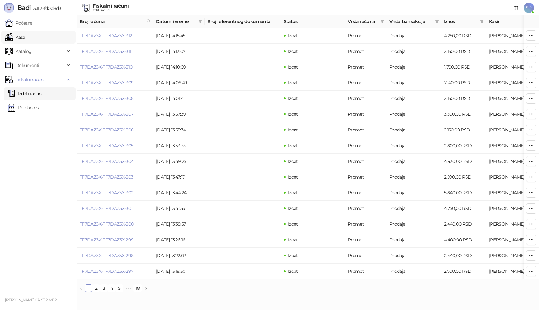
click at [25, 40] on link "Kasa" at bounding box center [15, 37] width 20 height 13
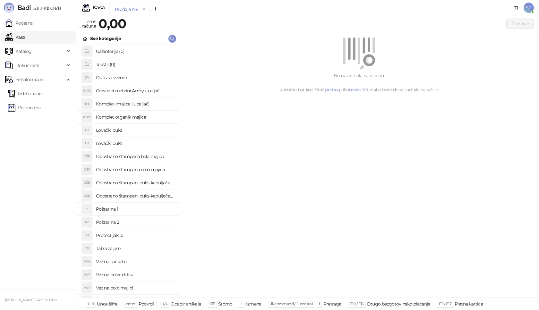
click at [135, 210] on h4 "Poštarina 1" at bounding box center [135, 209] width 78 height 10
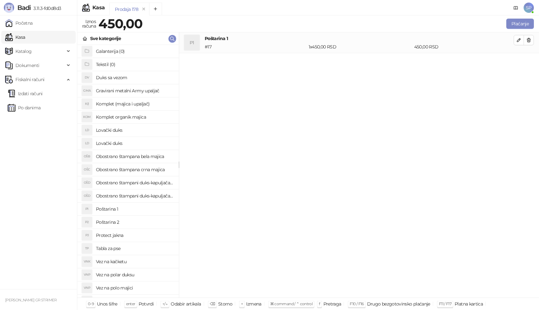
drag, startPoint x: 161, startPoint y: 195, endPoint x: 184, endPoint y: 181, distance: 27.2
click at [161, 195] on h4 "Obostrano štampani duks-kapuljača crni" at bounding box center [135, 196] width 78 height 10
click at [518, 64] on span "button" at bounding box center [518, 61] width 5 height 6
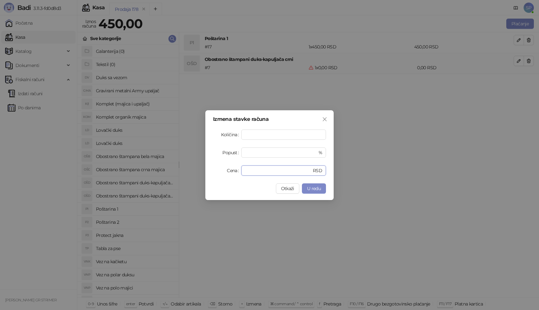
drag, startPoint x: 257, startPoint y: 172, endPoint x: 210, endPoint y: 176, distance: 46.7
click at [210, 176] on div "Izmena stavke računa Količina * Popust * % Cena * RSD Otkaži U redu" at bounding box center [269, 155] width 128 height 90
click at [314, 186] on span "U redu" at bounding box center [314, 189] width 14 height 6
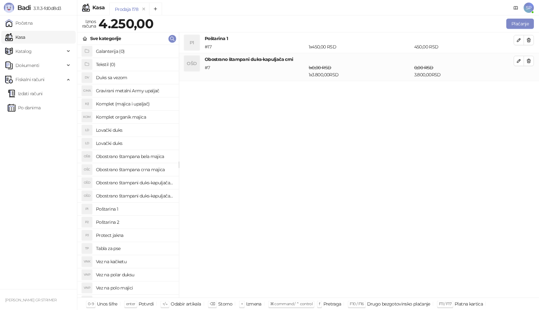
click at [164, 167] on h4 "Obostrano štampana crna majica" at bounding box center [135, 170] width 78 height 10
click at [515, 90] on button "button" at bounding box center [519, 89] width 10 height 10
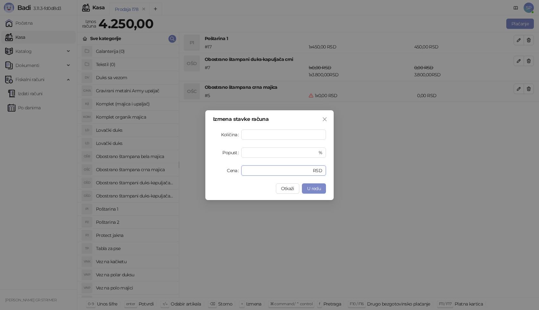
drag, startPoint x: 270, startPoint y: 170, endPoint x: 205, endPoint y: 170, distance: 64.8
click at [205, 170] on div "Izmena stavke računa Količina * Popust * % Cena * RSD Otkaži U redu" at bounding box center [269, 155] width 539 height 310
type input "****"
click at [314, 184] on button "U redu" at bounding box center [314, 189] width 24 height 10
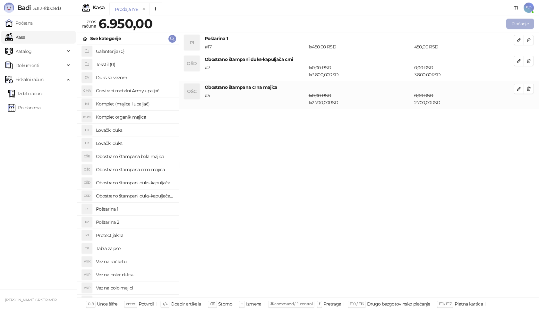
click at [530, 22] on button "Plaćanje" at bounding box center [520, 24] width 28 height 10
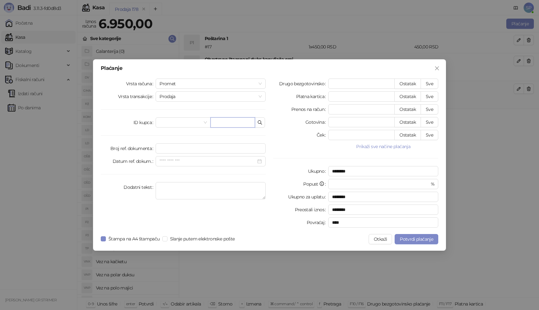
click at [227, 126] on input "text" at bounding box center [232, 122] width 45 height 10
paste input "**********"
type input "**********"
click at [432, 82] on button "Sve" at bounding box center [430, 84] width 18 height 10
type input "****"
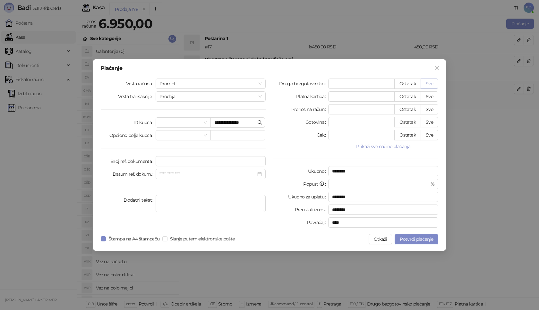
type input "****"
click at [428, 237] on span "Potvrdi plaćanje" at bounding box center [416, 239] width 33 height 6
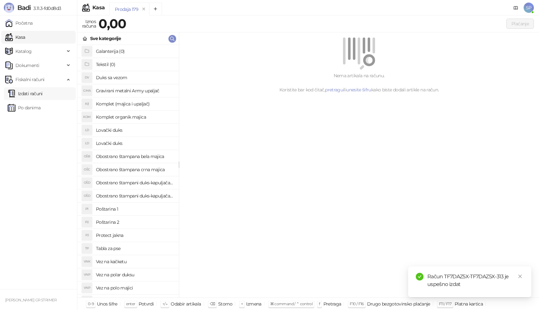
click at [43, 95] on link "Izdati računi" at bounding box center [25, 93] width 35 height 13
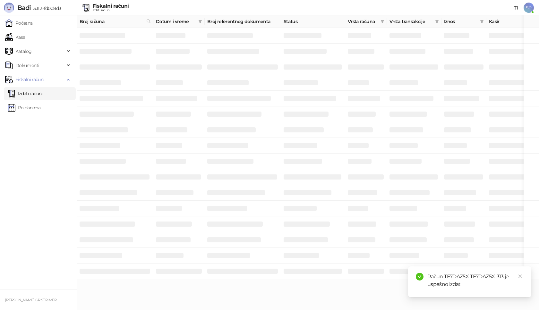
click at [524, 274] on div "Račun TF7DAZ5X-TF7DAZ5X-313 je uspešno izdat" at bounding box center [469, 282] width 123 height 31
click at [523, 276] on link "Close" at bounding box center [520, 276] width 7 height 7
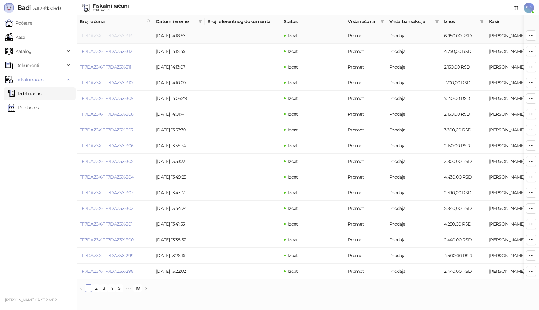
click at [122, 36] on link "TF7DAZ5X-TF7DAZ5X-313" at bounding box center [106, 36] width 53 height 6
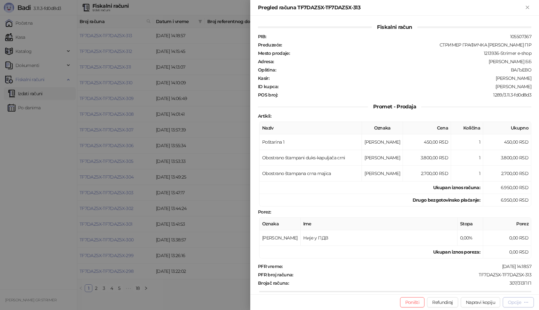
click at [522, 302] on div "Opcije" at bounding box center [518, 302] width 21 height 6
click at [497, 289] on span "Preuzmi u PDF formatu" at bounding box center [496, 289] width 66 height 7
drag, startPoint x: 473, startPoint y: 273, endPoint x: 539, endPoint y: 279, distance: 65.8
click at [539, 279] on div "Fiskalni račun PIB : 105507367 Preduzeće : СТРИМЕР ГРАФИЧКА РАДЊА САША ПЕТРОВИЋ…" at bounding box center [394, 155] width 289 height 279
click at [468, 278] on div "PFR vreme : 22.09.2025 14:18:57 PFR broj računa : TF7DAZ5X-TF7DAZ5X-313 Brojač …" at bounding box center [395, 312] width 276 height 96
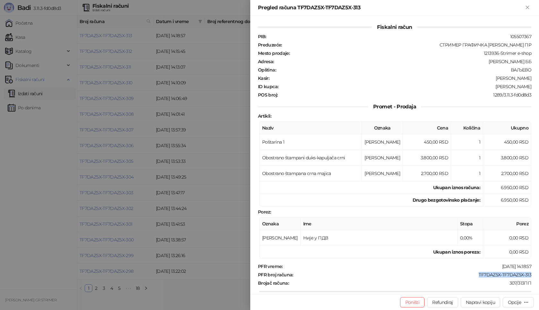
drag, startPoint x: 471, startPoint y: 274, endPoint x: 529, endPoint y: 277, distance: 58.1
click at [529, 277] on div "Fiskalni račun PIB : 105507367 Preduzeće : СТРИМЕР ГРАФИЧКА РАДЊА САША ПЕТРОВИЋ…" at bounding box center [394, 155] width 289 height 279
drag, startPoint x: 496, startPoint y: 87, endPoint x: 532, endPoint y: 89, distance: 36.3
click at [532, 89] on div "Fiskalni račun PIB : 105507367 Preduzeće : СТРИМЕР ГРАФИЧКА РАДЊА САША ПЕТРОВИЋ…" at bounding box center [394, 155] width 289 height 279
click at [525, 6] on icon "Zatvori" at bounding box center [528, 7] width 6 height 6
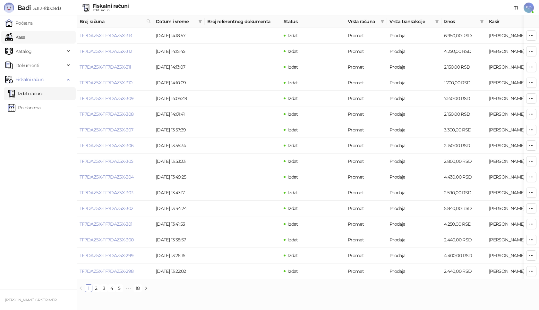
click at [25, 36] on link "Kasa" at bounding box center [15, 37] width 20 height 13
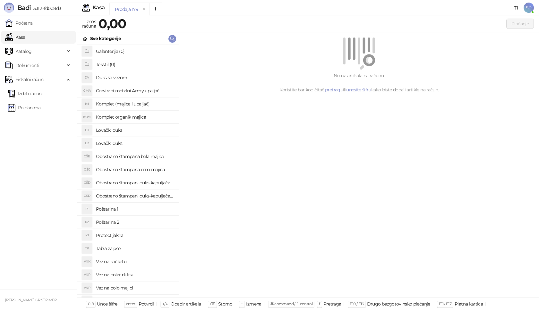
click at [133, 209] on h4 "Poštarina 1" at bounding box center [135, 209] width 78 height 10
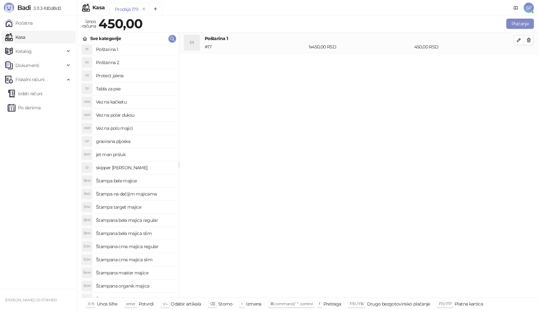
scroll to position [160, 0]
click at [156, 246] on h4 "Štampana crna majica regular" at bounding box center [135, 246] width 78 height 10
click at [517, 59] on icon "button" at bounding box center [518, 60] width 5 height 5
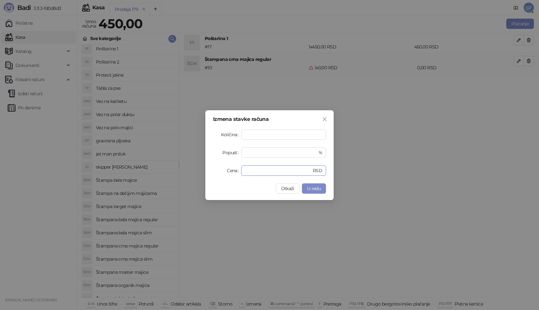
drag, startPoint x: 260, startPoint y: 172, endPoint x: 179, endPoint y: 164, distance: 80.9
click at [201, 172] on div "Izmena stavke računa Količina * Popust * % Cena * RSD Otkaži U redu" at bounding box center [269, 155] width 539 height 310
type input "****"
click at [312, 184] on button "U redu" at bounding box center [314, 189] width 24 height 10
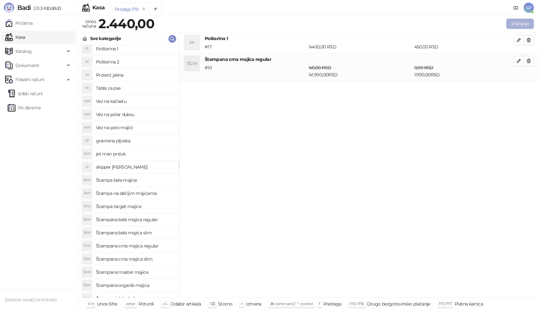
click at [523, 23] on button "Plaćanje" at bounding box center [520, 24] width 28 height 10
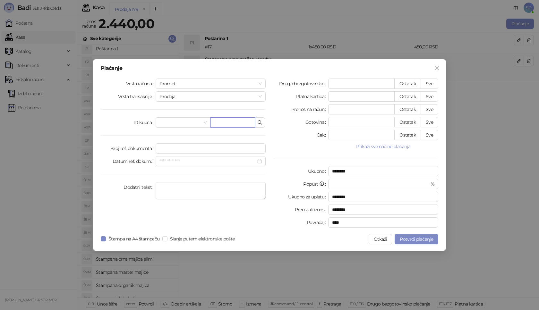
click at [223, 123] on input "text" at bounding box center [232, 122] width 45 height 10
paste input "**********"
type input "**********"
click at [435, 83] on button "Sve" at bounding box center [430, 84] width 18 height 10
type input "****"
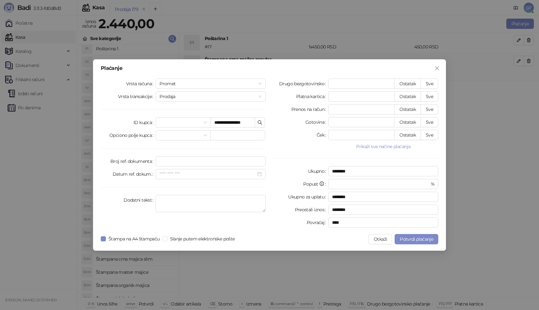
type input "****"
click at [423, 235] on button "Potvrdi plaćanje" at bounding box center [417, 239] width 44 height 10
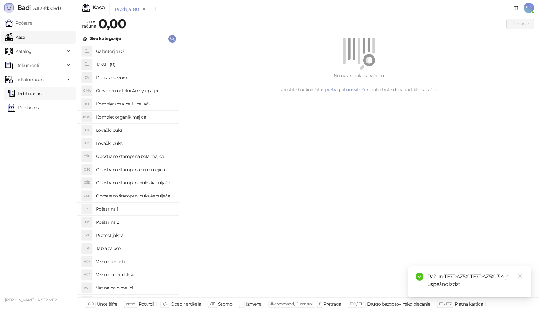
click at [40, 91] on link "Izdati računi" at bounding box center [25, 93] width 35 height 13
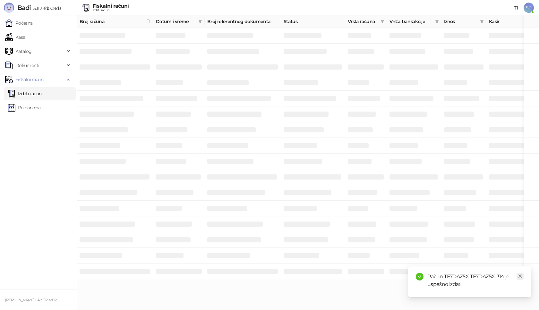
click at [520, 278] on icon "close" at bounding box center [520, 276] width 4 height 4
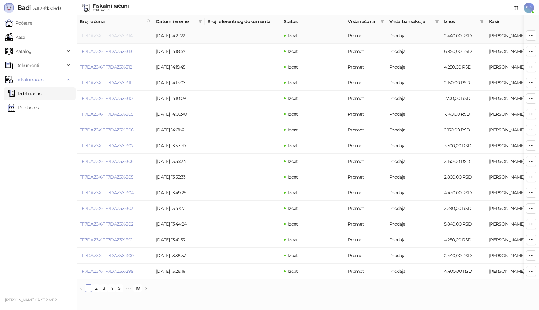
click at [101, 36] on link "TF7DAZ5X-TF7DAZ5X-314" at bounding box center [106, 36] width 53 height 6
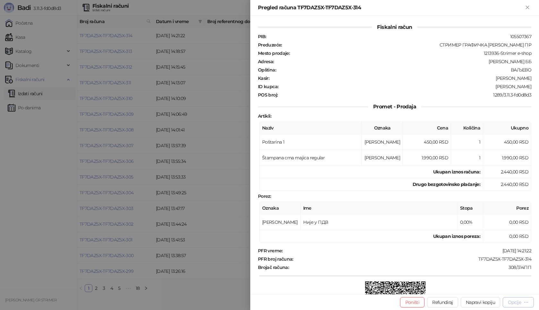
click at [519, 304] on div "Opcije" at bounding box center [514, 303] width 13 height 6
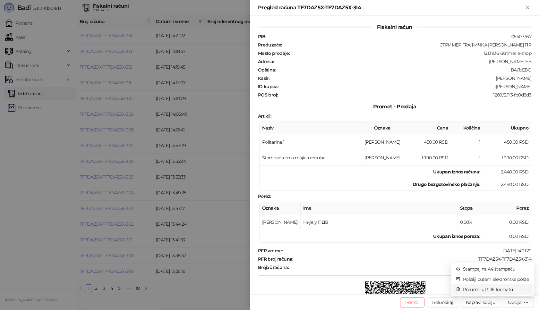
click at [503, 292] on span "Preuzmi u PDF formatu" at bounding box center [496, 289] width 66 height 7
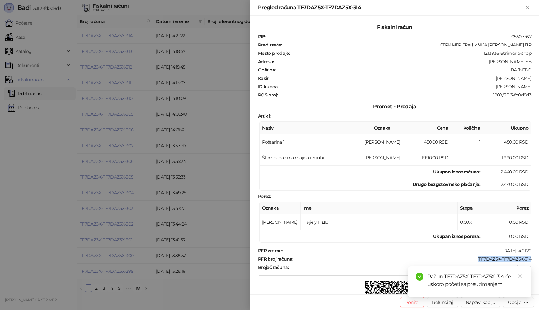
drag, startPoint x: 470, startPoint y: 260, endPoint x: 528, endPoint y: 261, distance: 58.4
click at [528, 261] on div "Fiskalni račun PIB : 105507367 Preduzeće : СТРИМЕР ГРАФИЧКА РАДЊА САША ПЕТРОВИЋ…" at bounding box center [394, 155] width 289 height 279
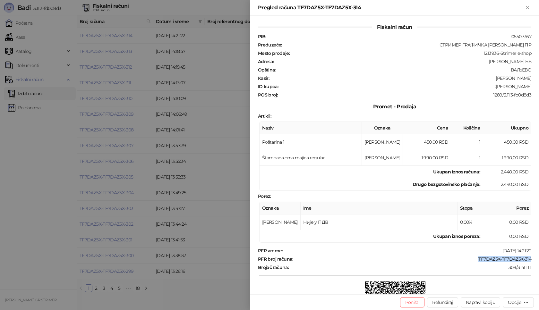
drag, startPoint x: 491, startPoint y: 88, endPoint x: 539, endPoint y: 88, distance: 47.8
click at [539, 88] on div "Fiskalni račun PIB : 105507367 Preduzeće : СТРИМЕР ГРАФИЧКА РАДЊА САША ПЕТРОВИЋ…" at bounding box center [394, 155] width 289 height 279
click at [526, 7] on icon "Zatvori" at bounding box center [528, 7] width 6 height 6
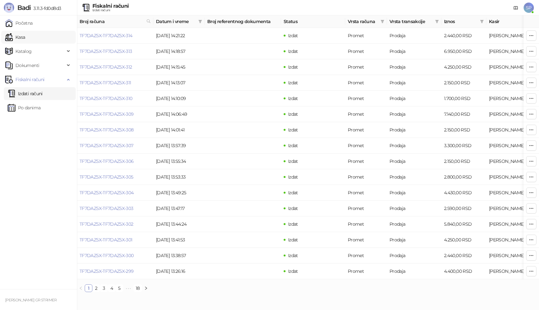
click at [25, 38] on link "Kasa" at bounding box center [15, 37] width 20 height 13
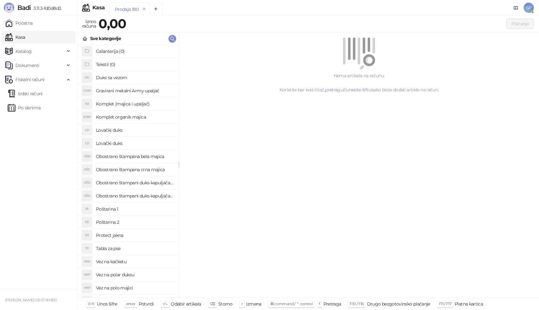
click at [136, 209] on h4 "Poštarina 1" at bounding box center [135, 209] width 78 height 10
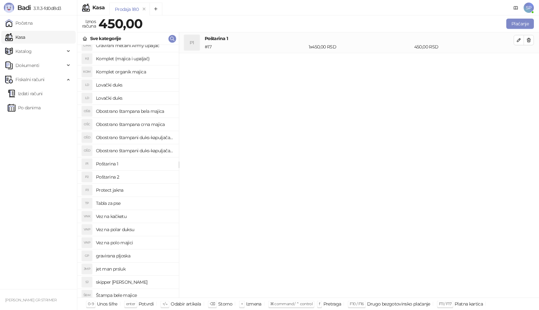
scroll to position [128, 0]
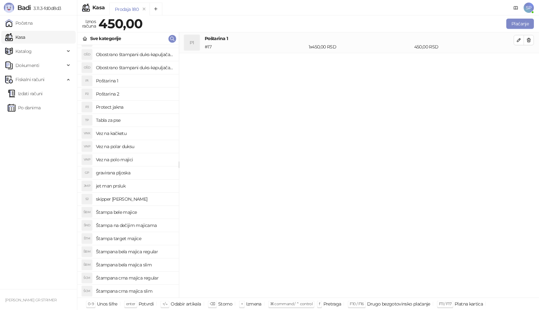
click at [156, 278] on h4 "Štampana crna majica regular" at bounding box center [135, 278] width 78 height 10
click at [521, 60] on icon "button" at bounding box center [518, 60] width 5 height 5
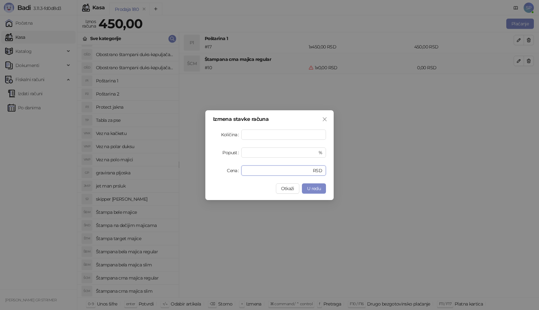
drag, startPoint x: 257, startPoint y: 171, endPoint x: 203, endPoint y: 164, distance: 54.7
click at [208, 175] on div "Izmena stavke računa Količina * Popust * % Cena * RSD Otkaži U redu" at bounding box center [269, 155] width 128 height 90
type input "****"
click at [310, 189] on span "U redu" at bounding box center [314, 189] width 14 height 6
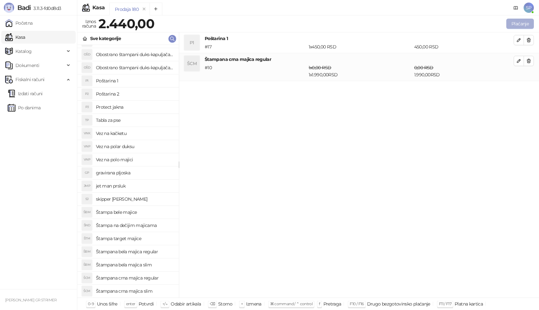
click at [529, 25] on button "Plaćanje" at bounding box center [520, 24] width 28 height 10
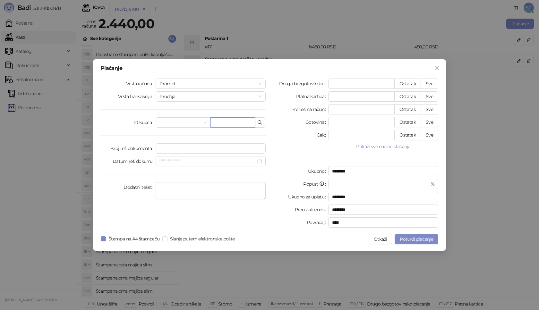
click at [238, 120] on input "text" at bounding box center [232, 122] width 45 height 10
paste input "**********"
type input "**********"
click at [437, 83] on button "Sve" at bounding box center [430, 84] width 18 height 10
type input "****"
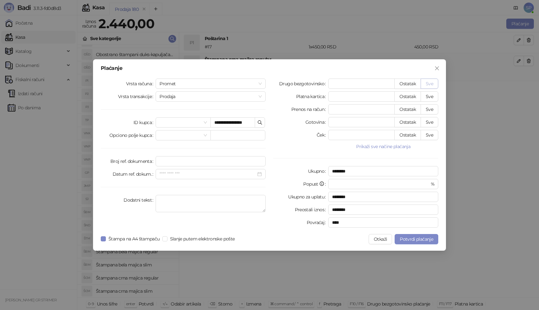
type input "****"
click at [410, 235] on button "Potvrdi plaćanje" at bounding box center [417, 239] width 44 height 10
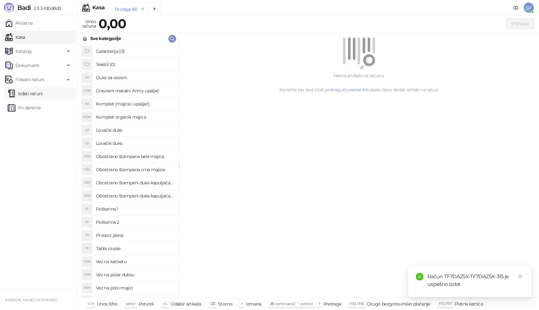
click at [43, 88] on link "Izdati računi" at bounding box center [25, 93] width 35 height 13
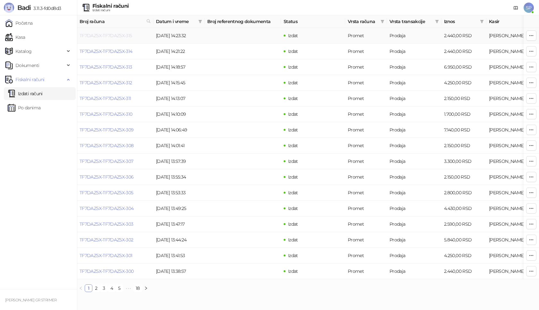
click at [112, 35] on link "TF7DAZ5X-TF7DAZ5X-315" at bounding box center [106, 36] width 53 height 6
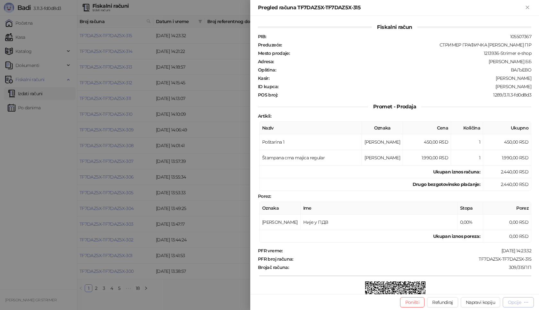
click at [514, 302] on div "Opcije" at bounding box center [514, 303] width 13 height 6
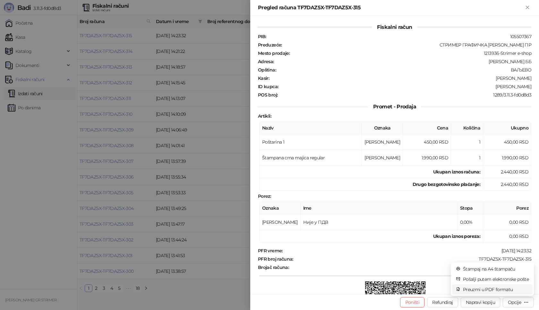
click at [490, 290] on span "Preuzmi u PDF formatu" at bounding box center [496, 289] width 66 height 7
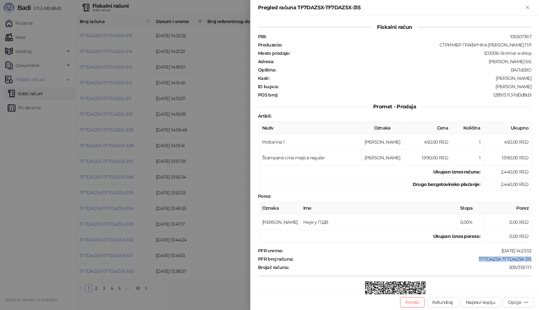
drag, startPoint x: 472, startPoint y: 257, endPoint x: 529, endPoint y: 258, distance: 57.4
click at [529, 258] on div "Fiskalni račun PIB : 105507367 Preduzeće : СТРИМЕР ГРАФИЧКА РАДЊА САША ПЕТРОВИЋ…" at bounding box center [394, 155] width 289 height 279
drag, startPoint x: 490, startPoint y: 88, endPoint x: 539, endPoint y: 87, distance: 49.1
click at [539, 87] on div "Fiskalni račun PIB : 105507367 Preduzeće : СТРИМЕР ГРАФИЧКА РАДЊА САША ПЕТРОВИЋ…" at bounding box center [394, 155] width 289 height 279
click at [528, 6] on icon "Zatvori" at bounding box center [528, 7] width 6 height 6
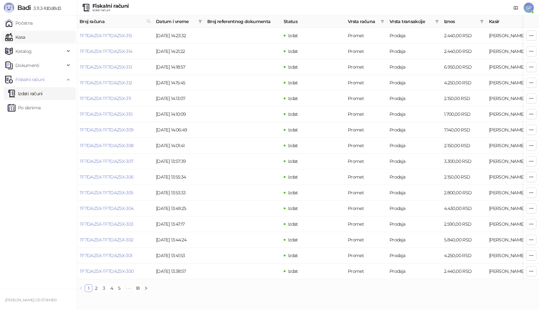
click at [25, 37] on link "Kasa" at bounding box center [15, 37] width 20 height 13
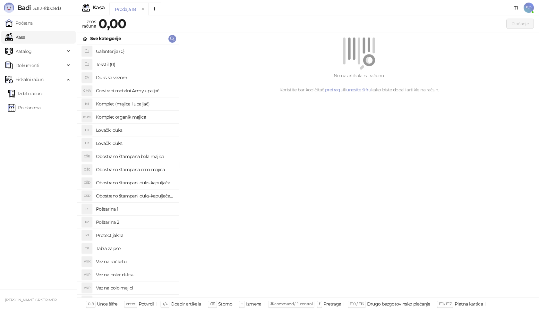
click at [124, 209] on h4 "Poštarina 1" at bounding box center [135, 209] width 78 height 10
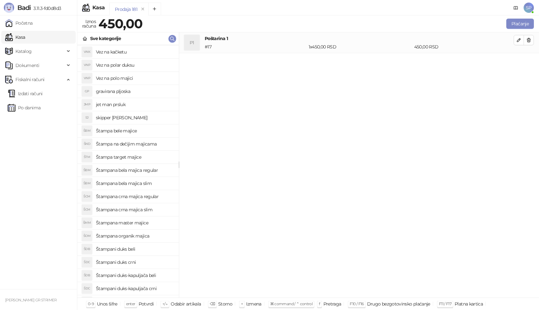
scroll to position [221, 0]
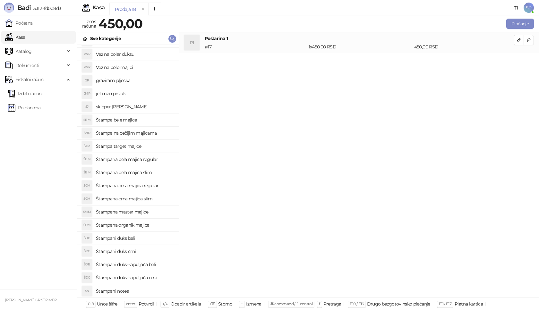
click at [150, 238] on h4 "Štampani duks beli" at bounding box center [135, 238] width 78 height 10
click at [518, 60] on icon "button" at bounding box center [518, 60] width 5 height 5
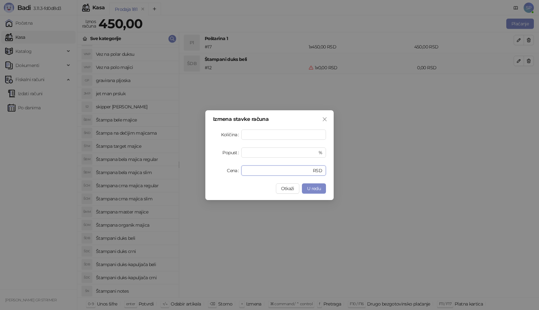
drag, startPoint x: 226, startPoint y: 171, endPoint x: 207, endPoint y: 171, distance: 18.9
click at [207, 171] on div "Izmena stavke računa Količina * Popust * % Cena * RSD Otkaži U redu" at bounding box center [269, 155] width 128 height 90
click at [319, 190] on span "U redu" at bounding box center [314, 189] width 14 height 6
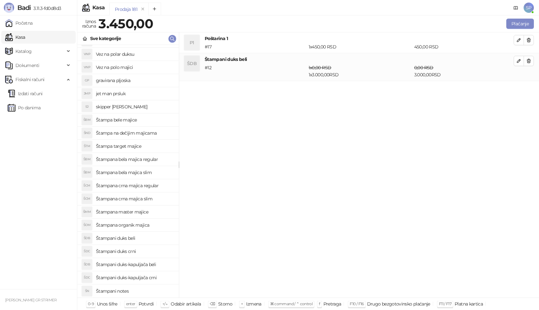
click at [134, 252] on h4 "Štampani duks crni" at bounding box center [135, 251] width 78 height 10
click at [518, 94] on li "ŠDC Štampani duks crni # 13 1 x 0,00 RSD 0,00 RSD" at bounding box center [359, 91] width 360 height 21
click at [520, 91] on span "button" at bounding box center [518, 89] width 5 height 6
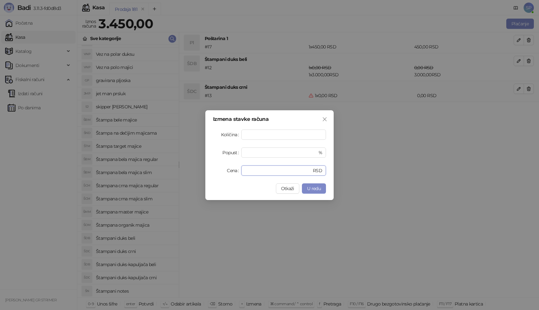
drag, startPoint x: 265, startPoint y: 170, endPoint x: 196, endPoint y: 174, distance: 68.4
click at [197, 174] on div "Izmena stavke računa Količina * Popust * % Cena * RSD Otkaži U redu" at bounding box center [269, 155] width 539 height 310
type input "****"
click at [322, 184] on button "U redu" at bounding box center [314, 189] width 24 height 10
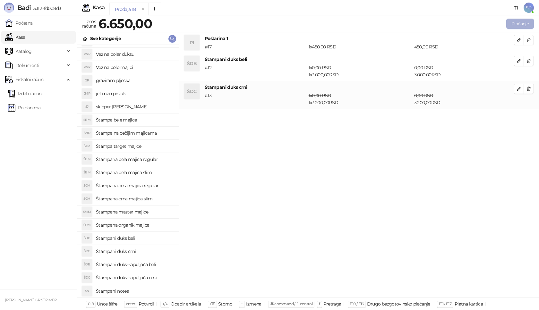
click at [526, 22] on button "Plaćanje" at bounding box center [520, 24] width 28 height 10
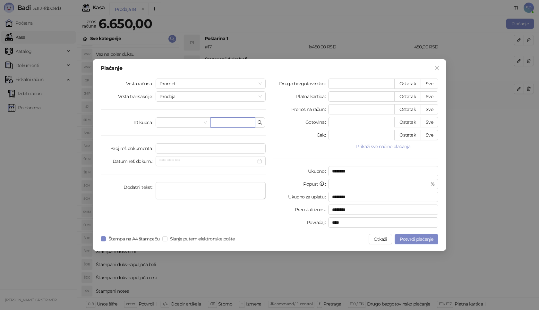
click at [229, 124] on input "text" at bounding box center [232, 122] width 45 height 10
paste input "**********"
click at [229, 122] on input "**********" at bounding box center [232, 122] width 45 height 10
type input "**********"
click at [434, 84] on button "Sve" at bounding box center [430, 84] width 18 height 10
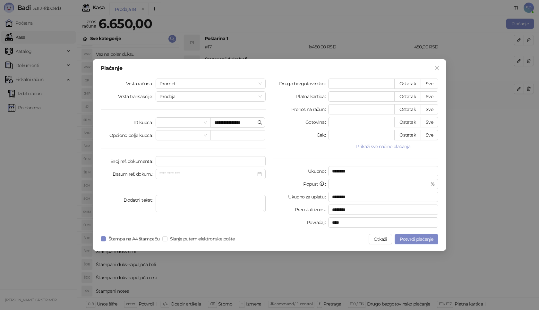
type input "****"
click at [414, 243] on button "Potvrdi plaćanje" at bounding box center [417, 239] width 44 height 10
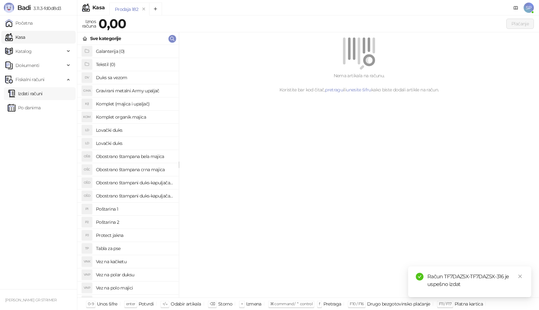
click at [43, 93] on link "Izdati računi" at bounding box center [25, 93] width 35 height 13
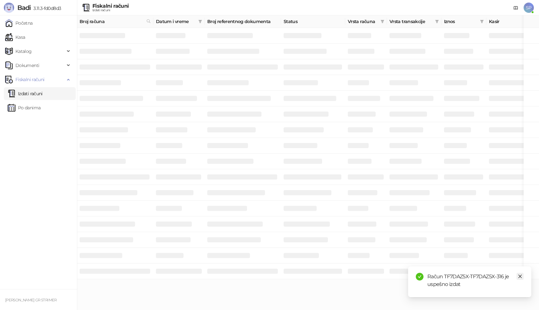
click at [519, 277] on icon "close" at bounding box center [520, 276] width 4 height 4
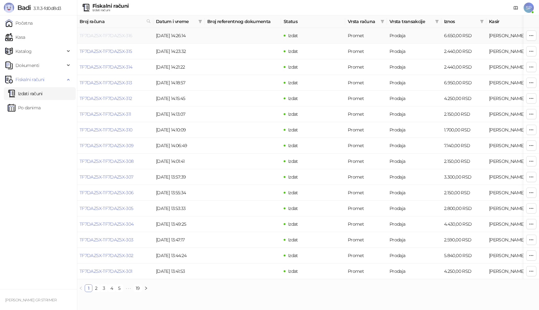
click at [122, 36] on link "TF7DAZ5X-TF7DAZ5X-316" at bounding box center [106, 36] width 53 height 6
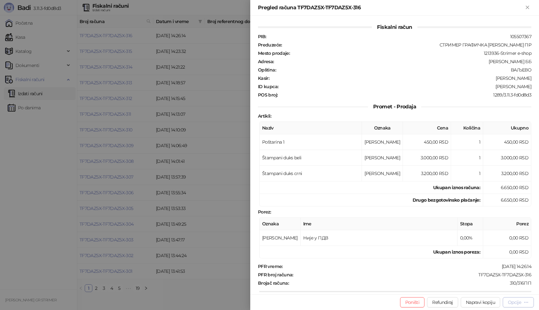
click at [517, 301] on div "Opcije" at bounding box center [514, 303] width 13 height 6
click at [510, 289] on span "Preuzmi u PDF formatu" at bounding box center [496, 289] width 66 height 7
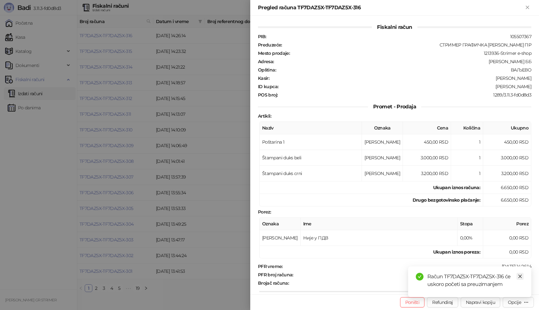
click at [520, 278] on icon "close" at bounding box center [520, 276] width 4 height 4
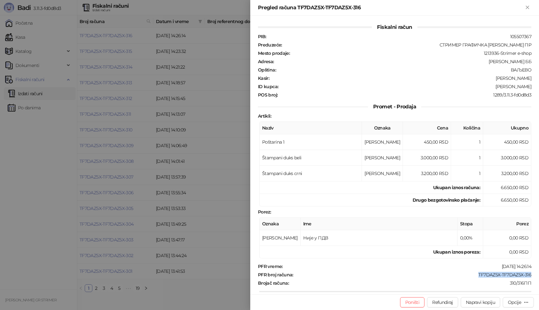
drag, startPoint x: 470, startPoint y: 276, endPoint x: 532, endPoint y: 277, distance: 61.3
click at [532, 277] on div "Fiskalni račun PIB : 105507367 Preduzeće : СТРИМЕР ГРАФИЧКА РАДЊА САША ПЕТРОВИЋ…" at bounding box center [394, 155] width 289 height 279
drag, startPoint x: 494, startPoint y: 87, endPoint x: 539, endPoint y: 87, distance: 44.9
click at [539, 87] on div "Fiskalni račun PIB : 105507367 Preduzeće : СТРИМЕР ГРАФИЧКА РАДЊА САША ПЕТРОВИЋ…" at bounding box center [394, 155] width 289 height 279
click at [528, 8] on icon "Zatvori" at bounding box center [527, 7] width 3 height 3
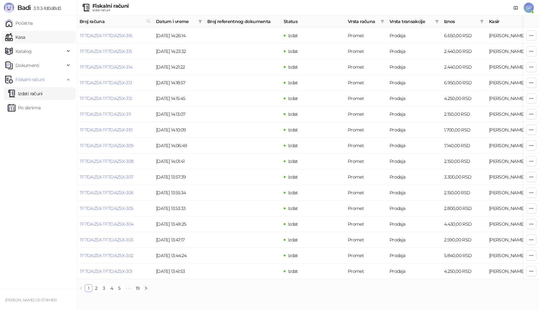
click at [25, 36] on link "Kasa" at bounding box center [15, 37] width 20 height 13
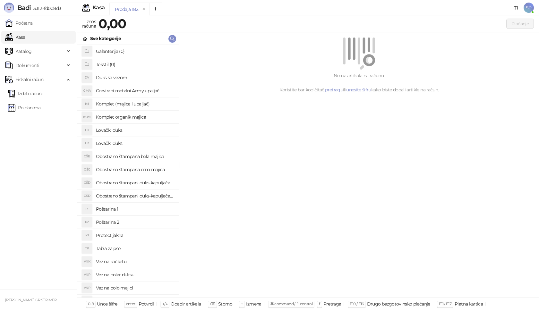
click at [126, 209] on h4 "Poštarina 1" at bounding box center [135, 209] width 78 height 10
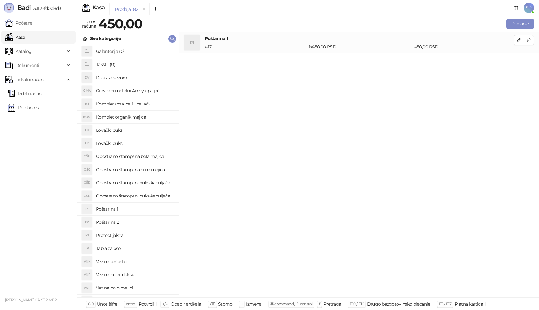
click at [159, 171] on h4 "Obostrano štampana crna majica" at bounding box center [135, 170] width 78 height 10
click at [518, 61] on icon "button" at bounding box center [518, 60] width 5 height 5
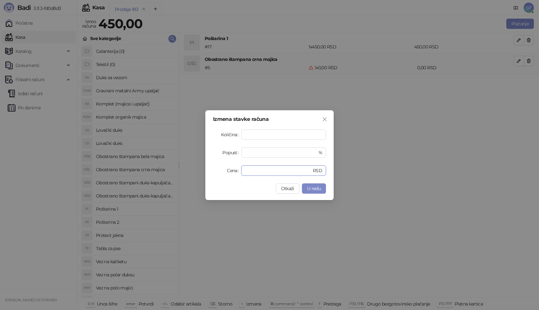
drag, startPoint x: 270, startPoint y: 169, endPoint x: 203, endPoint y: 173, distance: 67.1
click at [203, 173] on div "Izmena stavke računa Količina * Popust * % Cena * RSD Otkaži U redu" at bounding box center [269, 155] width 539 height 310
type input "****"
click at [320, 187] on span "U redu" at bounding box center [314, 189] width 14 height 6
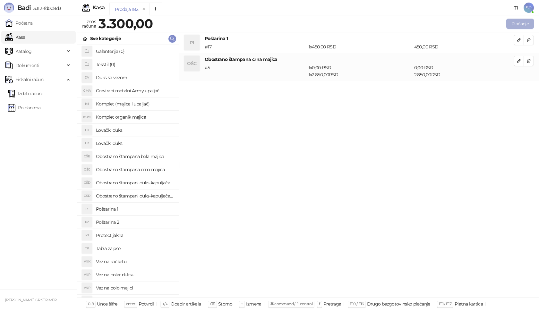
click at [517, 21] on button "Plaćanje" at bounding box center [520, 24] width 28 height 10
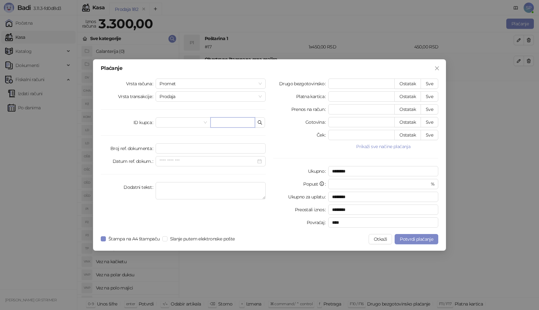
click at [233, 123] on input "text" at bounding box center [232, 122] width 45 height 10
paste input "**********"
type input "**********"
click at [432, 84] on button "Sve" at bounding box center [430, 84] width 18 height 10
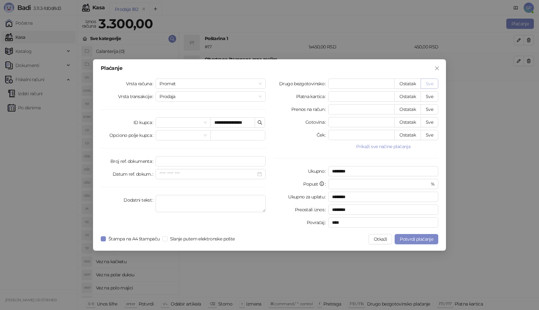
type input "****"
click at [406, 240] on span "Potvrdi plaćanje" at bounding box center [416, 239] width 33 height 6
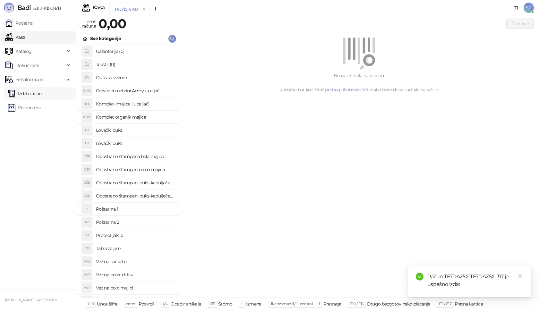
click at [43, 96] on link "Izdati računi" at bounding box center [25, 93] width 35 height 13
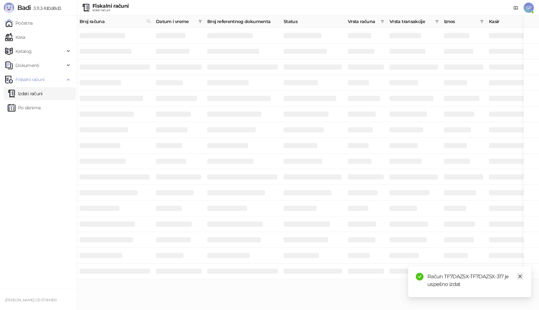
click at [518, 278] on icon "close" at bounding box center [520, 276] width 4 height 4
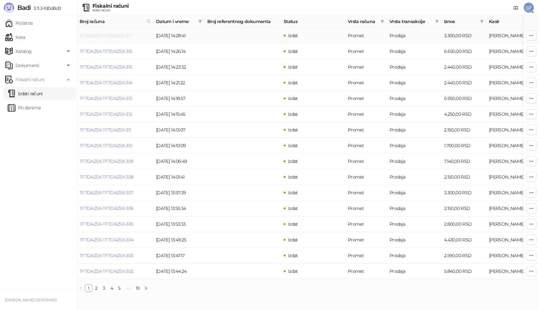
click at [112, 36] on link "TF7DAZ5X-TF7DAZ5X-317" at bounding box center [106, 36] width 53 height 6
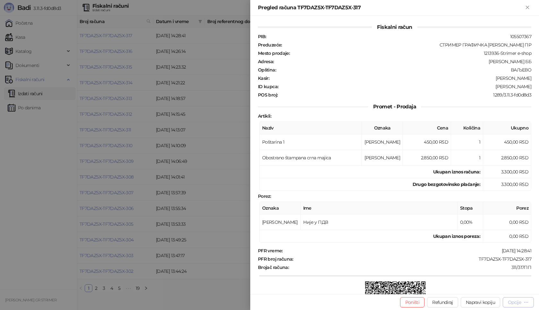
click at [524, 303] on icon "button" at bounding box center [526, 302] width 5 height 5
click at [495, 289] on span "Preuzmi u PDF formatu" at bounding box center [496, 289] width 66 height 7
drag, startPoint x: 474, startPoint y: 259, endPoint x: 530, endPoint y: 258, distance: 56.1
click at [530, 258] on div "Fiskalni račun PIB : 105507367 Preduzeće : СТРИМЕР ГРАФИЧКА РАДЊА САША ПЕТРОВИЋ…" at bounding box center [394, 155] width 289 height 279
drag, startPoint x: 486, startPoint y: 87, endPoint x: 539, endPoint y: 91, distance: 52.8
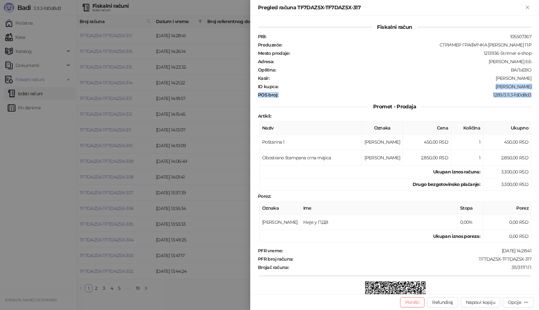
click at [539, 91] on div "Fiskalni račun PIB : 105507367 Preduzeće : СТРИМЕР ГРАФИЧКА РАДЊА САША ПЕТРОВИЋ…" at bounding box center [394, 155] width 289 height 279
click at [463, 108] on div "Promet - Prodaja" at bounding box center [394, 107] width 273 height 8
drag, startPoint x: 485, startPoint y: 86, endPoint x: 539, endPoint y: 86, distance: 53.3
click at [539, 86] on div "Fiskalni račun PIB : 105507367 Preduzeće : СТРИМЕР ГРАФИЧКА РАДЊА САША ПЕТРОВИЋ…" at bounding box center [394, 155] width 289 height 279
click at [528, 8] on icon "Zatvori" at bounding box center [527, 7] width 3 height 3
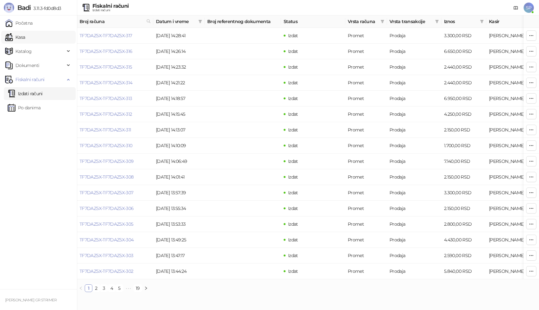
click at [25, 38] on link "Kasa" at bounding box center [15, 37] width 20 height 13
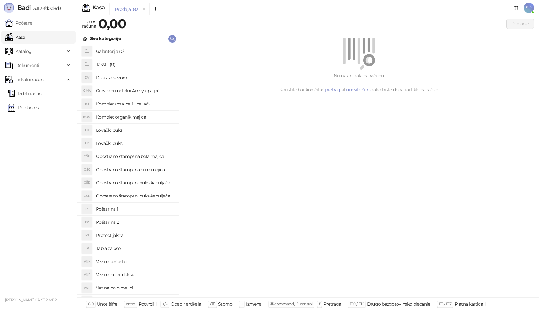
click at [136, 211] on h4 "Poštarina 1" at bounding box center [135, 209] width 78 height 10
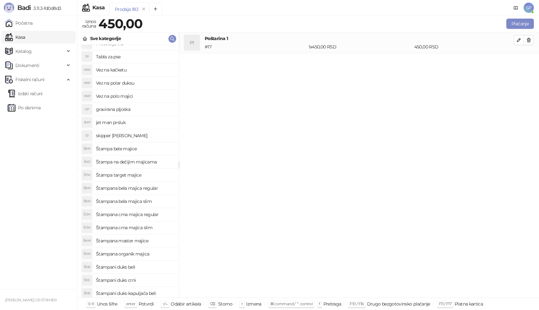
scroll to position [192, 0]
click at [140, 280] on h4 "Štampani duks crni" at bounding box center [135, 280] width 78 height 10
click at [518, 61] on icon "button" at bounding box center [518, 60] width 3 height 3
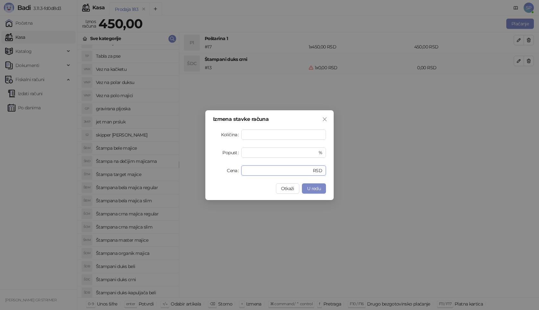
drag, startPoint x: 256, startPoint y: 172, endPoint x: 213, endPoint y: 160, distance: 44.5
click at [212, 172] on div "Izmena stavke računa Količina * Popust * % Cena * RSD Otkaži U redu" at bounding box center [269, 155] width 128 height 90
type input "****"
click at [309, 185] on button "U redu" at bounding box center [314, 189] width 24 height 10
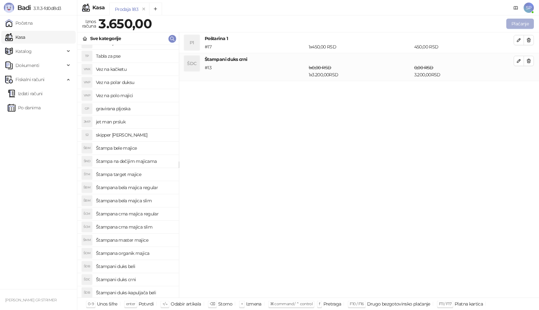
click at [514, 21] on button "Plaćanje" at bounding box center [520, 24] width 28 height 10
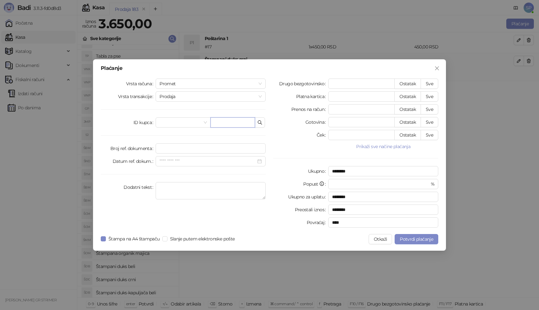
click at [235, 121] on input "text" at bounding box center [232, 122] width 45 height 10
paste input "**********"
type input "**********"
click at [431, 85] on button "Sve" at bounding box center [430, 84] width 18 height 10
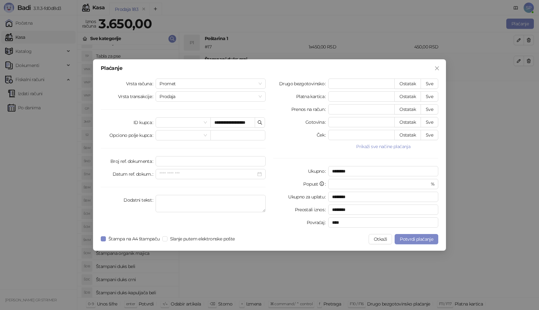
type input "****"
click at [419, 238] on span "Potvrdi plaćanje" at bounding box center [416, 239] width 33 height 6
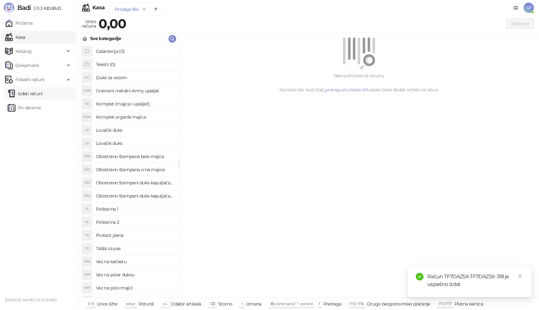
click at [41, 95] on link "Izdati računi" at bounding box center [25, 93] width 35 height 13
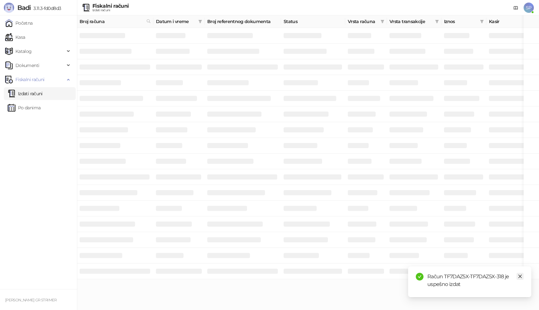
click at [521, 276] on icon "close" at bounding box center [520, 276] width 4 height 4
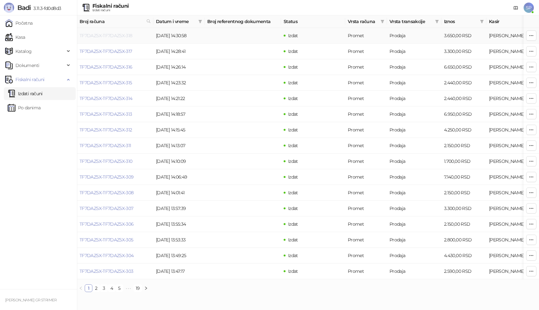
click at [108, 36] on link "TF7DAZ5X-TF7DAZ5X-318" at bounding box center [106, 36] width 53 height 6
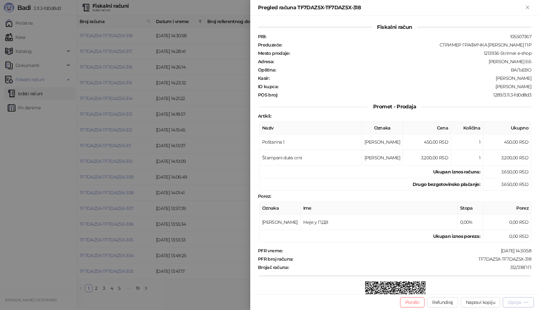
click at [512, 302] on div "Opcije" at bounding box center [514, 303] width 13 height 6
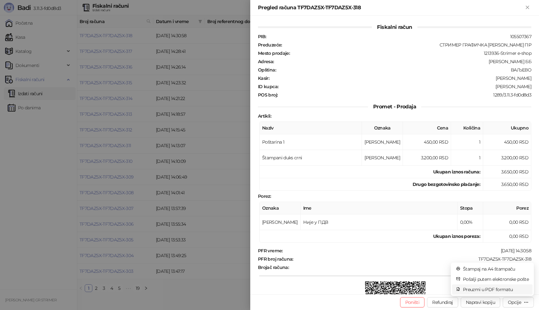
click at [508, 292] on span "Preuzmi u PDF formatu" at bounding box center [496, 289] width 66 height 7
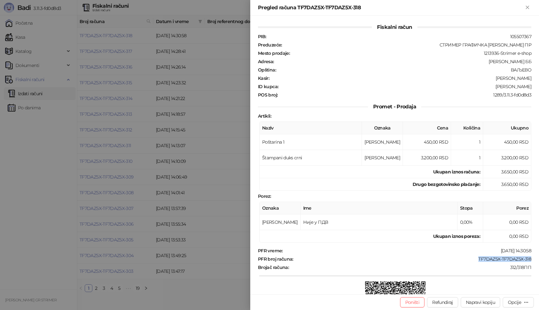
drag, startPoint x: 474, startPoint y: 259, endPoint x: 538, endPoint y: 261, distance: 64.8
click at [538, 261] on div "Fiskalni račun PIB : 105507367 Preduzeće : СТРИМЕР ГРАФИЧКА РАДЊА САША ПЕТРОВИЋ…" at bounding box center [394, 155] width 289 height 279
drag, startPoint x: 486, startPoint y: 87, endPoint x: 536, endPoint y: 87, distance: 49.7
click at [536, 87] on div "Fiskalni račun PIB : 105507367 Preduzeće : СТРИМЕР ГРАФИЧКА РАДЊА САША ПЕТРОВИЋ…" at bounding box center [394, 155] width 289 height 279
click at [526, 7] on icon "Zatvori" at bounding box center [528, 7] width 6 height 6
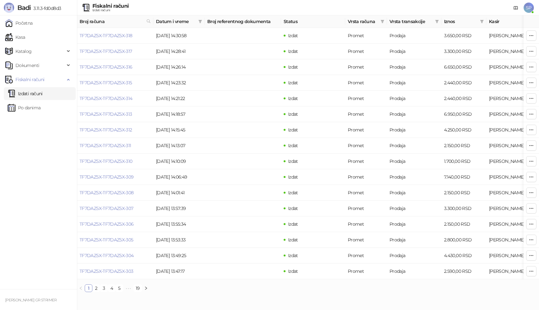
click at [24, 38] on link "Kasa" at bounding box center [15, 37] width 20 height 13
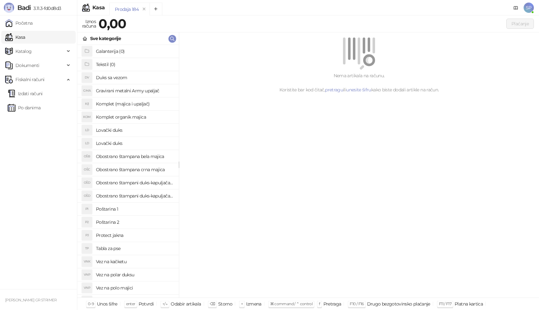
click at [121, 210] on h4 "Poštarina 1" at bounding box center [135, 209] width 78 height 10
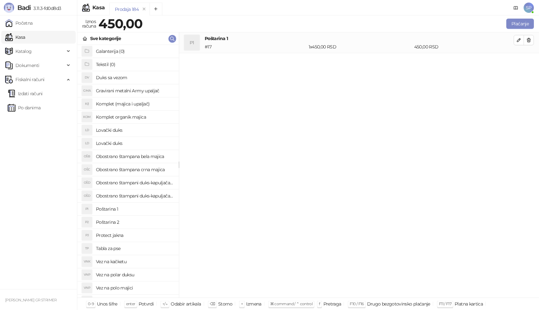
click at [149, 195] on h4 "Obostrano štampani duks-kapuljača crni" at bounding box center [135, 196] width 78 height 10
click at [519, 61] on icon "button" at bounding box center [518, 60] width 3 height 3
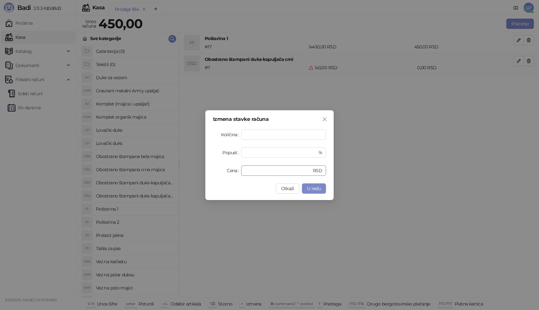
drag, startPoint x: 265, startPoint y: 171, endPoint x: 206, endPoint y: 176, distance: 59.3
click at [206, 176] on div "Izmena stavke računa Količina * Popust * % Cena * RSD Otkaži U redu" at bounding box center [269, 155] width 128 height 90
click at [312, 186] on span "U redu" at bounding box center [314, 189] width 14 height 6
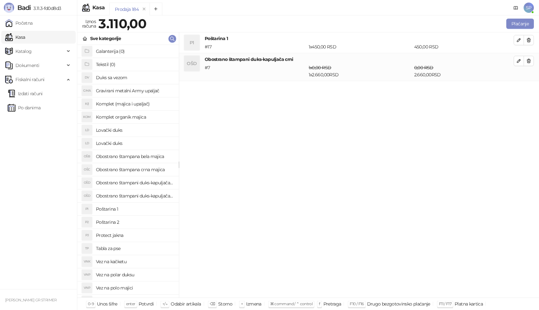
scroll to position [128, 0]
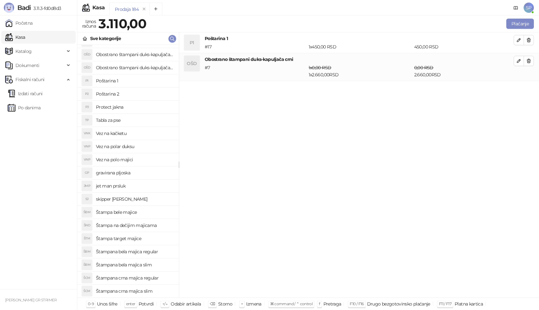
click at [161, 253] on h4 "Štampana bela majica regular" at bounding box center [135, 252] width 78 height 10
click at [520, 91] on icon "button" at bounding box center [518, 88] width 5 height 5
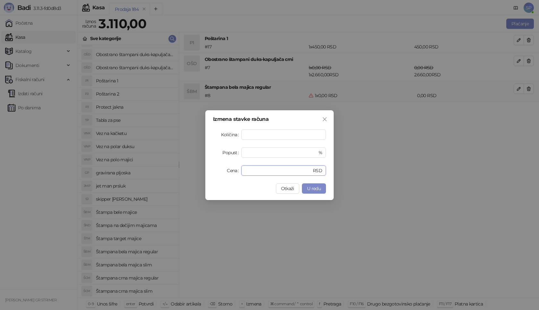
drag, startPoint x: 216, startPoint y: 171, endPoint x: 205, endPoint y: 171, distance: 10.3
click at [205, 171] on div "Izmena stavke računa Količina * Popust * % Cena * RSD Otkaži U redu" at bounding box center [269, 155] width 128 height 90
type input "****"
click at [314, 184] on button "U redu" at bounding box center [314, 189] width 24 height 10
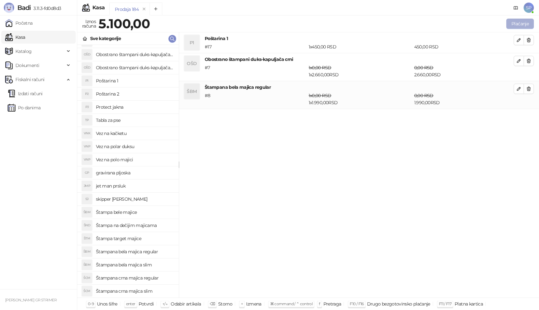
click at [522, 21] on button "Plaćanje" at bounding box center [520, 24] width 28 height 10
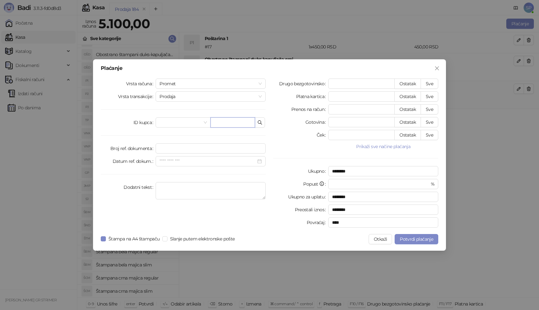
click at [237, 120] on input "text" at bounding box center [232, 122] width 45 height 10
paste input "**********"
type input "**********"
click at [433, 84] on button "Sve" at bounding box center [430, 84] width 18 height 10
type input "****"
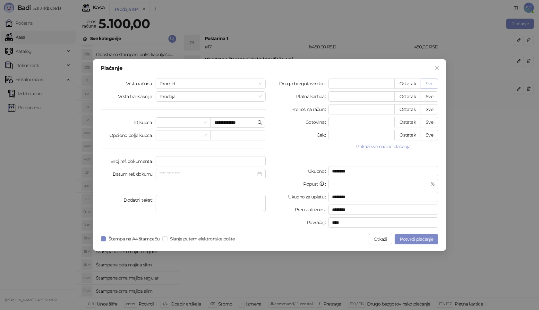
type input "****"
click at [415, 239] on span "Potvrdi plaćanje" at bounding box center [416, 239] width 33 height 6
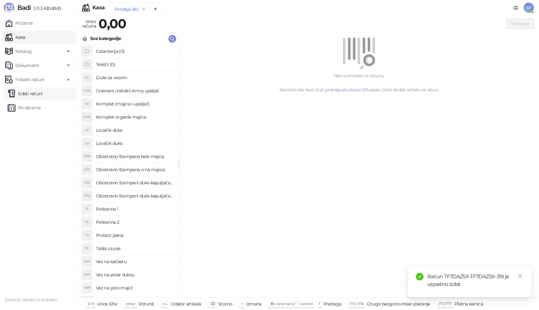
click at [43, 96] on link "Izdati računi" at bounding box center [25, 93] width 35 height 13
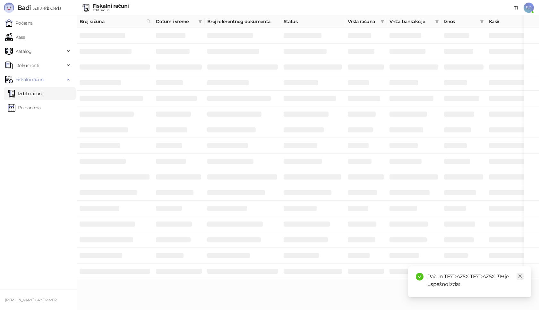
click at [521, 277] on icon "close" at bounding box center [520, 276] width 4 height 4
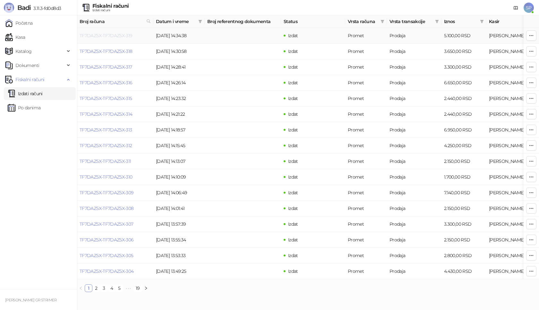
click at [101, 38] on link "TF7DAZ5X-TF7DAZ5X-319" at bounding box center [106, 36] width 53 height 6
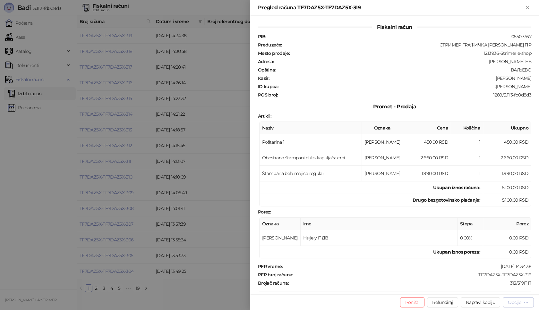
click at [511, 303] on div "Opcije" at bounding box center [514, 303] width 13 height 6
click at [496, 291] on span "Preuzmi u PDF formatu" at bounding box center [496, 289] width 66 height 7
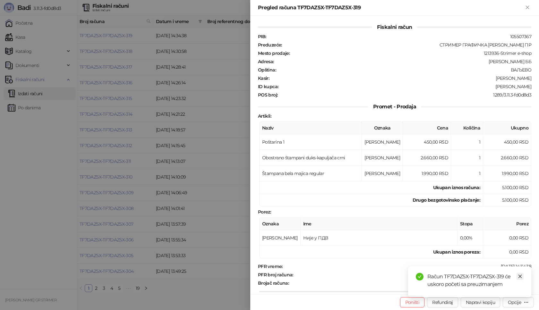
click at [522, 279] on link "Close" at bounding box center [520, 276] width 7 height 7
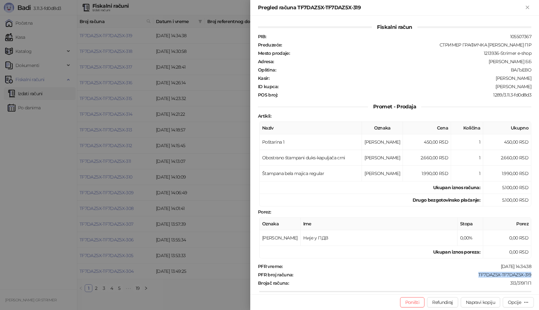
drag, startPoint x: 472, startPoint y: 278, endPoint x: 531, endPoint y: 277, distance: 58.7
click at [531, 277] on div "Fiskalni račun PIB : 105507367 Preduzeće : СТРИМЕР ГРАФИЧКА РАДЊА САША ПЕТРОВИЋ…" at bounding box center [394, 155] width 289 height 279
drag, startPoint x: 499, startPoint y: 86, endPoint x: 531, endPoint y: 87, distance: 31.8
click at [531, 87] on div "Fiskalni račun PIB : 105507367 Preduzeće : СТРИМЕР ГРАФИЧКА РАДЊА САША ПЕТРОВИЋ…" at bounding box center [394, 155] width 289 height 279
